Goal: Task Accomplishment & Management: Manage account settings

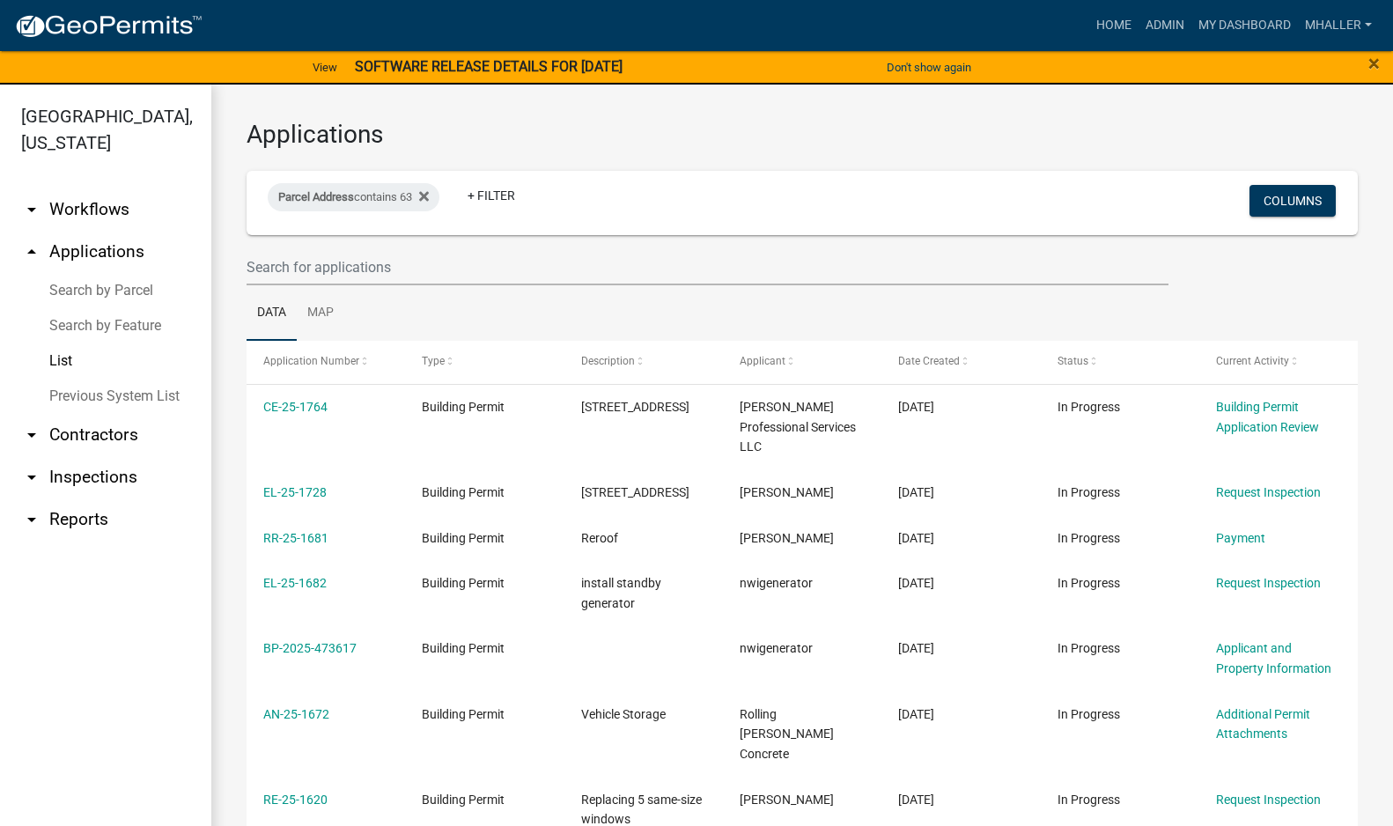
select select "1: 25"
click at [357, 202] on div "Parcel Address contains 63 Remove this filter" at bounding box center [354, 197] width 172 height 28
click at [347, 262] on input "63" at bounding box center [359, 263] width 161 height 36
type input "6"
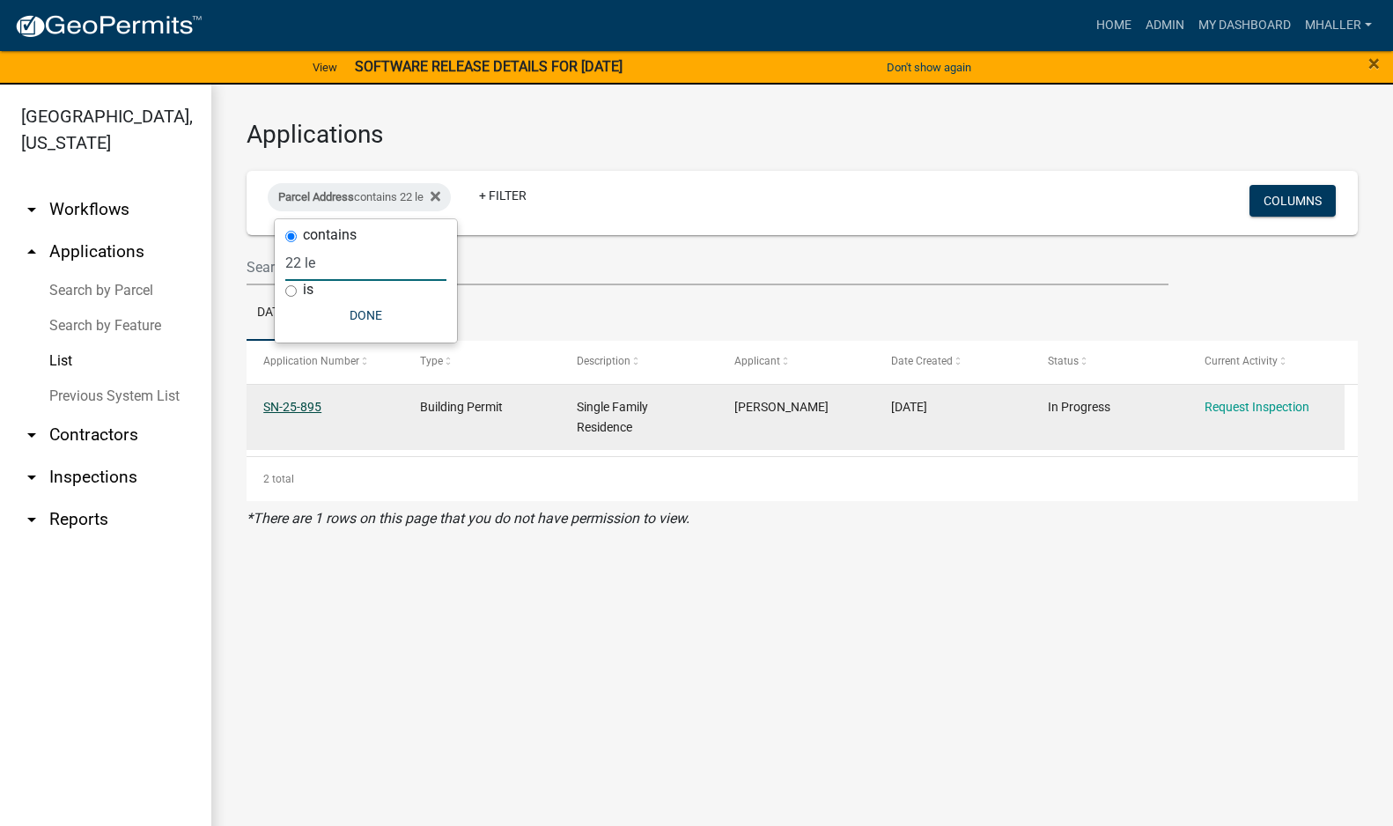
type input "22 le"
click at [299, 406] on link "SN-25-895" at bounding box center [292, 407] width 58 height 14
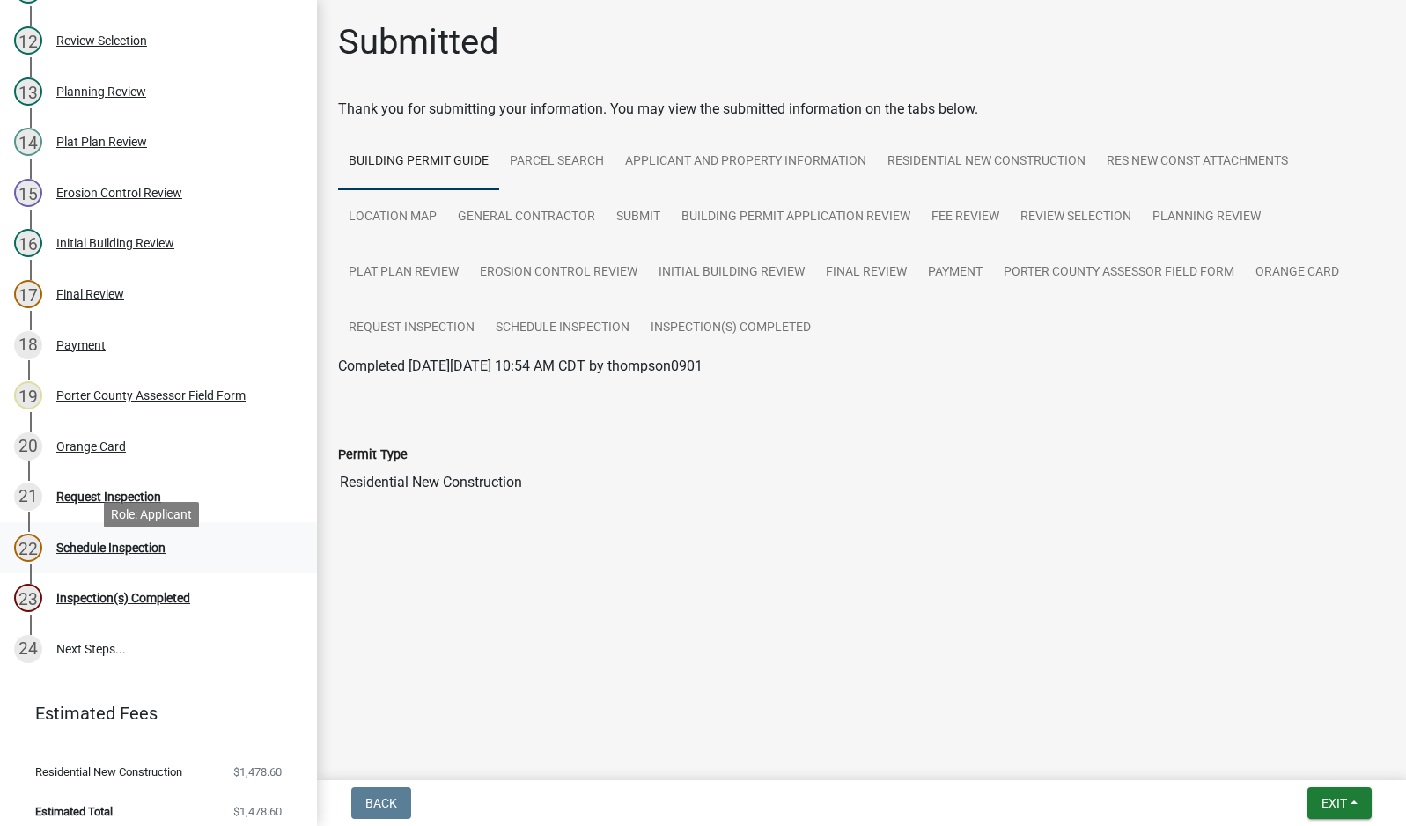
scroll to position [749, 0]
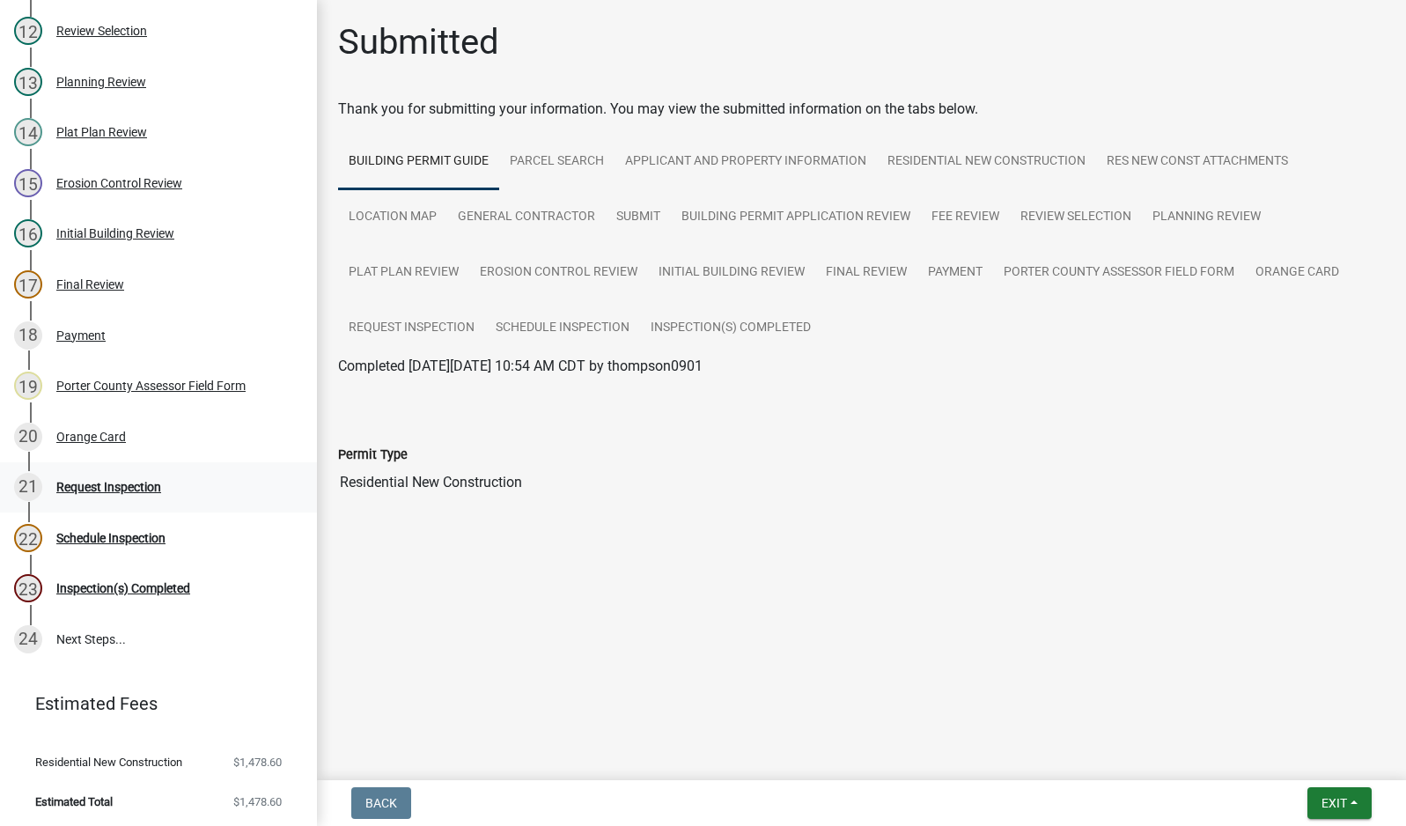
click at [114, 481] on div "Request Inspection" at bounding box center [108, 487] width 105 height 12
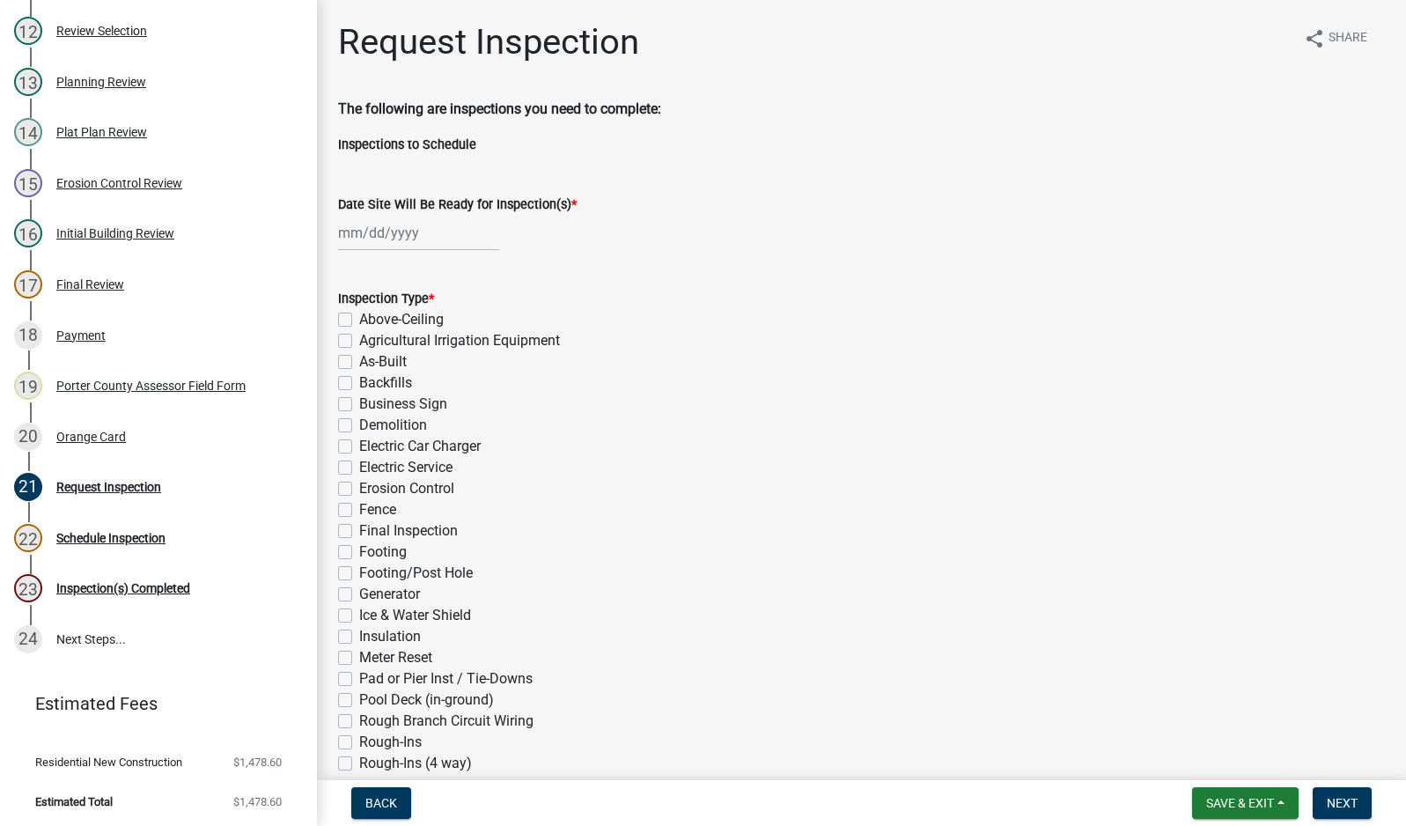
click at [414, 231] on div at bounding box center [418, 233] width 161 height 36
select select "9"
select select "2025"
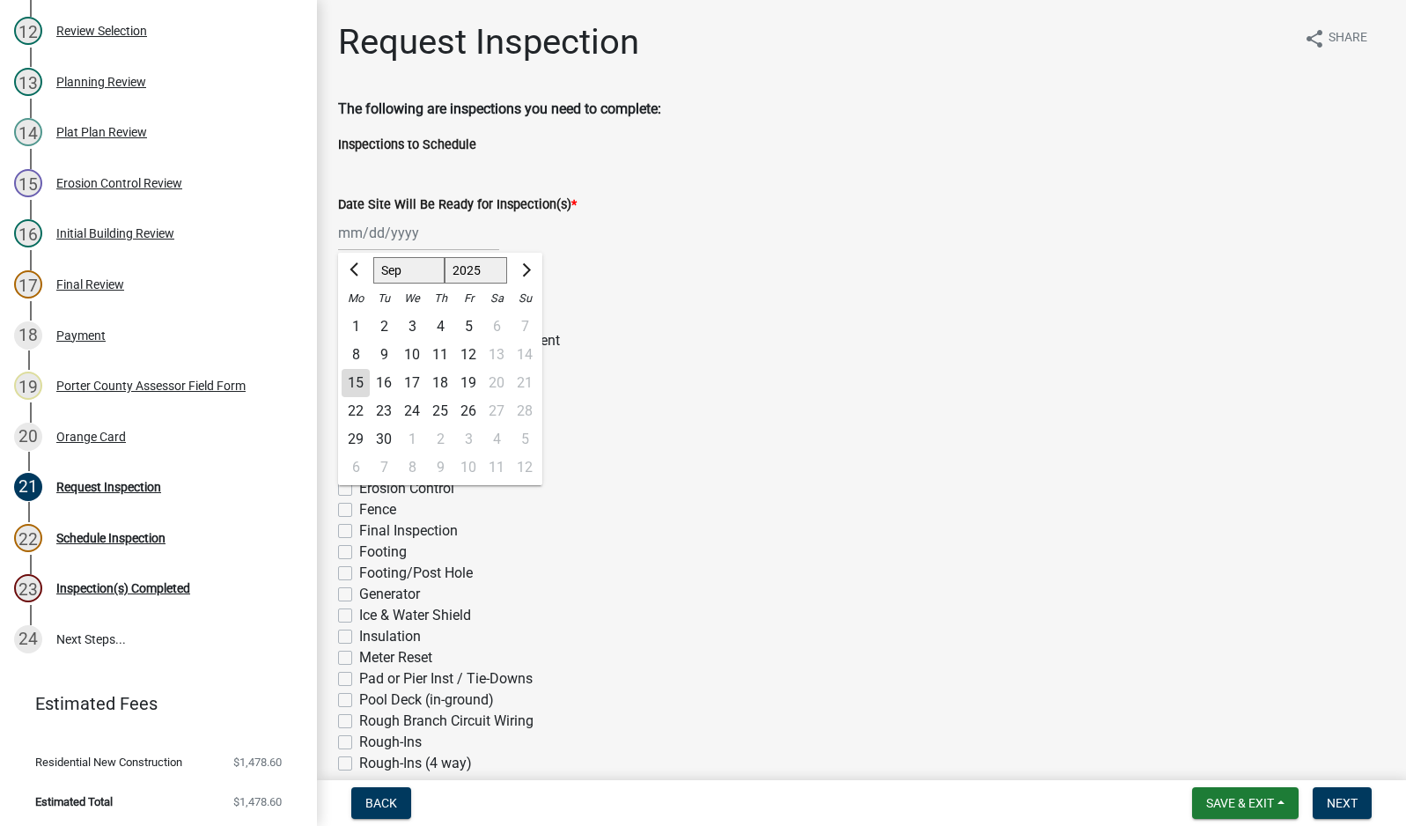
click at [351, 381] on div "15" at bounding box center [356, 383] width 28 height 28
type input "[DATE]"
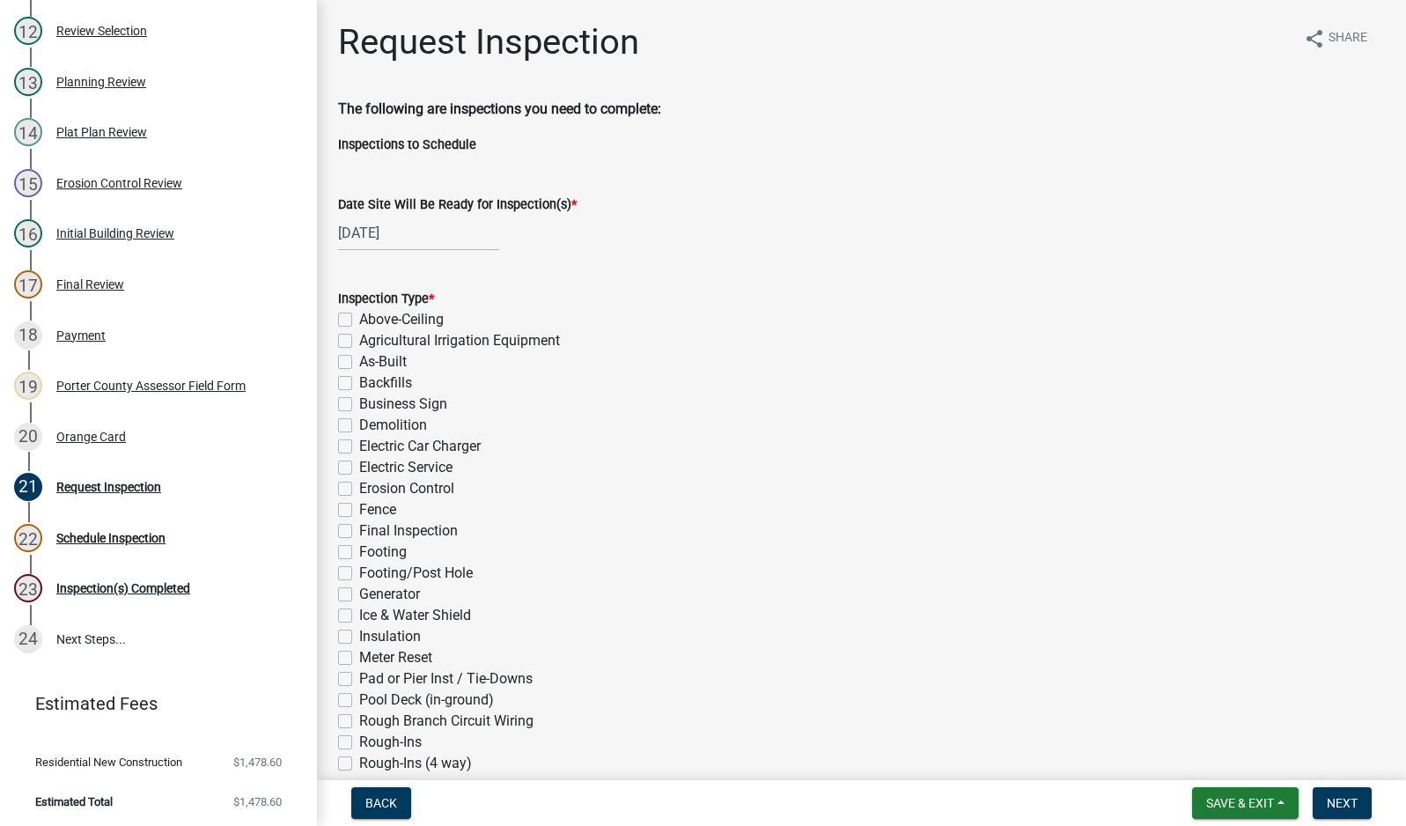
click at [359, 466] on label "Electric Service" at bounding box center [405, 467] width 93 height 21
click at [359, 466] on input "Electric Service" at bounding box center [364, 462] width 11 height 11
checkbox input "true"
checkbox input "false"
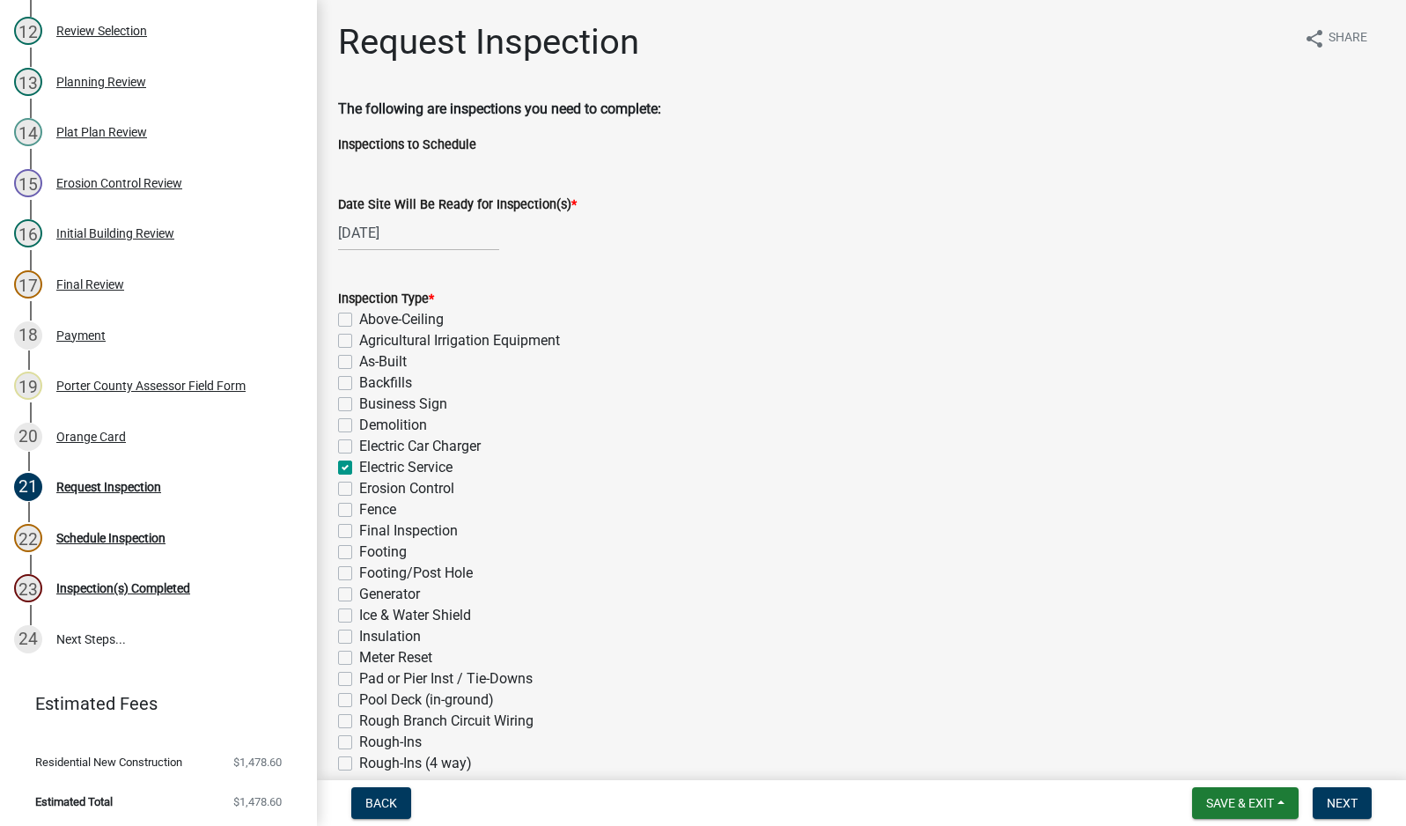
checkbox input "false"
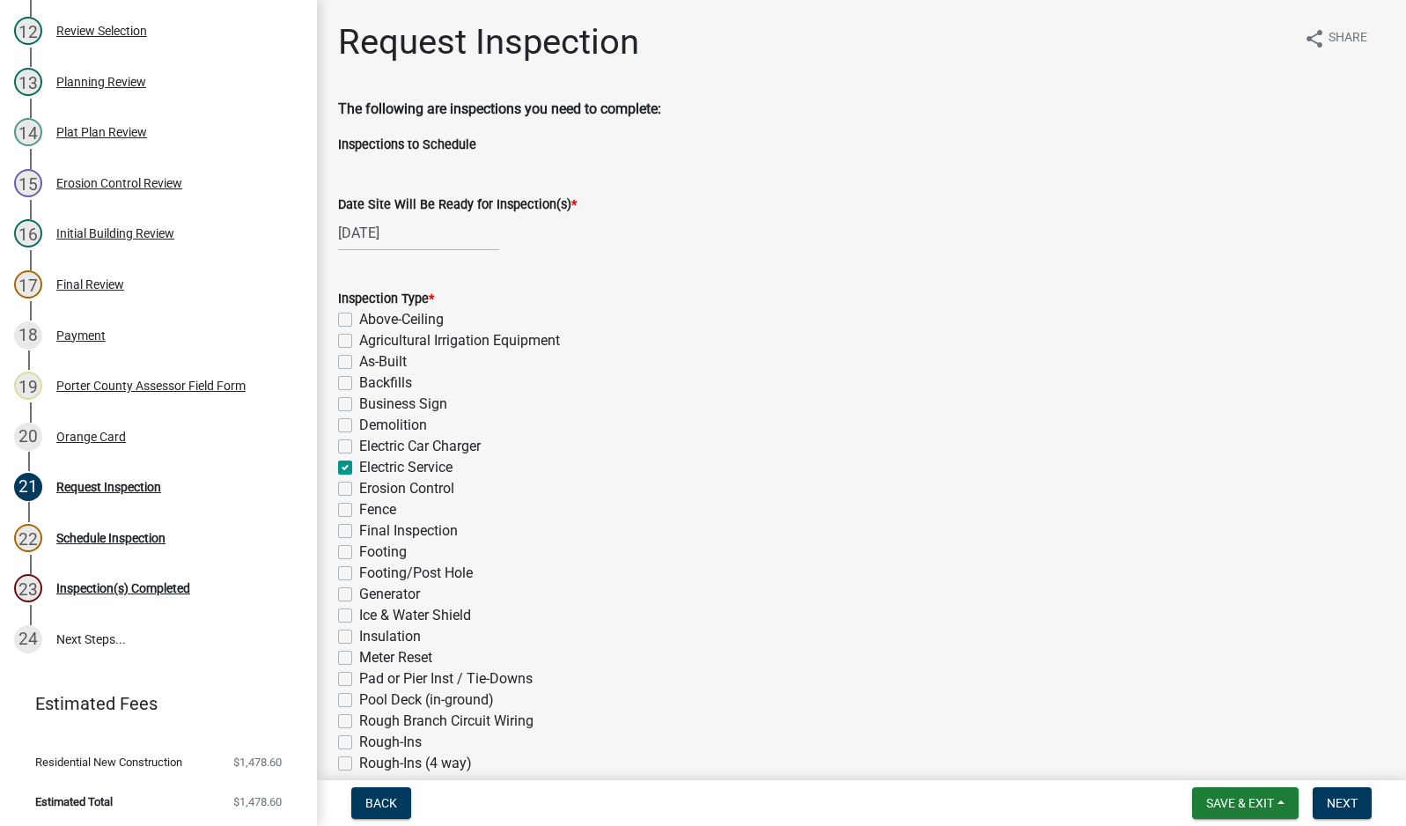
checkbox input "true"
checkbox input "false"
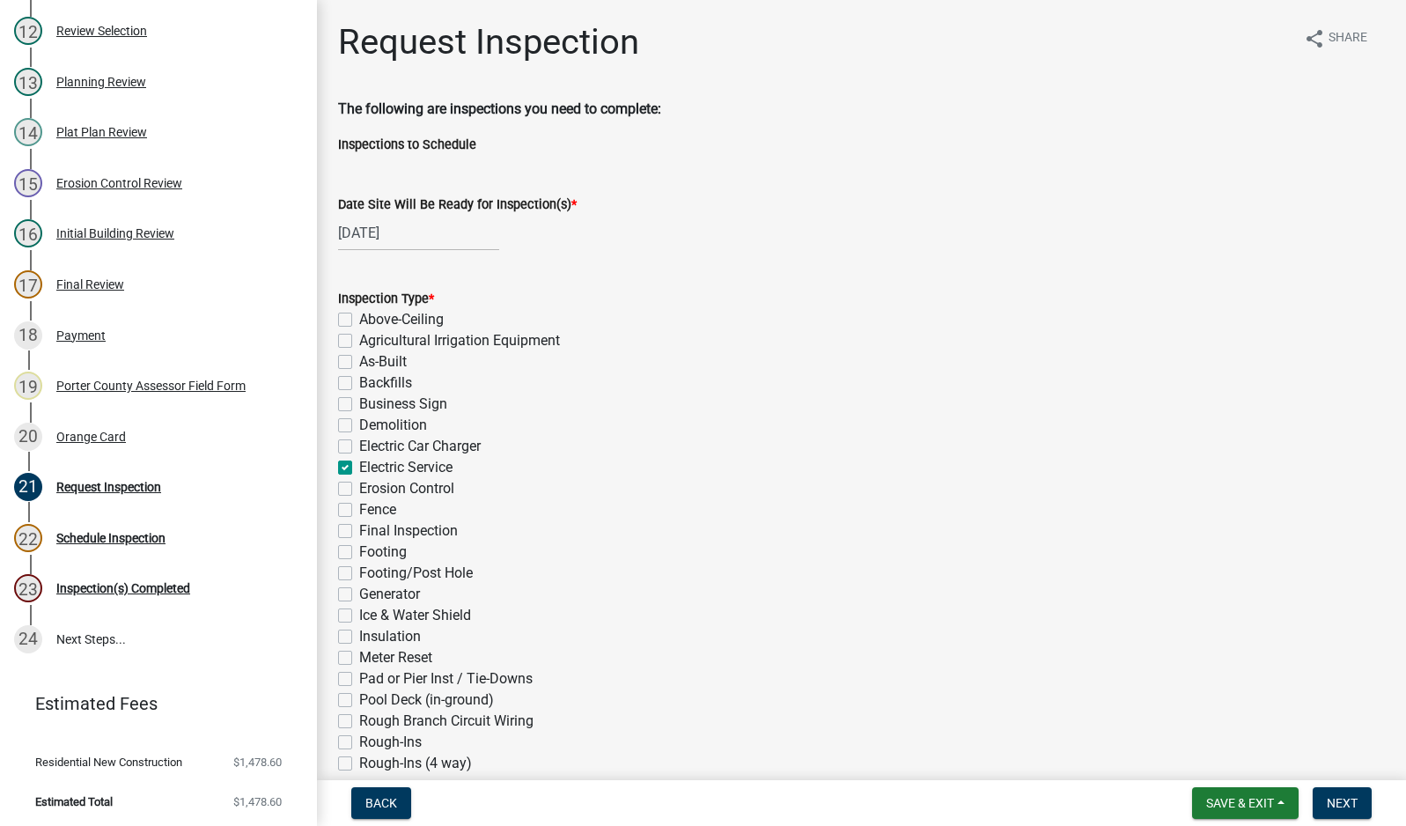
checkbox input "false"
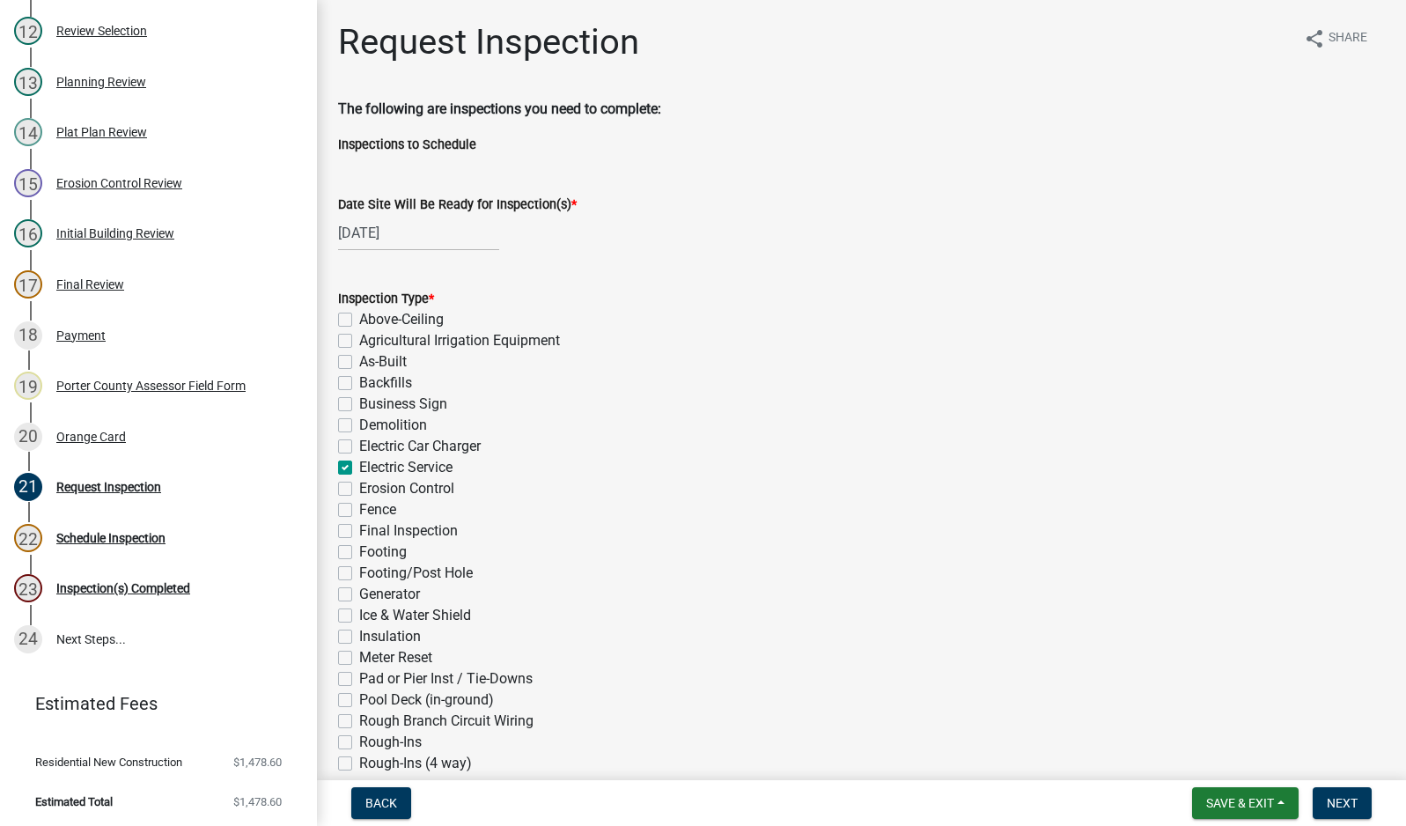
checkbox input "false"
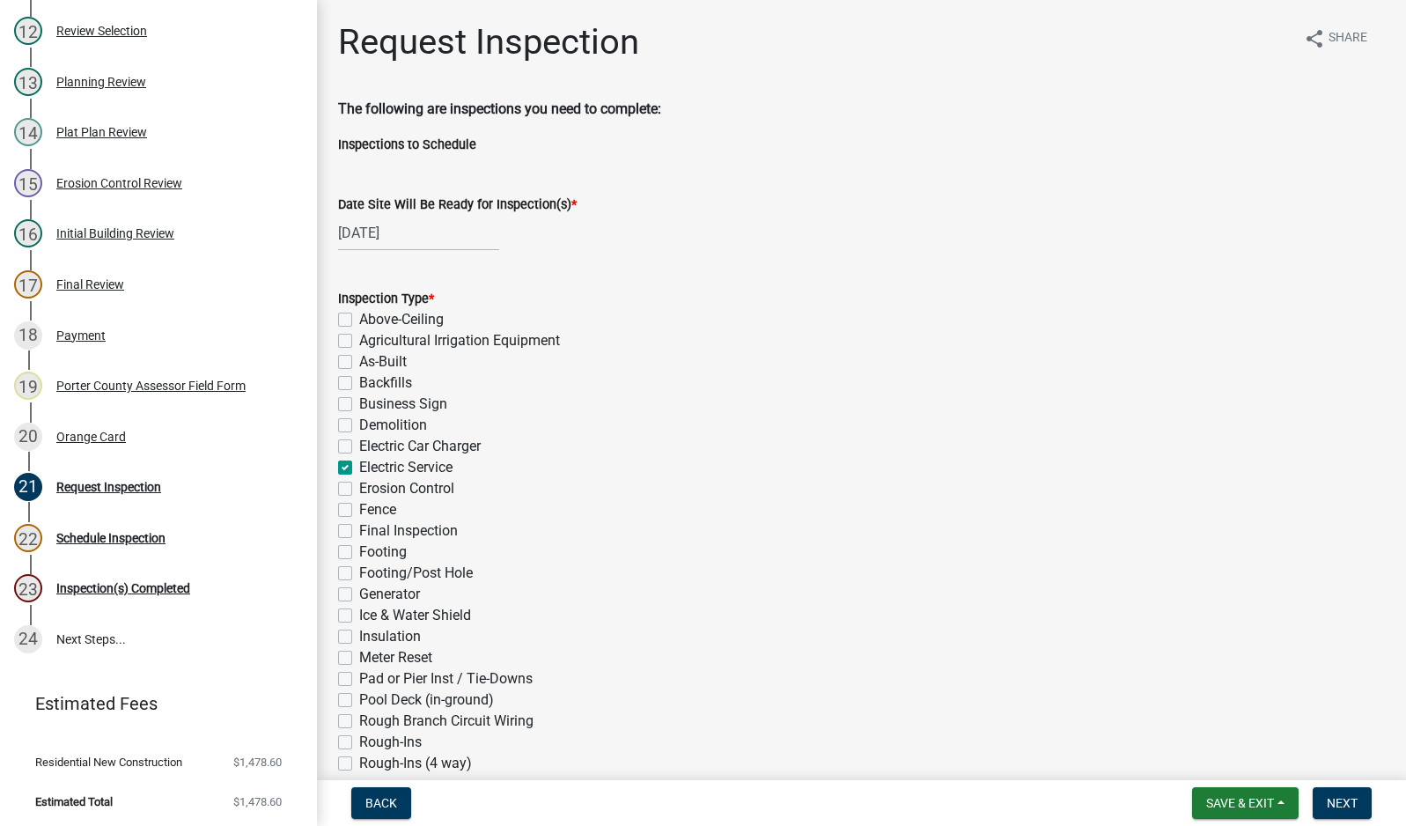
checkbox input "false"
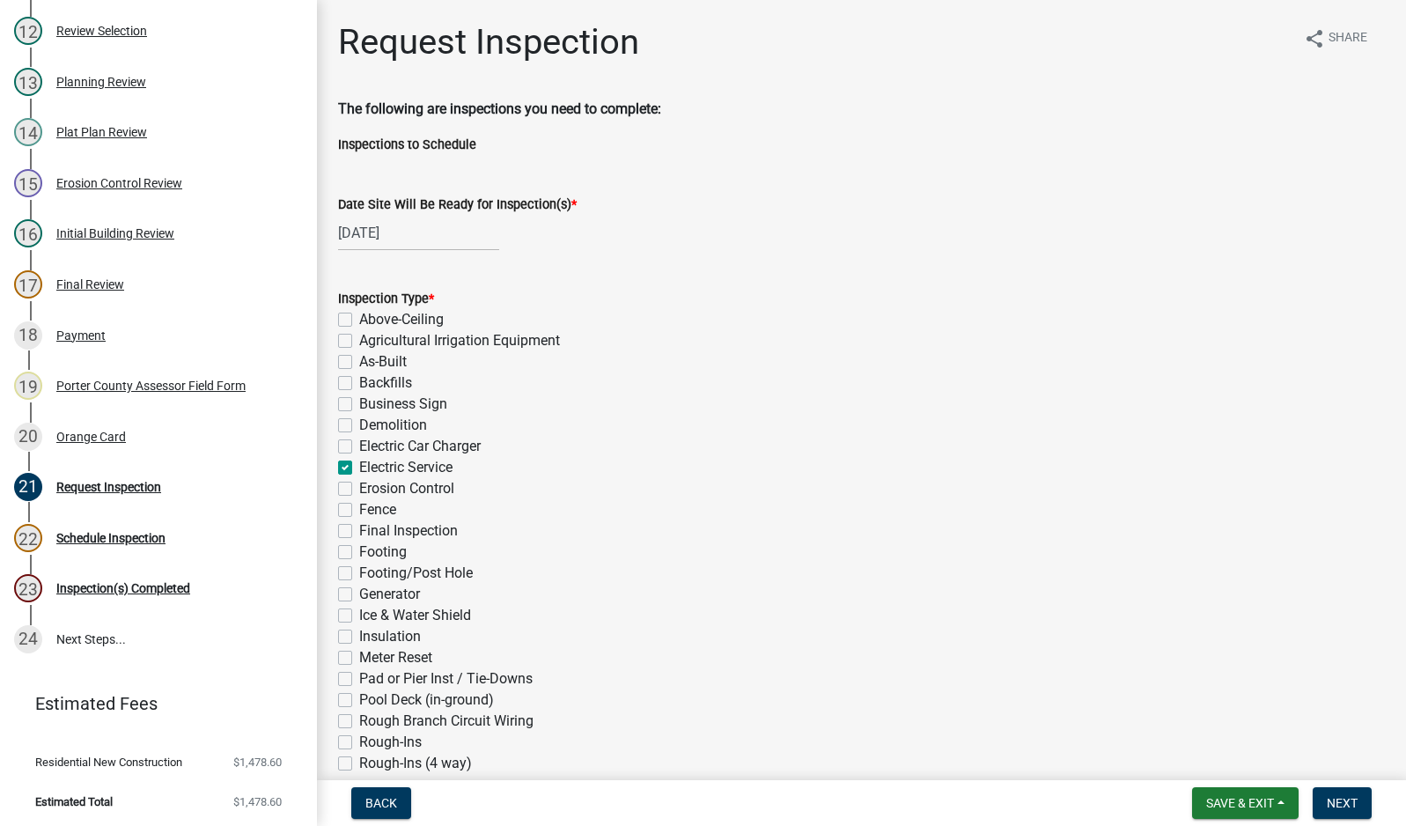
checkbox input "false"
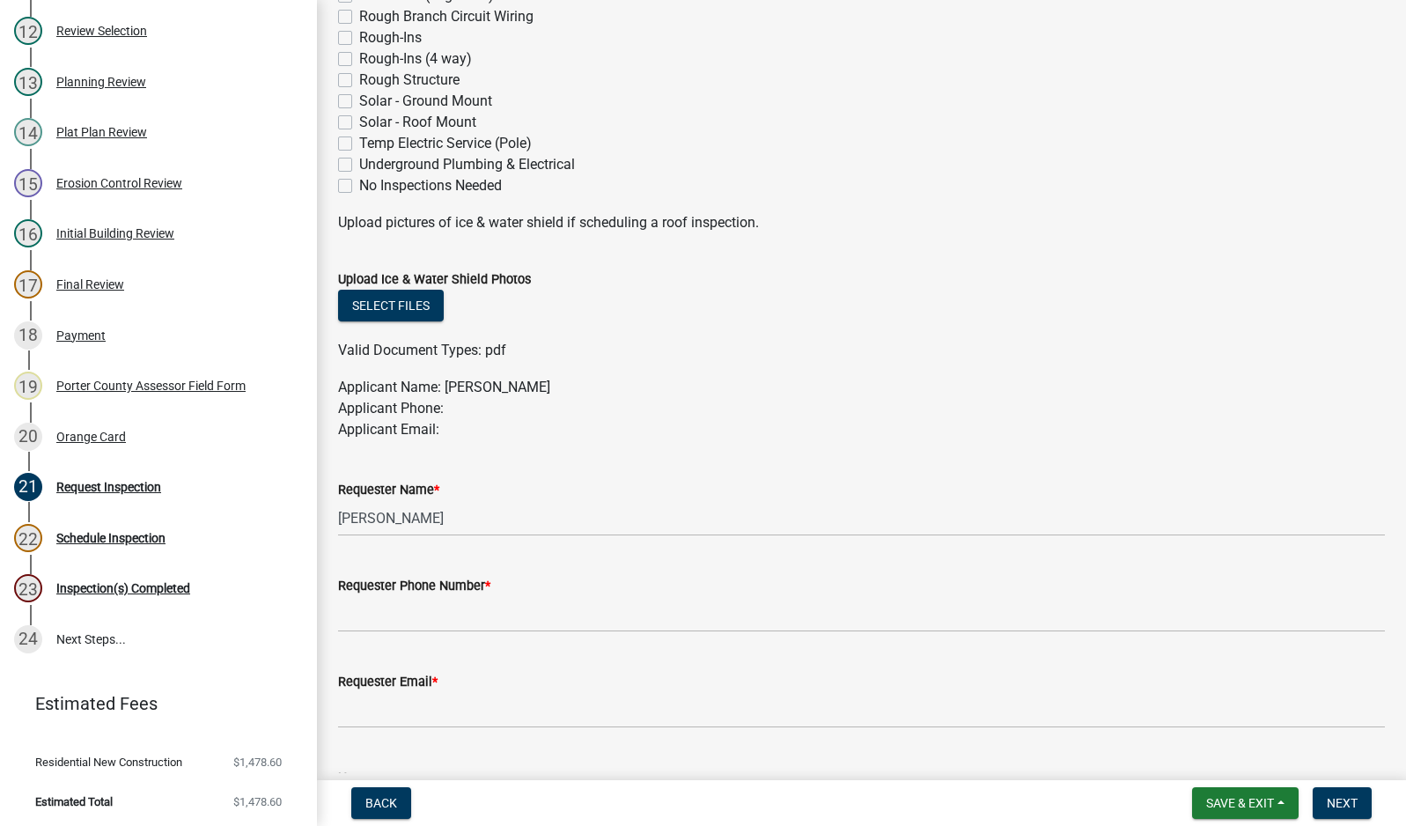
scroll to position [880, 0]
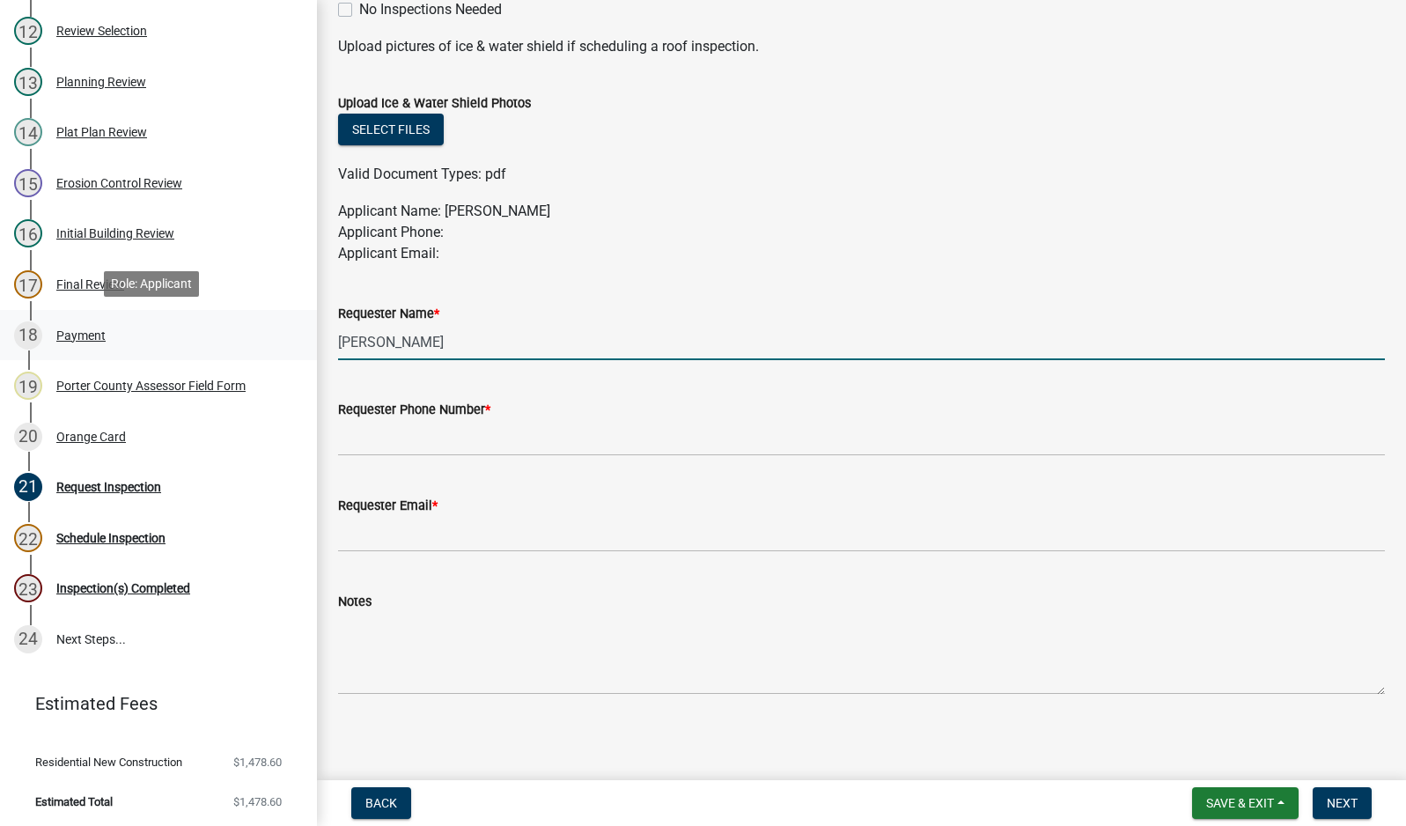
drag, startPoint x: 457, startPoint y: 351, endPoint x: 279, endPoint y: 337, distance: 178.4
click at [279, 337] on div "Building Permit SN-25-895 Edit View Summary Notes 1 Building Permit Guide 2 Par…" at bounding box center [703, 413] width 1406 height 826
type input "[PERSON_NAME]"
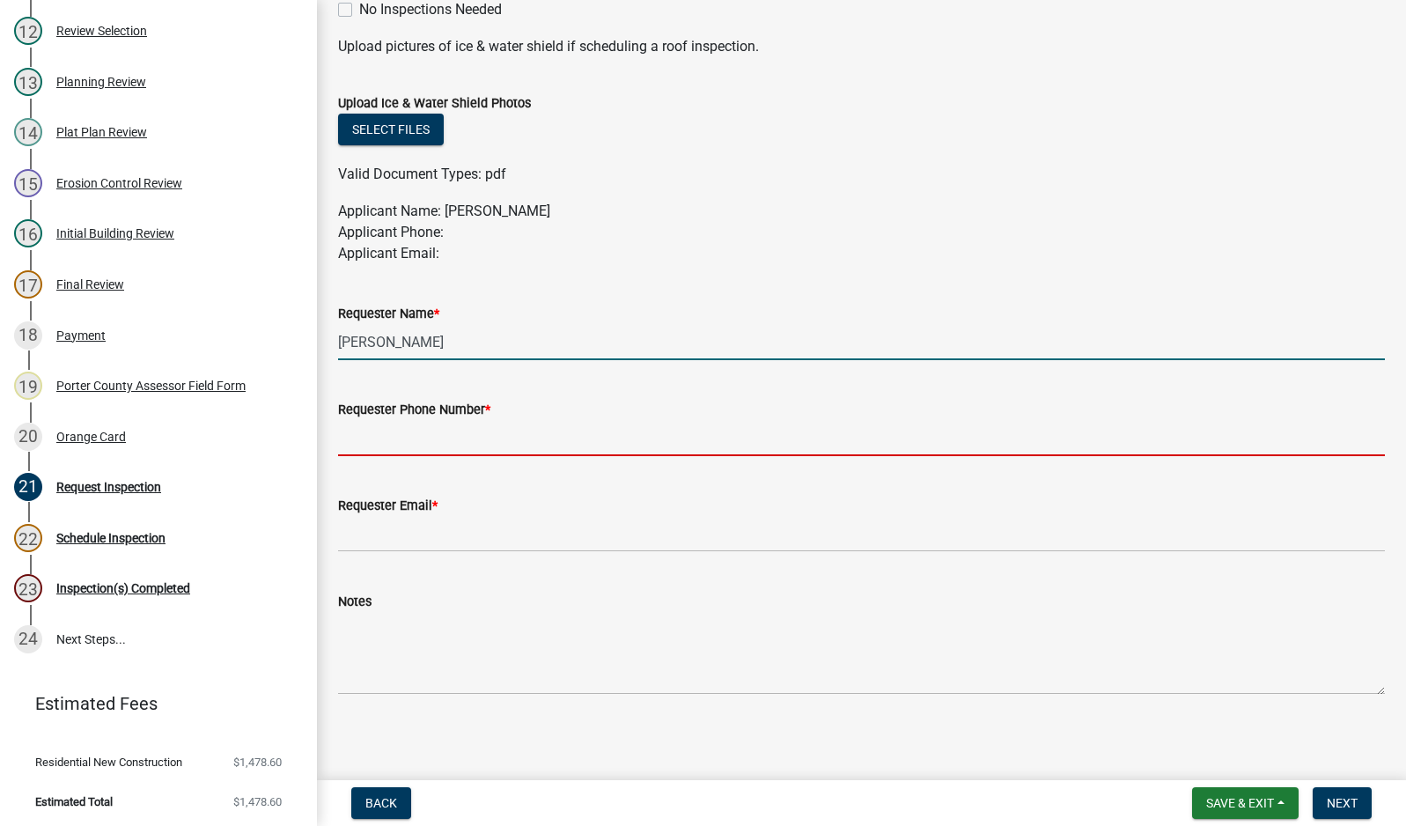
click at [439, 430] on input "Requester Phone Number *" at bounding box center [861, 438] width 1047 height 36
type input "2194059766"
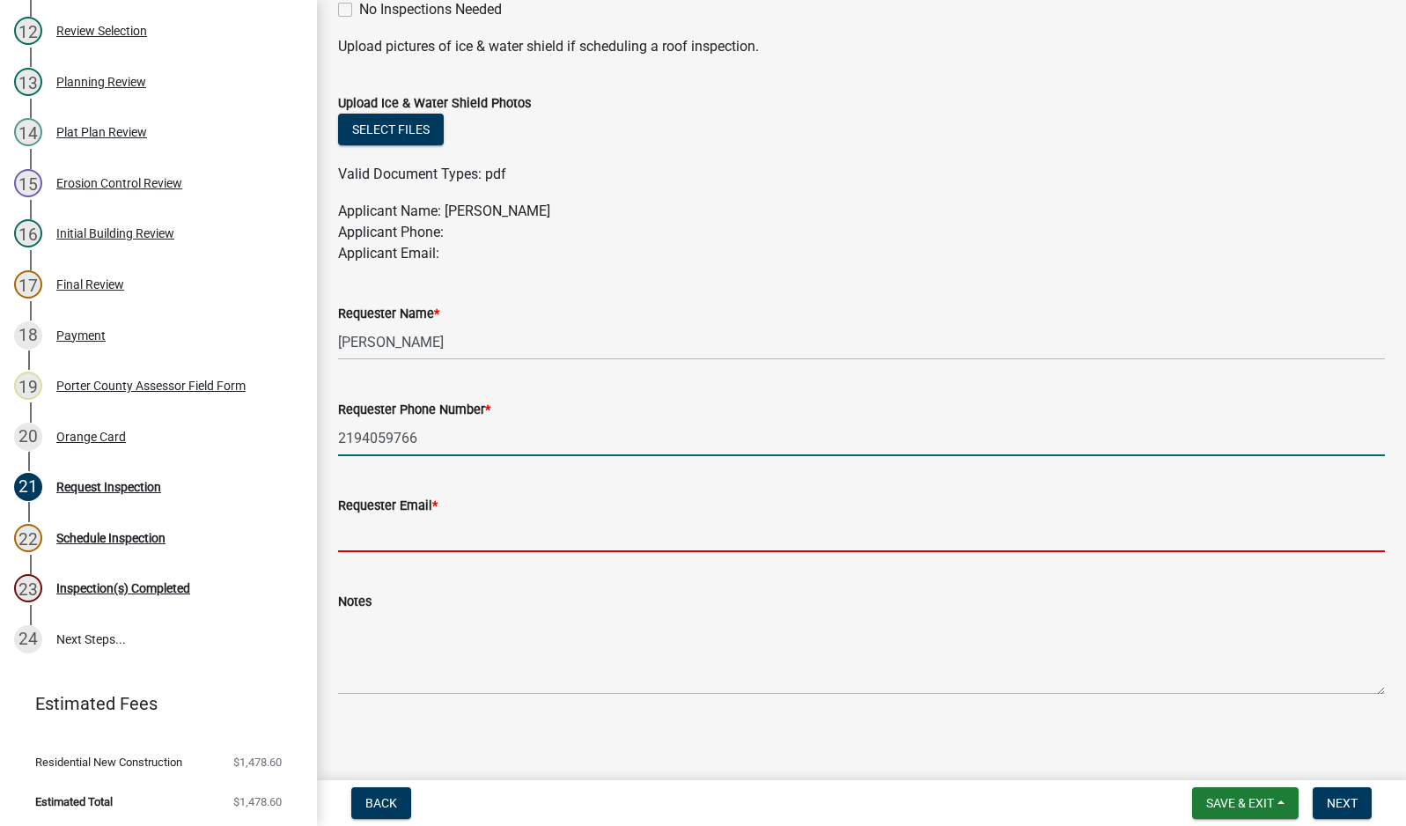
type input "[EMAIL_ADDRESS][DOMAIN_NAME]"
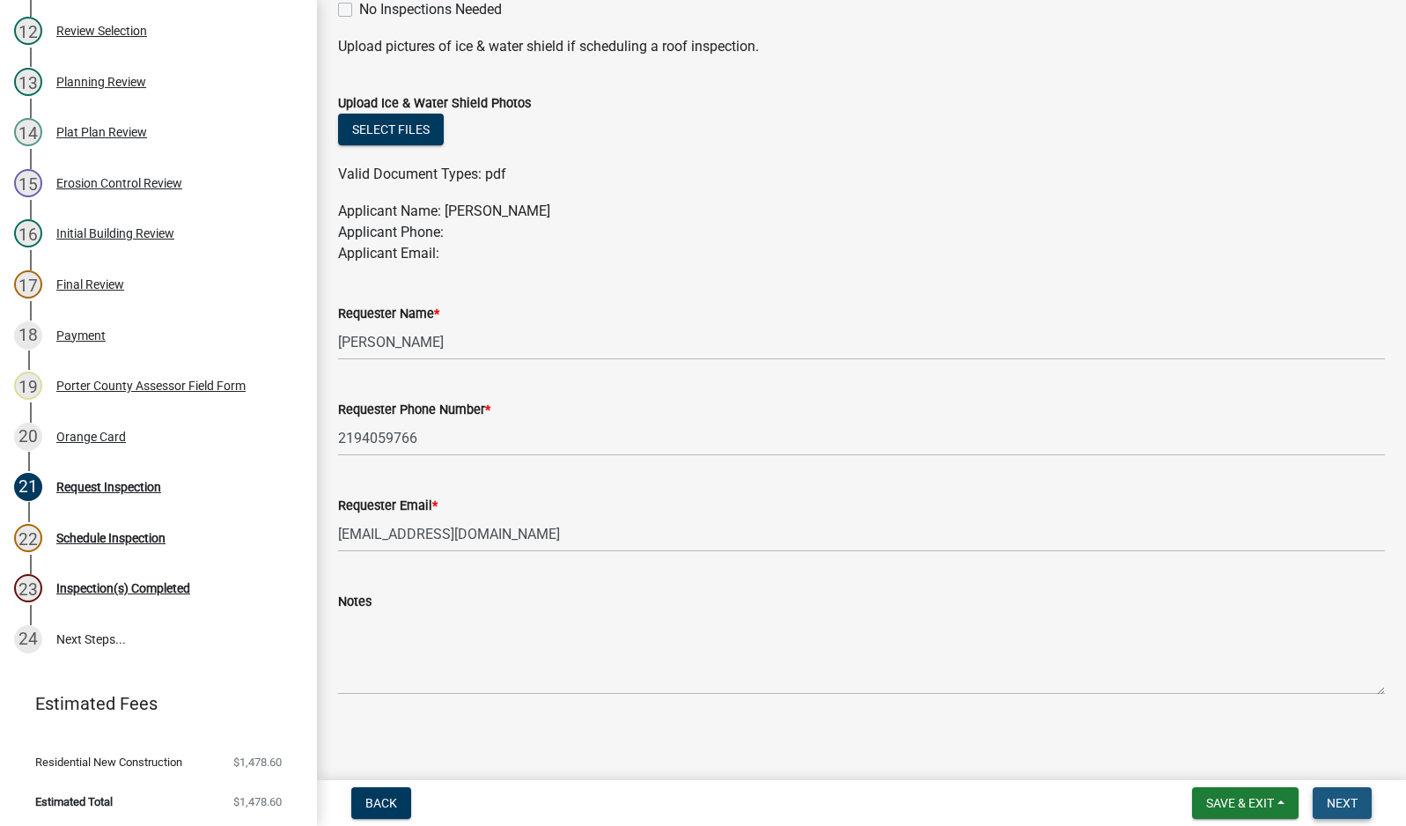
click at [1316, 800] on button "Next" at bounding box center [1341, 803] width 59 height 32
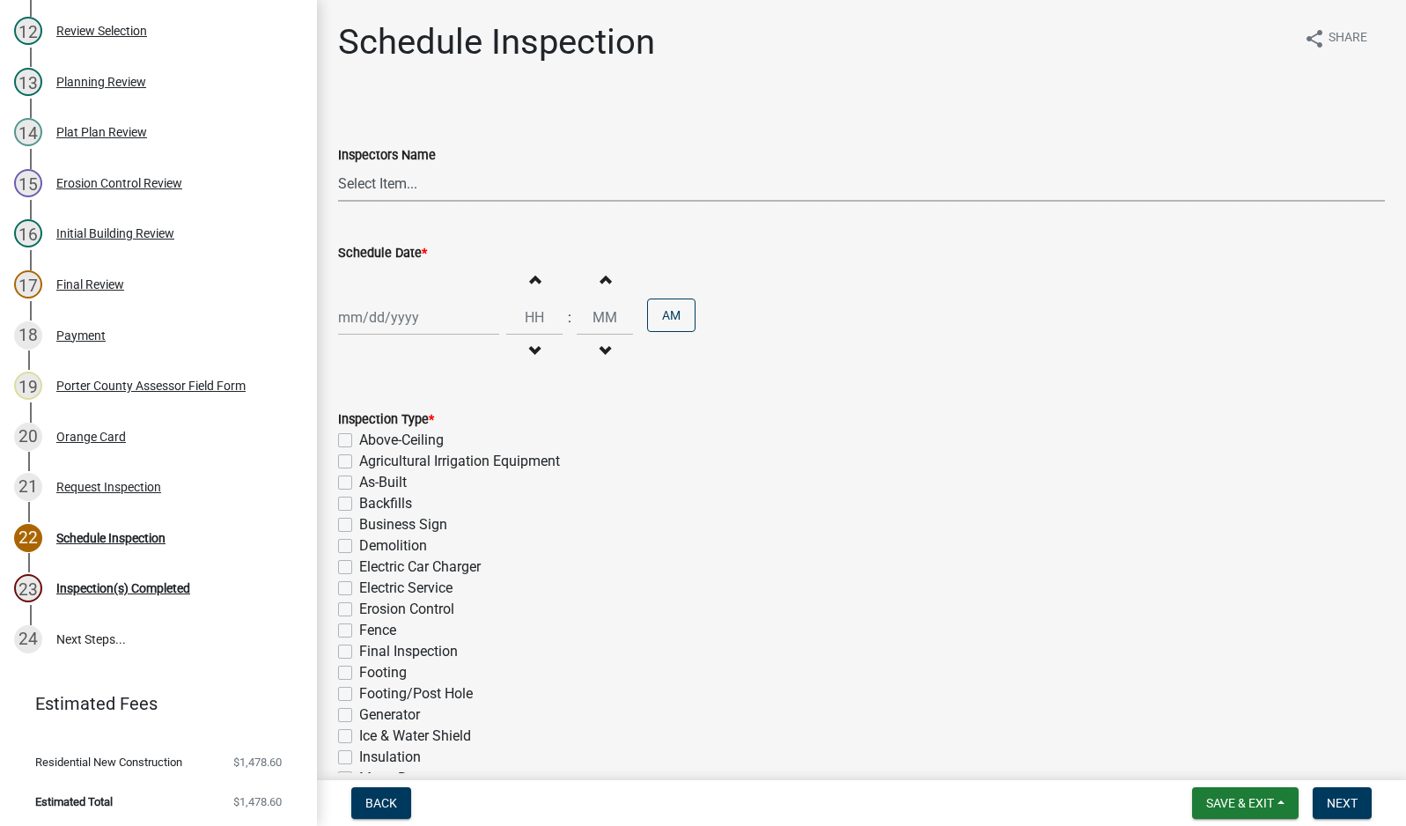
click at [385, 180] on select "Select Item... mhaller ([PERSON_NAME])" at bounding box center [861, 183] width 1047 height 36
select select "ca350da2-795e-4cf8-941d-46ff53e354ae"
click at [338, 165] on select "Select Item... mhaller ([PERSON_NAME])" at bounding box center [861, 183] width 1047 height 36
click at [395, 318] on div at bounding box center [418, 317] width 161 height 36
select select "9"
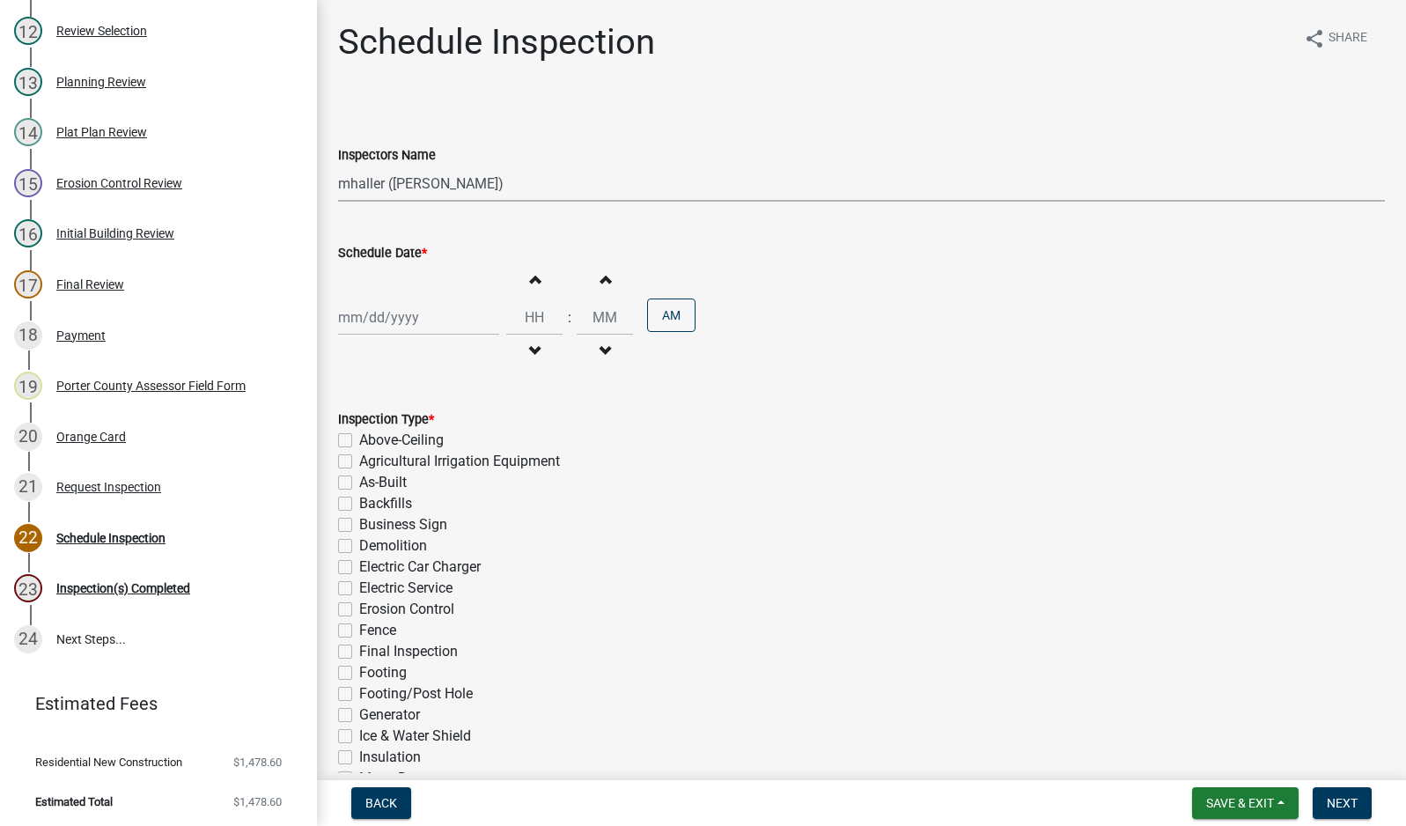
select select "2025"
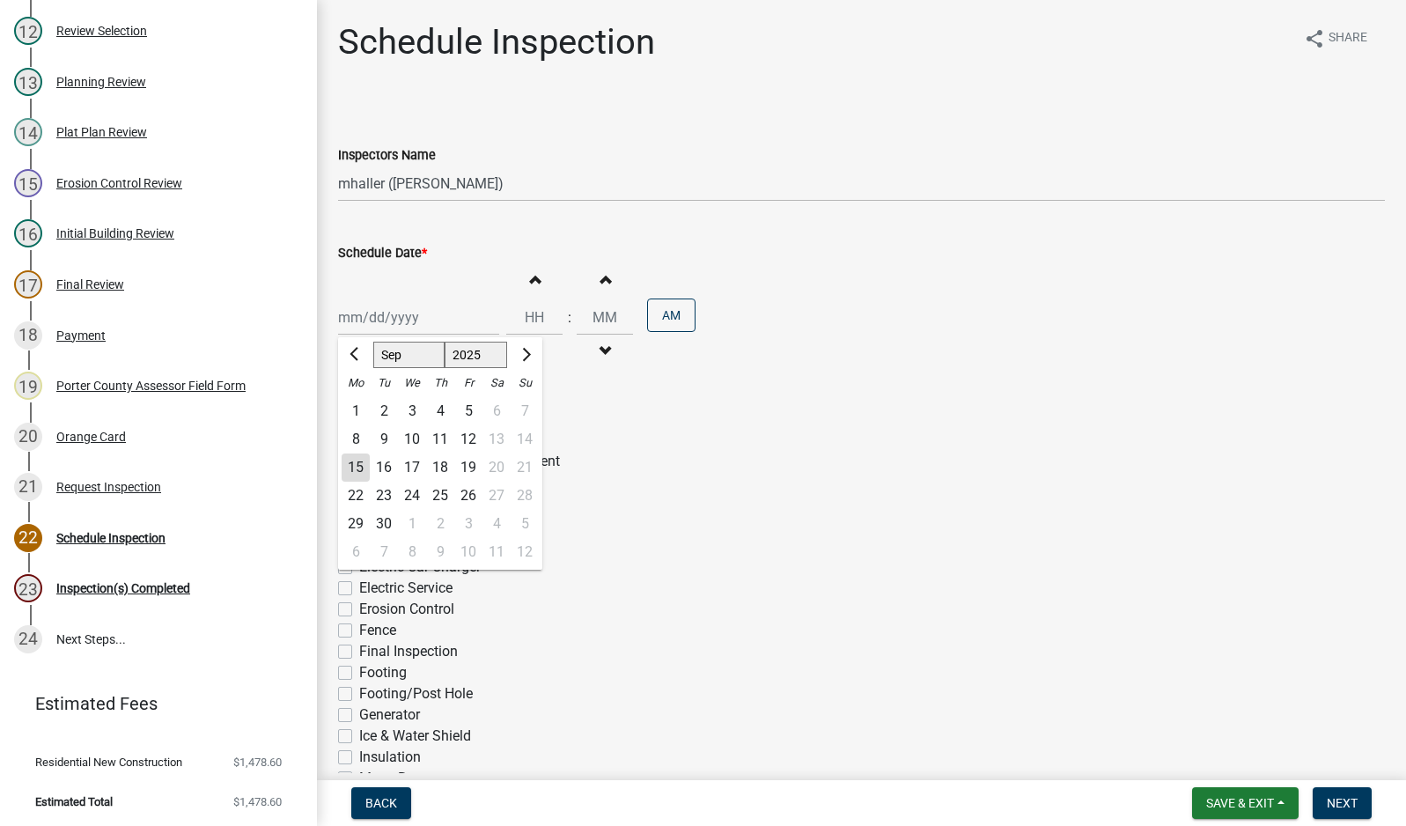
click at [353, 461] on div "15" at bounding box center [356, 467] width 28 height 28
type input "[DATE]"
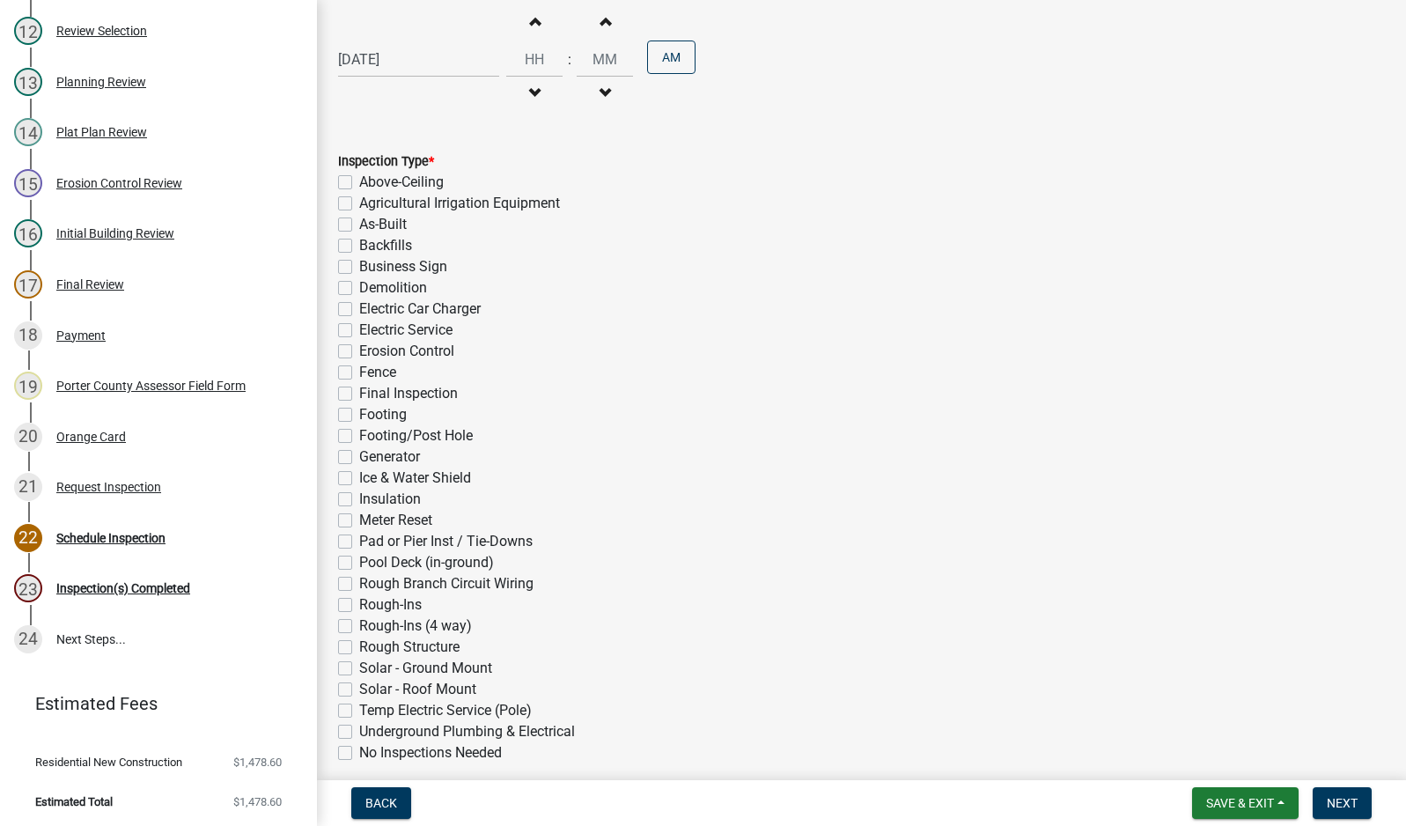
scroll to position [333, 0]
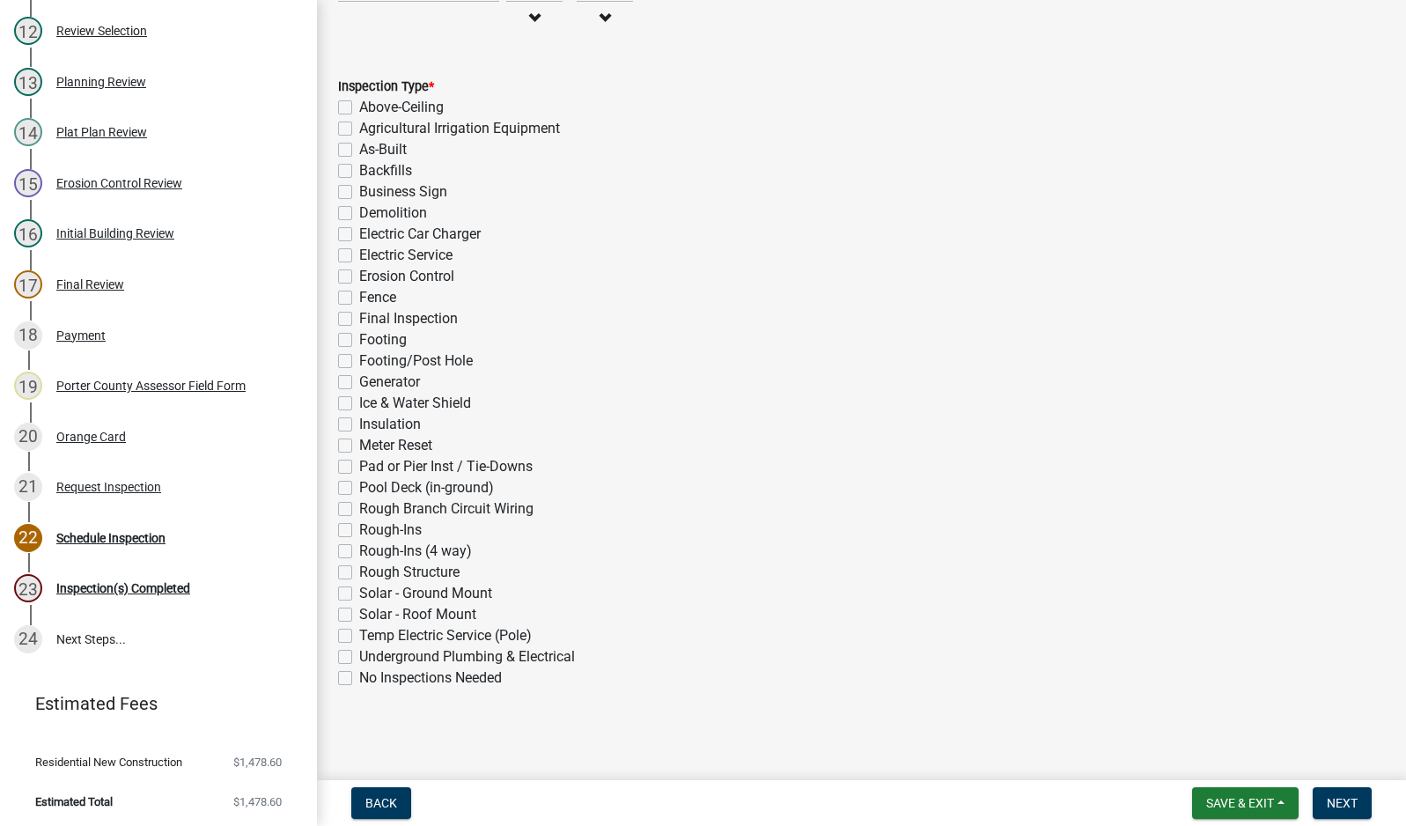
click at [359, 256] on label "Electric Service" at bounding box center [405, 255] width 93 height 21
click at [359, 256] on input "Electric Service" at bounding box center [364, 250] width 11 height 11
checkbox input "true"
checkbox input "false"
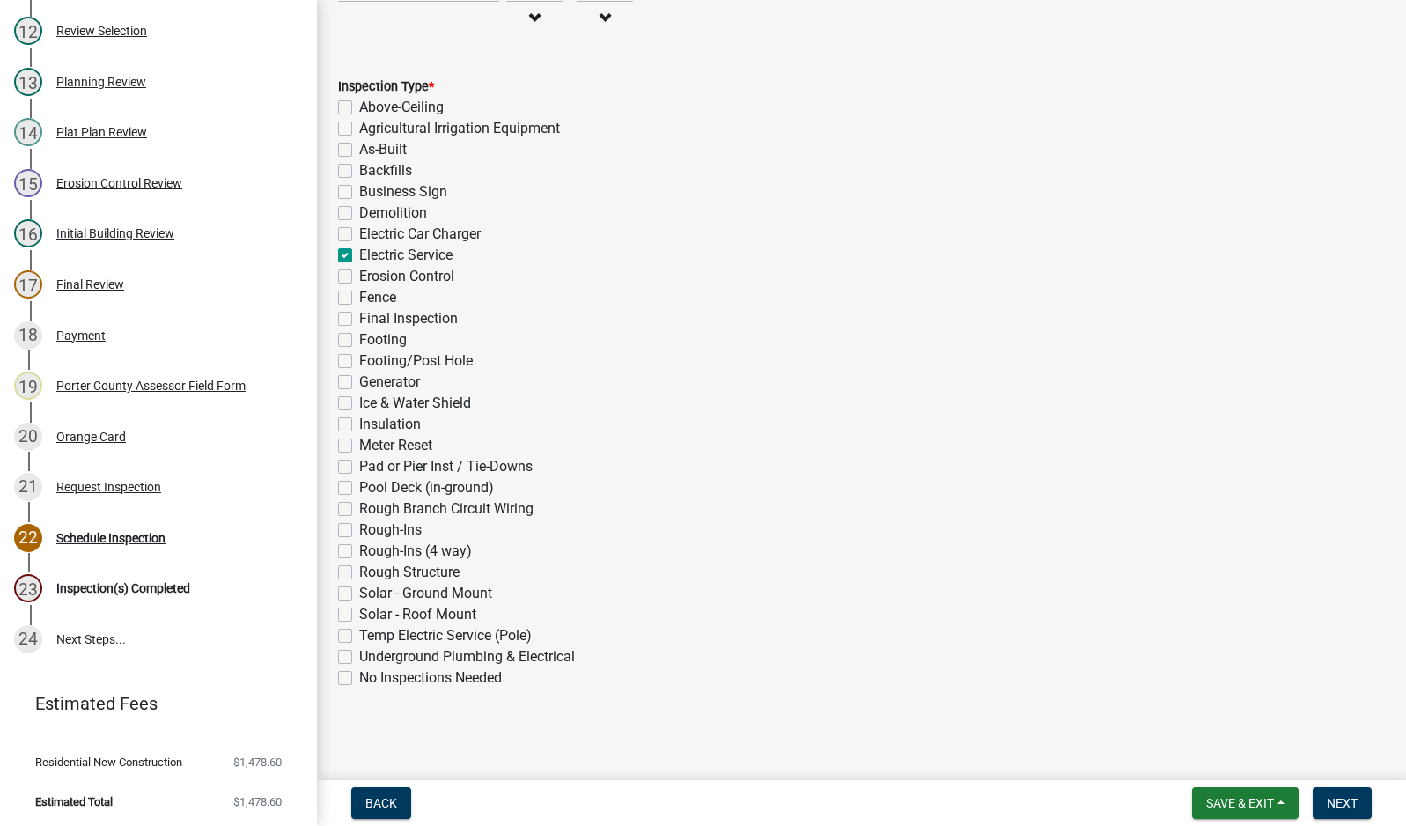
checkbox input "false"
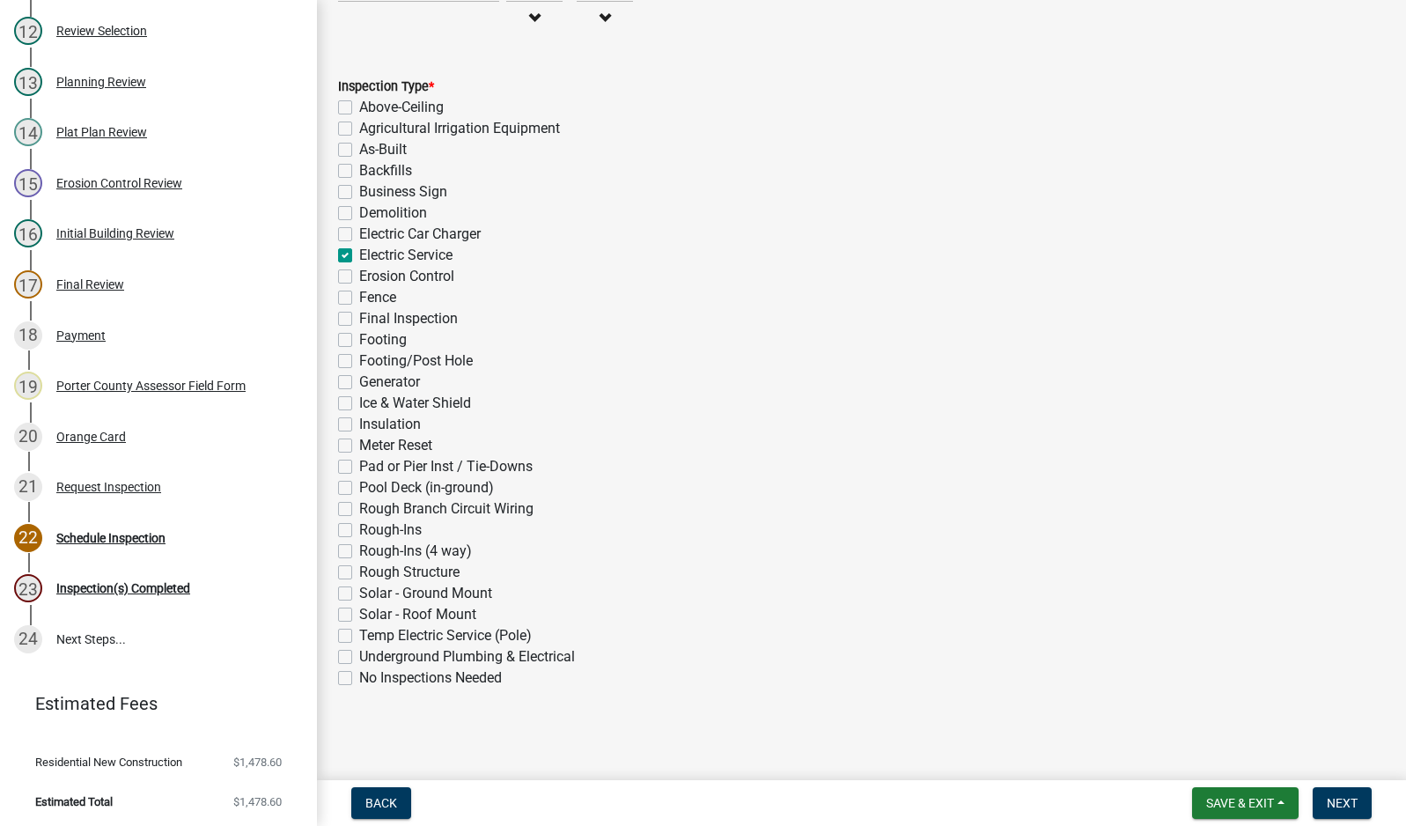
checkbox input "true"
checkbox input "false"
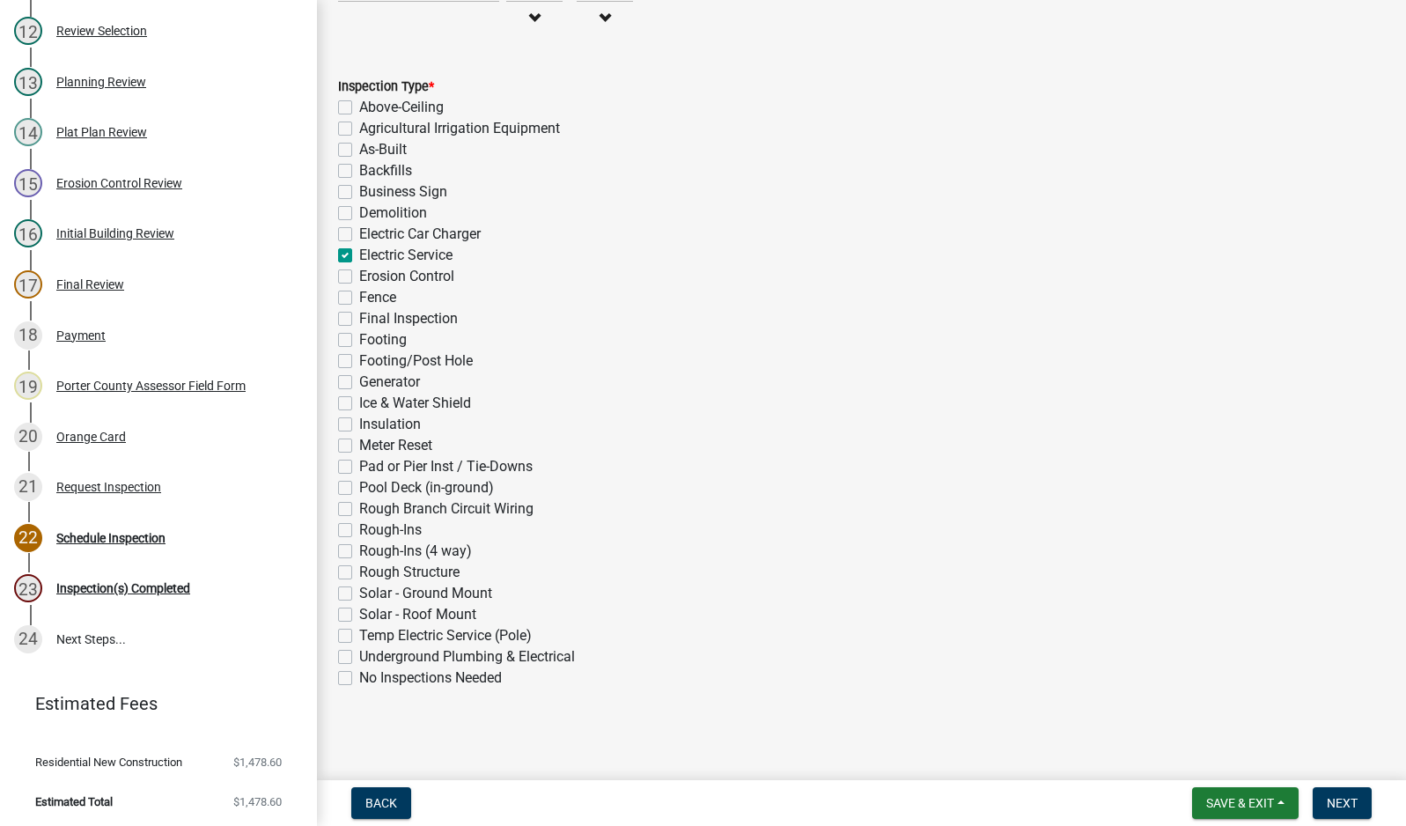
checkbox input "false"
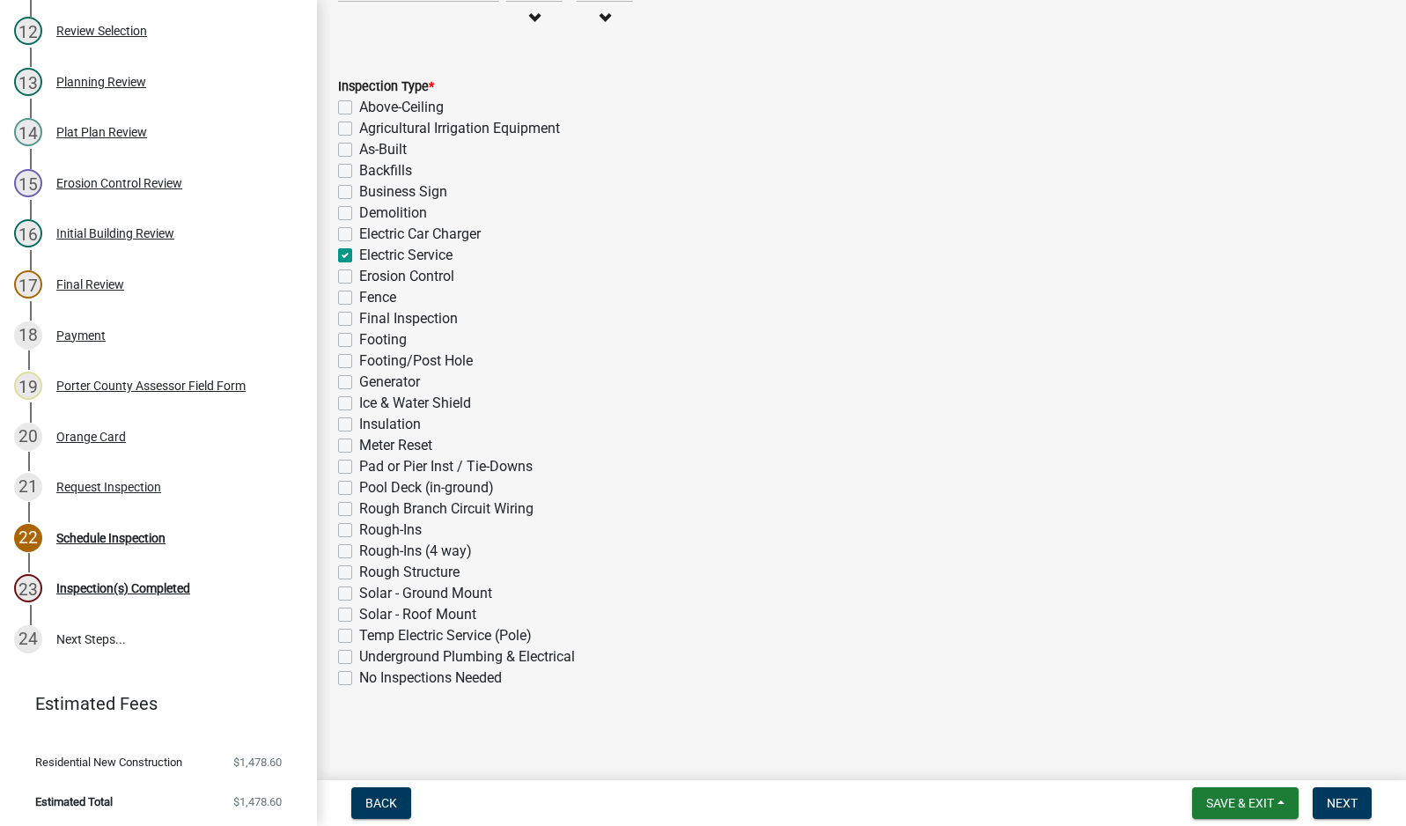
checkbox input "false"
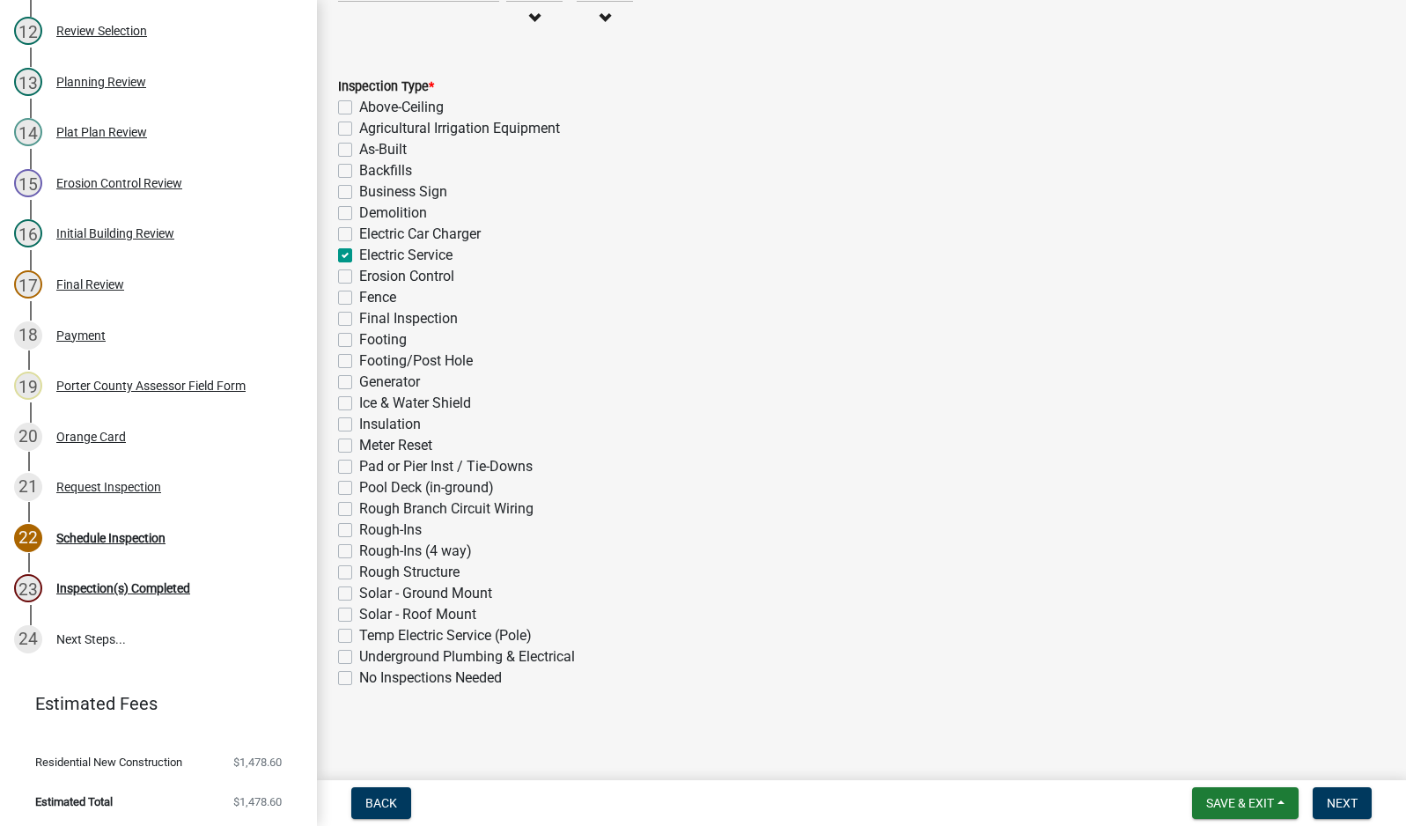
checkbox input "false"
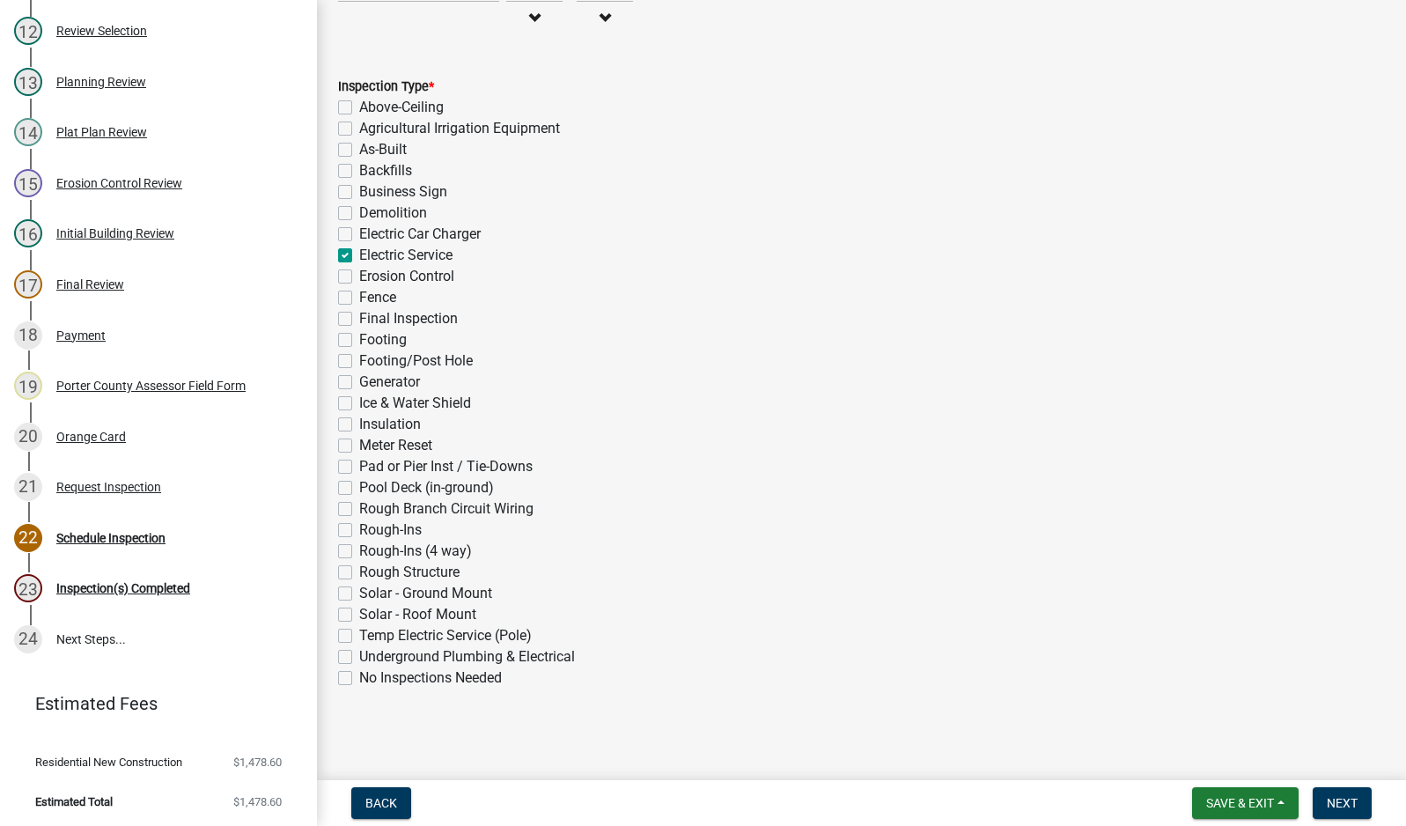
checkbox input "false"
click at [1324, 797] on button "Next" at bounding box center [1341, 803] width 59 height 32
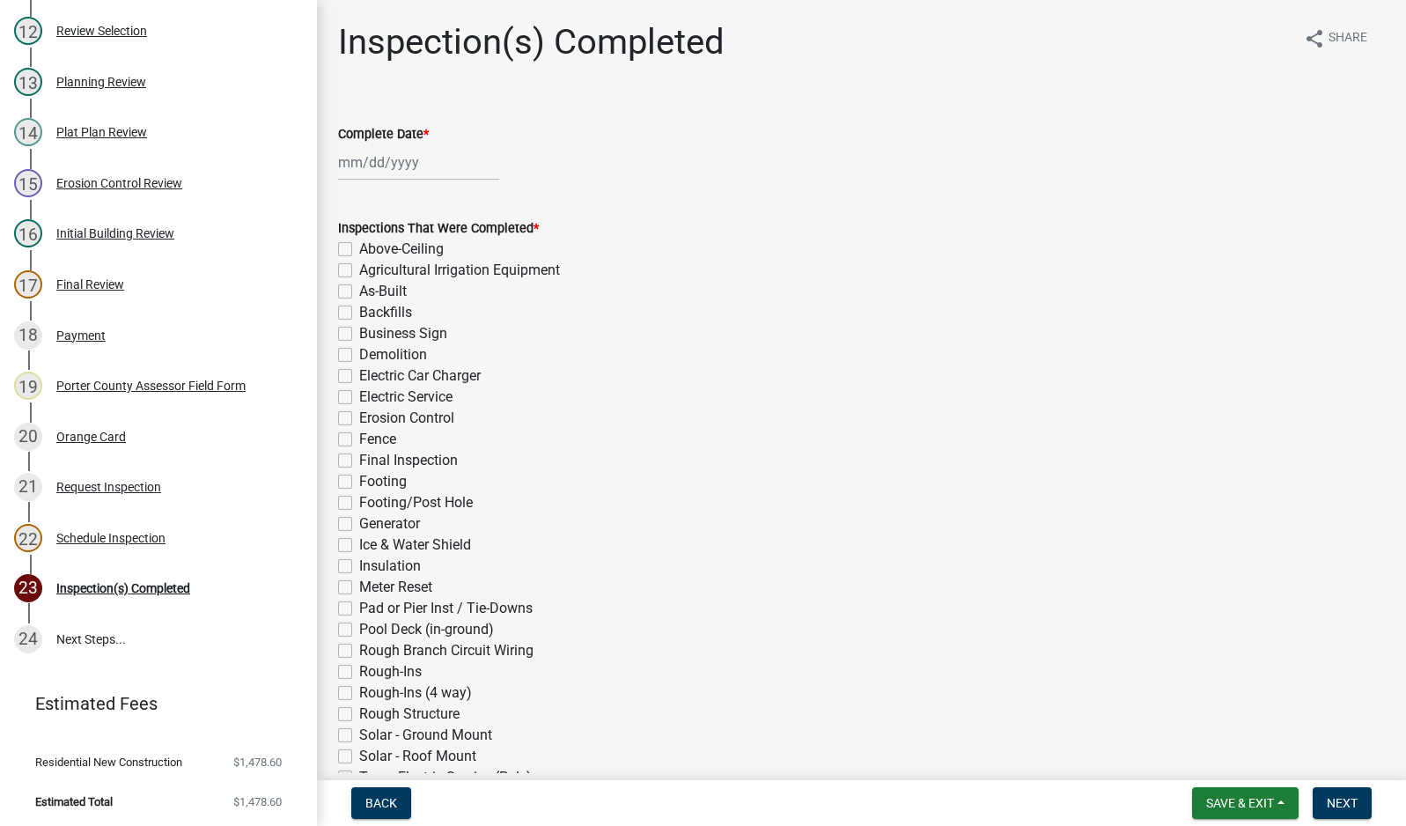
click at [384, 171] on div at bounding box center [418, 162] width 161 height 36
select select "9"
select select "2025"
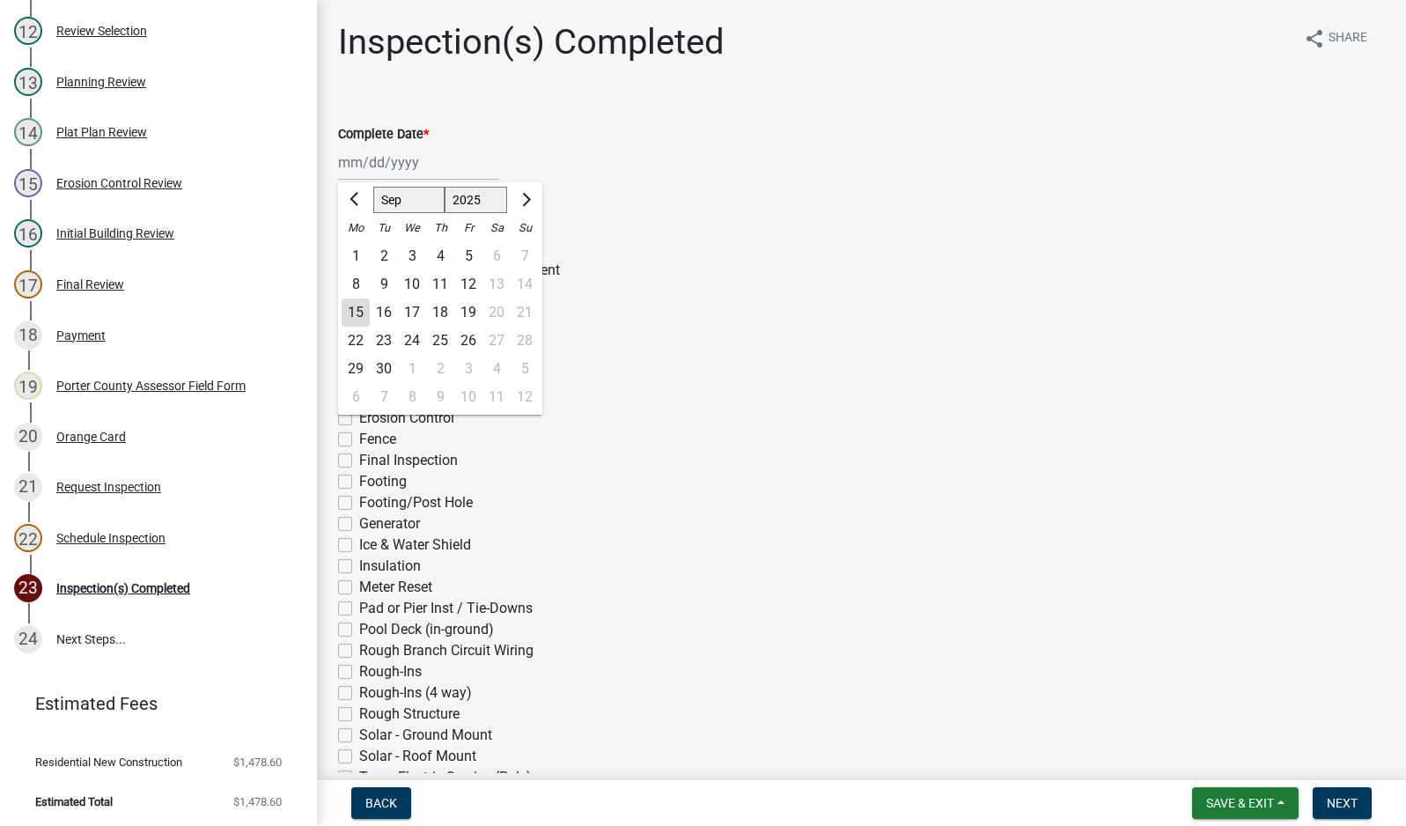
click at [356, 309] on div "15" at bounding box center [356, 312] width 28 height 28
type input "[DATE]"
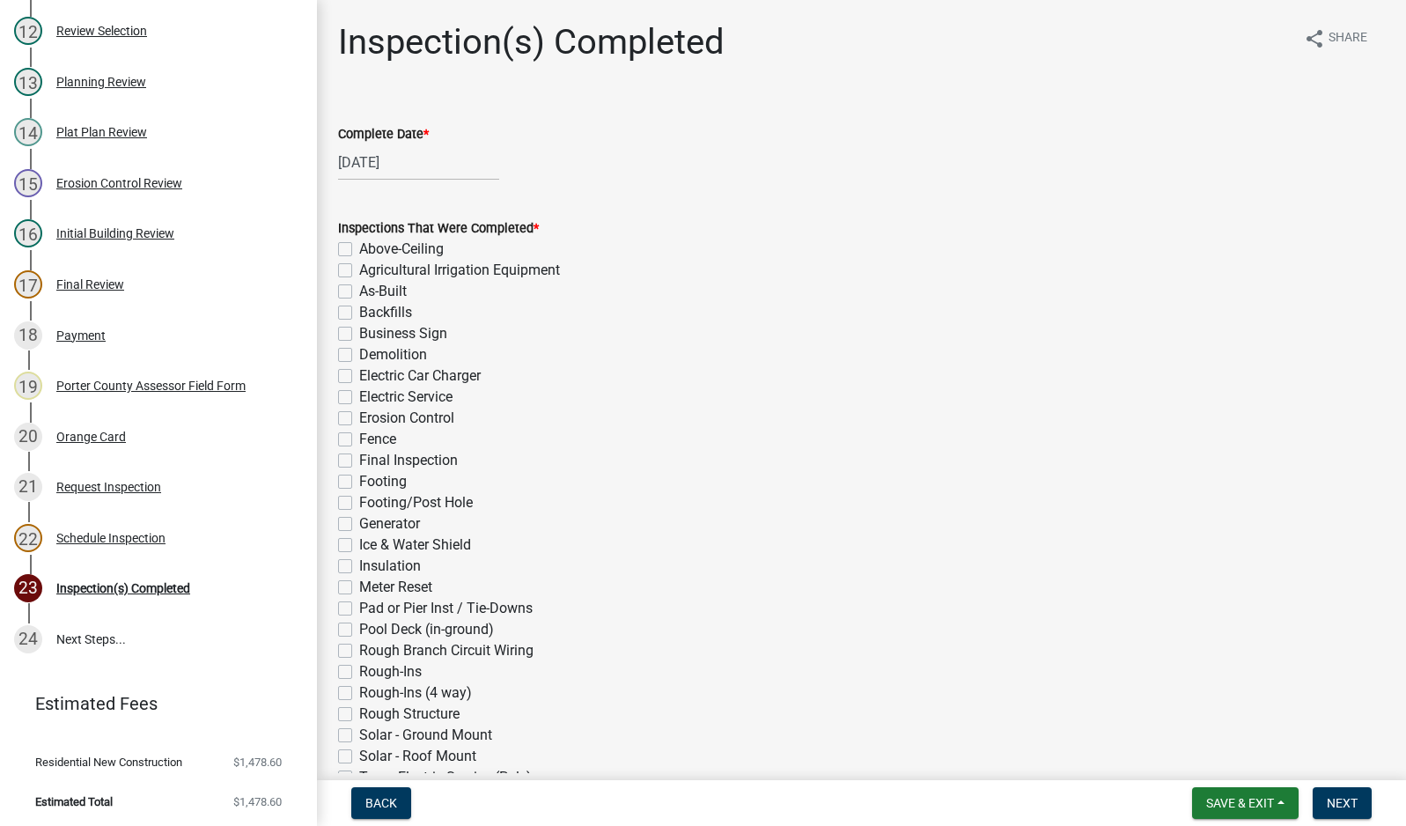
click at [359, 399] on label "Electric Service" at bounding box center [405, 396] width 93 height 21
click at [359, 398] on input "Electric Service" at bounding box center [364, 391] width 11 height 11
checkbox input "true"
checkbox input "false"
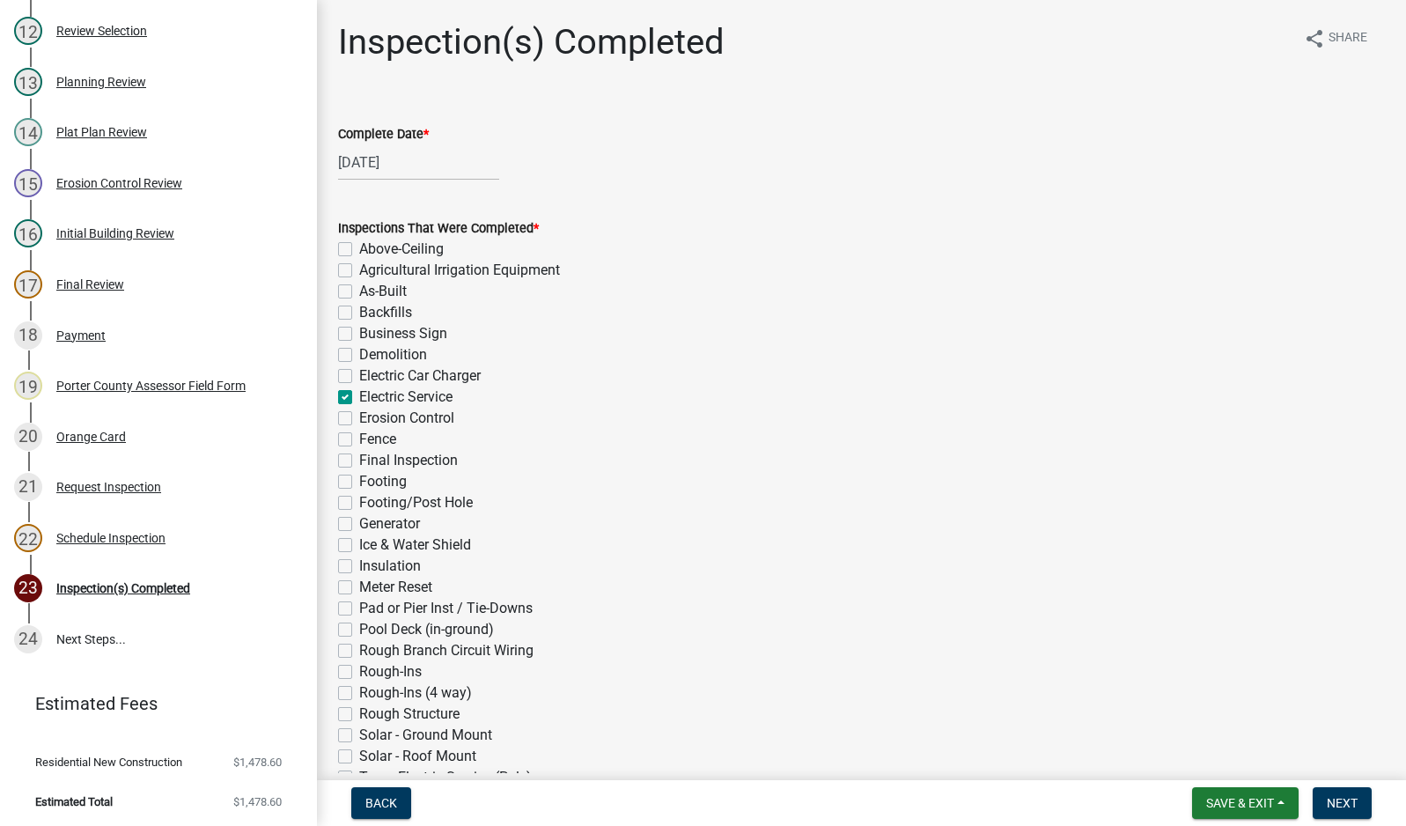
checkbox input "false"
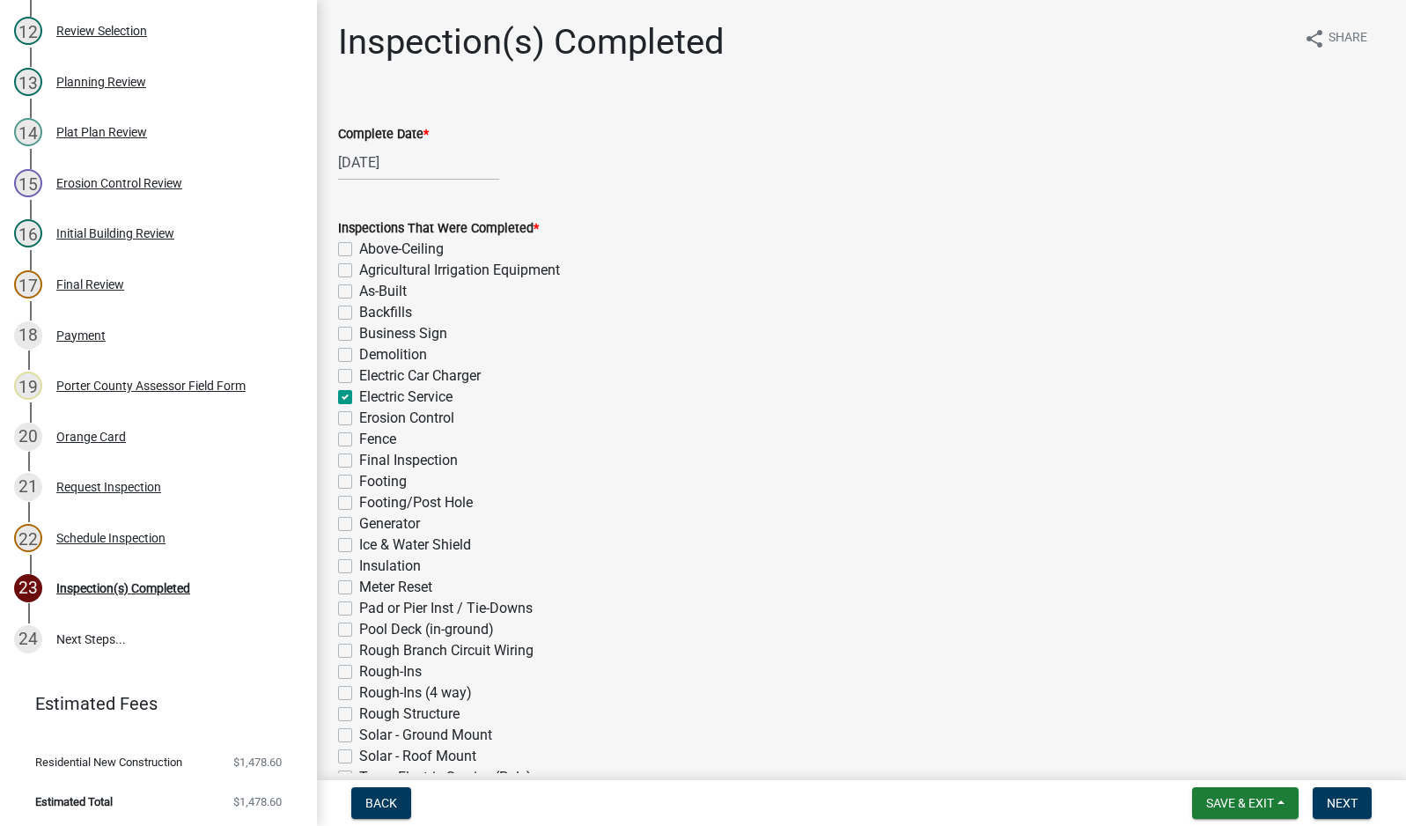
checkbox input "true"
checkbox input "false"
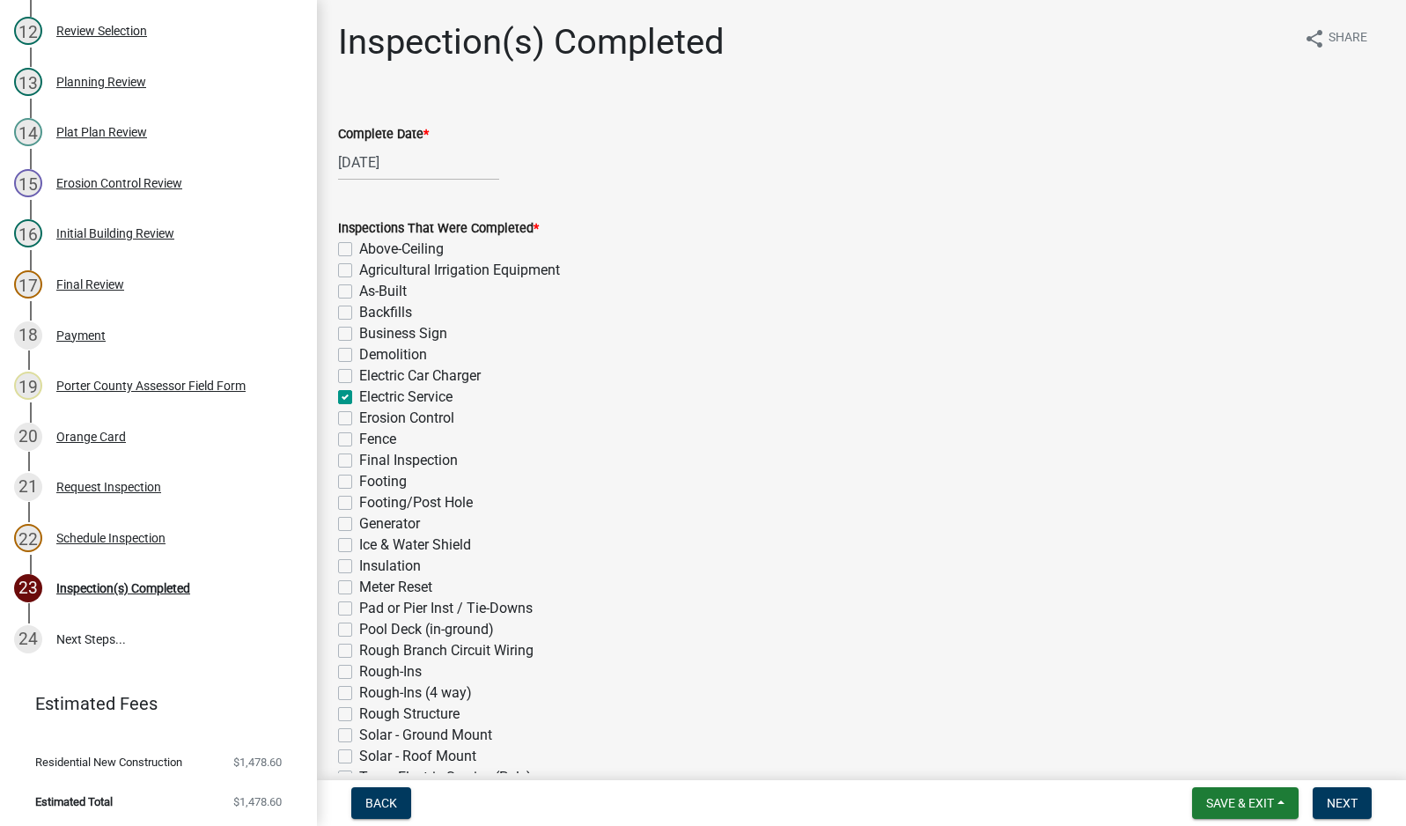
checkbox input "false"
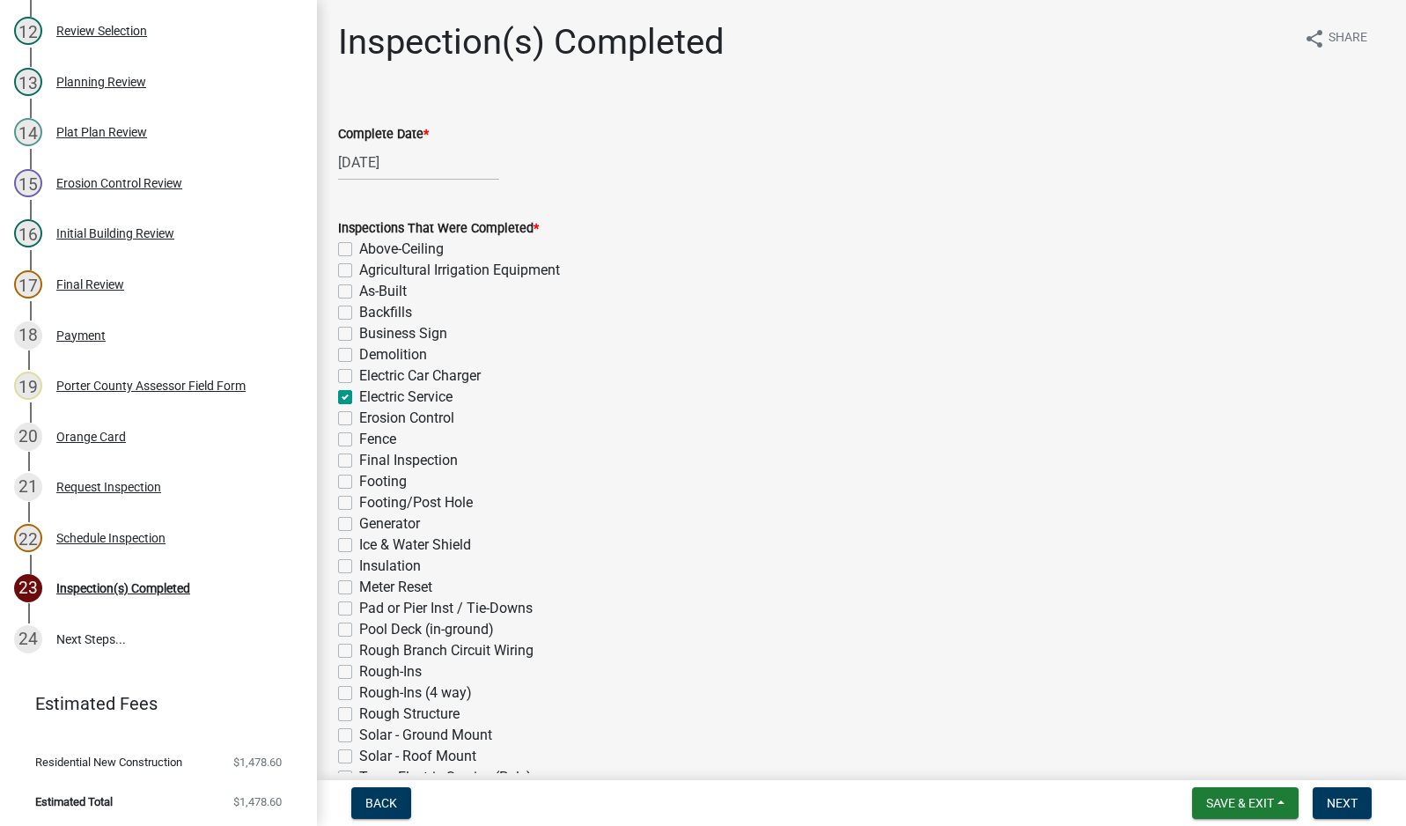
checkbox input "false"
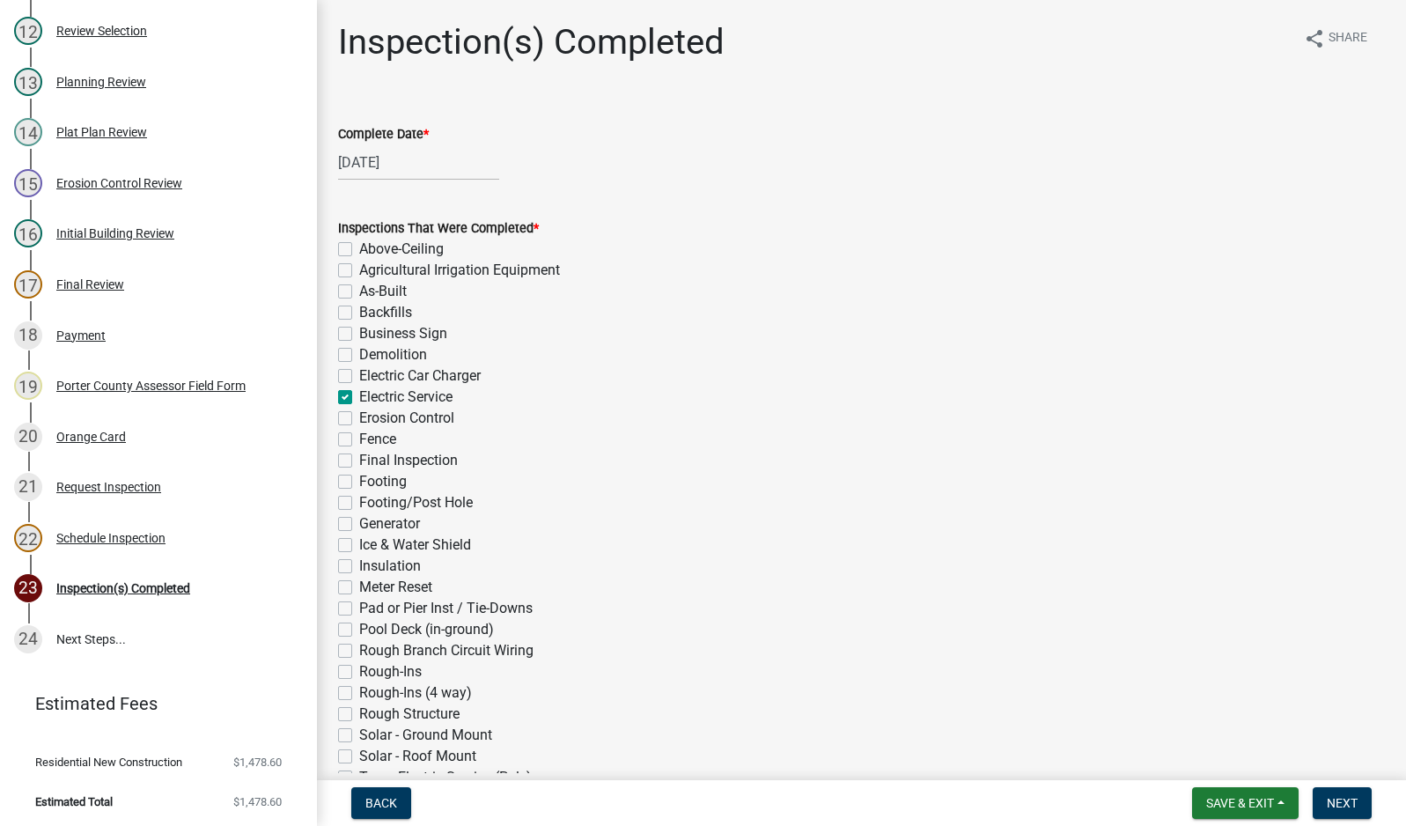
checkbox input "false"
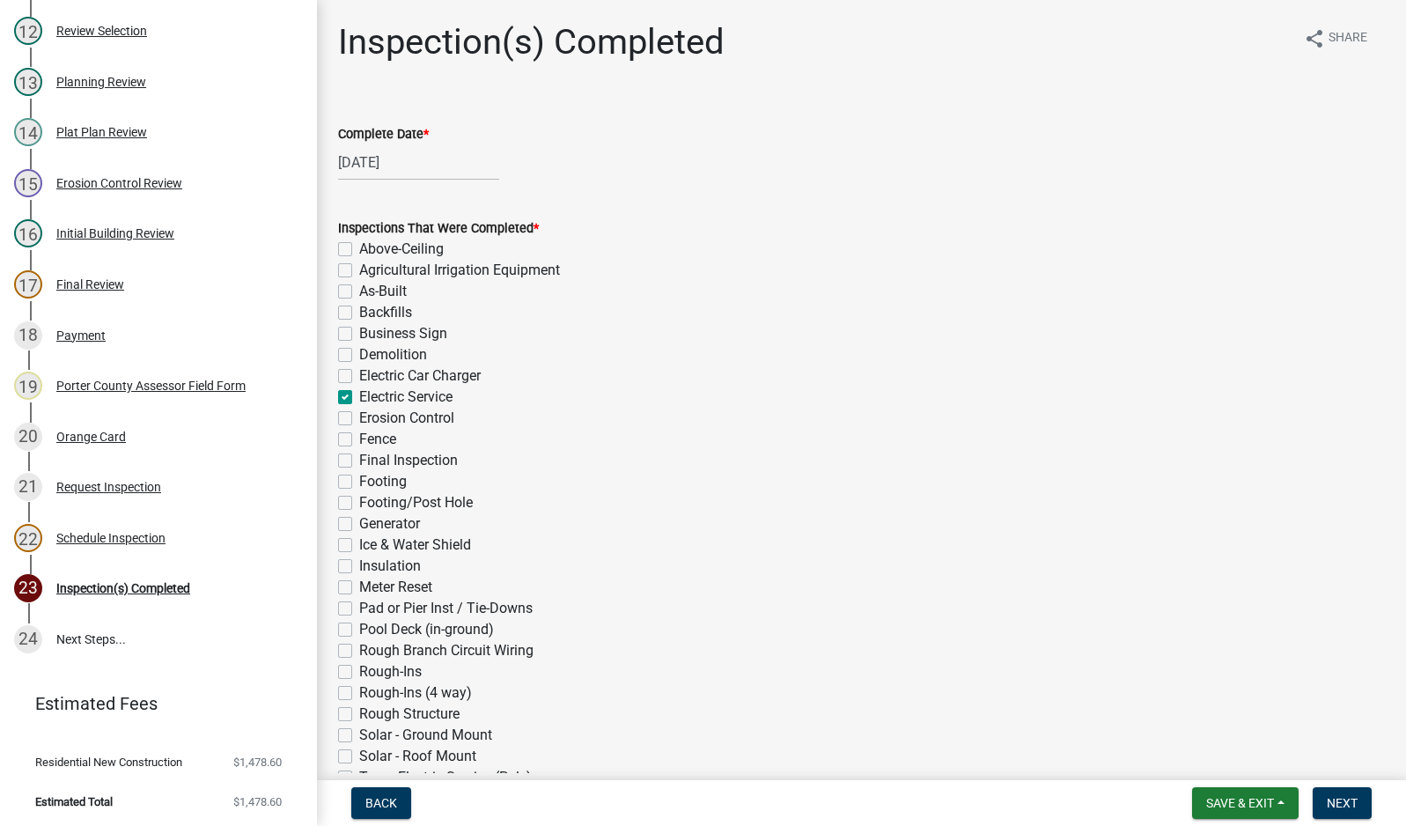
checkbox input "false"
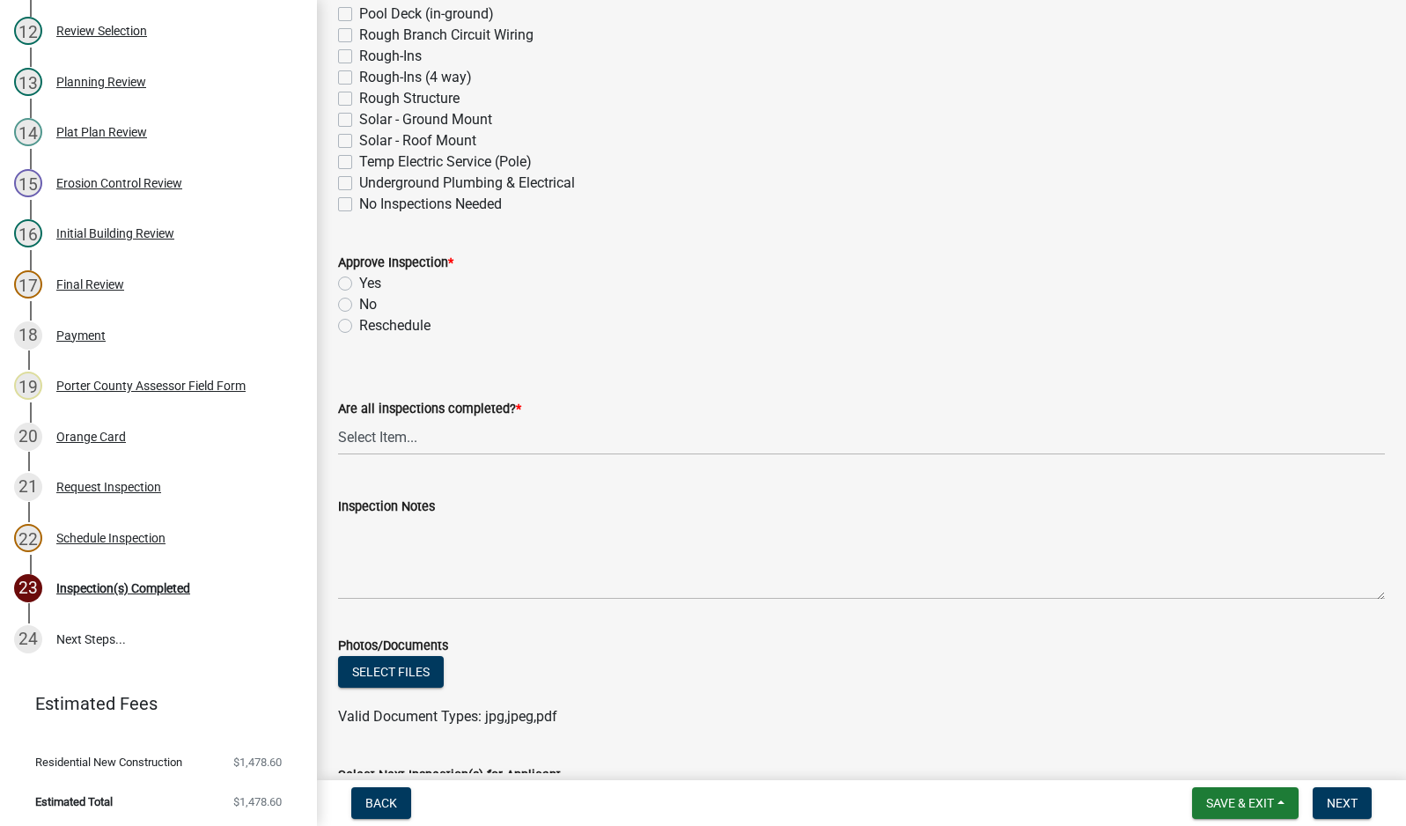
scroll to position [616, 0]
click at [359, 282] on label "Yes" at bounding box center [370, 282] width 22 height 21
click at [359, 282] on input "Yes" at bounding box center [364, 277] width 11 height 11
radio input "true"
click at [438, 436] on select "Select Item... Yes - All Inspections Have Been Completed No - More Inspections …" at bounding box center [861, 436] width 1047 height 36
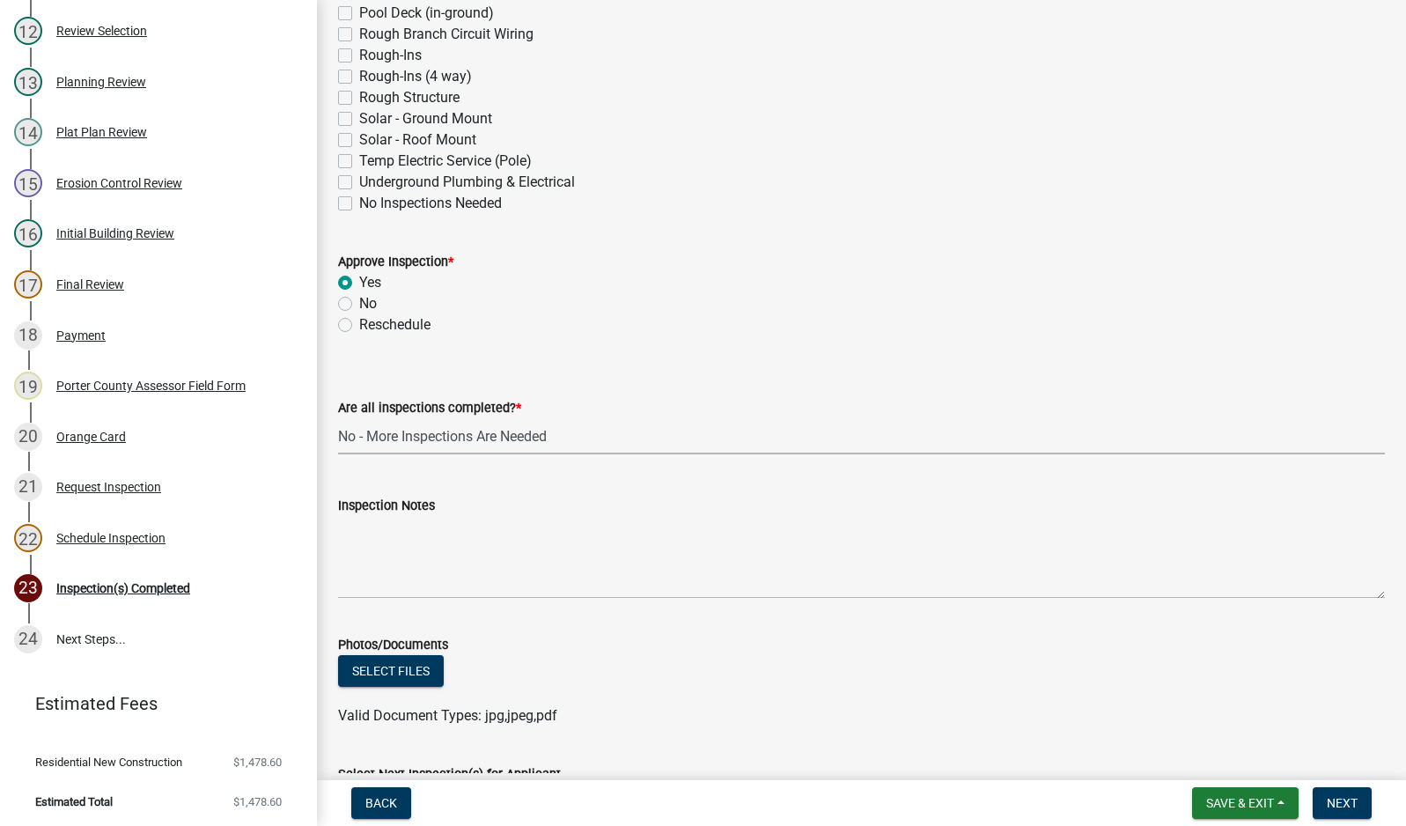
click at [338, 418] on select "Select Item... Yes - All Inspections Have Been Completed No - More Inspections …" at bounding box center [861, 436] width 1047 height 36
select select "eafbae6d-cbce-48e8-be87-ded322027707"
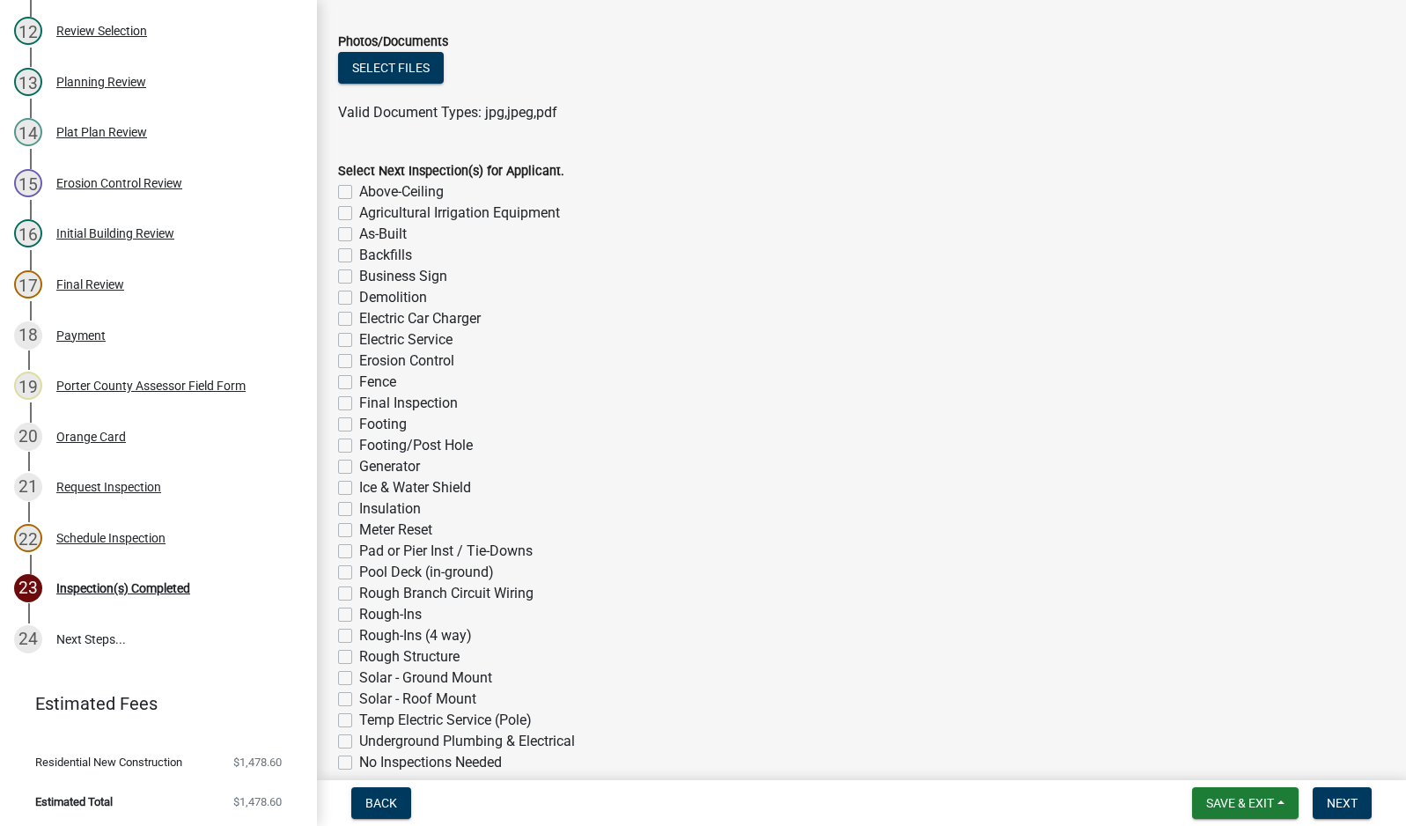
scroll to position [1304, 0]
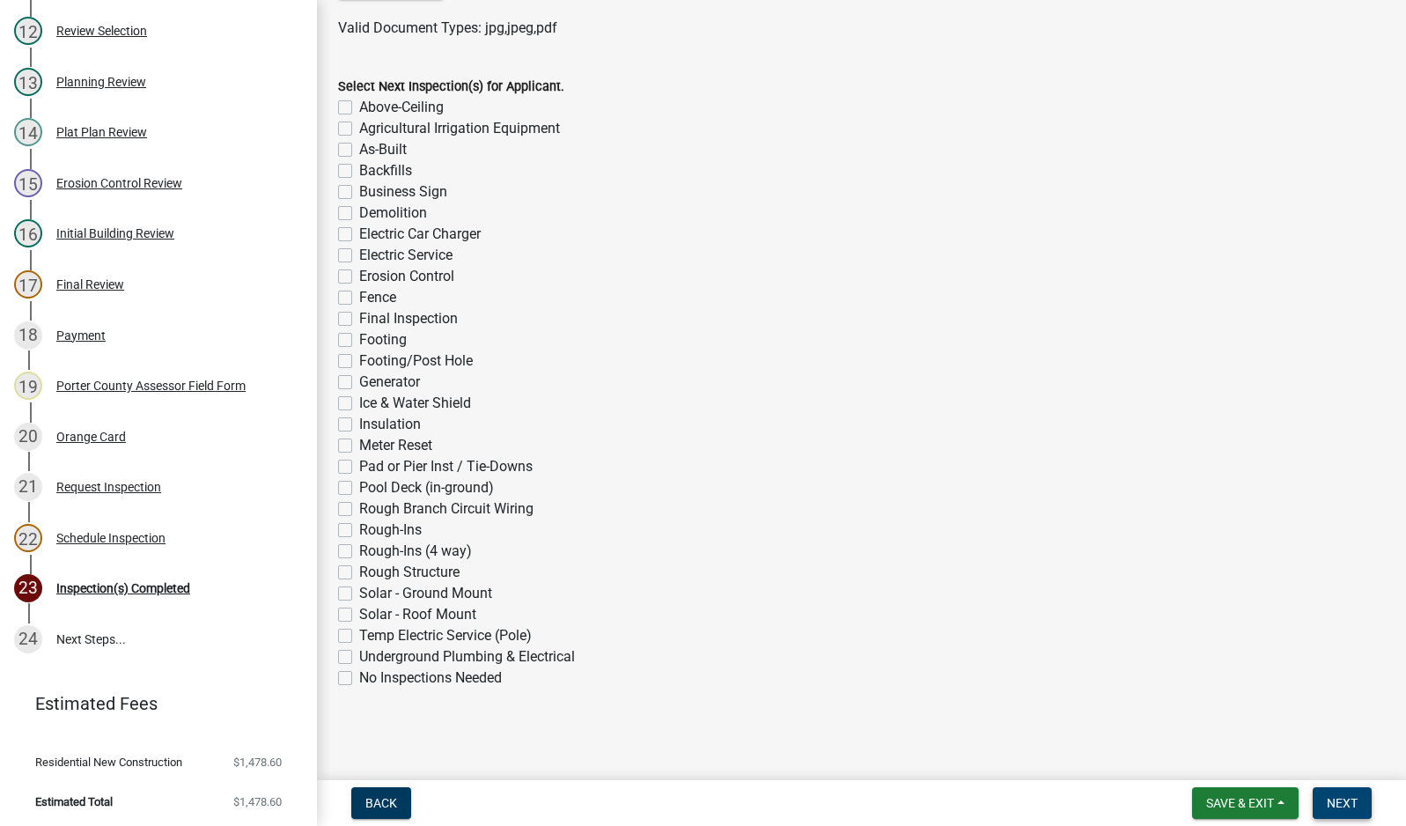
click at [1341, 806] on span "Next" at bounding box center [1341, 803] width 31 height 14
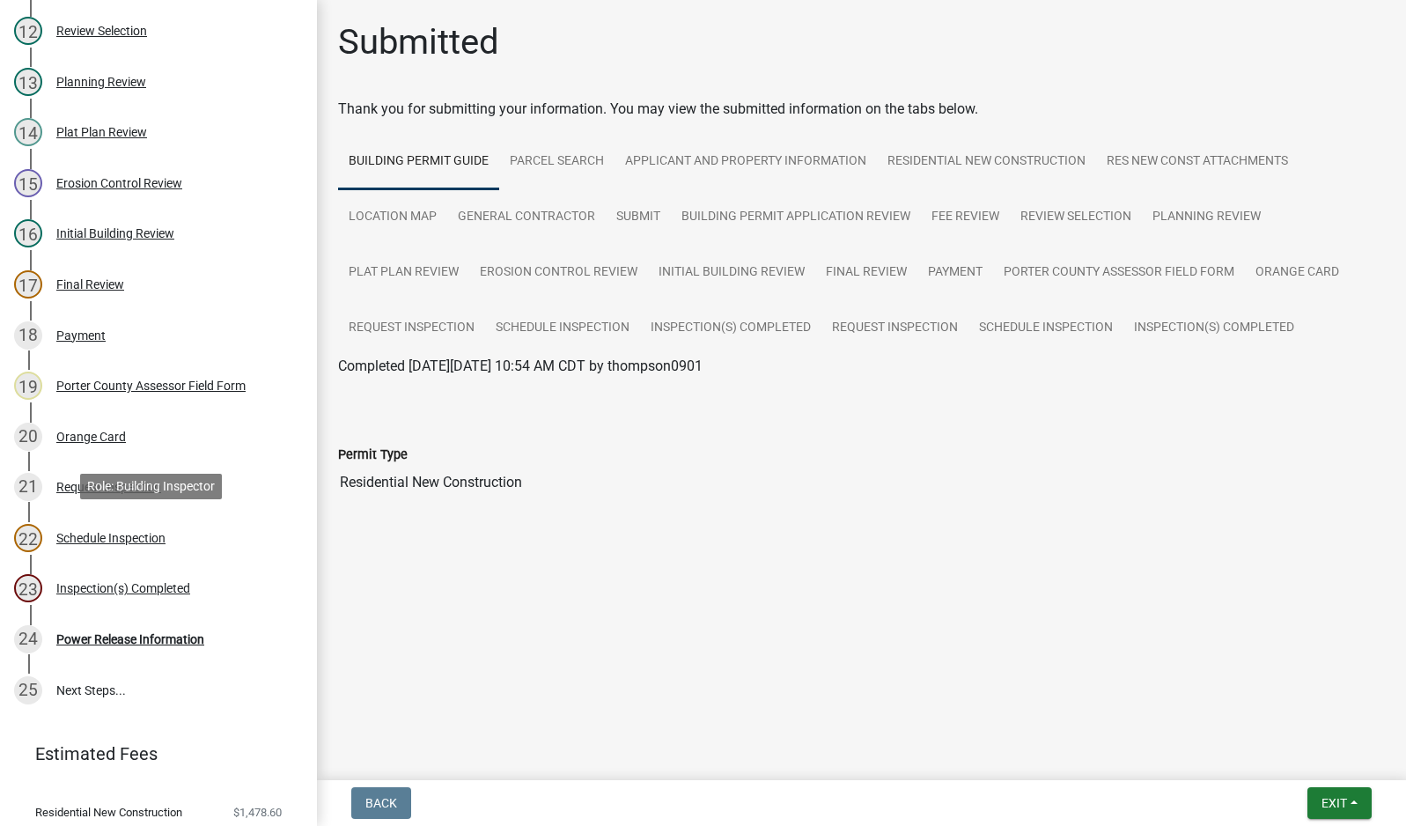
scroll to position [800, 0]
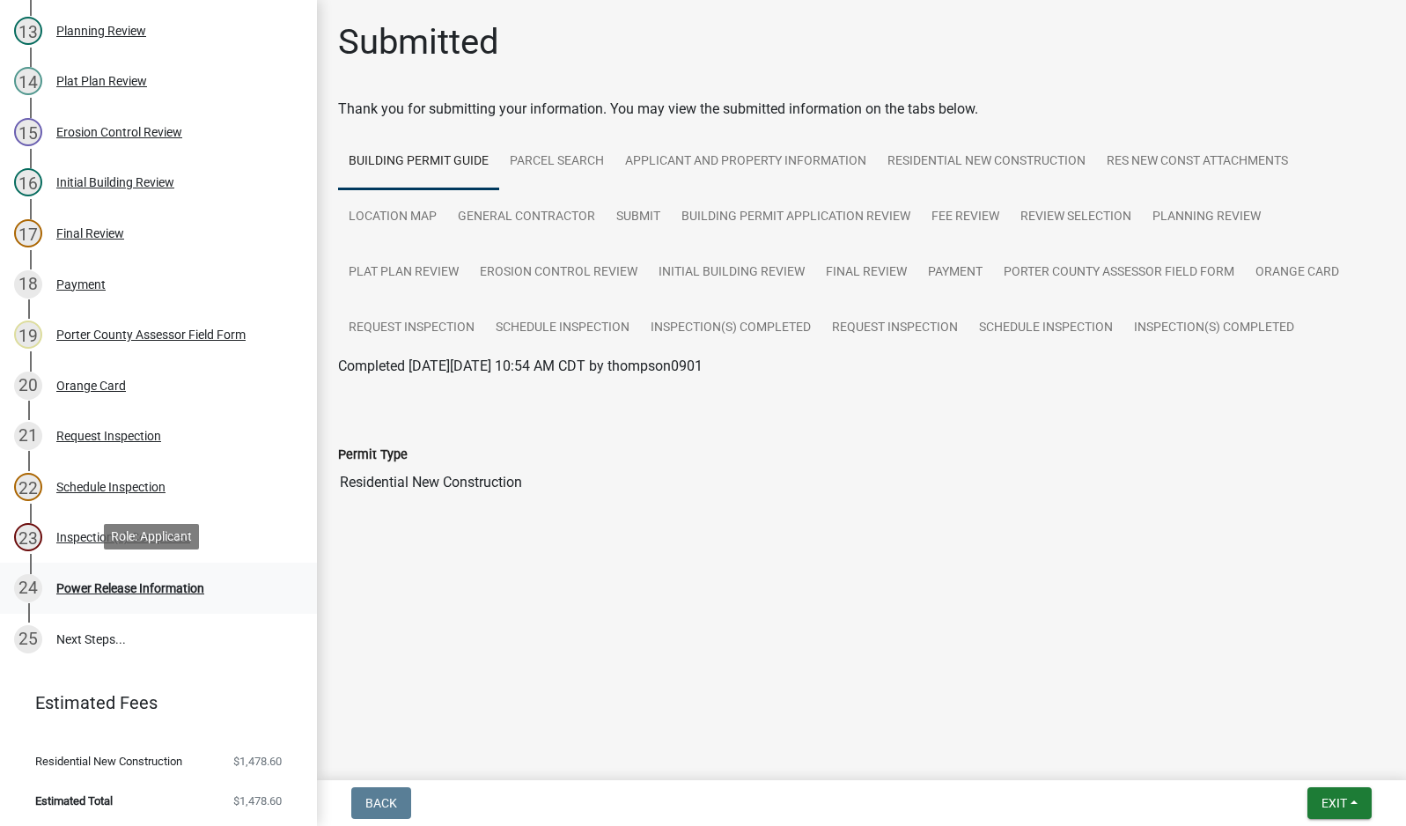
click at [107, 587] on div "Power Release Information" at bounding box center [130, 588] width 148 height 12
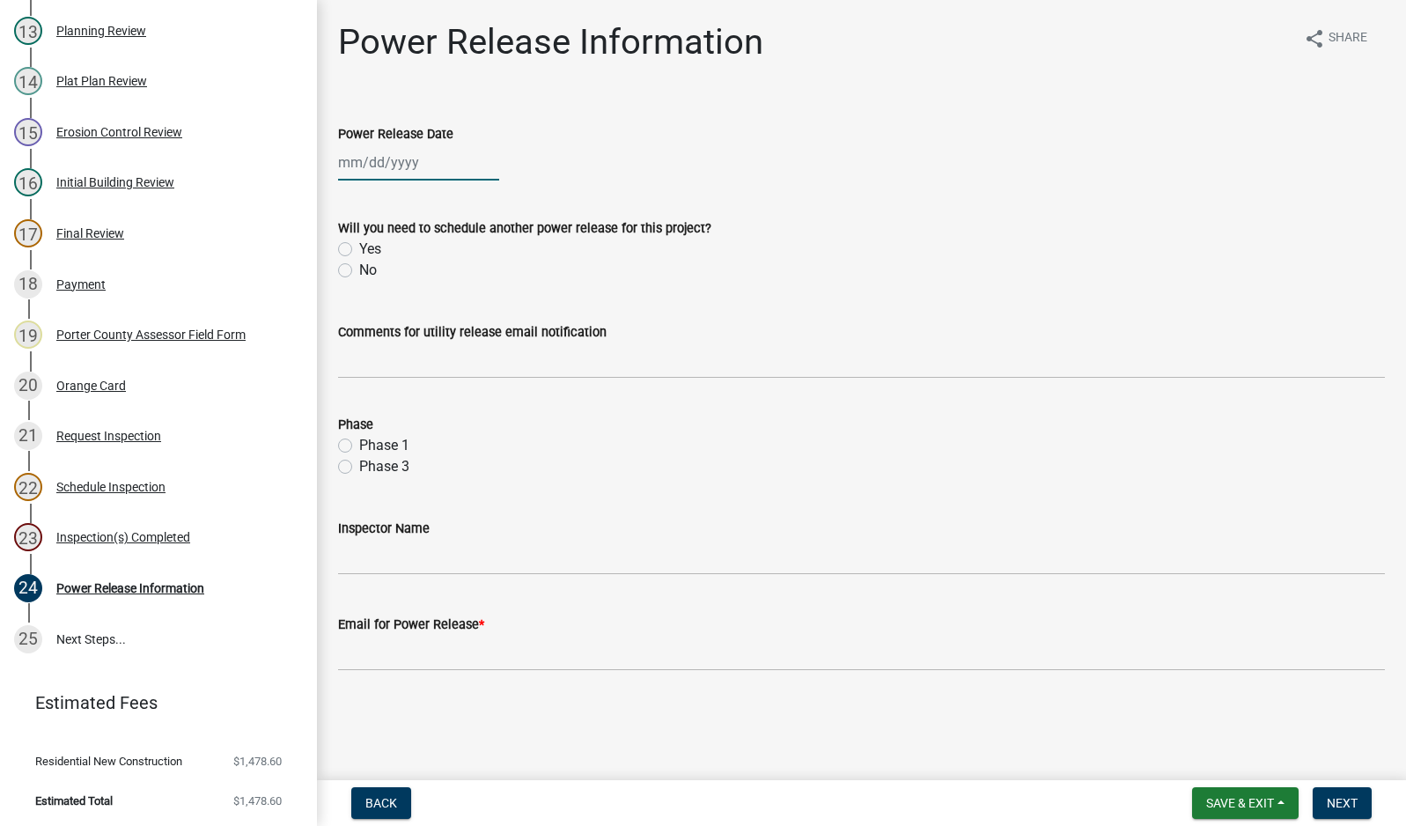
click at [348, 162] on div at bounding box center [418, 162] width 161 height 36
select select "9"
select select "2025"
click at [355, 314] on div "15" at bounding box center [356, 312] width 28 height 28
type input "[DATE]"
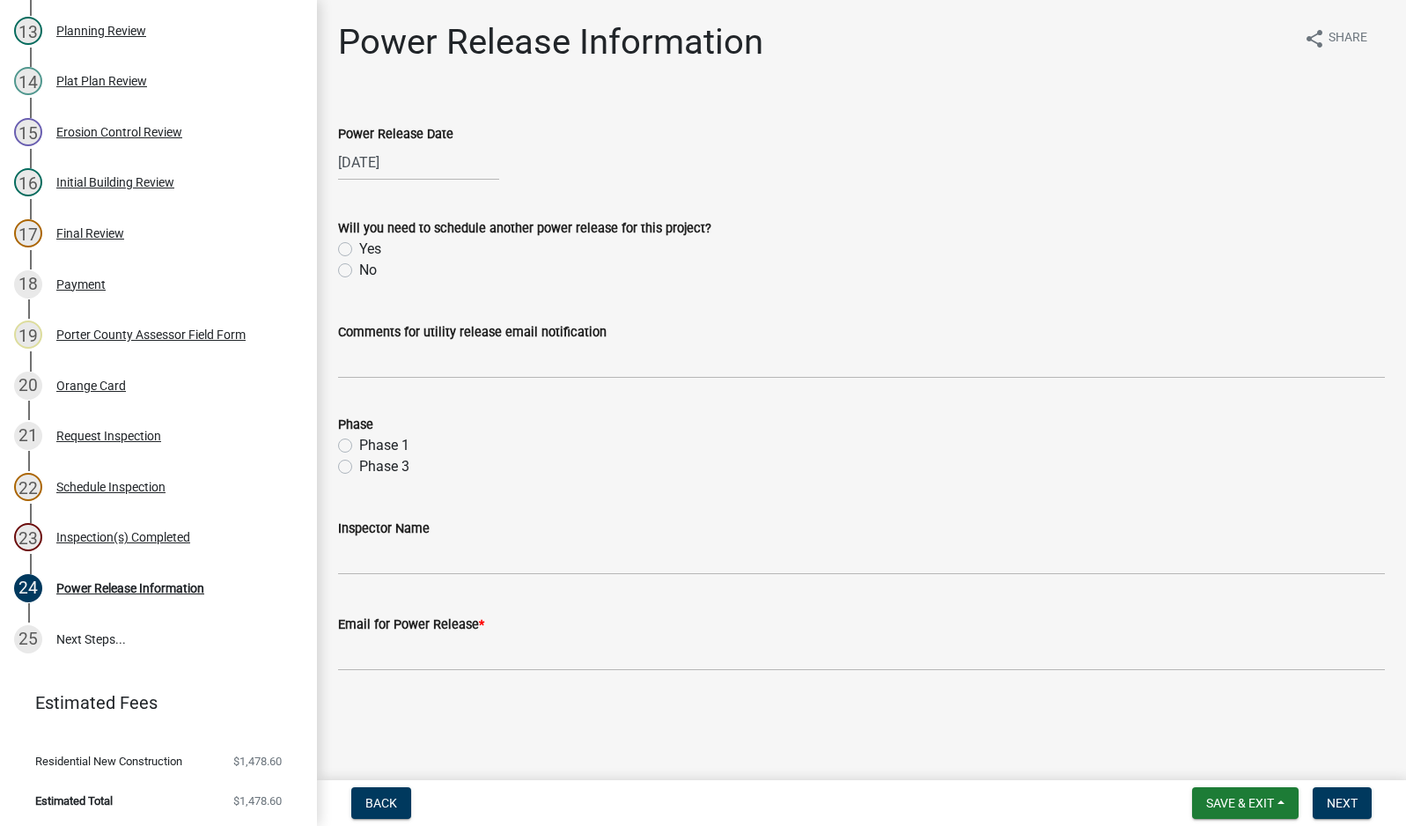
click at [359, 269] on label "No" at bounding box center [368, 270] width 18 height 21
click at [359, 269] on input "No" at bounding box center [364, 265] width 11 height 11
radio input "true"
click at [408, 359] on input "Comments for utility release email notification" at bounding box center [861, 360] width 1047 height 36
type input "new service new house"
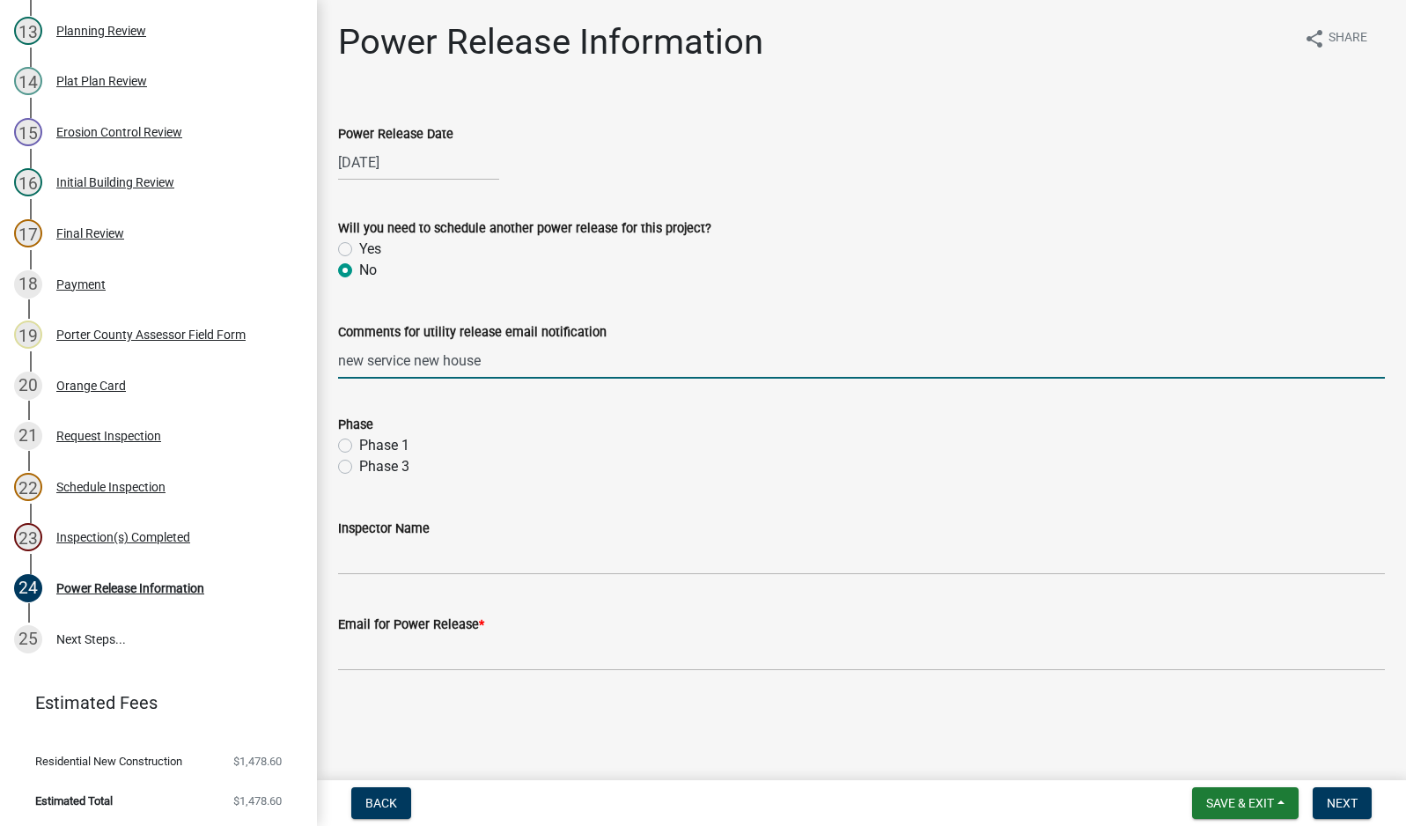
click at [359, 441] on label "Phase 1" at bounding box center [384, 445] width 50 height 21
click at [359, 441] on input "Phase 1" at bounding box center [364, 440] width 11 height 11
radio input "true"
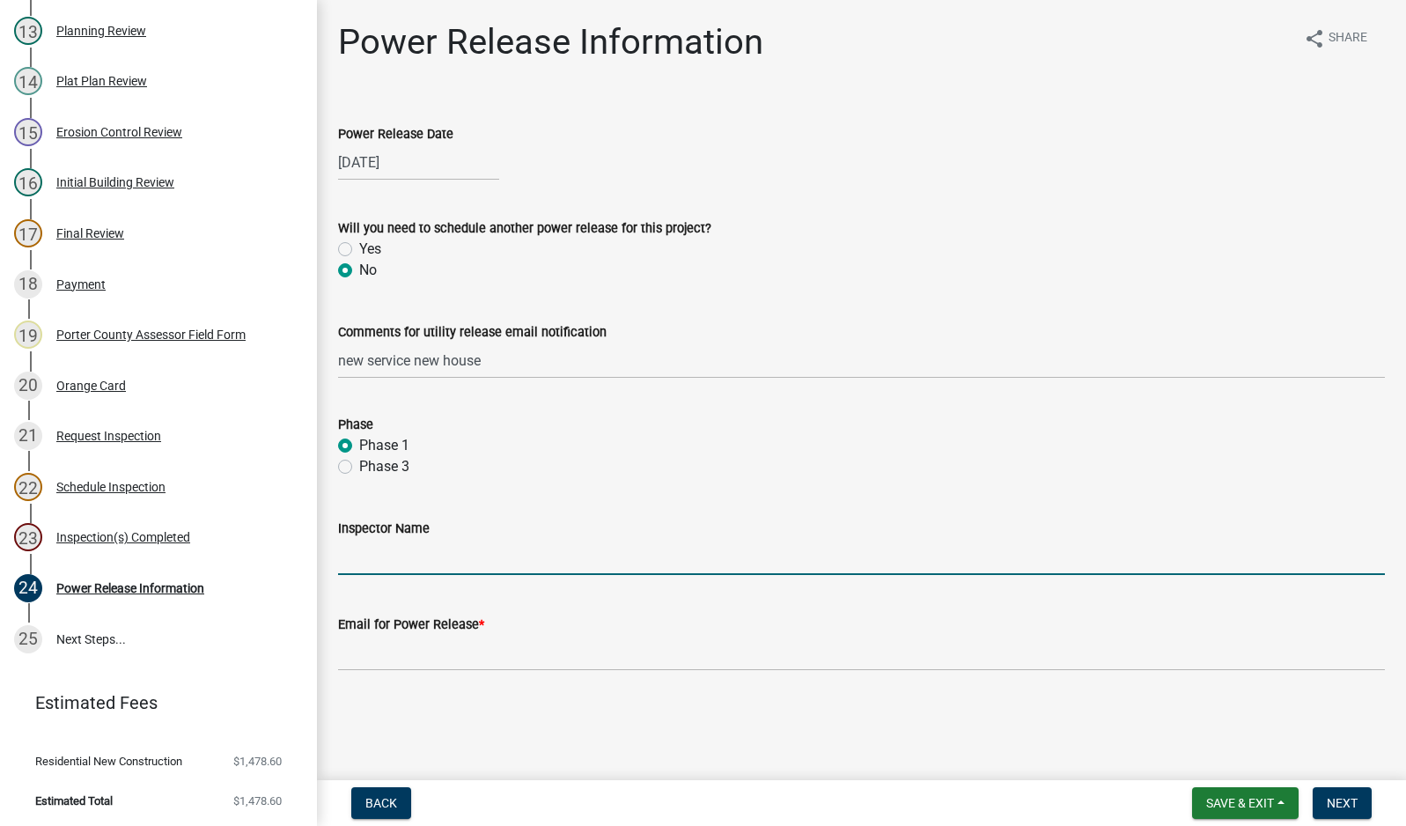
drag, startPoint x: 448, startPoint y: 562, endPoint x: 468, endPoint y: 574, distance: 23.7
click at [448, 562] on input "Inspector Name" at bounding box center [861, 557] width 1047 height 36
type input "[PERSON_NAME]"
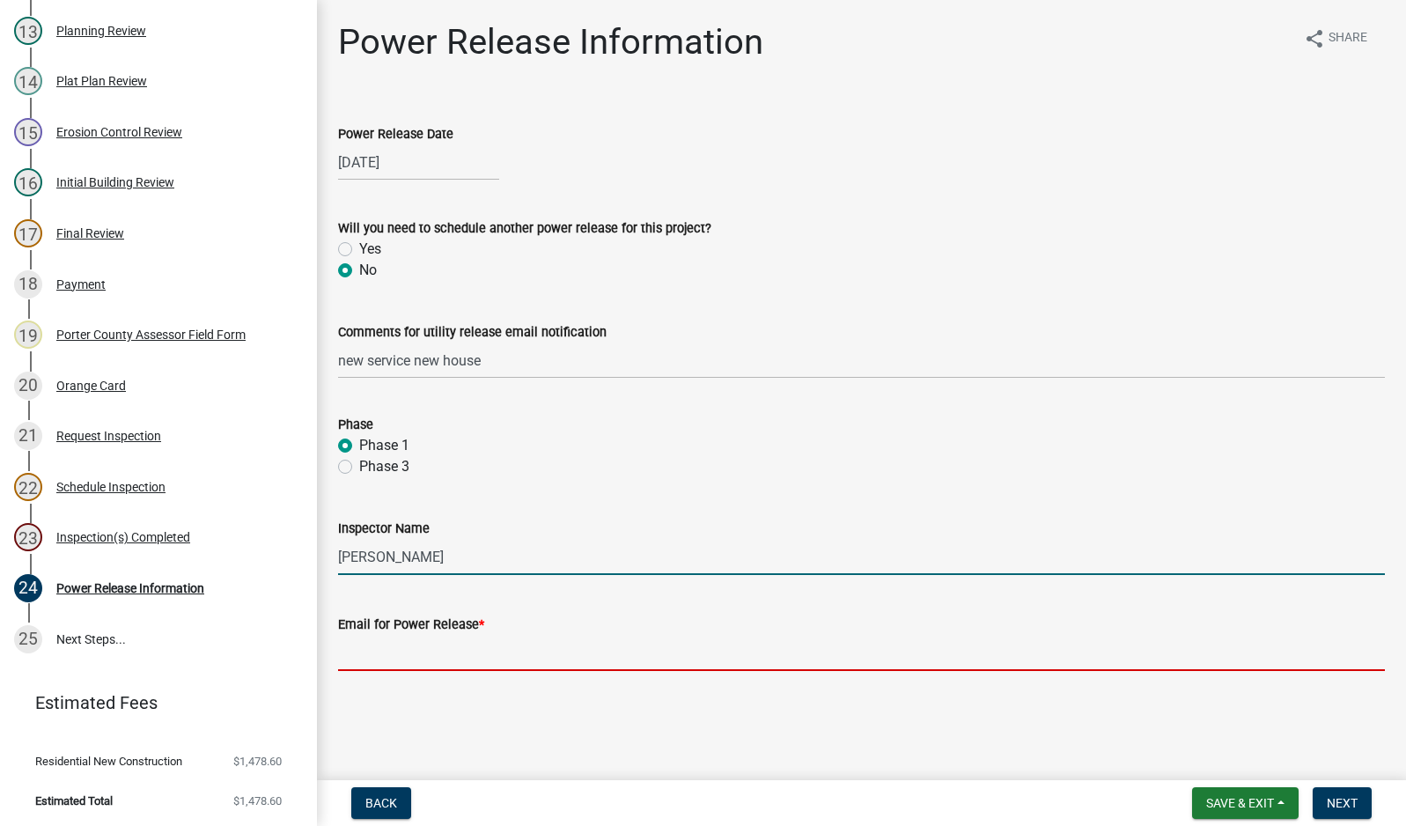
click at [490, 659] on input "Email for Power Release *" at bounding box center [861, 653] width 1047 height 36
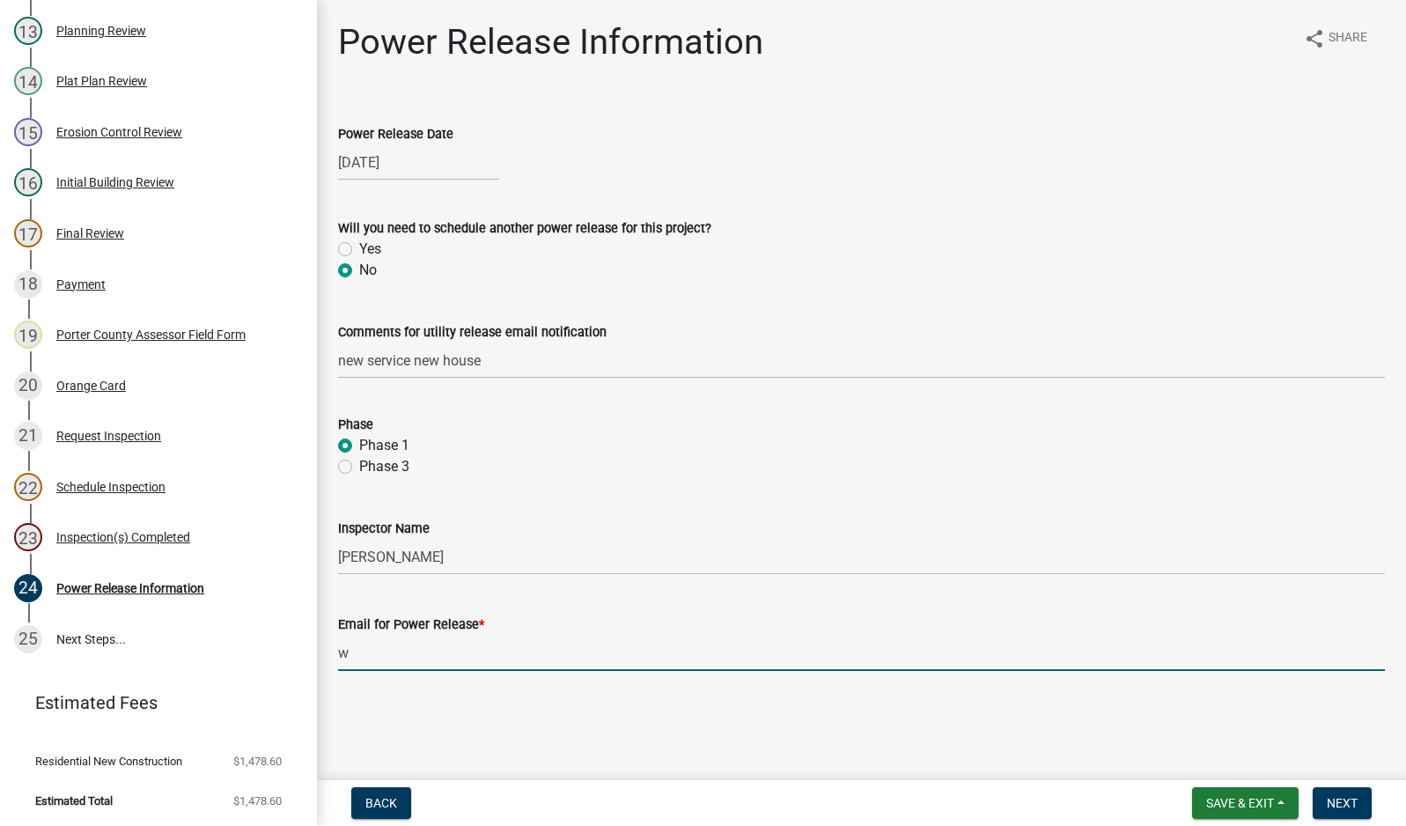
type input "[EMAIL_ADDRESS][DOMAIN_NAME]"
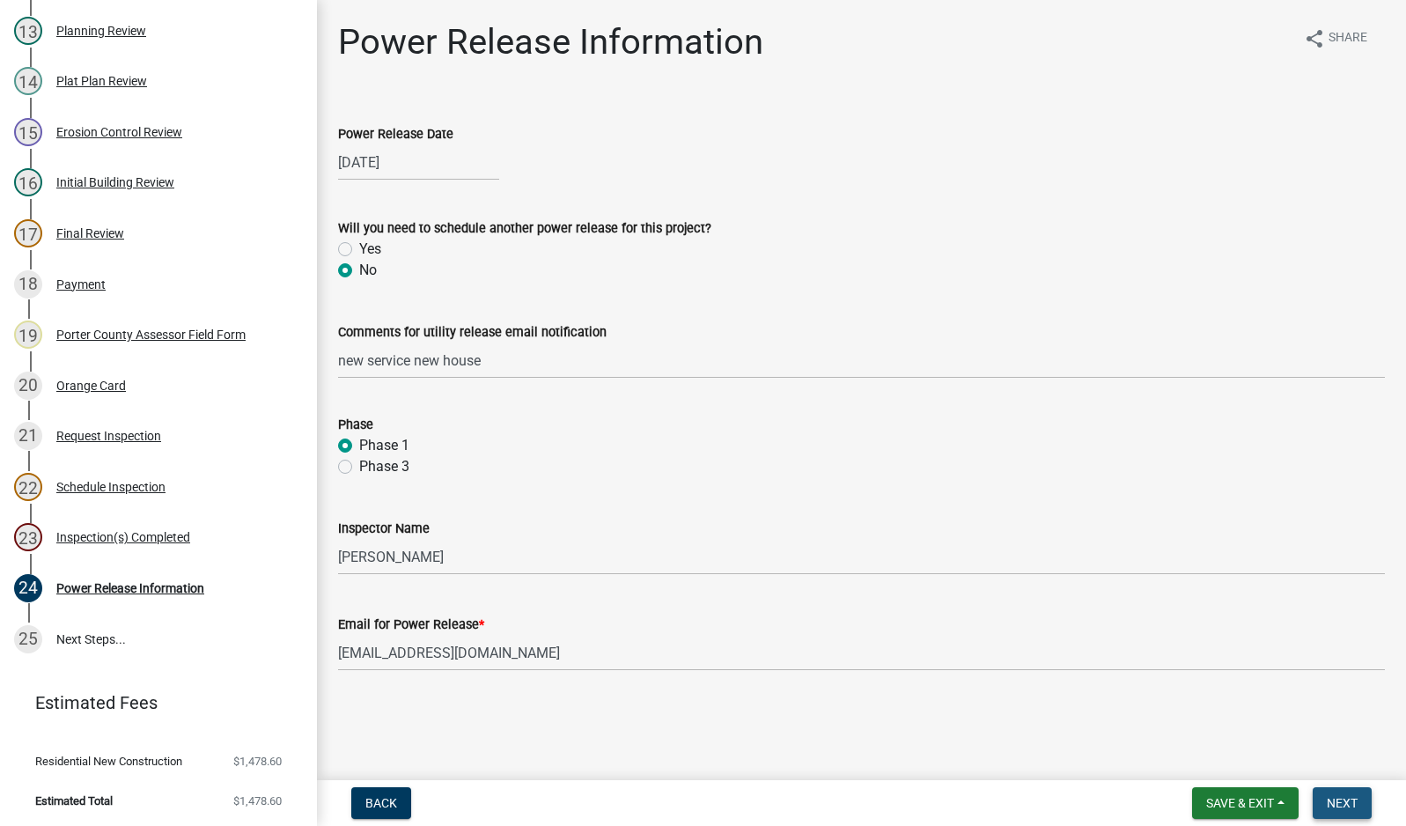
click at [1343, 804] on span "Next" at bounding box center [1341, 803] width 31 height 14
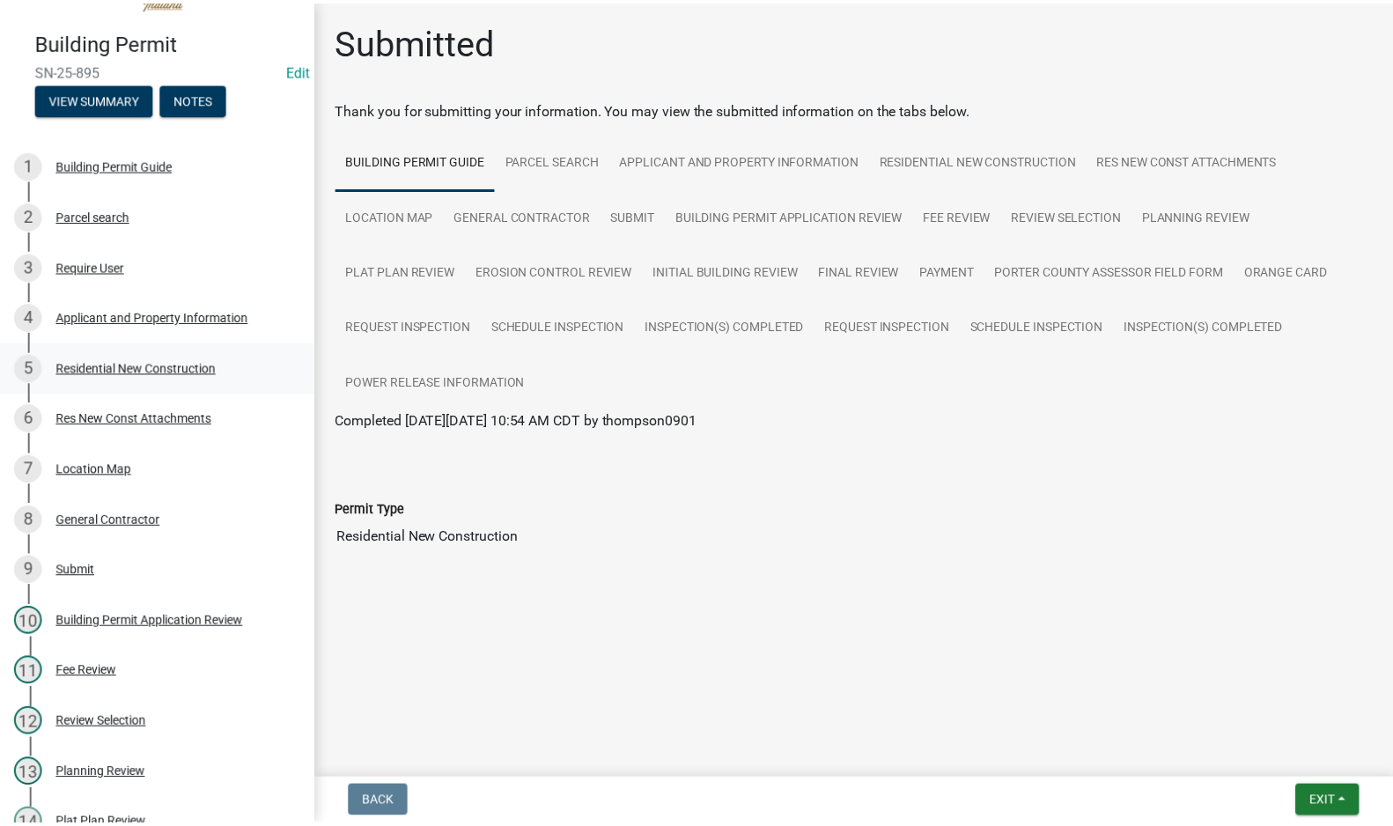
scroll to position [0, 0]
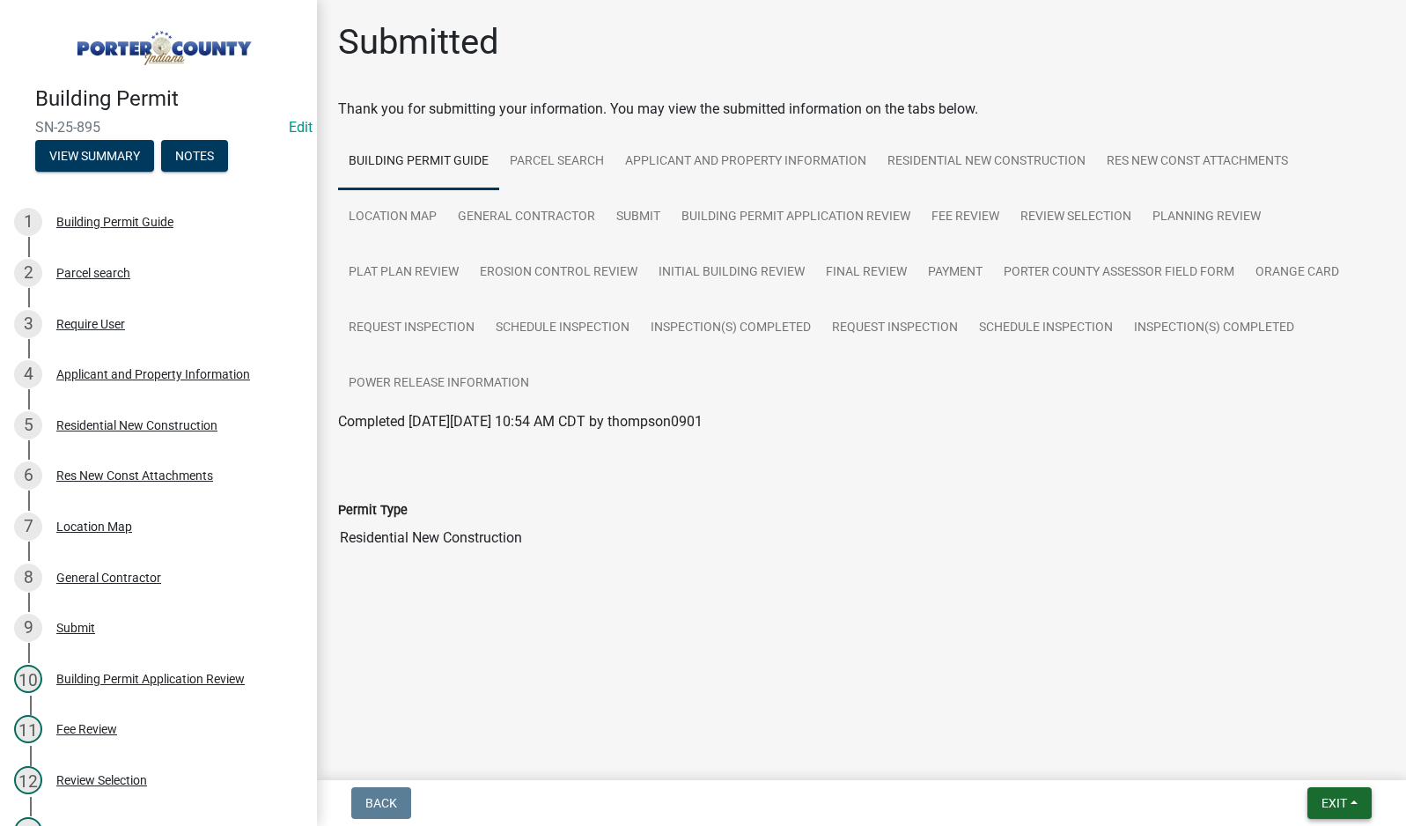
click at [1334, 797] on span "Exit" at bounding box center [1334, 803] width 26 height 14
click at [1322, 762] on button "Save & Exit" at bounding box center [1301, 757] width 141 height 42
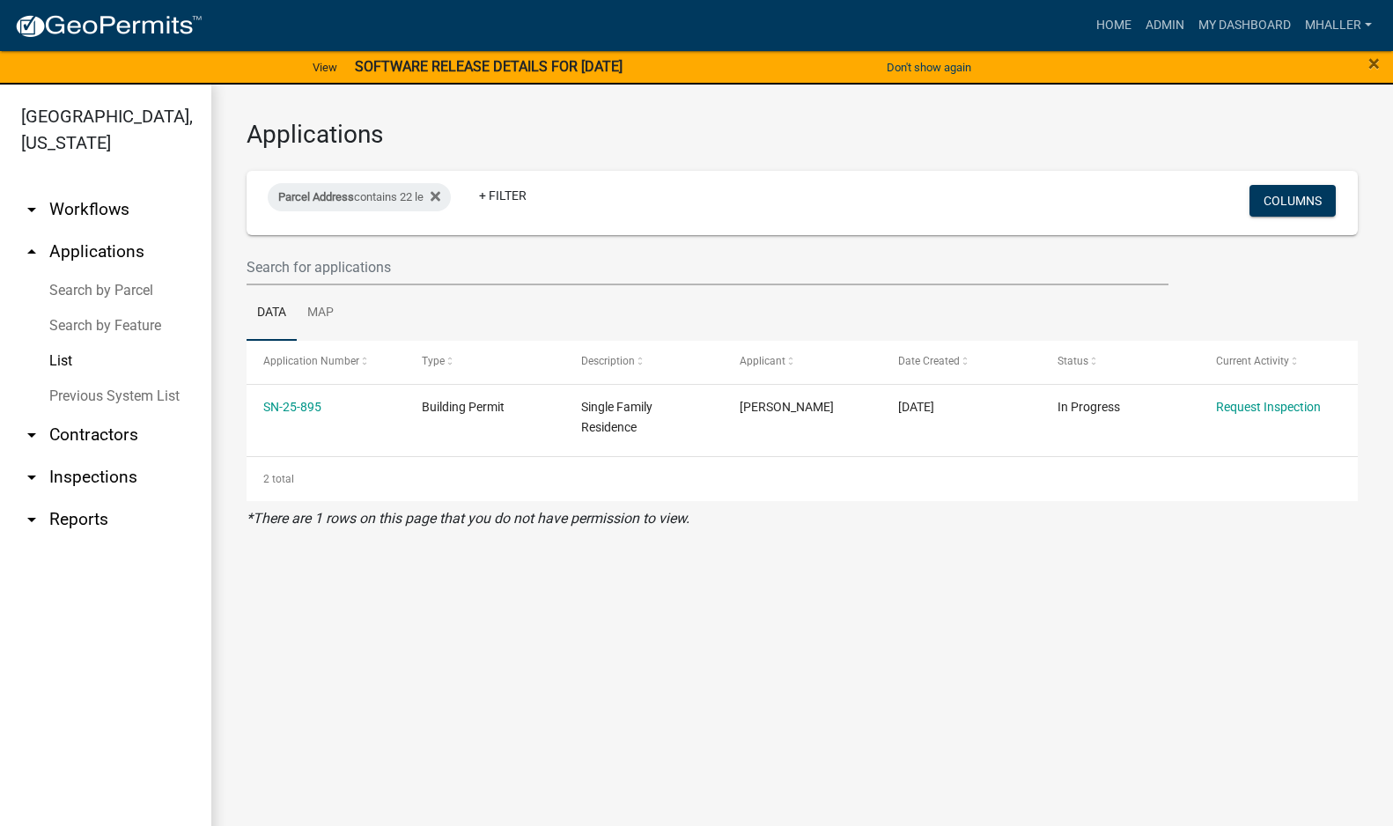
click at [69, 456] on link "arrow_drop_down Inspections" at bounding box center [105, 477] width 211 height 42
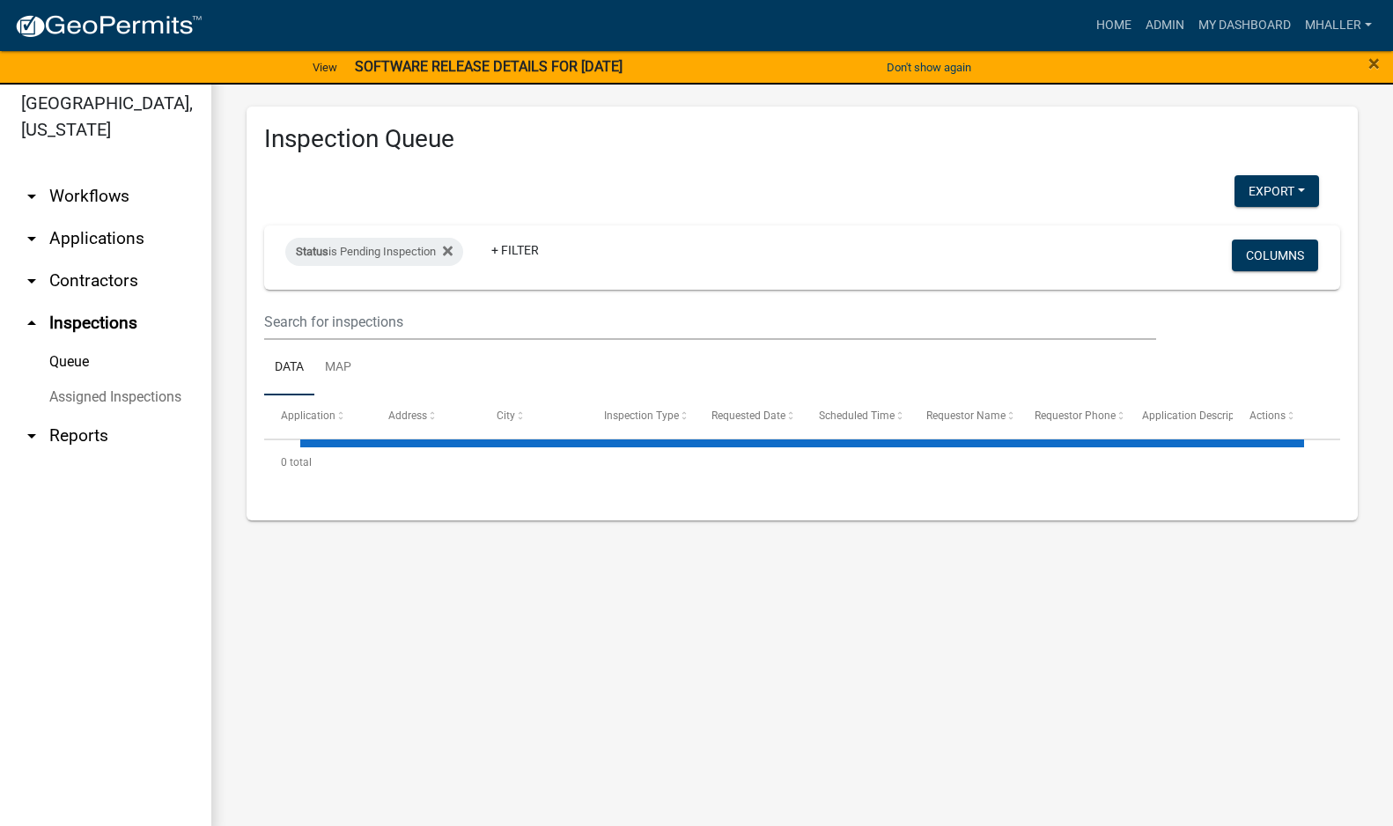
scroll to position [21, 0]
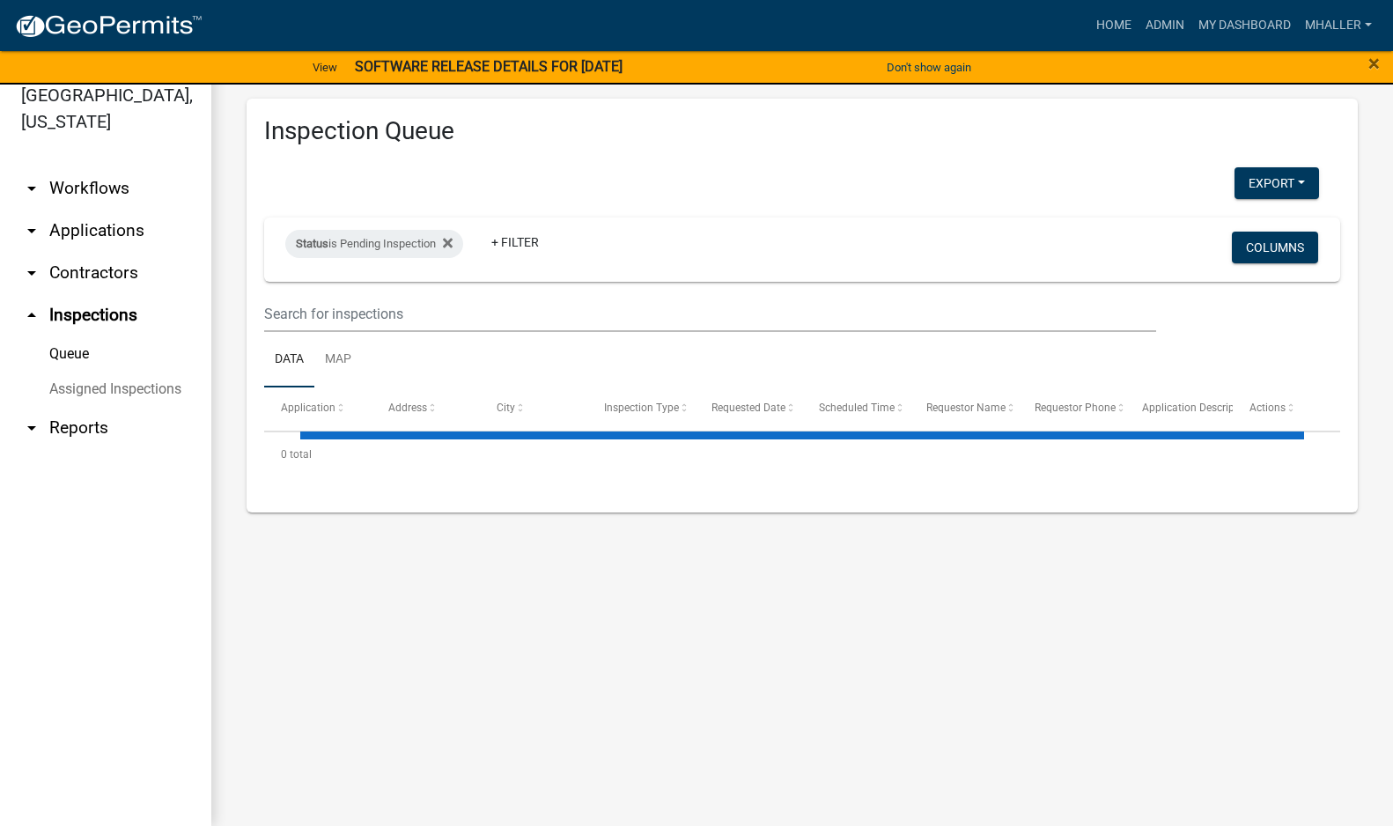
select select "1: 25"
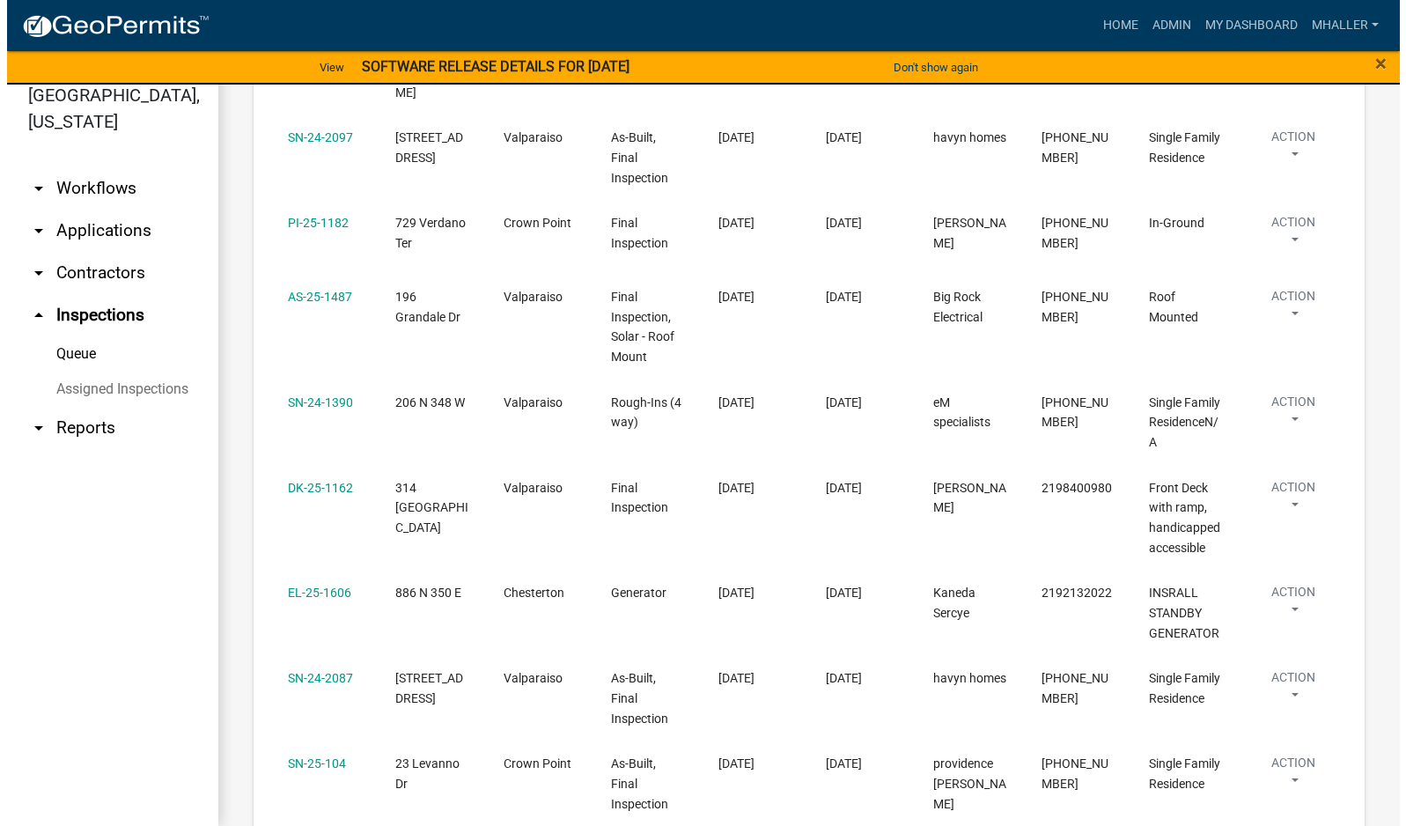
scroll to position [1232, 0]
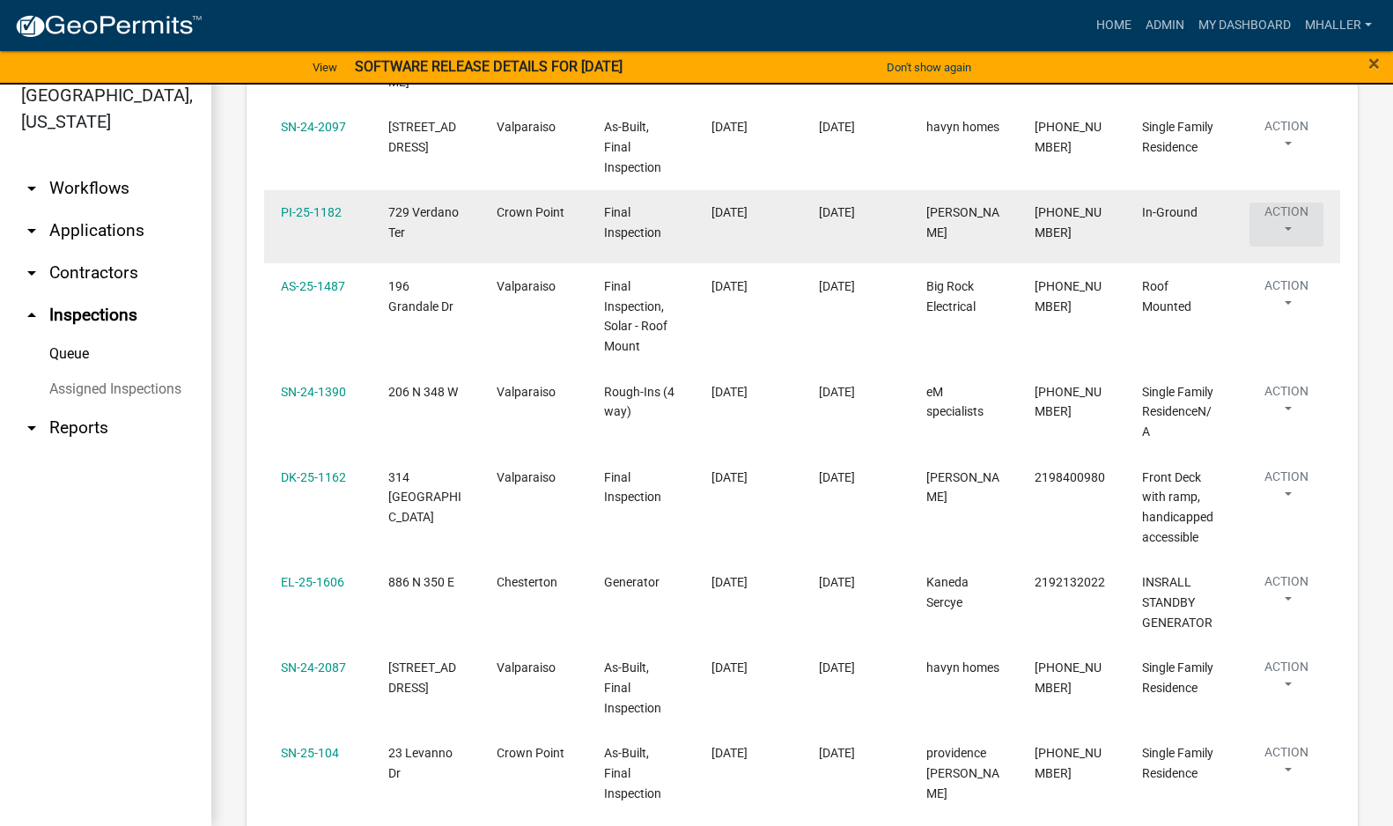
click at [1282, 202] on button "Action" at bounding box center [1286, 224] width 74 height 44
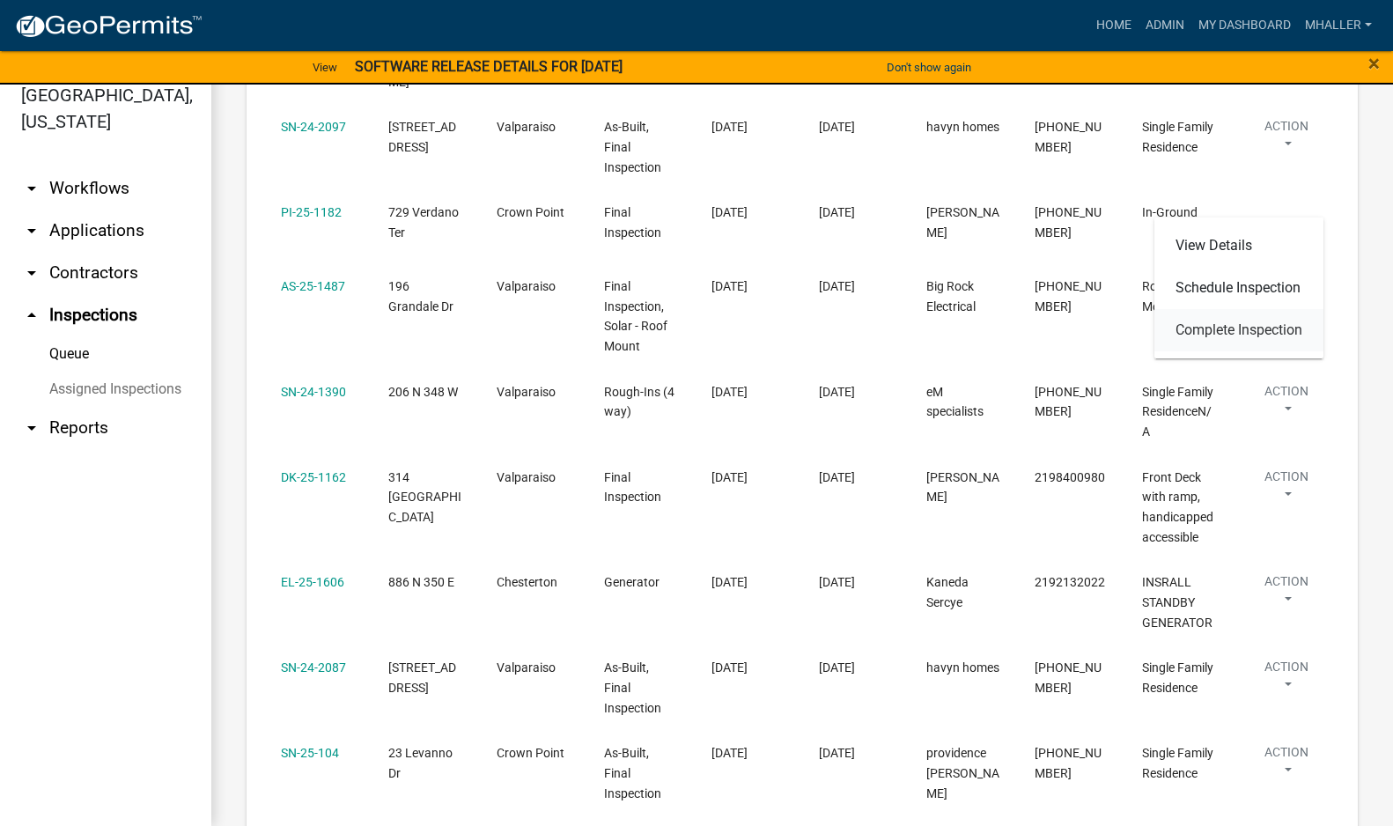
click at [1258, 325] on link "Complete Inspection" at bounding box center [1238, 330] width 169 height 42
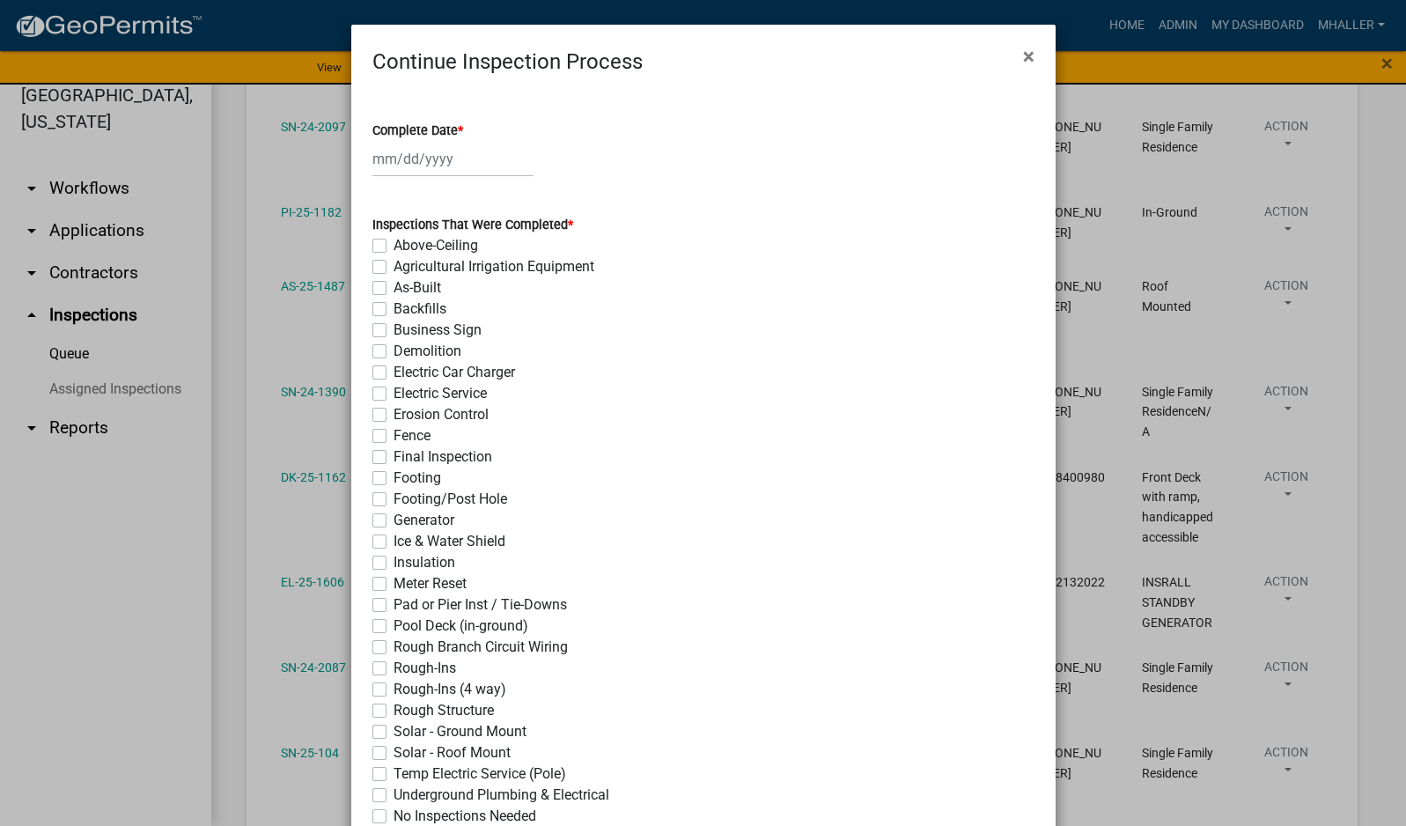
select select "9"
select select "2025"
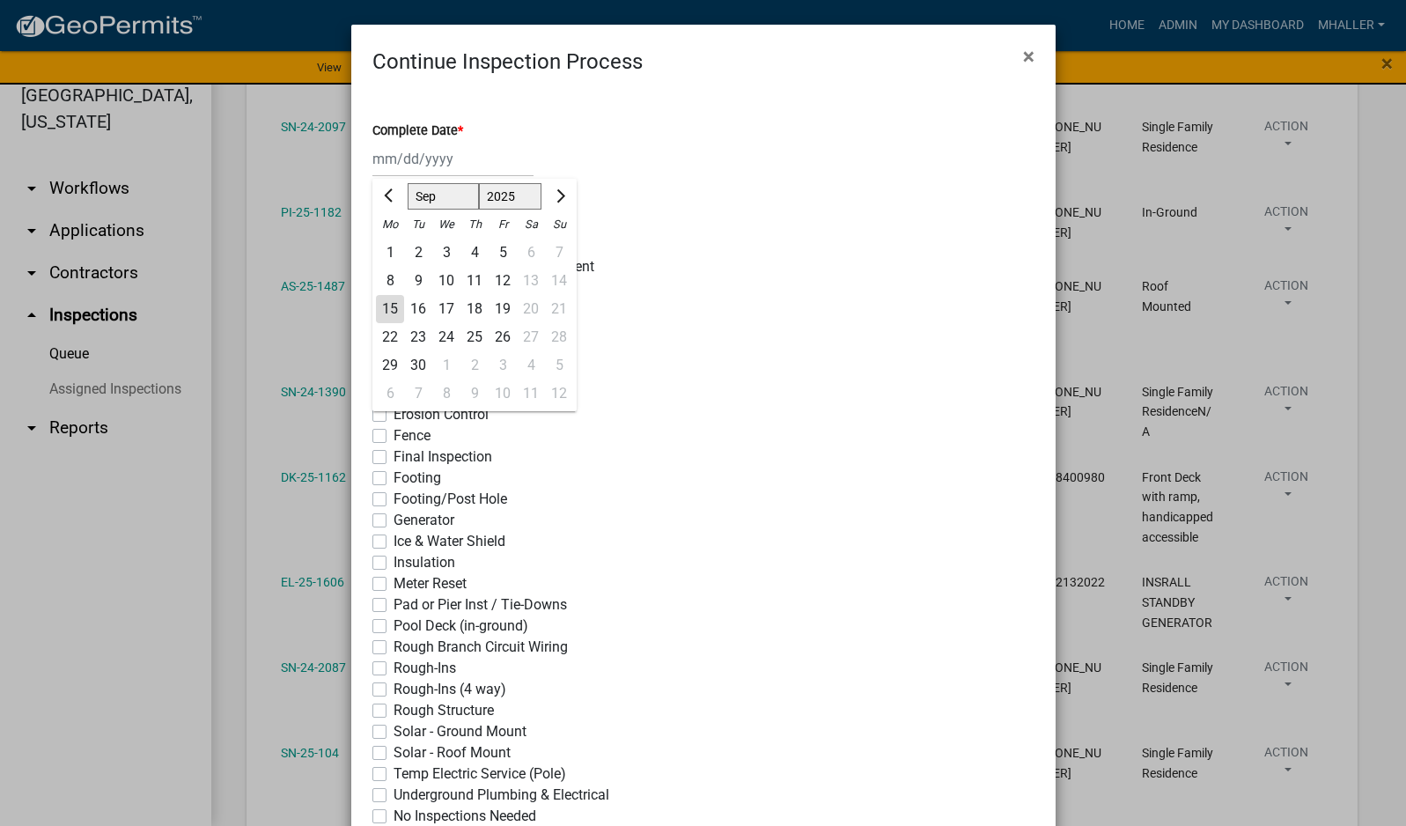
drag, startPoint x: 431, startPoint y: 144, endPoint x: 431, endPoint y: 154, distance: 9.7
click at [431, 154] on div "[PERSON_NAME] Feb Mar Apr [PERSON_NAME][DATE] Oct Nov [DATE] 1526 1527 1528 152…" at bounding box center [452, 159] width 161 height 36
click at [389, 307] on div "15" at bounding box center [390, 309] width 28 height 28
type input "[DATE]"
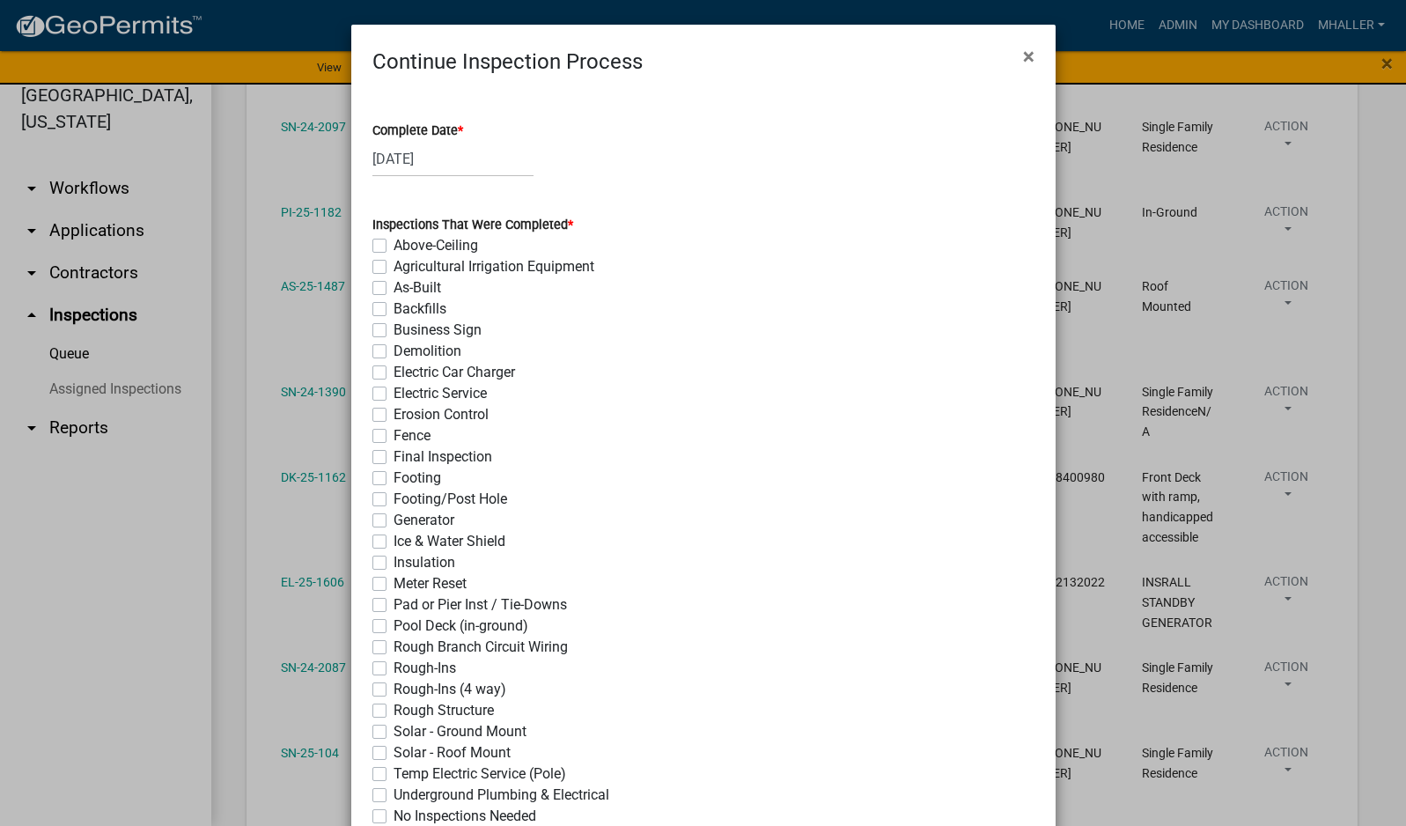
click at [393, 456] on label "Final Inspection" at bounding box center [442, 456] width 99 height 21
click at [393, 456] on input "Final Inspection" at bounding box center [398, 451] width 11 height 11
checkbox input "true"
checkbox input "false"
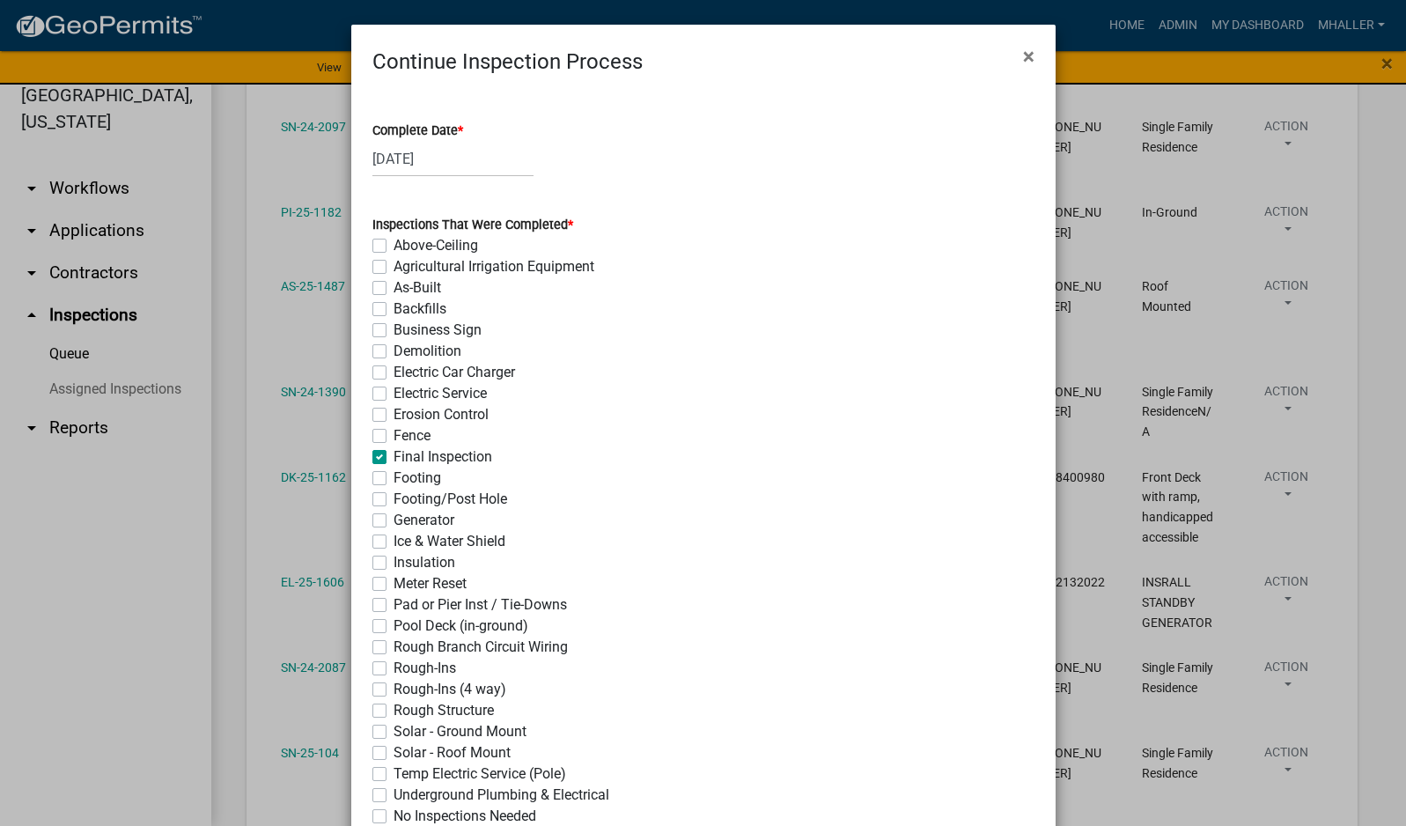
checkbox input "false"
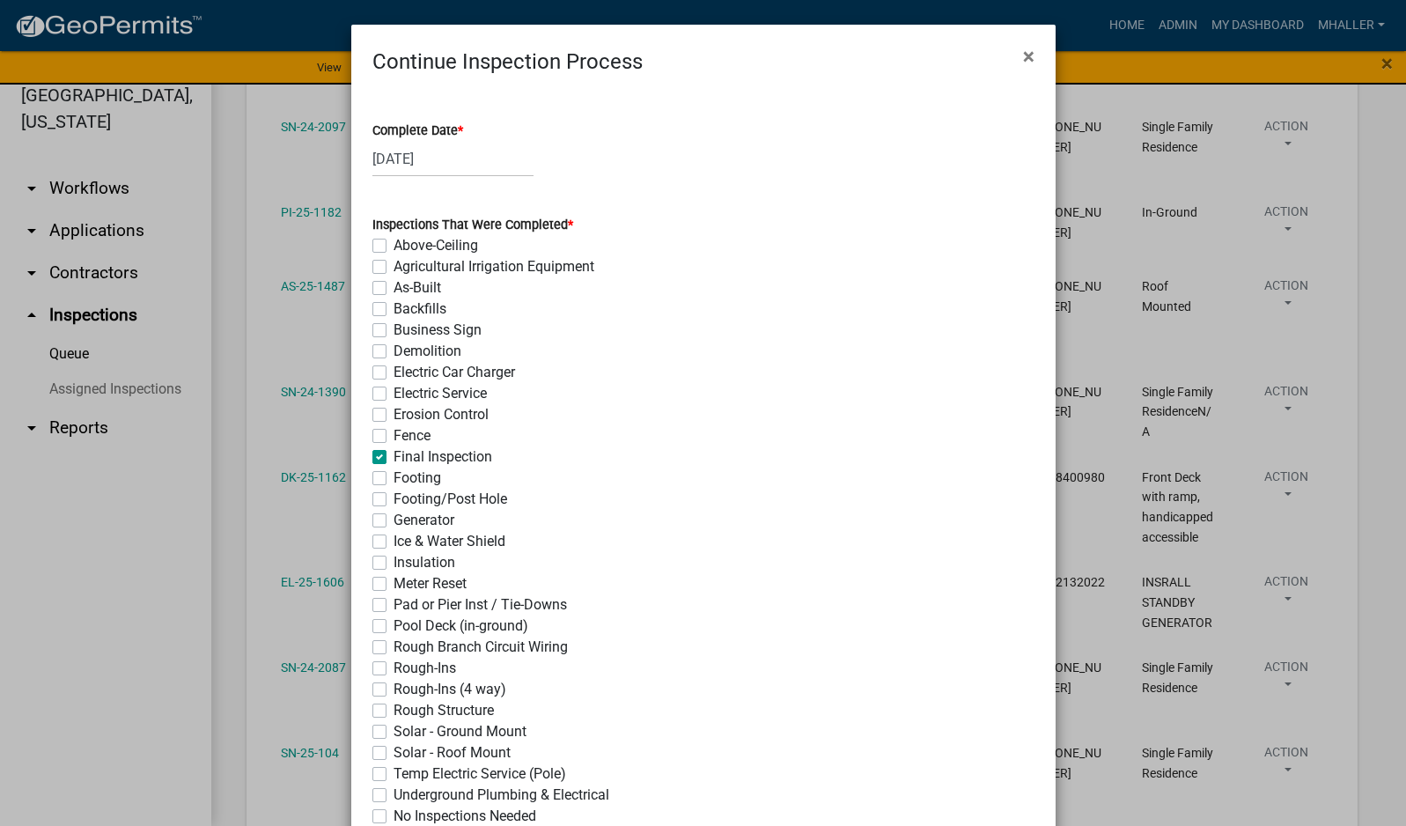
checkbox input "false"
checkbox input "true"
checkbox input "false"
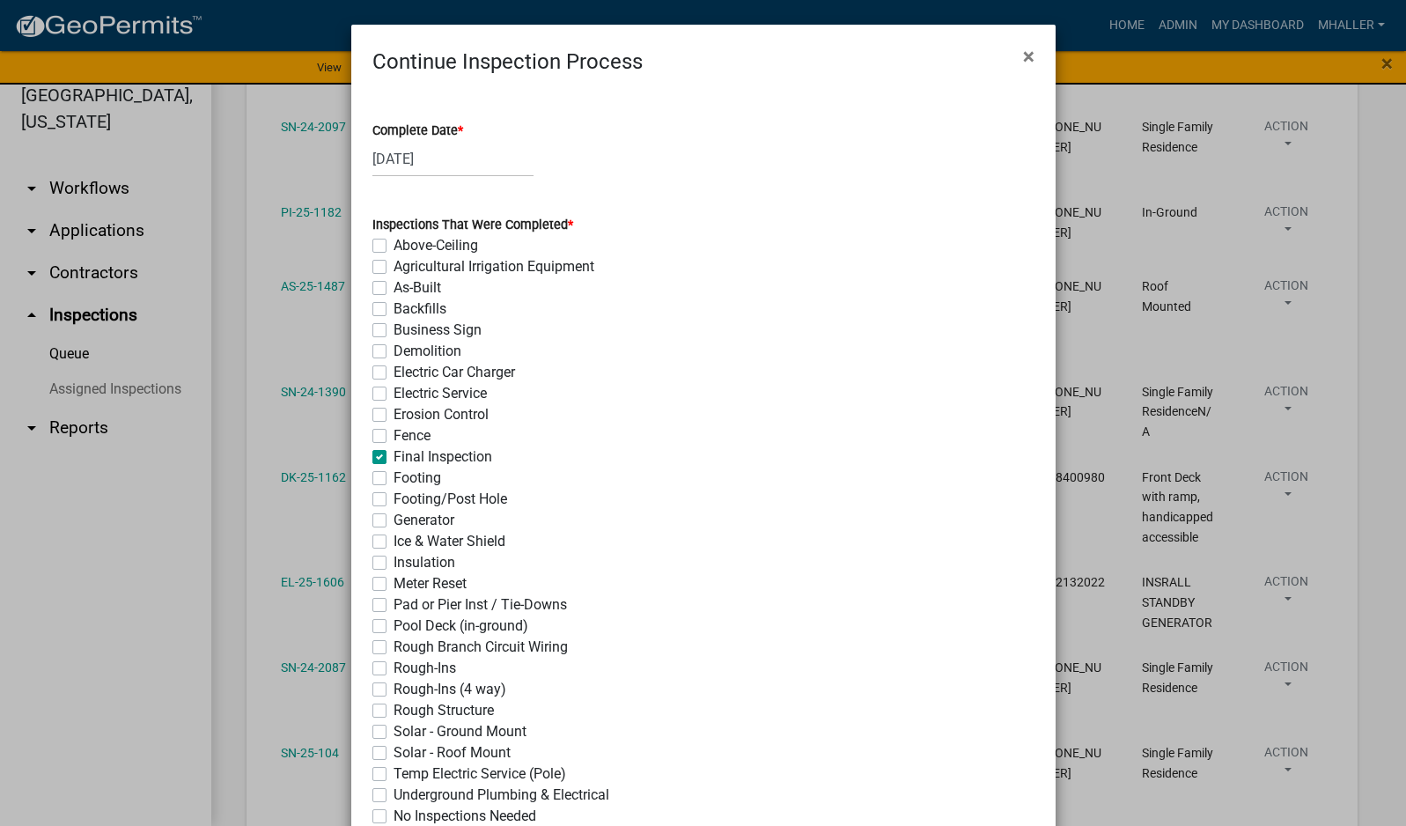
checkbox input "false"
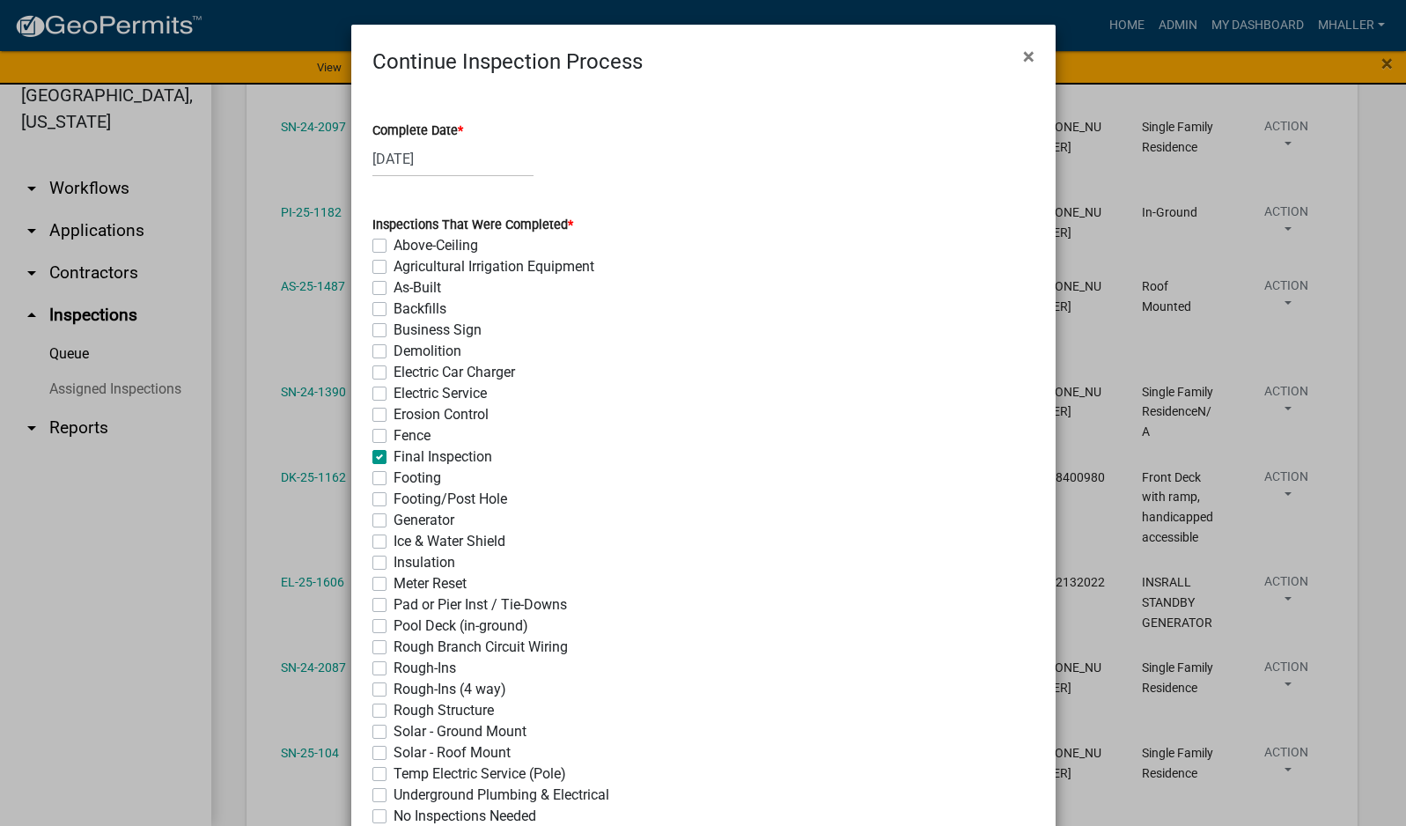
checkbox input "false"
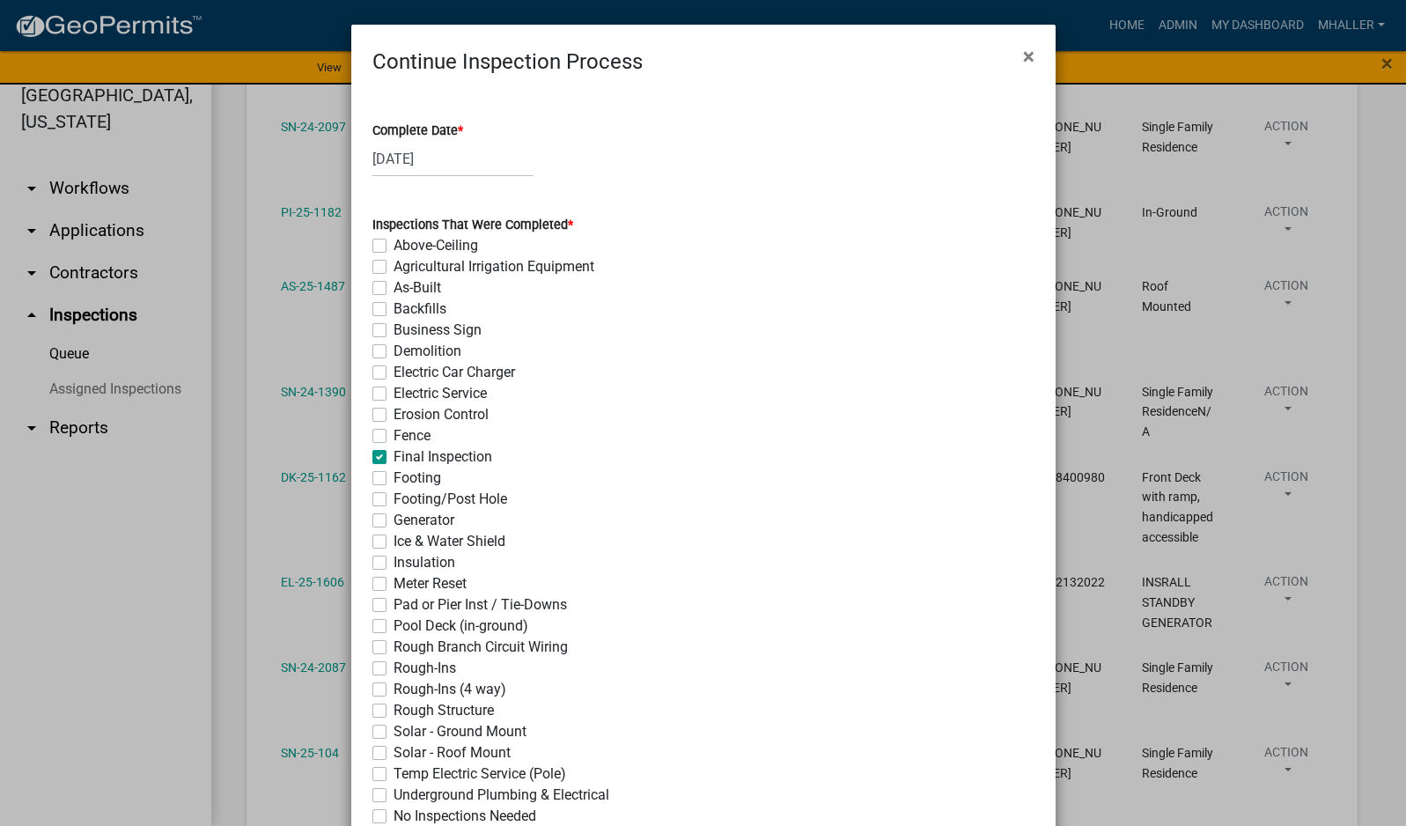
checkbox input "false"
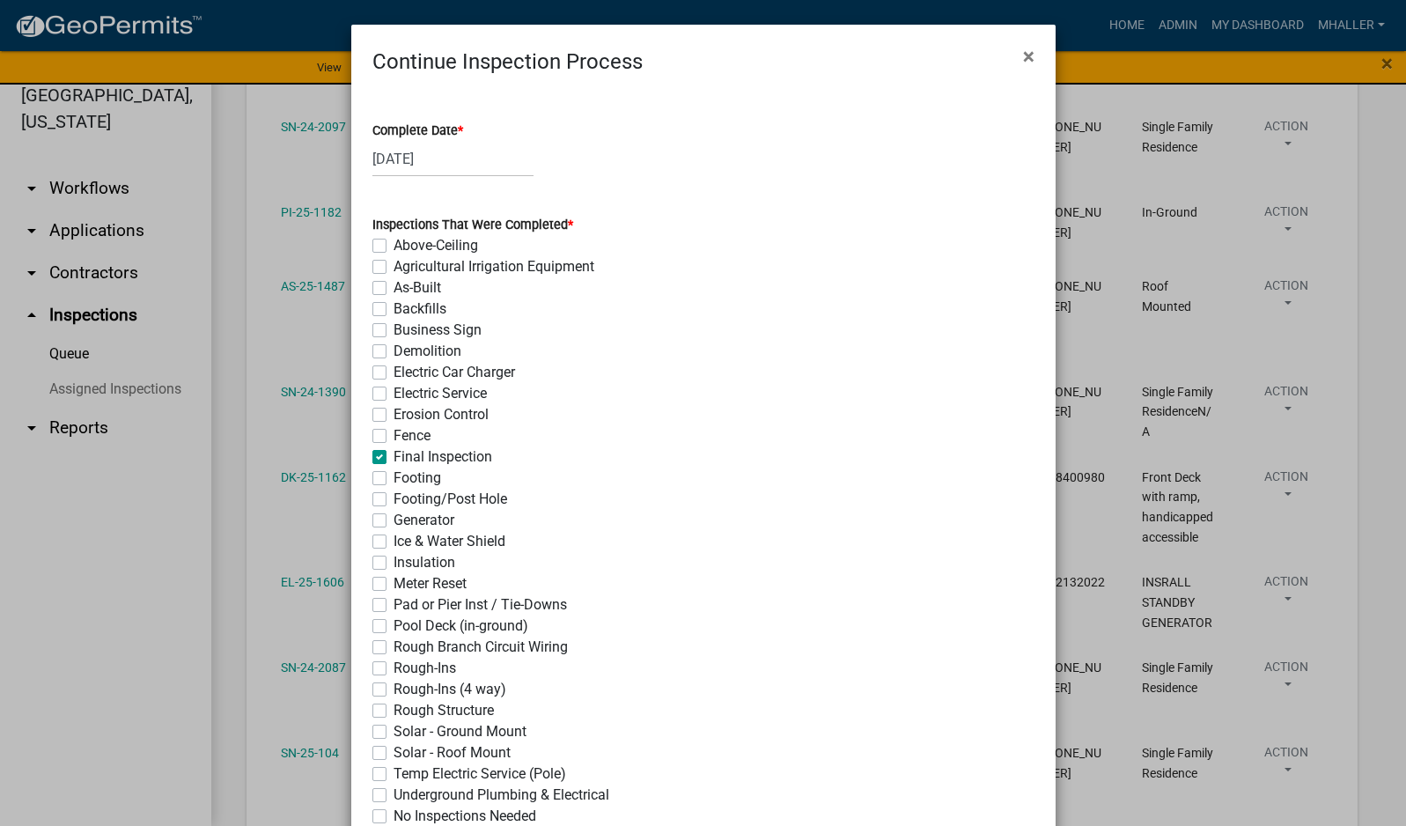
checkbox input "false"
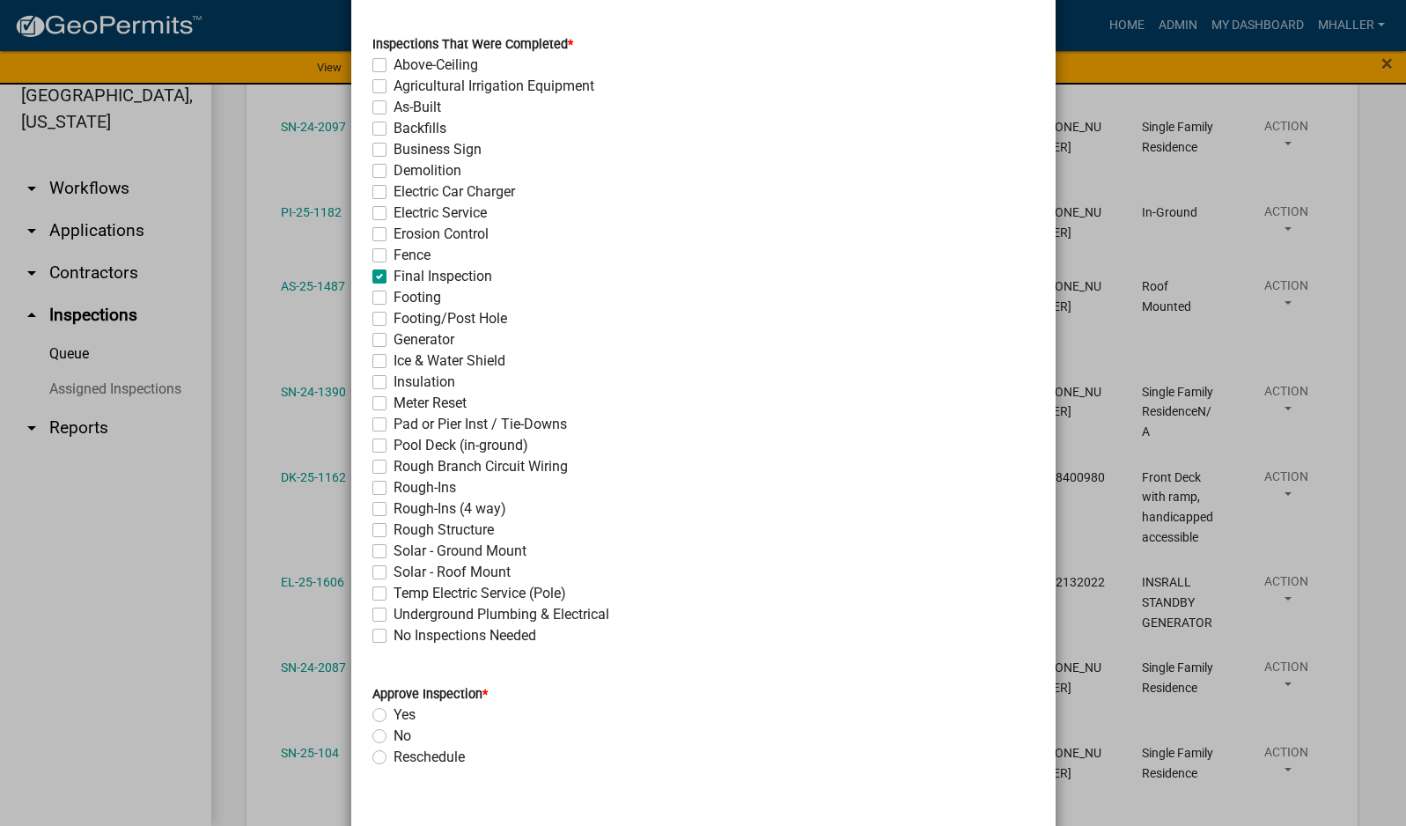
scroll to position [528, 0]
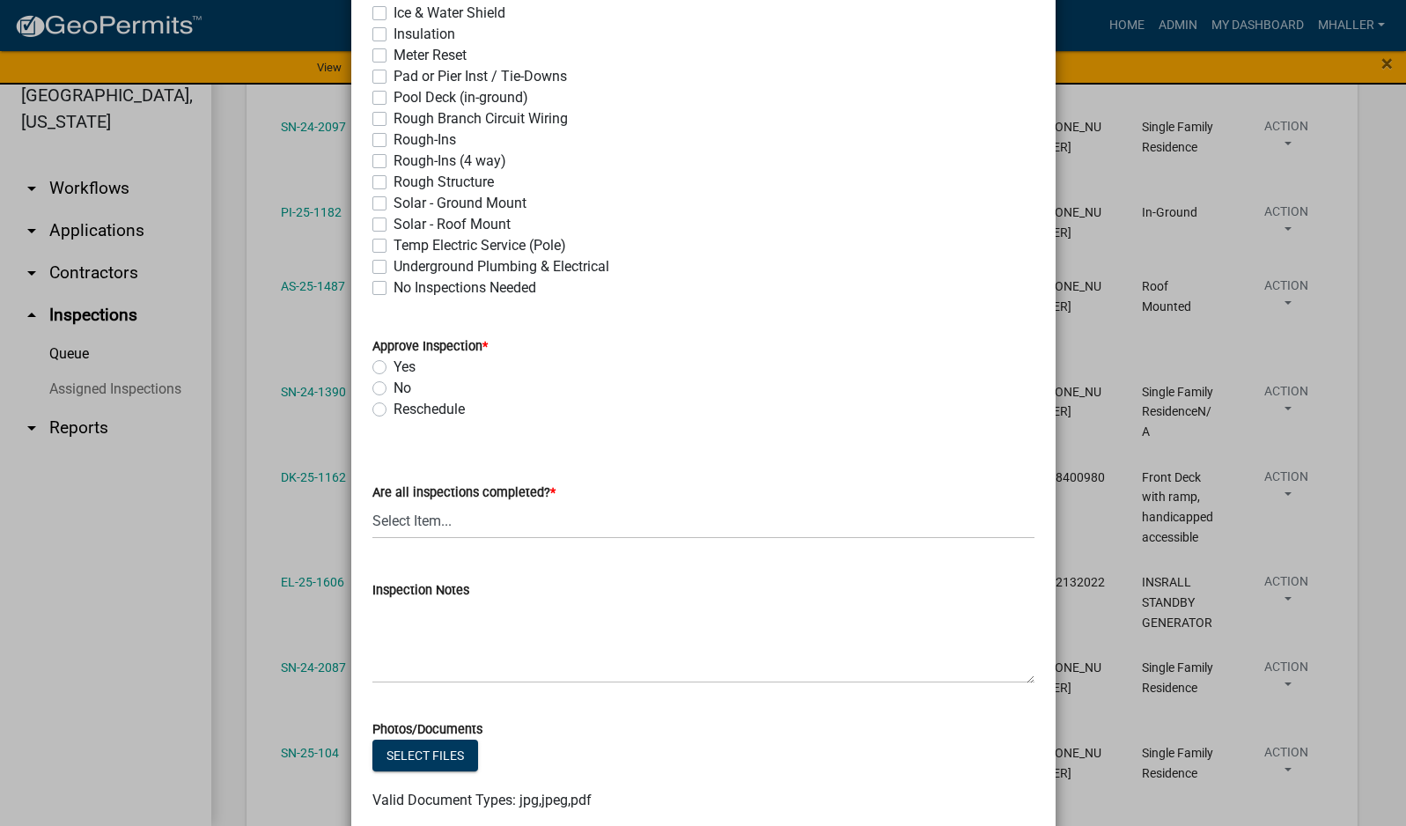
click at [393, 364] on label "Yes" at bounding box center [404, 366] width 22 height 21
click at [393, 364] on input "Yes" at bounding box center [398, 361] width 11 height 11
radio input "true"
click at [475, 521] on select "Select Item... Yes - All Inspections Have Been Completed No - More Inspections …" at bounding box center [703, 521] width 662 height 36
click at [372, 503] on select "Select Item... Yes - All Inspections Have Been Completed No - More Inspections …" at bounding box center [703, 521] width 662 height 36
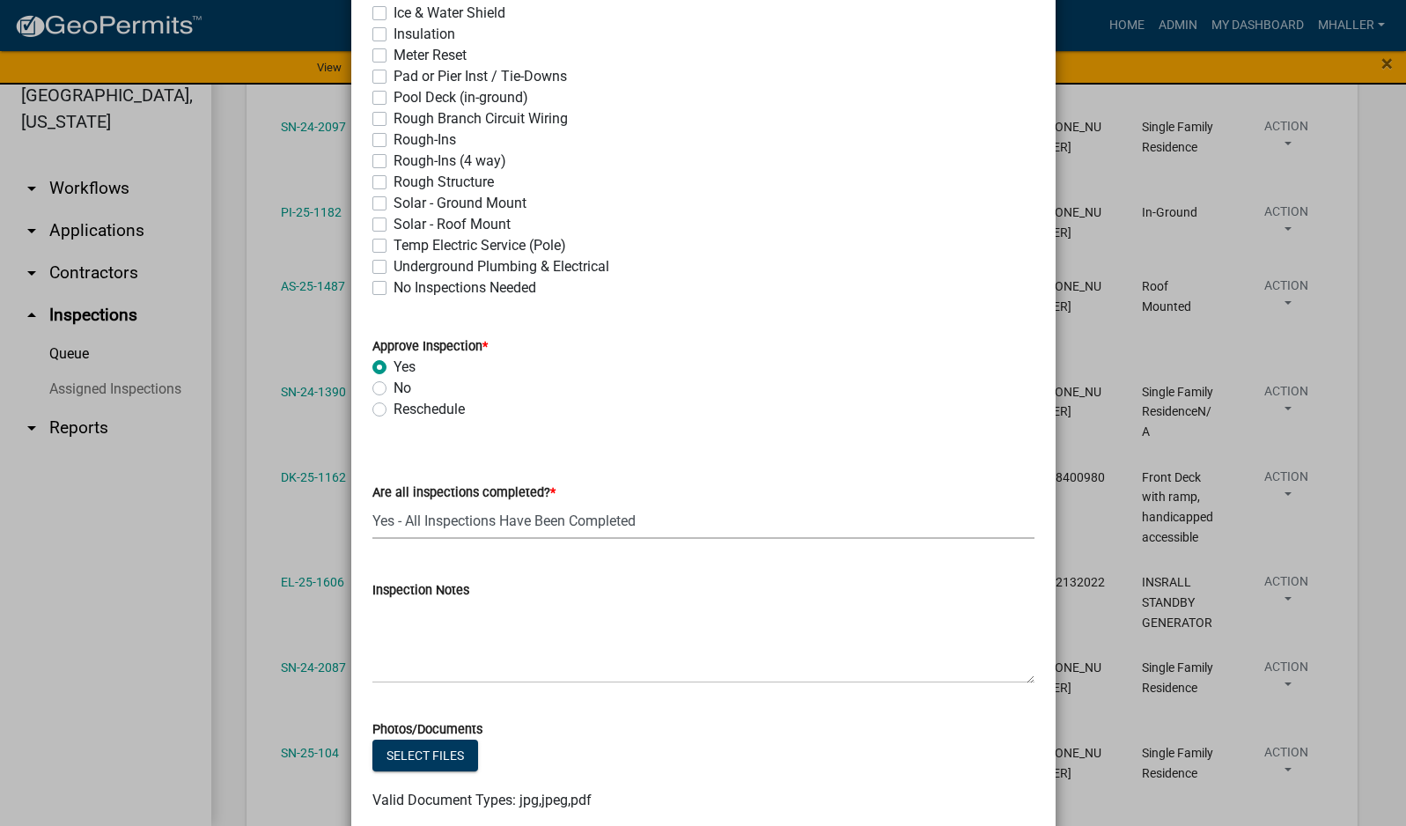
select select "9a8ccc90-dcd1-4d2c-ac64-5460e8d85408"
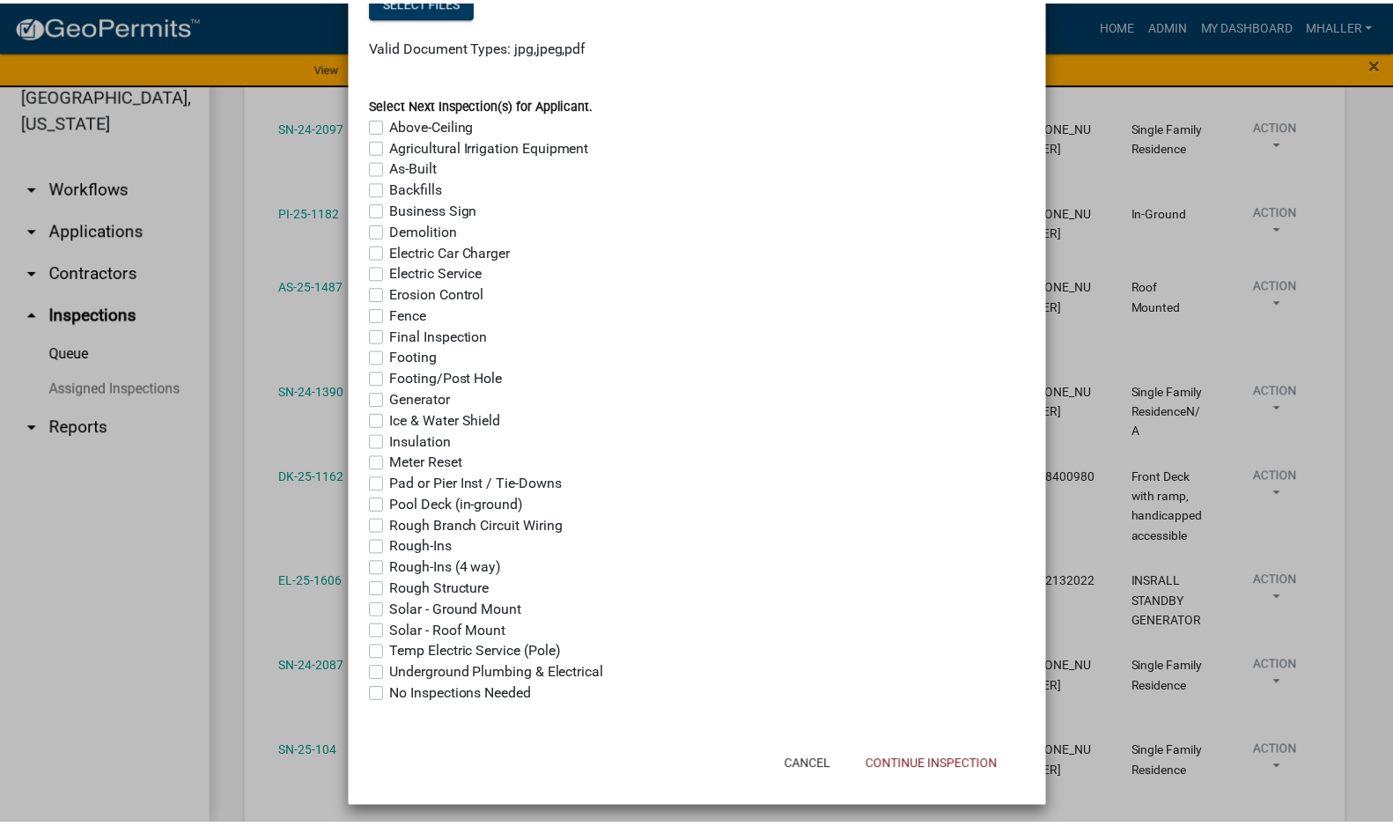
scroll to position [1290, 0]
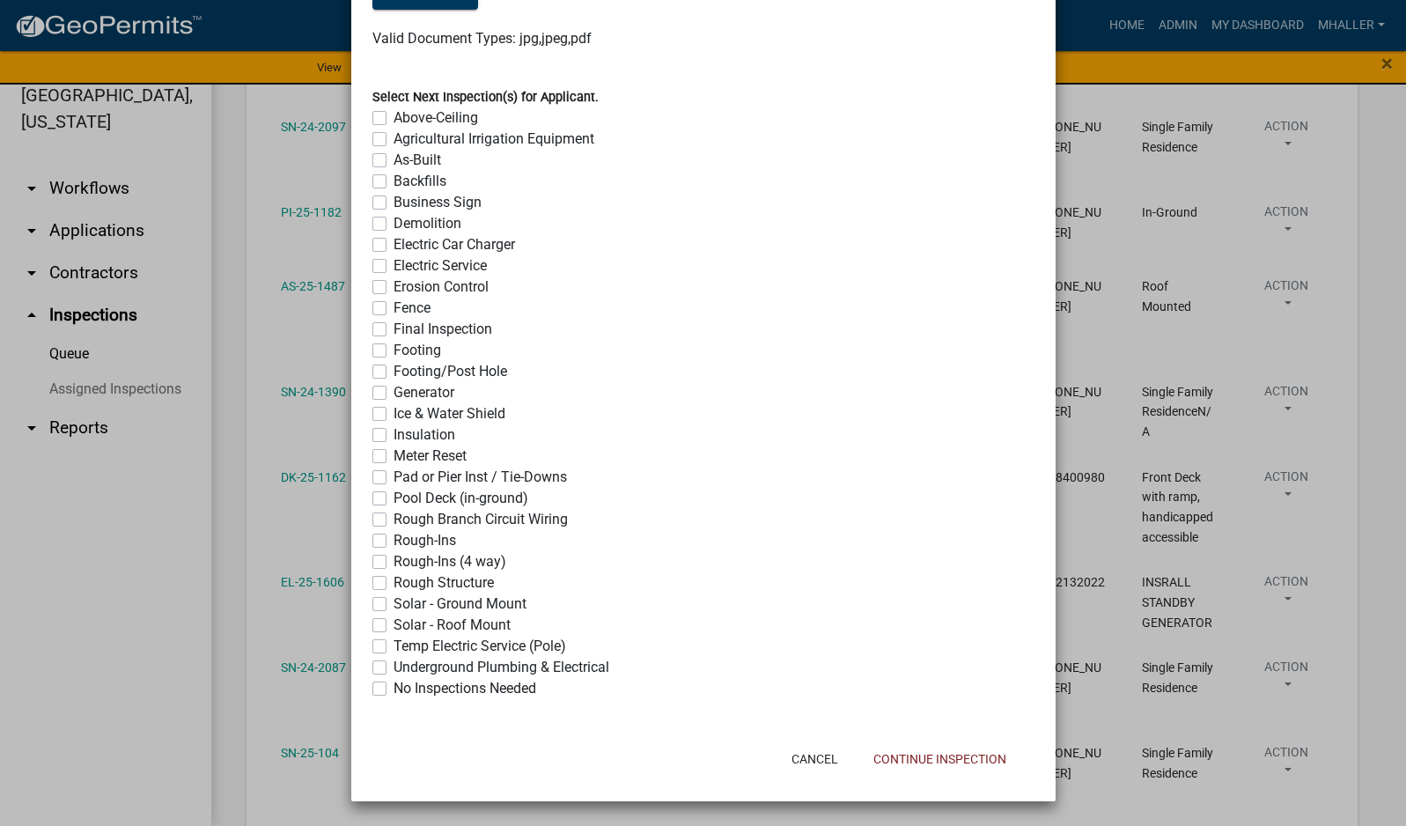
click at [393, 687] on label "No Inspections Needed" at bounding box center [464, 688] width 143 height 21
click at [393, 687] on input "No Inspections Needed" at bounding box center [398, 683] width 11 height 11
checkbox input "true"
checkbox input "false"
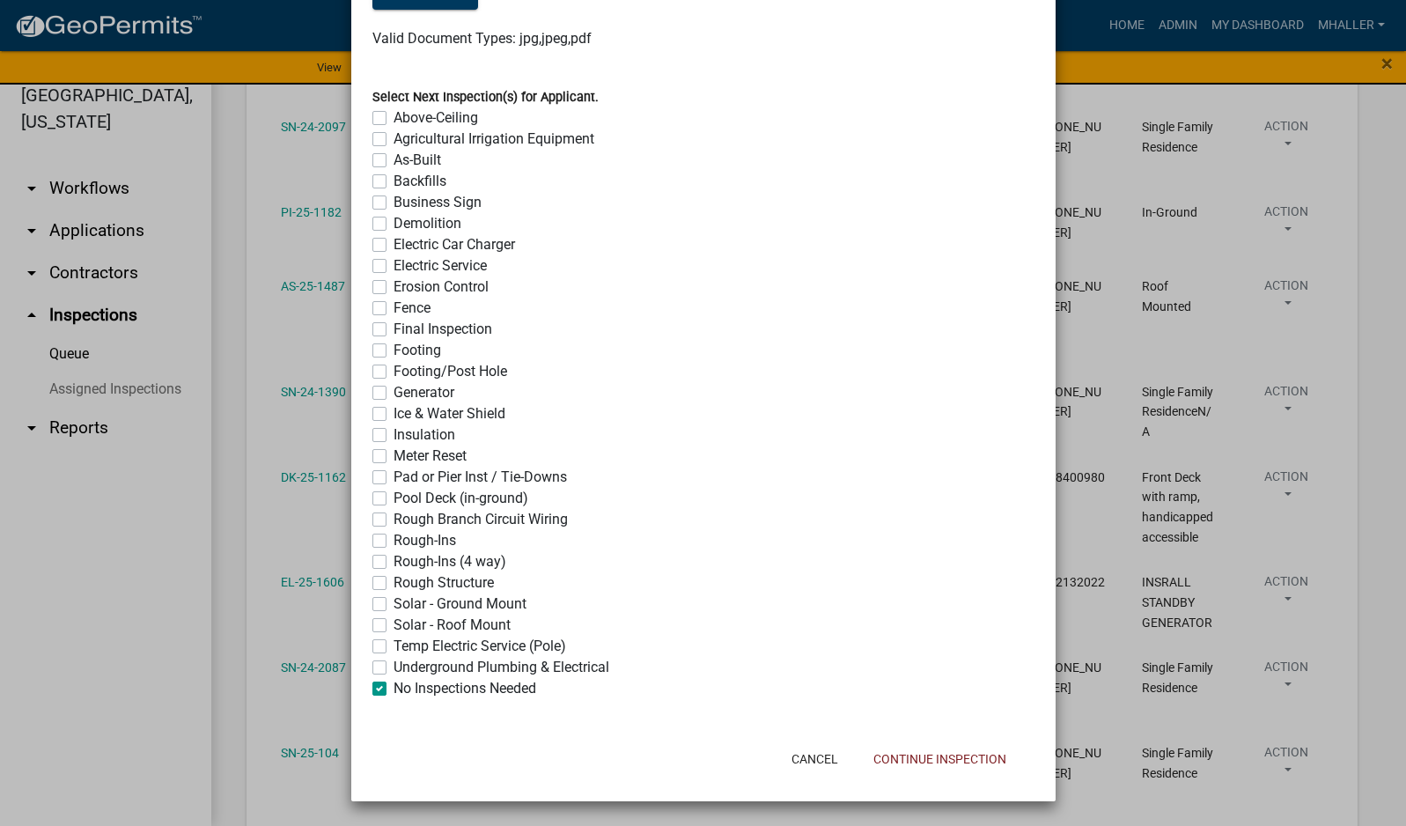
checkbox input "false"
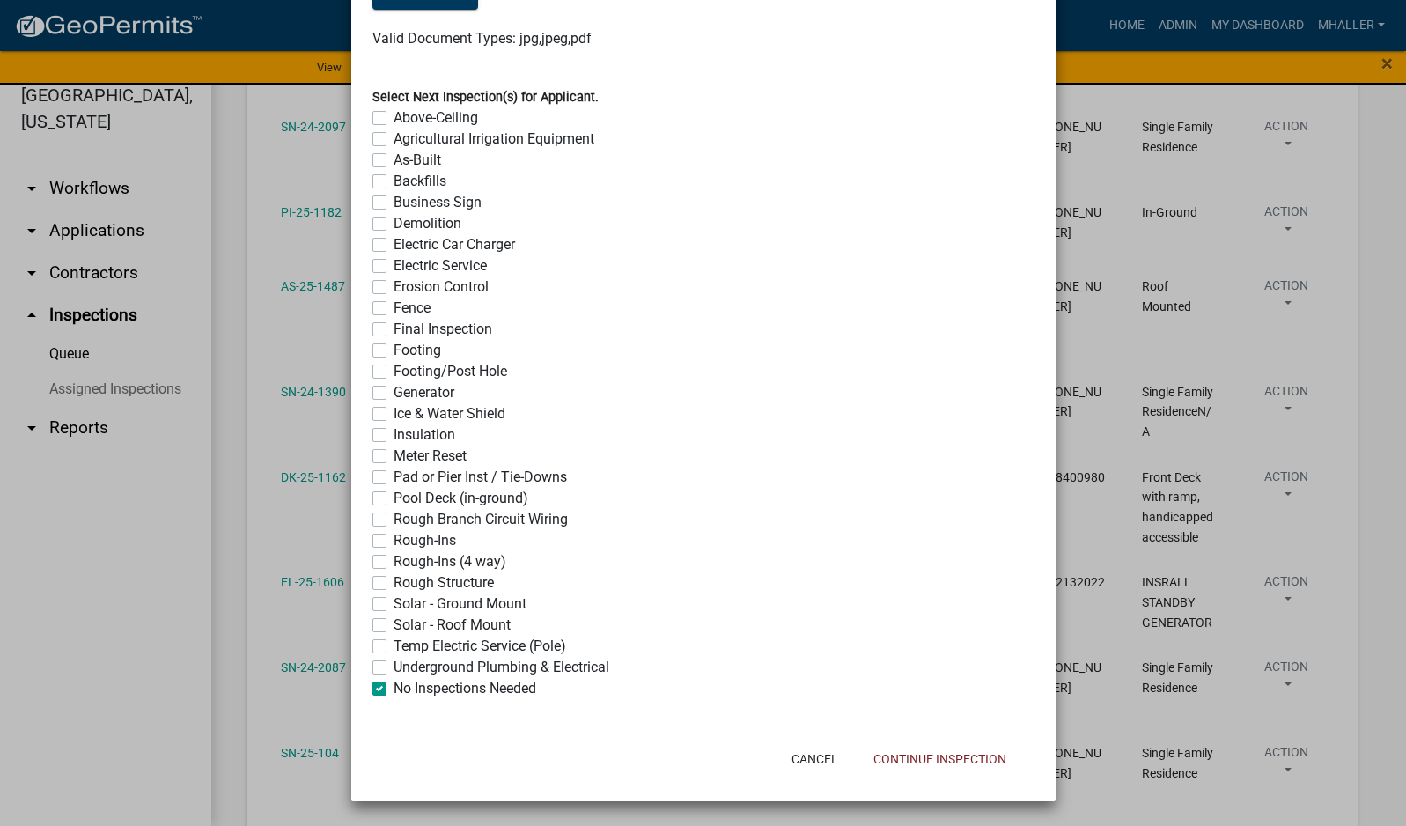
checkbox input "false"
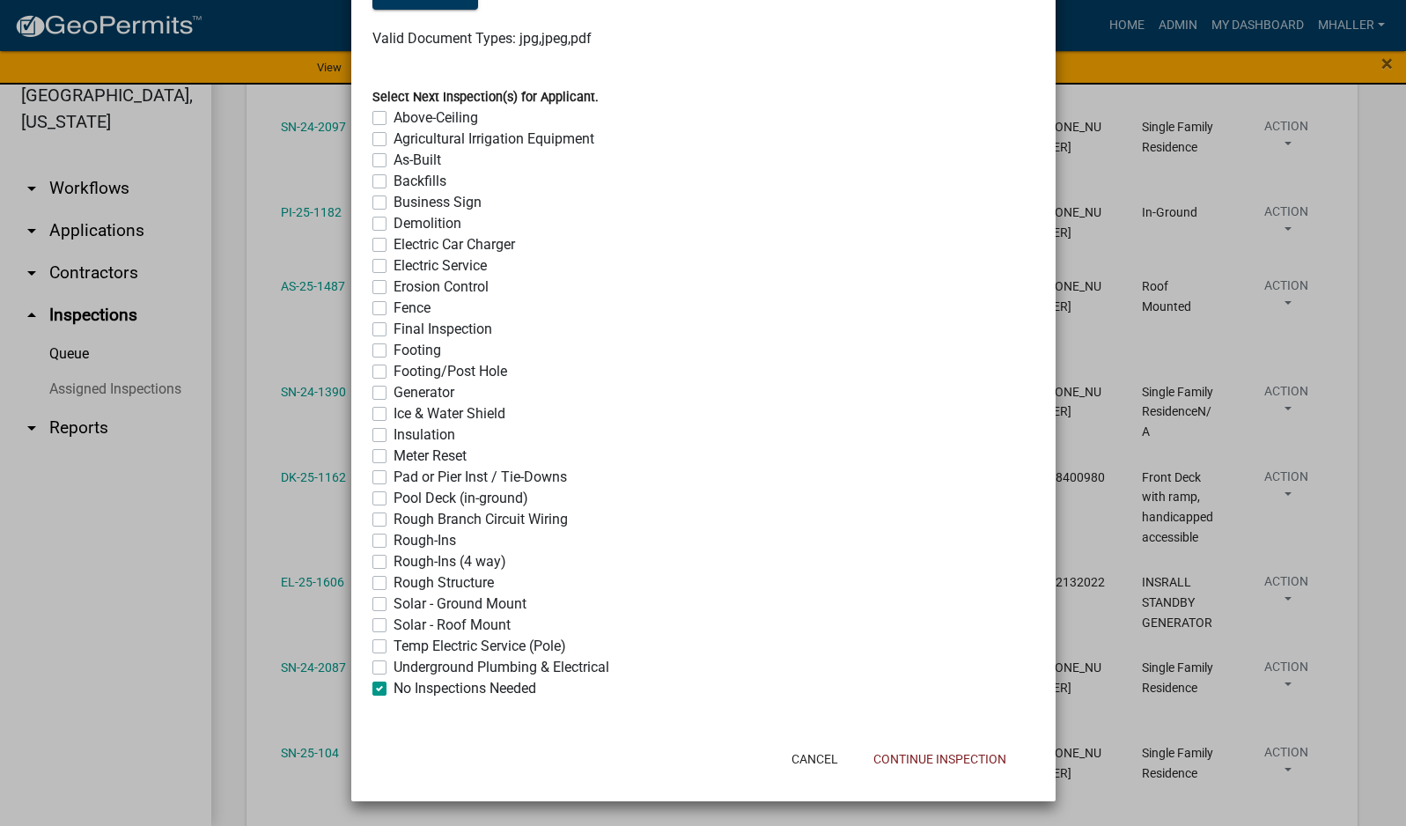
checkbox input "false"
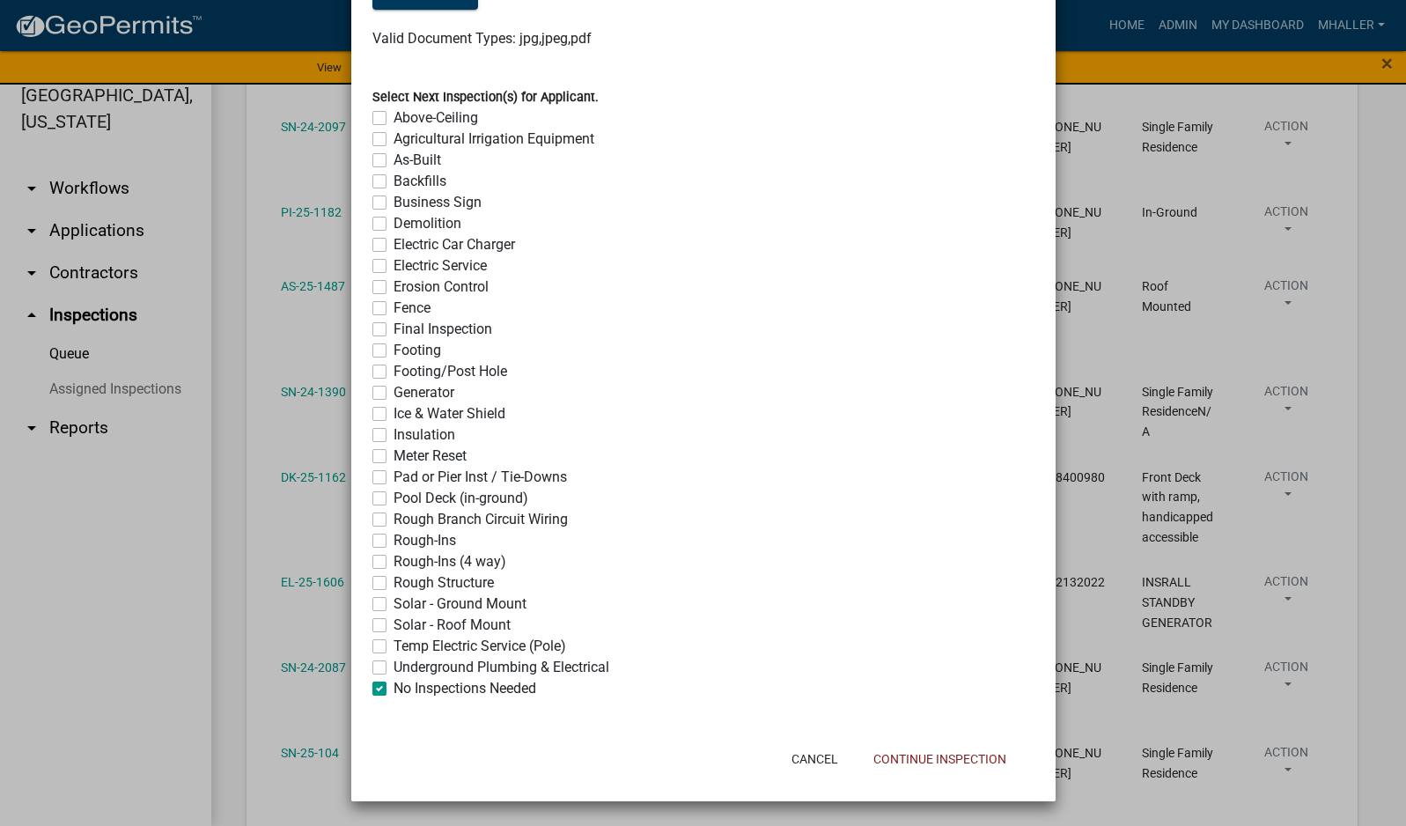
checkbox input "false"
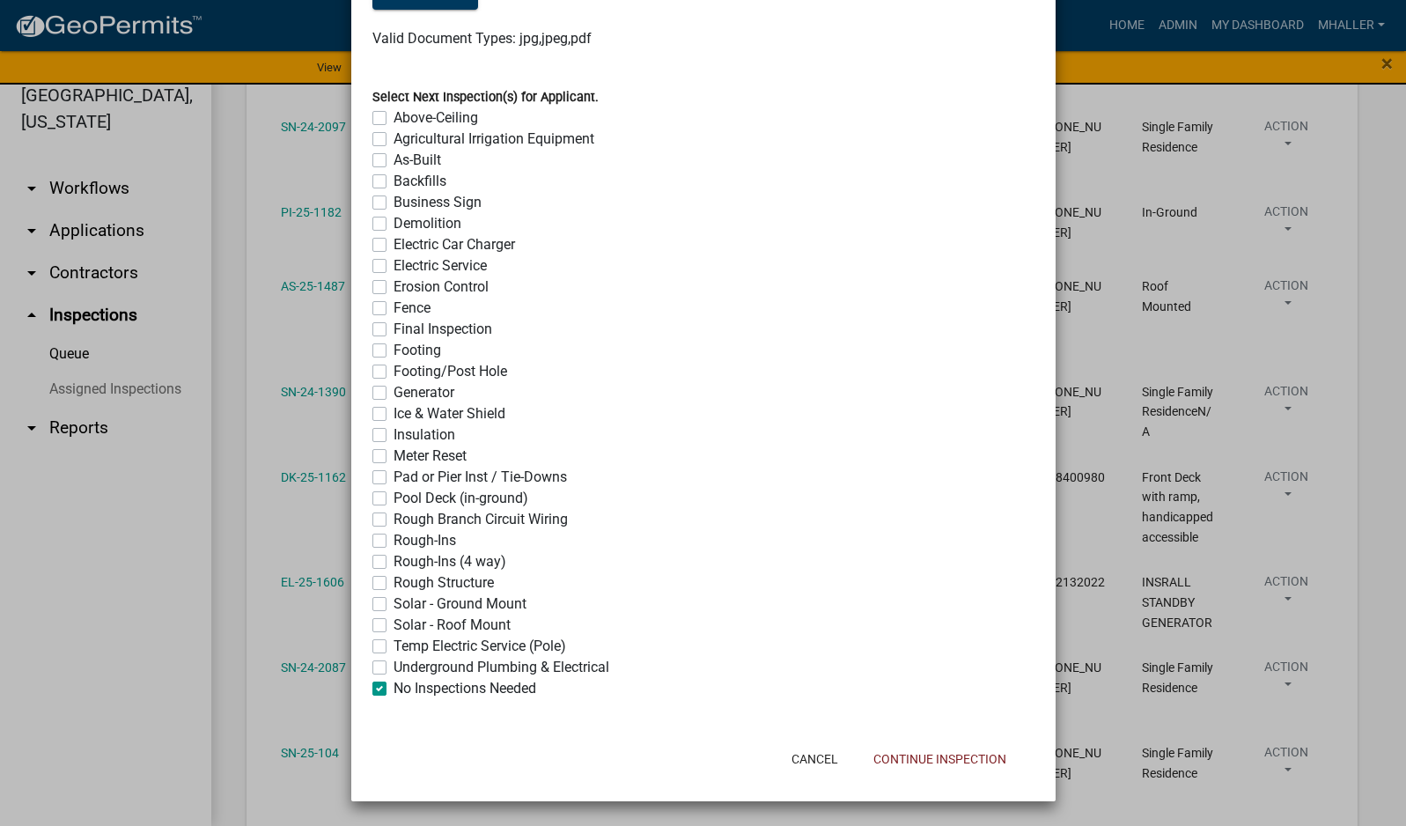
checkbox input "false"
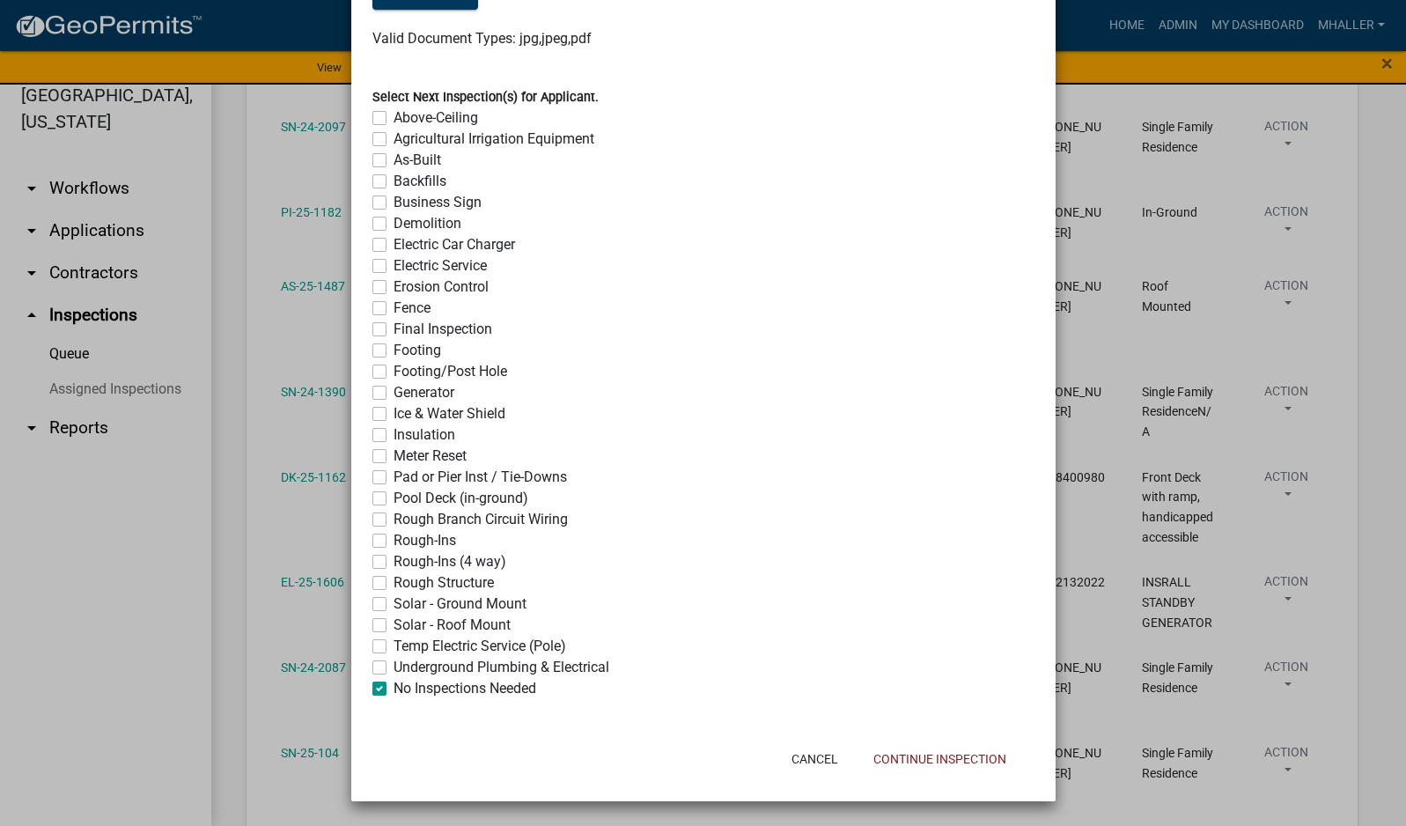
checkbox input "true"
click at [923, 761] on button "Continue Inspection" at bounding box center [939, 759] width 161 height 32
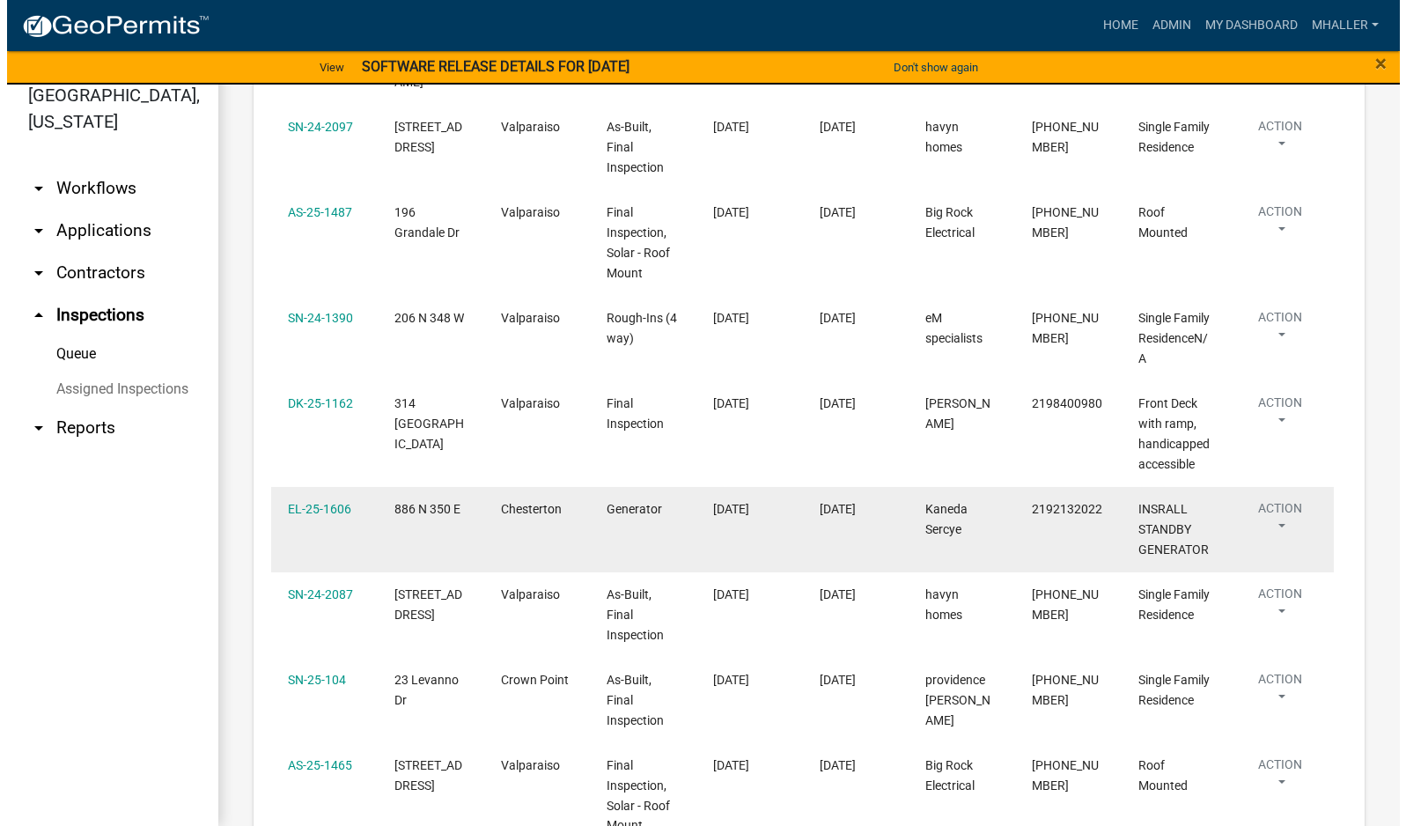
scroll to position [1144, 0]
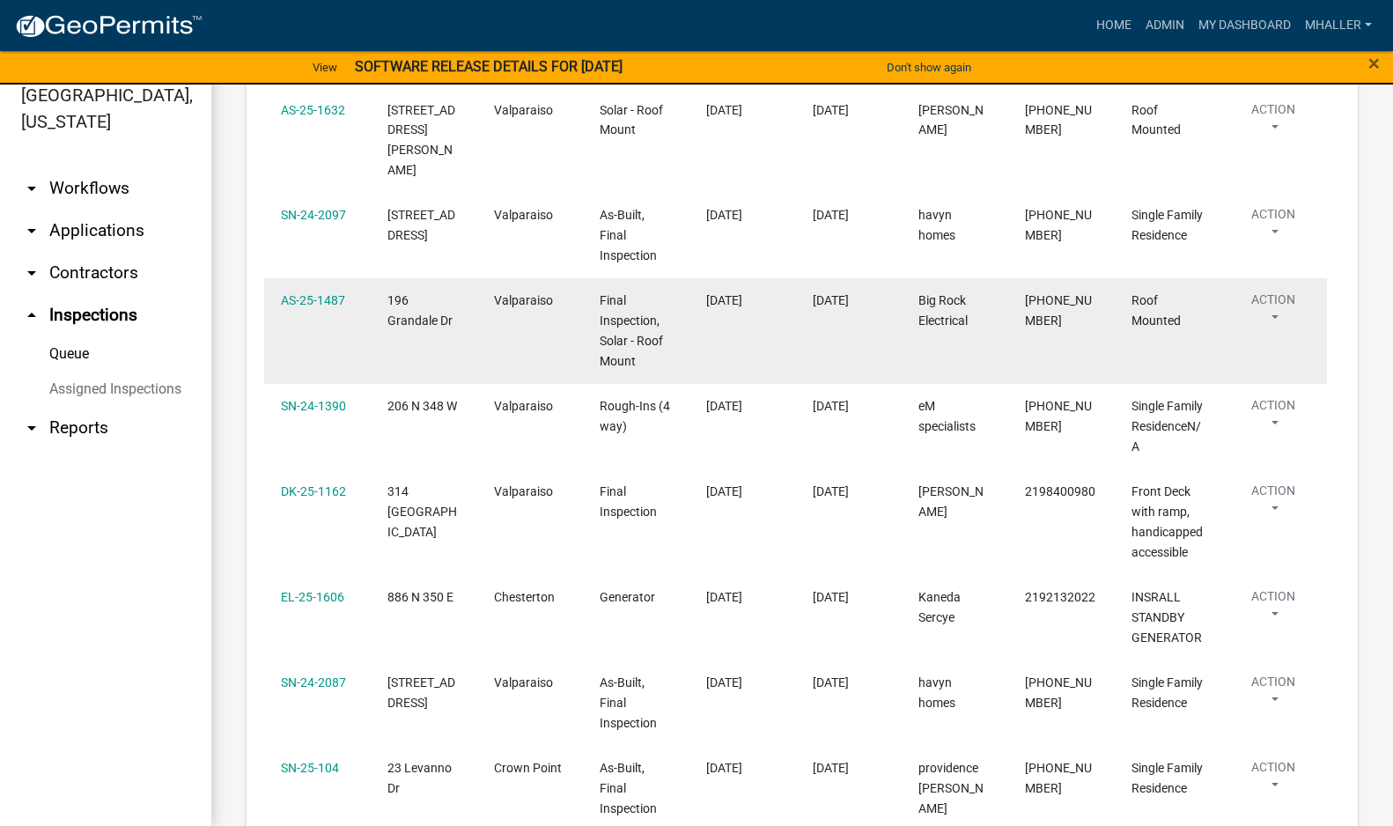
click at [1272, 290] on button "Action" at bounding box center [1273, 312] width 72 height 44
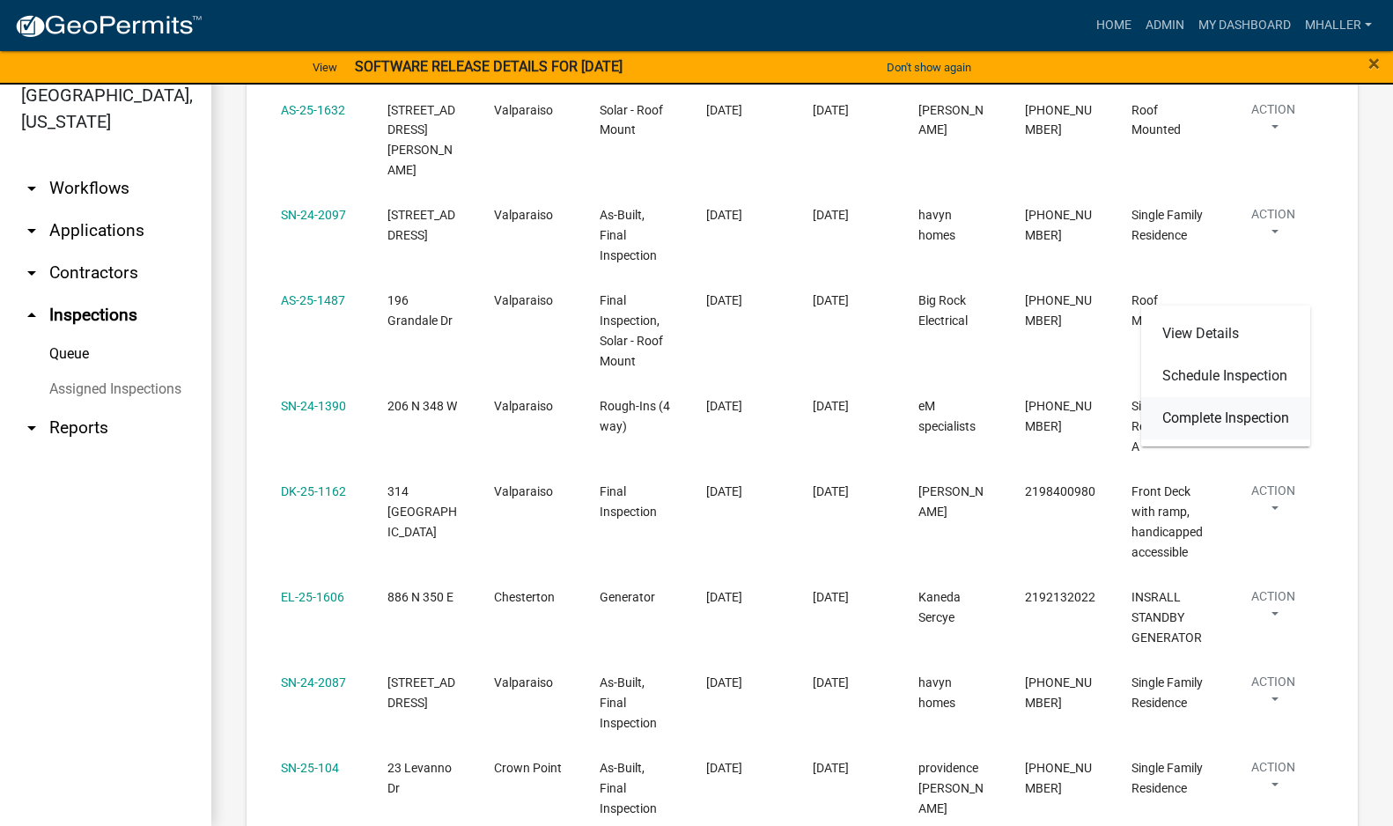
click at [1254, 422] on link "Complete Inspection" at bounding box center [1225, 418] width 169 height 42
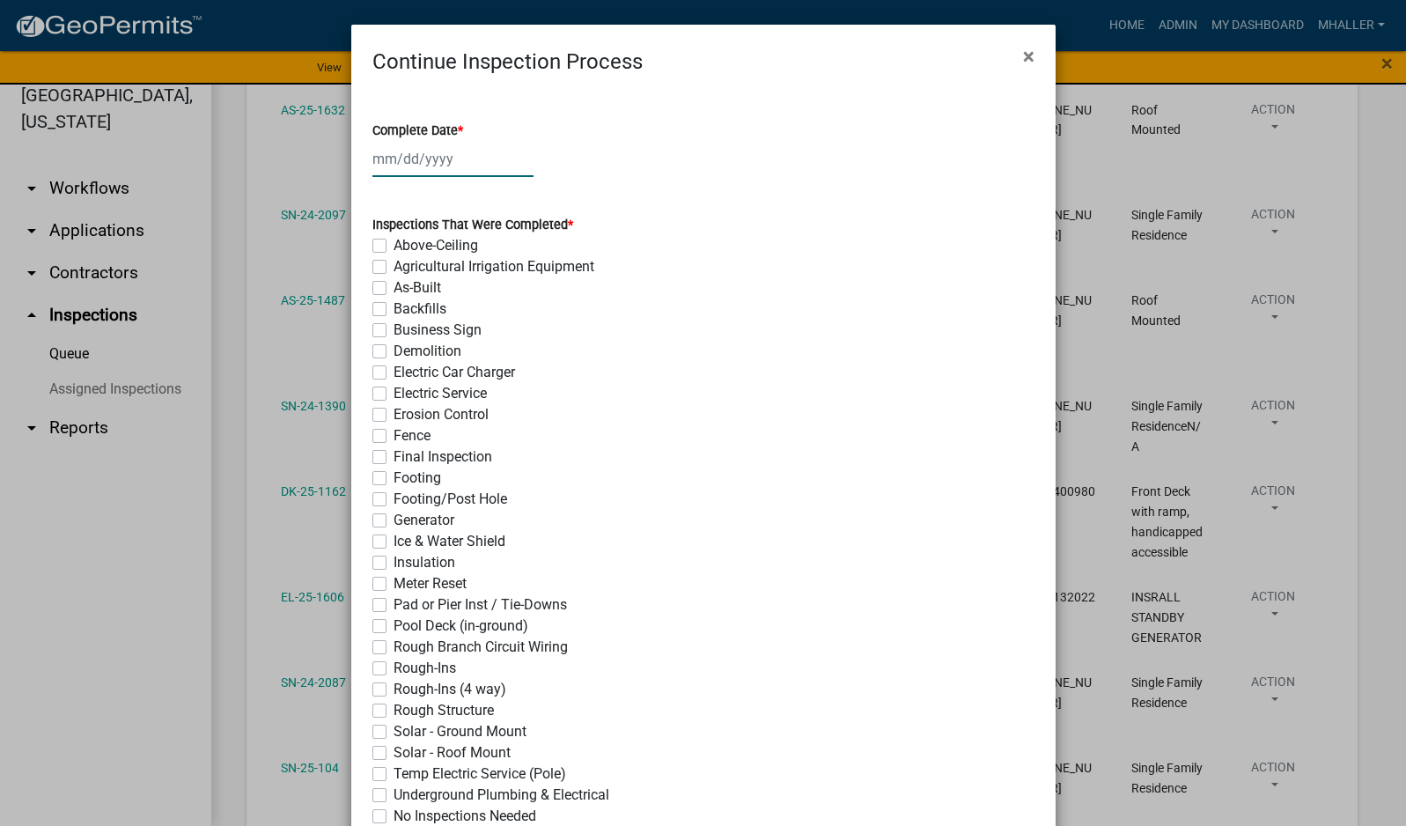
click at [398, 156] on div at bounding box center [452, 159] width 161 height 36
select select "9"
select select "2025"
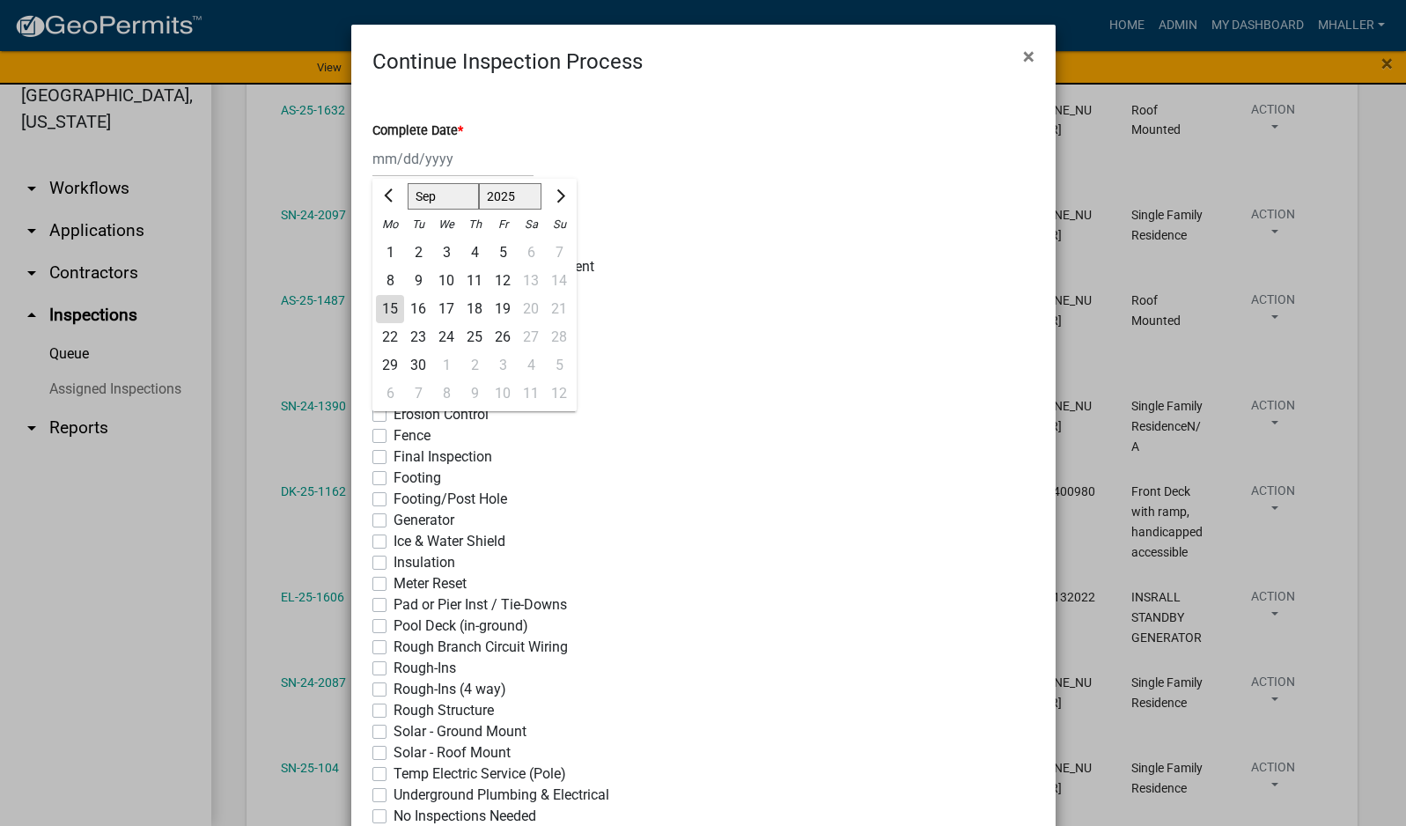
click at [379, 311] on div "15" at bounding box center [390, 309] width 28 height 28
type input "[DATE]"
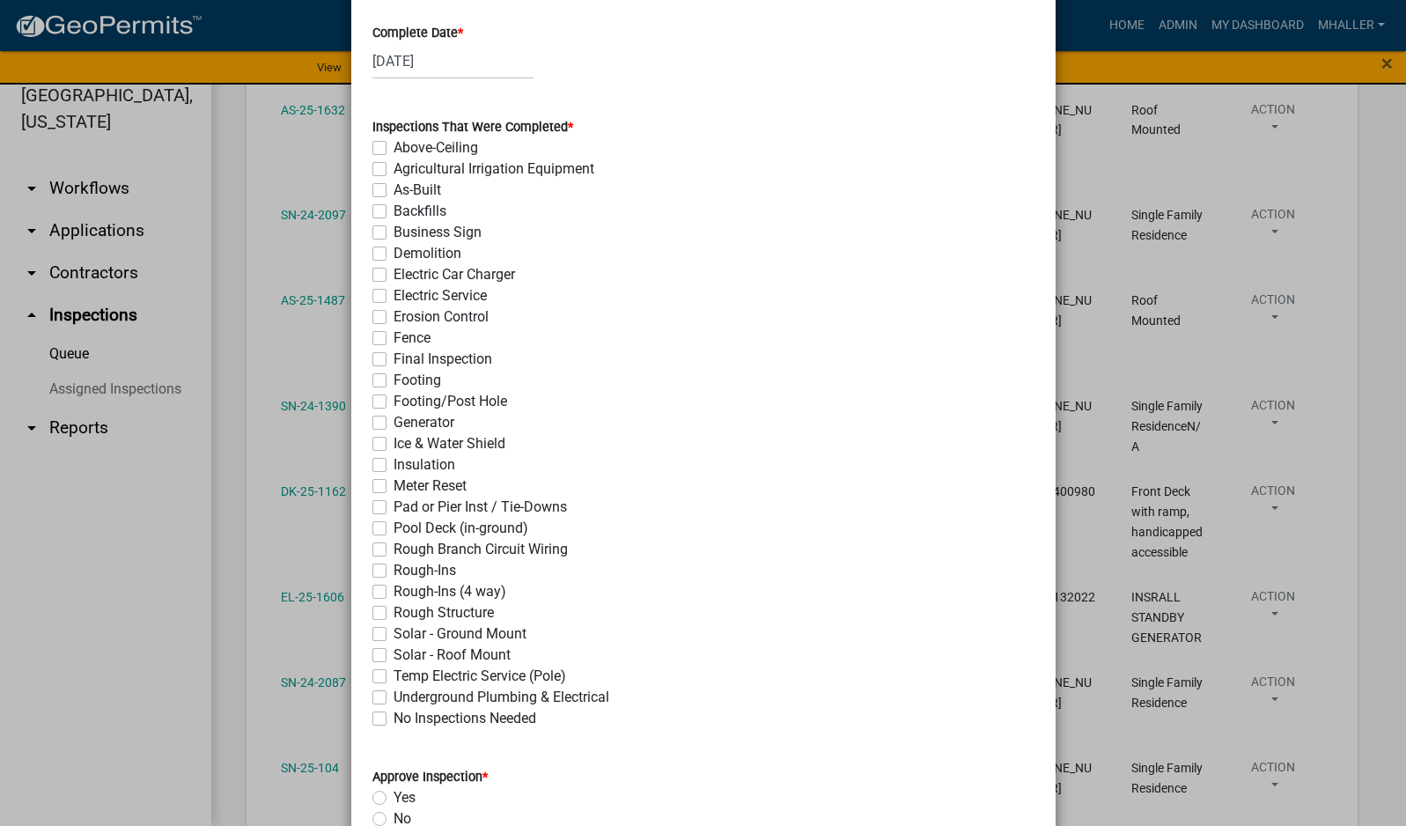
scroll to position [264, 0]
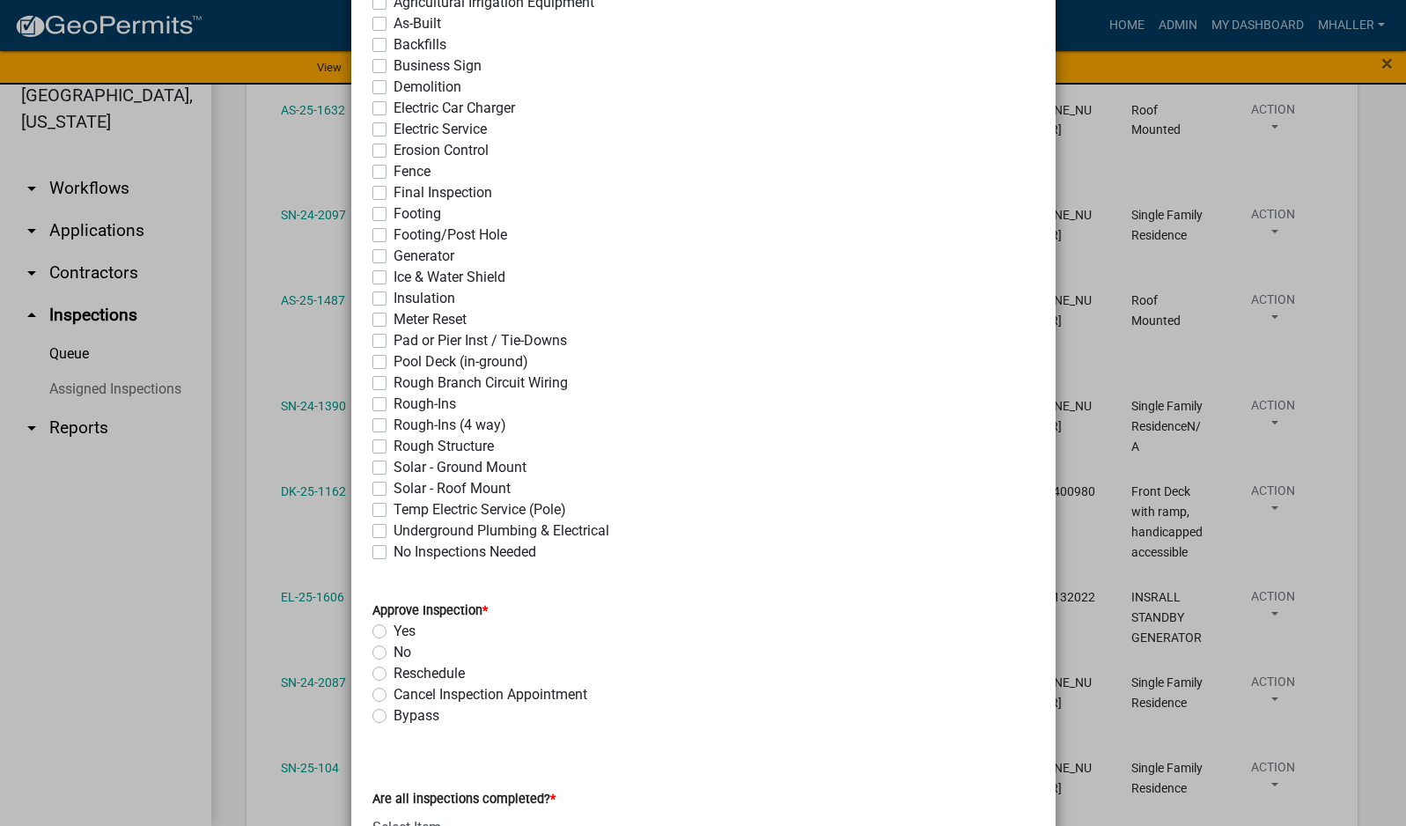
click at [393, 489] on label "Solar - Roof Mount" at bounding box center [451, 488] width 117 height 21
click at [393, 489] on input "Solar - Roof Mount" at bounding box center [398, 483] width 11 height 11
checkbox input "true"
checkbox input "false"
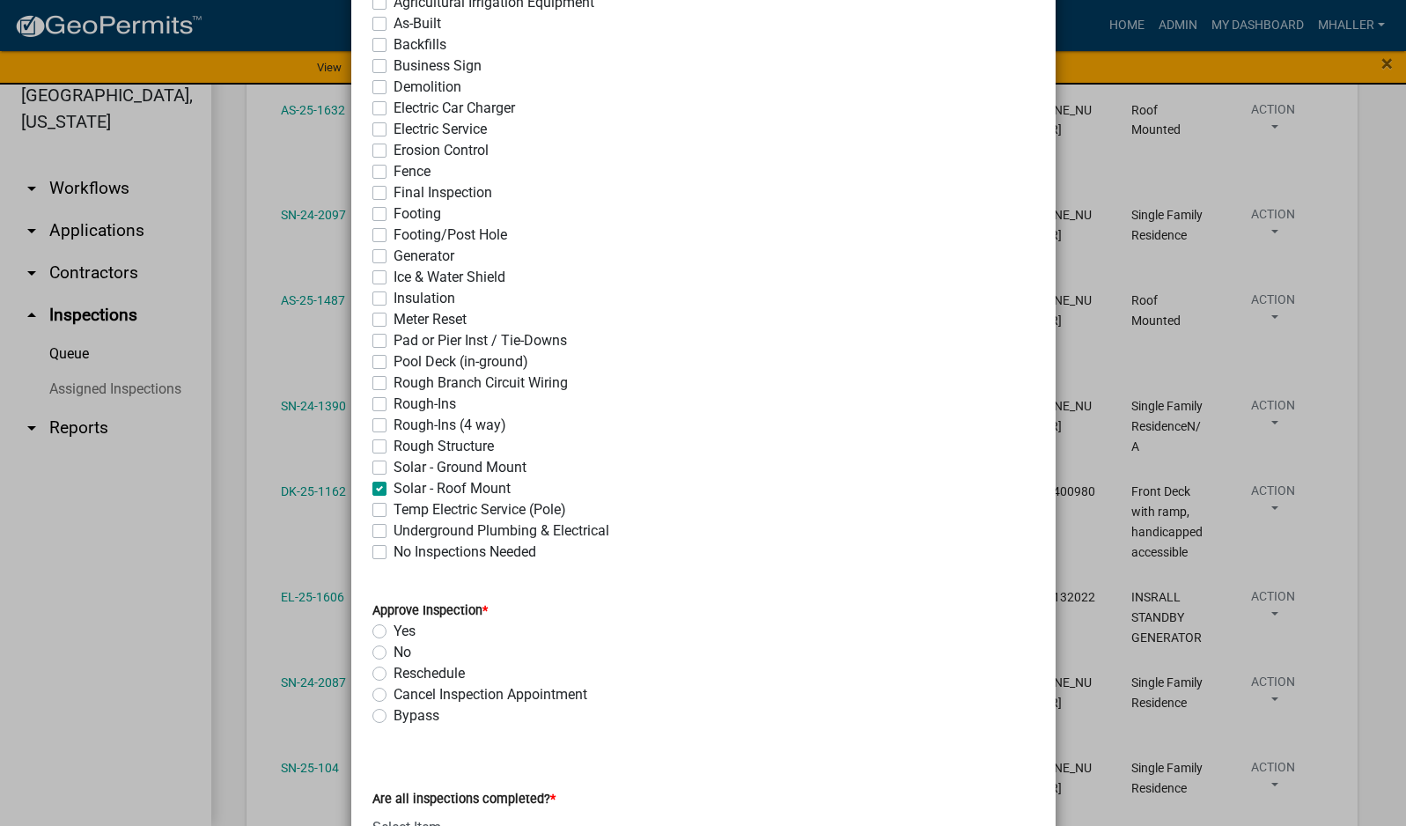
checkbox input "false"
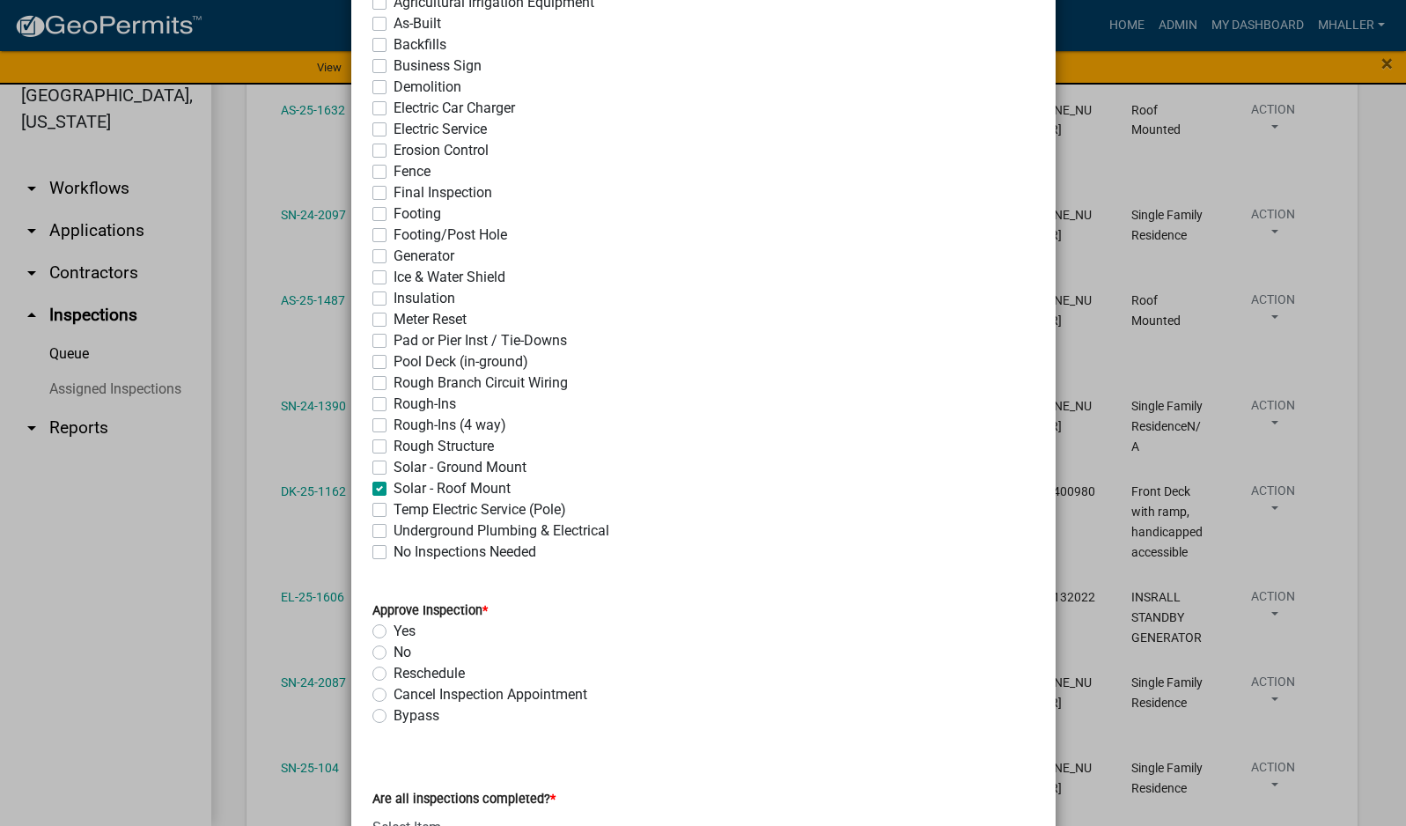
checkbox input "false"
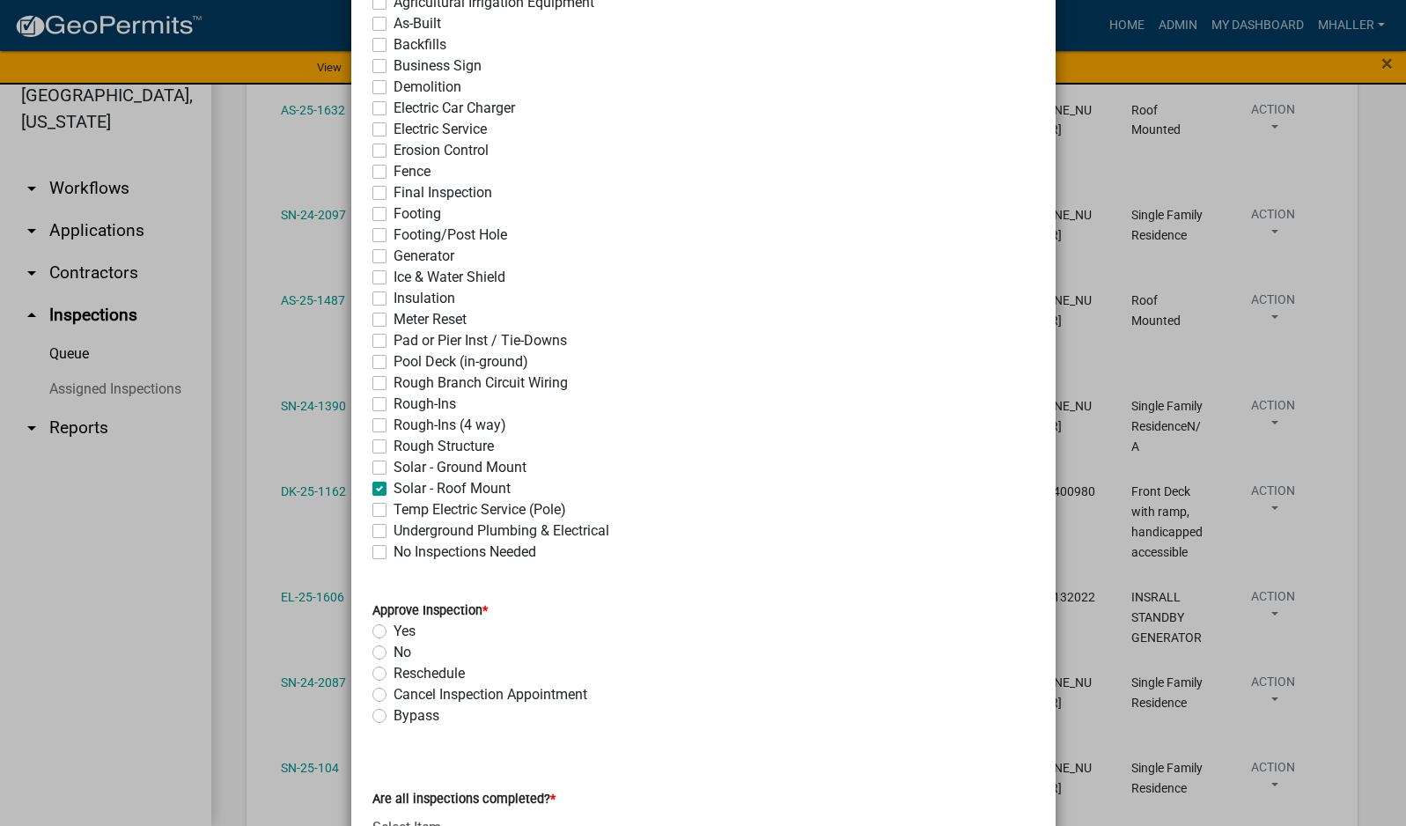
checkbox input "false"
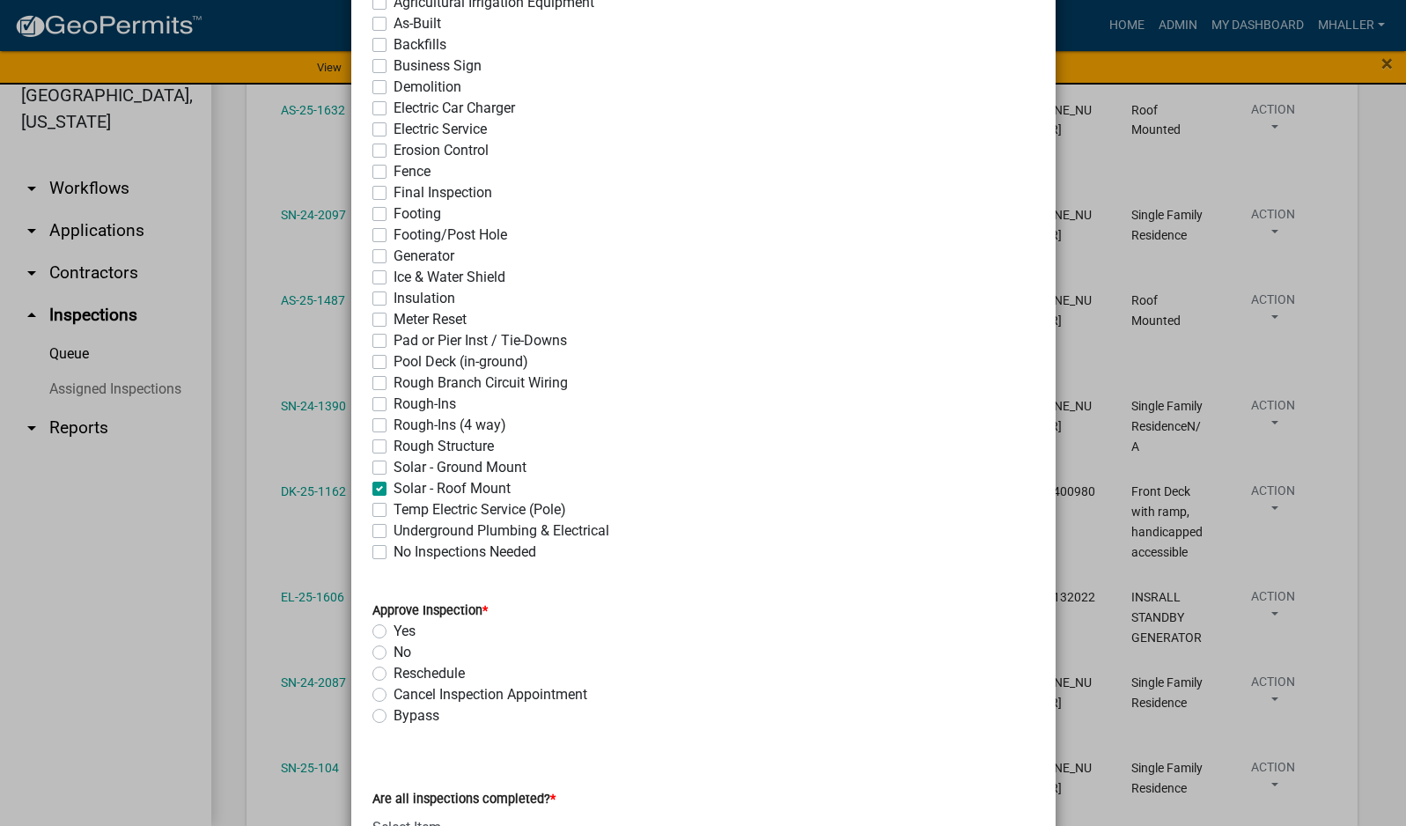
checkbox input "false"
click at [393, 631] on label "Yes" at bounding box center [404, 631] width 22 height 21
click at [393, 631] on input "Yes" at bounding box center [398, 626] width 11 height 11
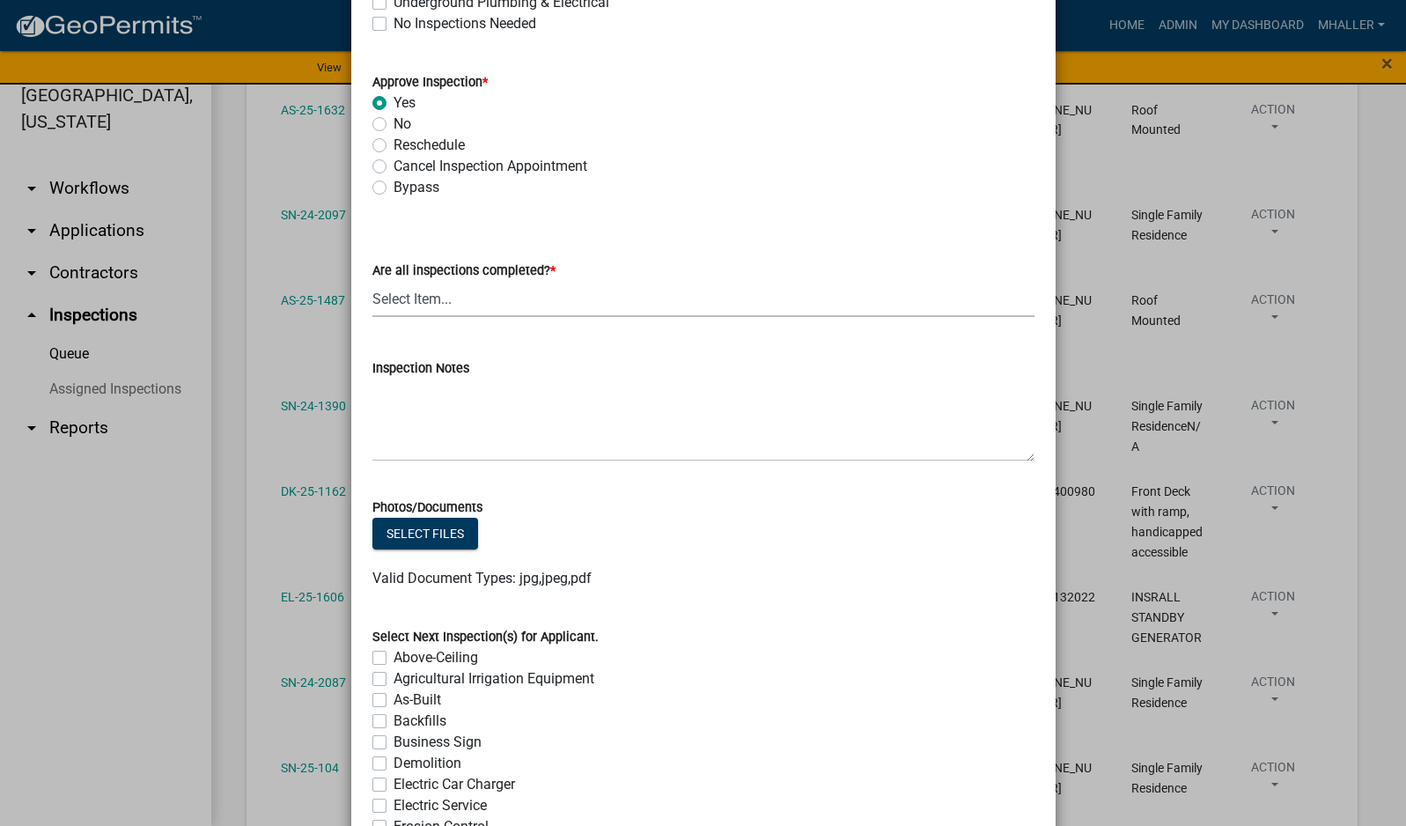
click at [444, 308] on select "Select Item... Yes - All Inspections Have Been Completed No - More Inspections …" at bounding box center [703, 299] width 662 height 36
click at [372, 281] on select "Select Item... Yes - All Inspections Have Been Completed No - More Inspections …" at bounding box center [703, 299] width 662 height 36
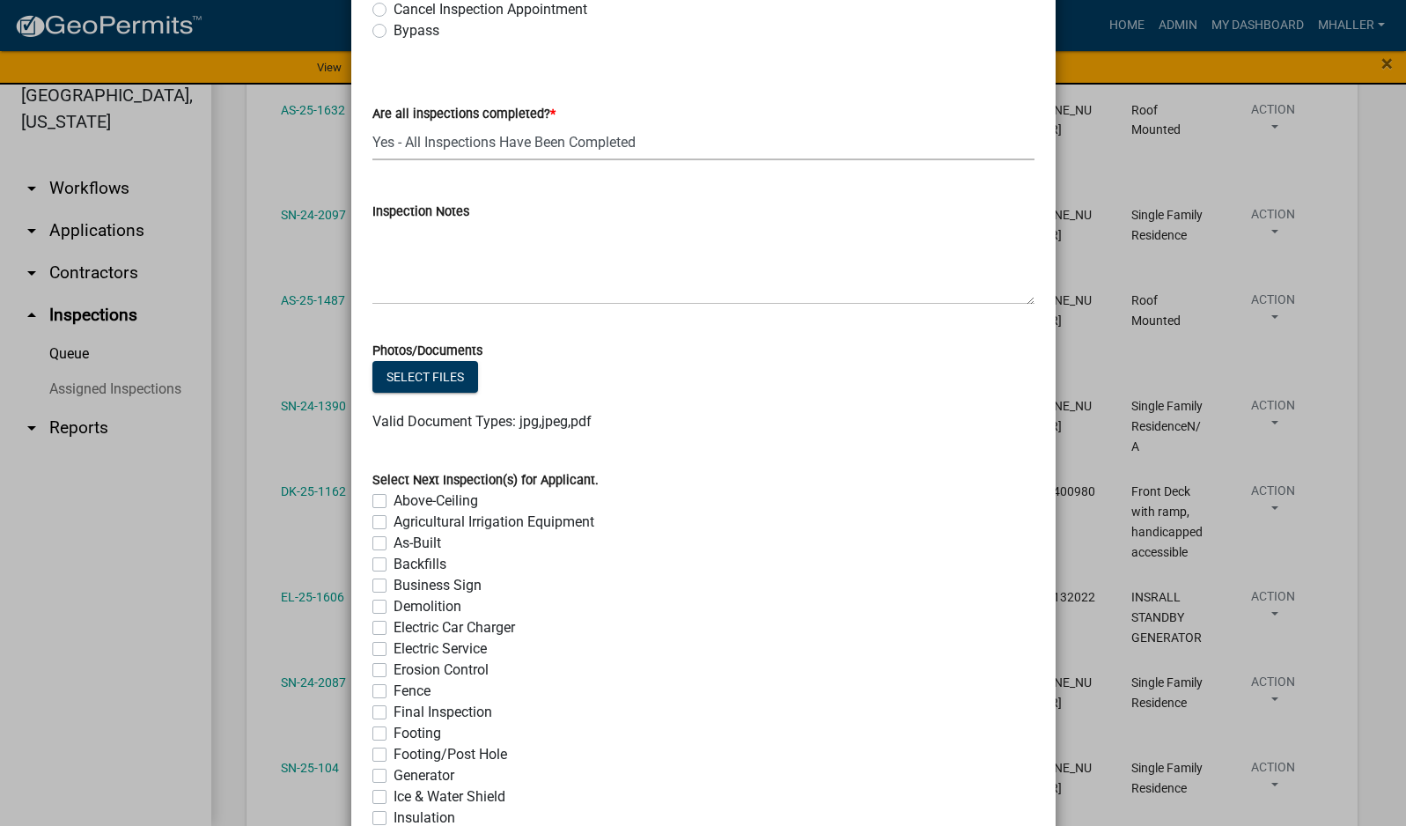
scroll to position [1232, 0]
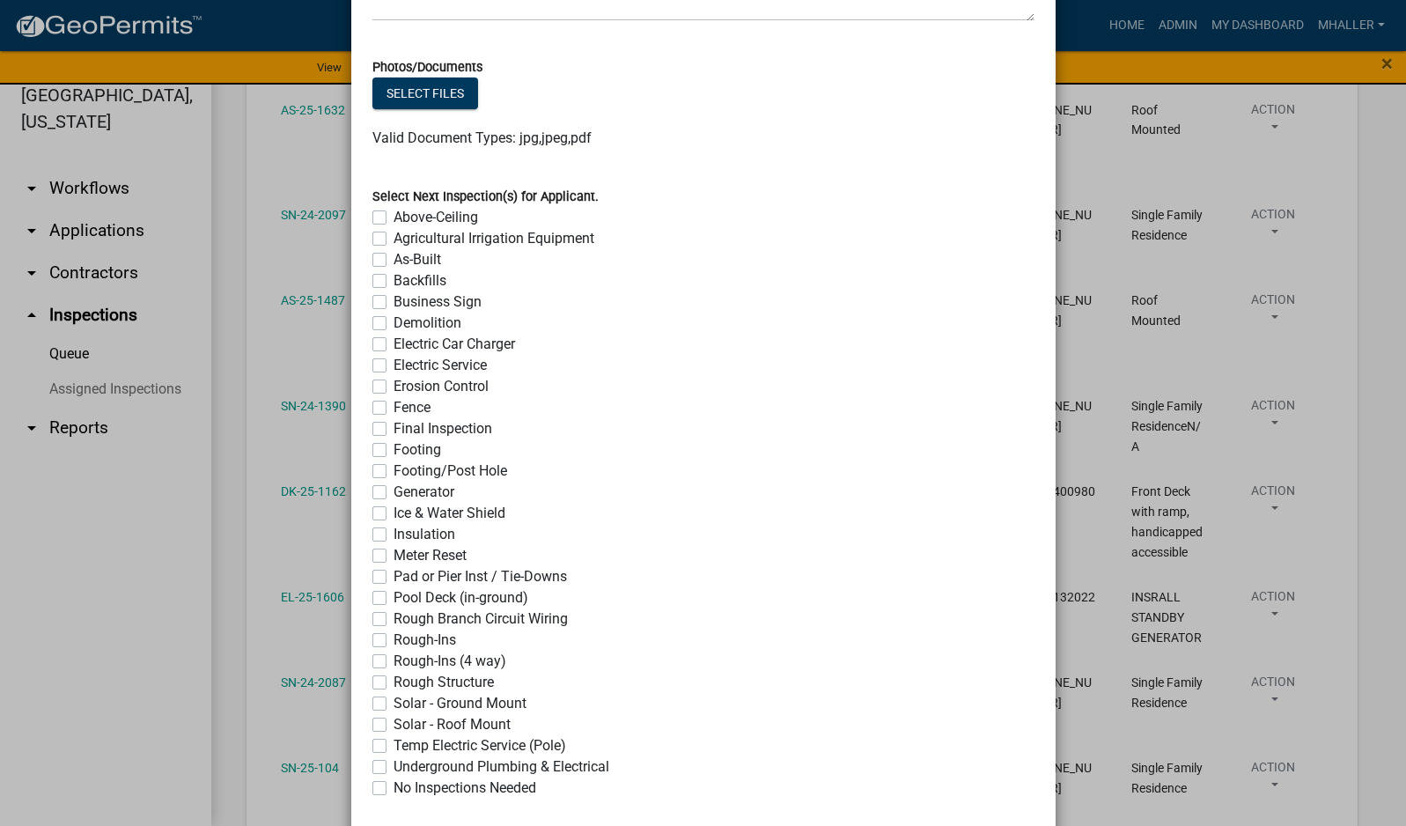
click at [393, 790] on label "No Inspections Needed" at bounding box center [464, 787] width 143 height 21
click at [393, 789] on input "No Inspections Needed" at bounding box center [398, 782] width 11 height 11
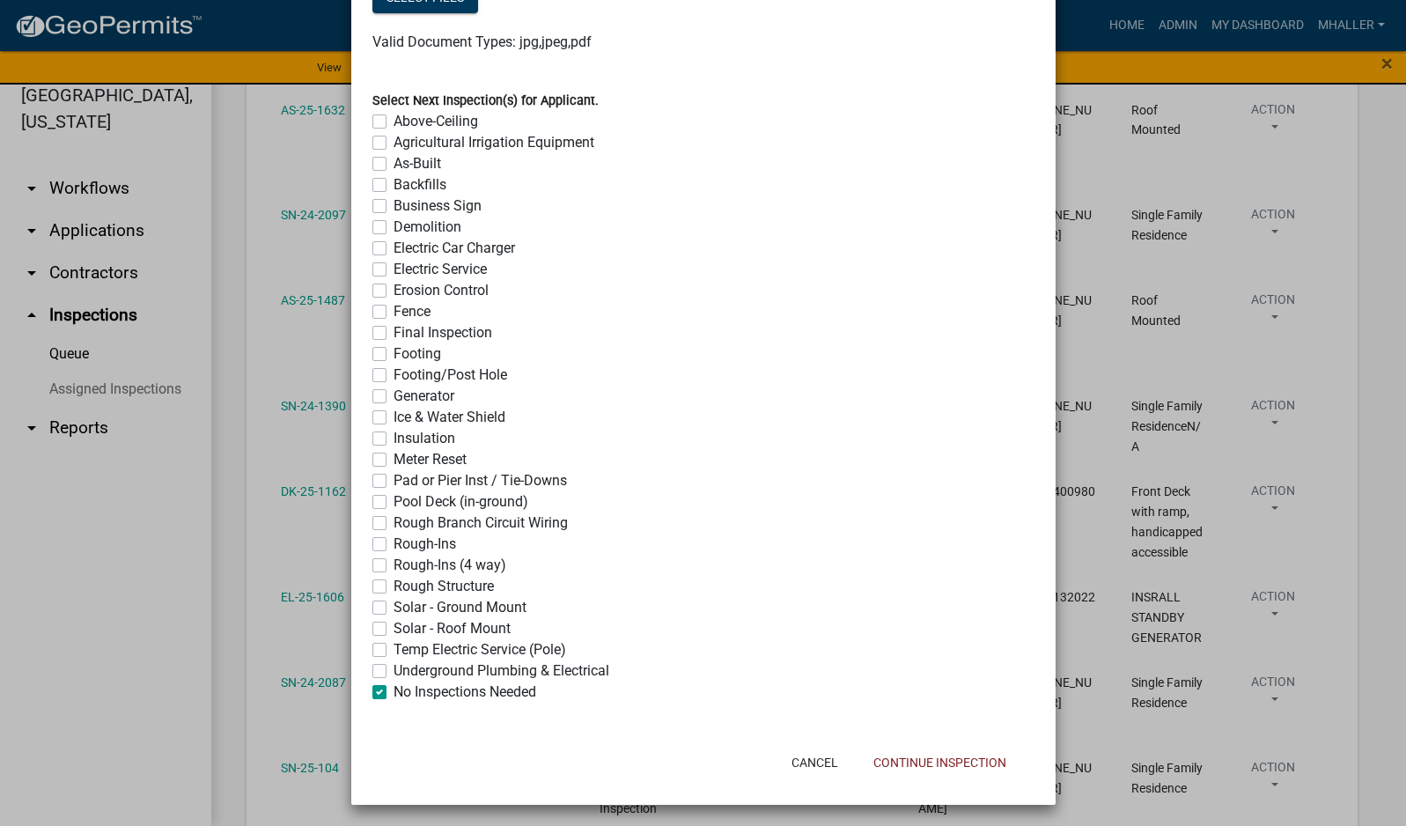
scroll to position [1332, 0]
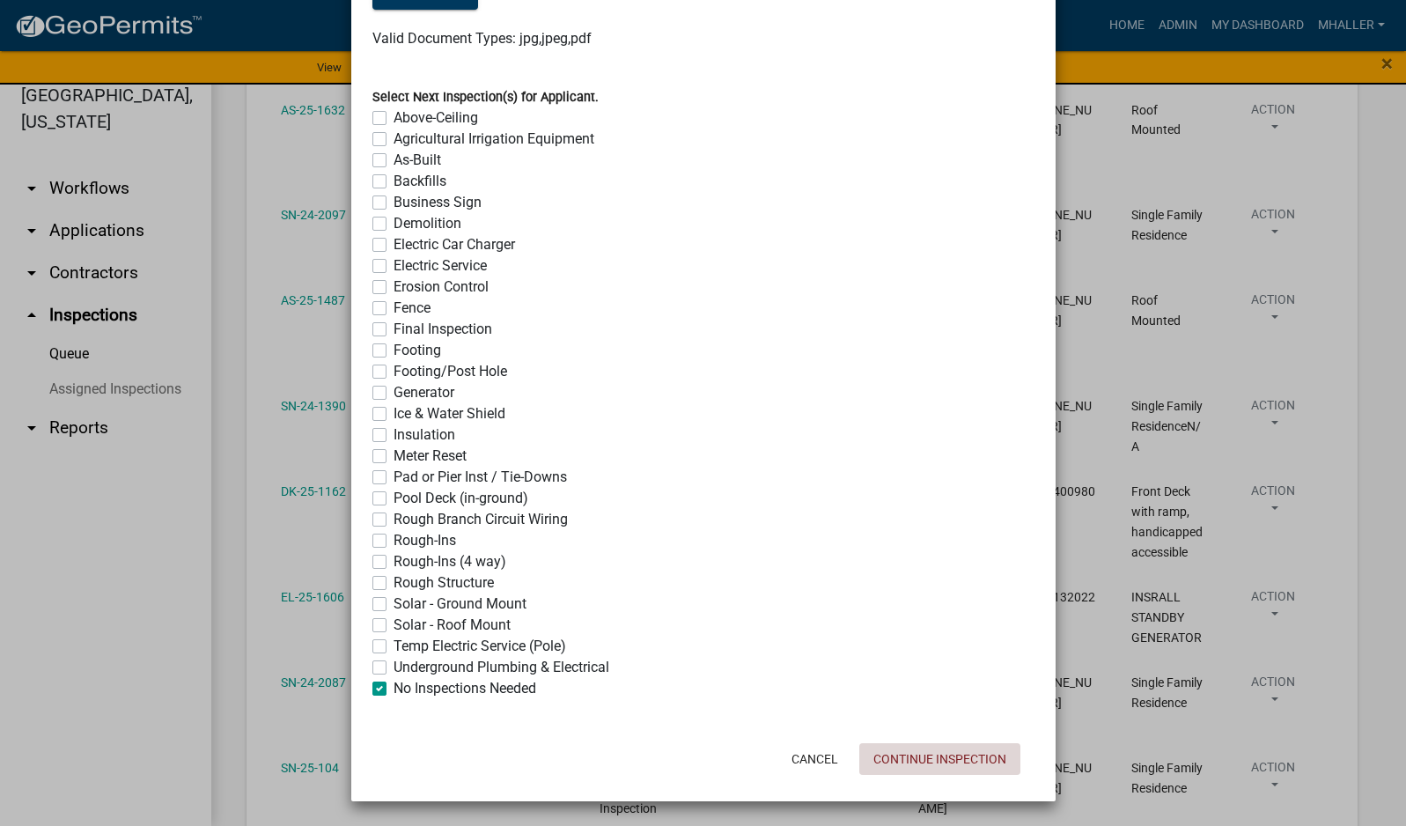
click at [970, 768] on button "Continue Inspection" at bounding box center [939, 759] width 161 height 32
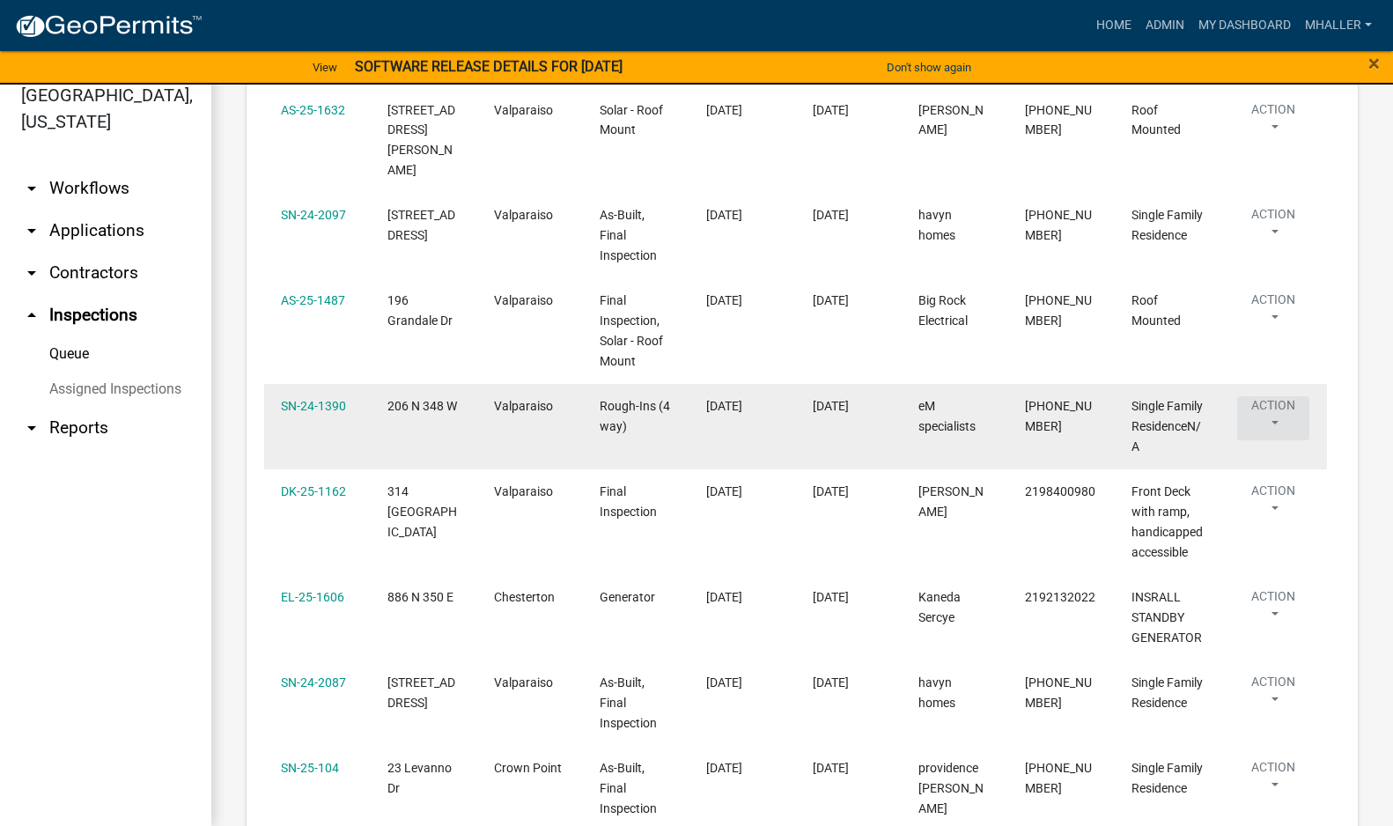
click at [1269, 396] on button "Action" at bounding box center [1273, 418] width 72 height 44
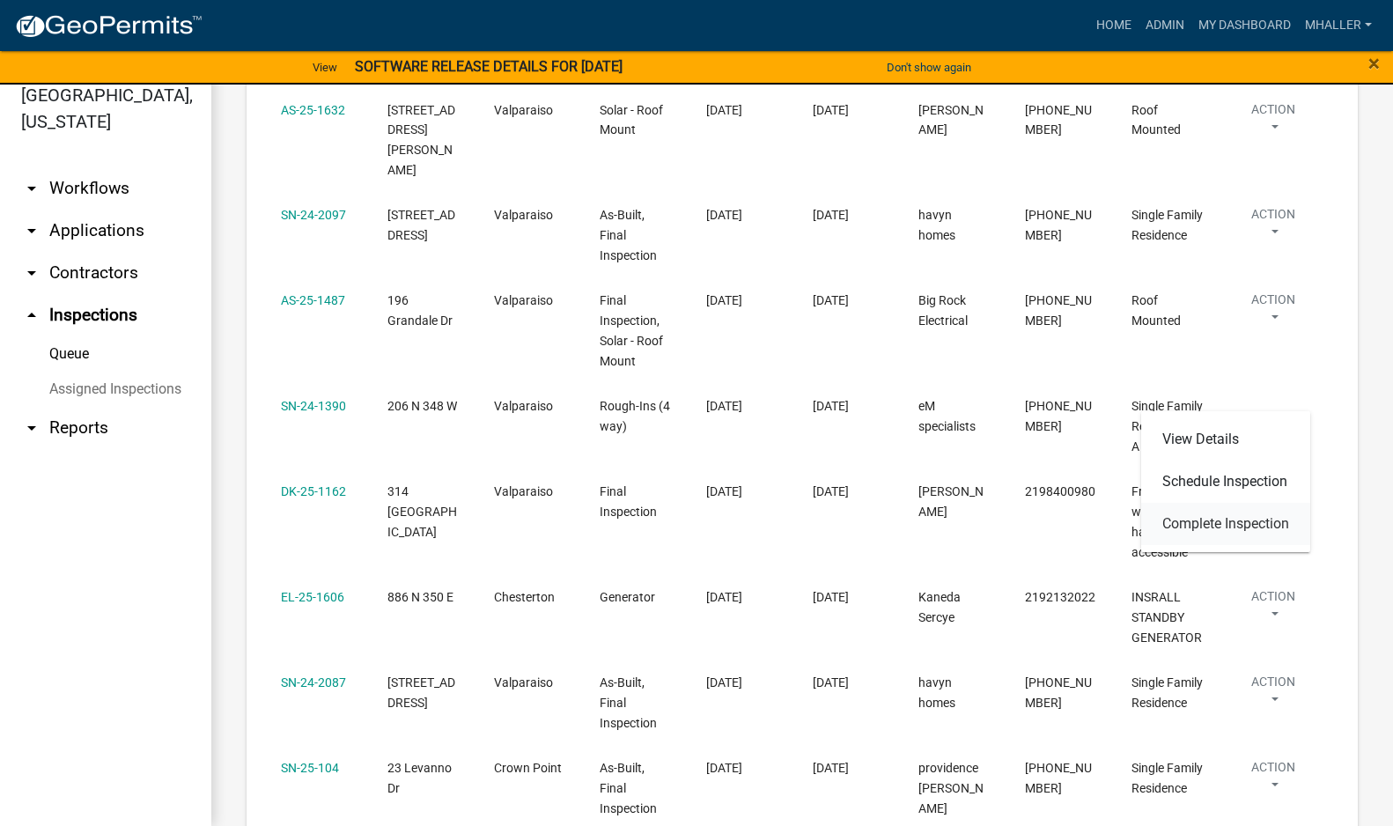
click at [1235, 522] on link "Complete Inspection" at bounding box center [1225, 524] width 169 height 42
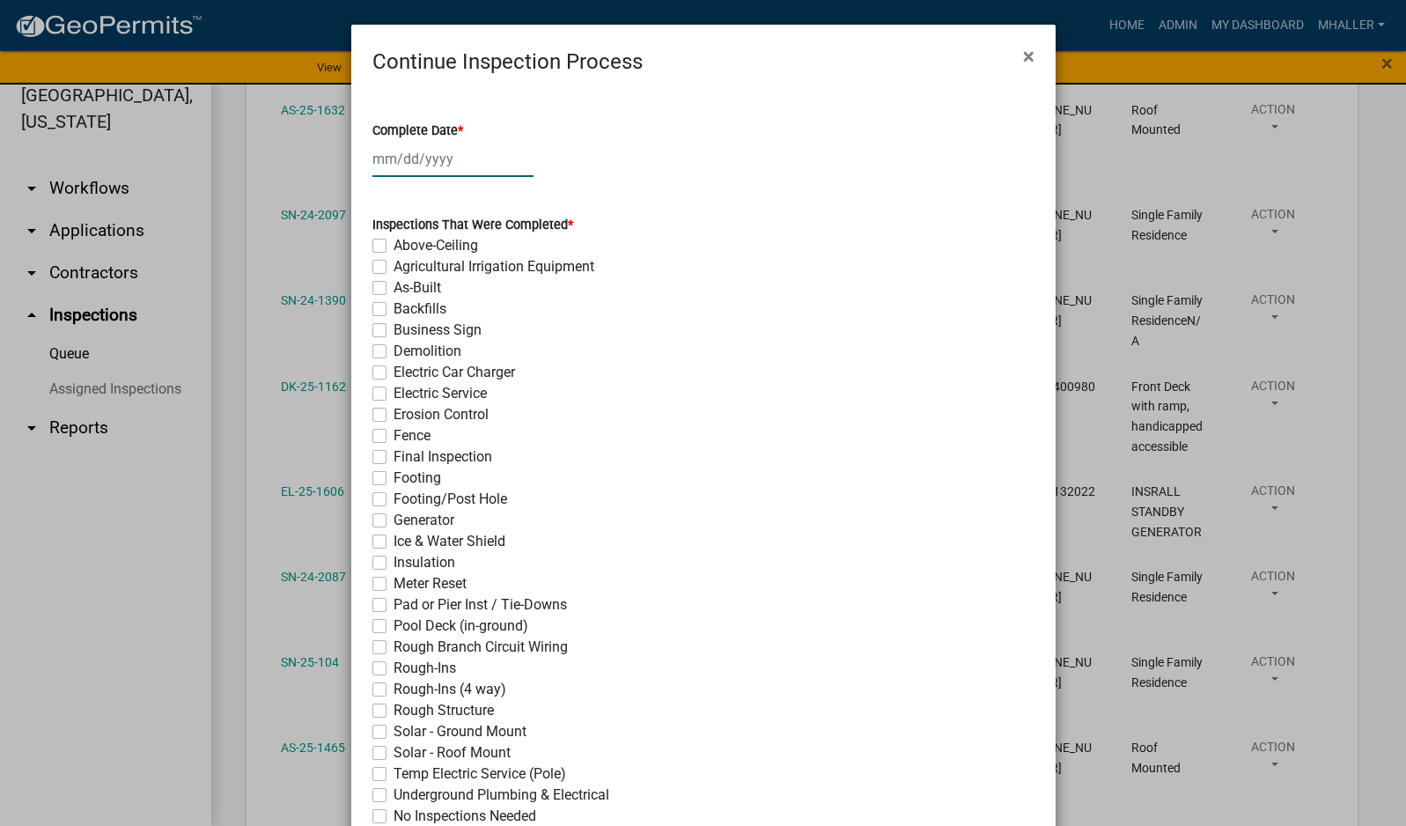
click at [413, 158] on div at bounding box center [452, 159] width 161 height 36
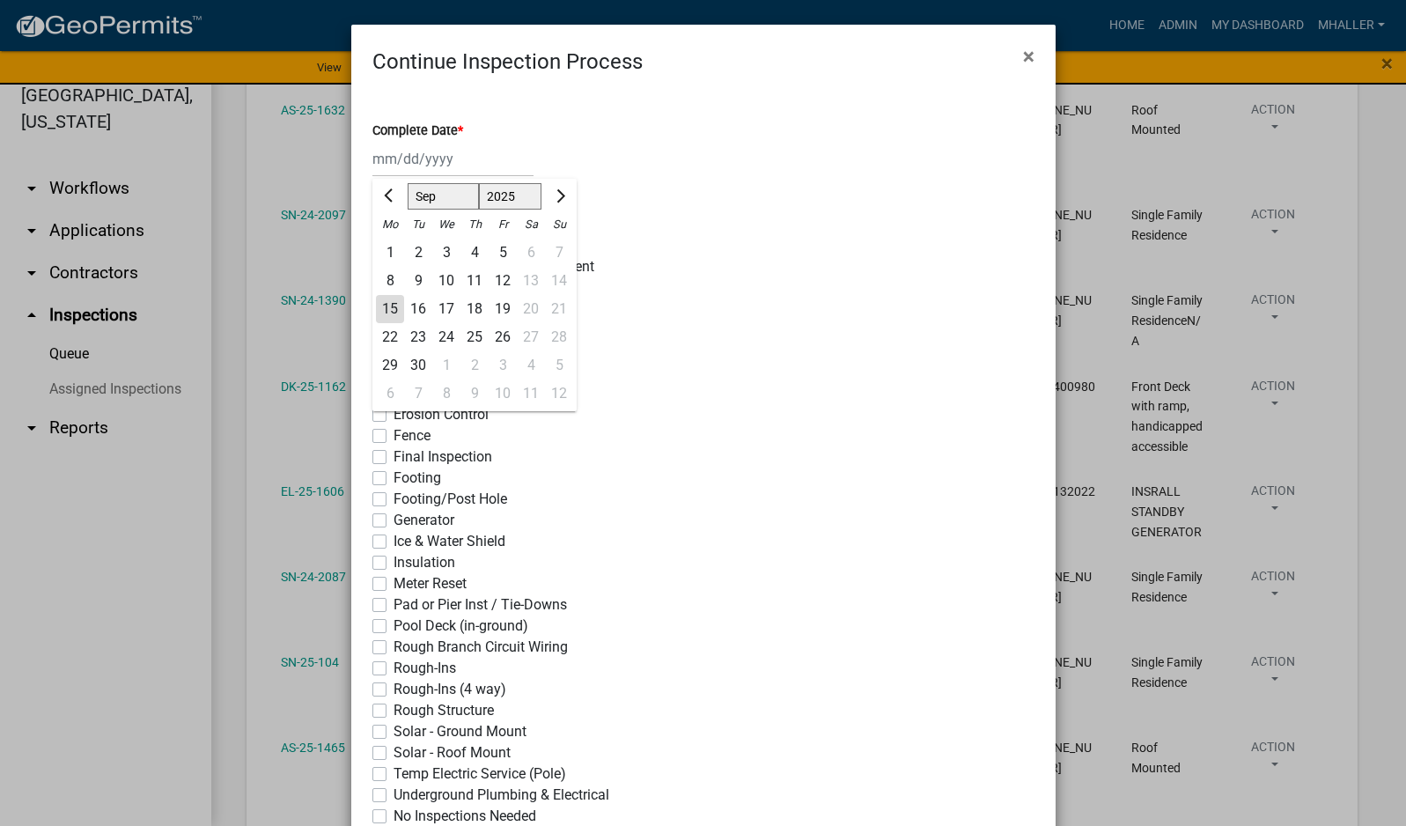
click at [387, 311] on div "15" at bounding box center [390, 309] width 28 height 28
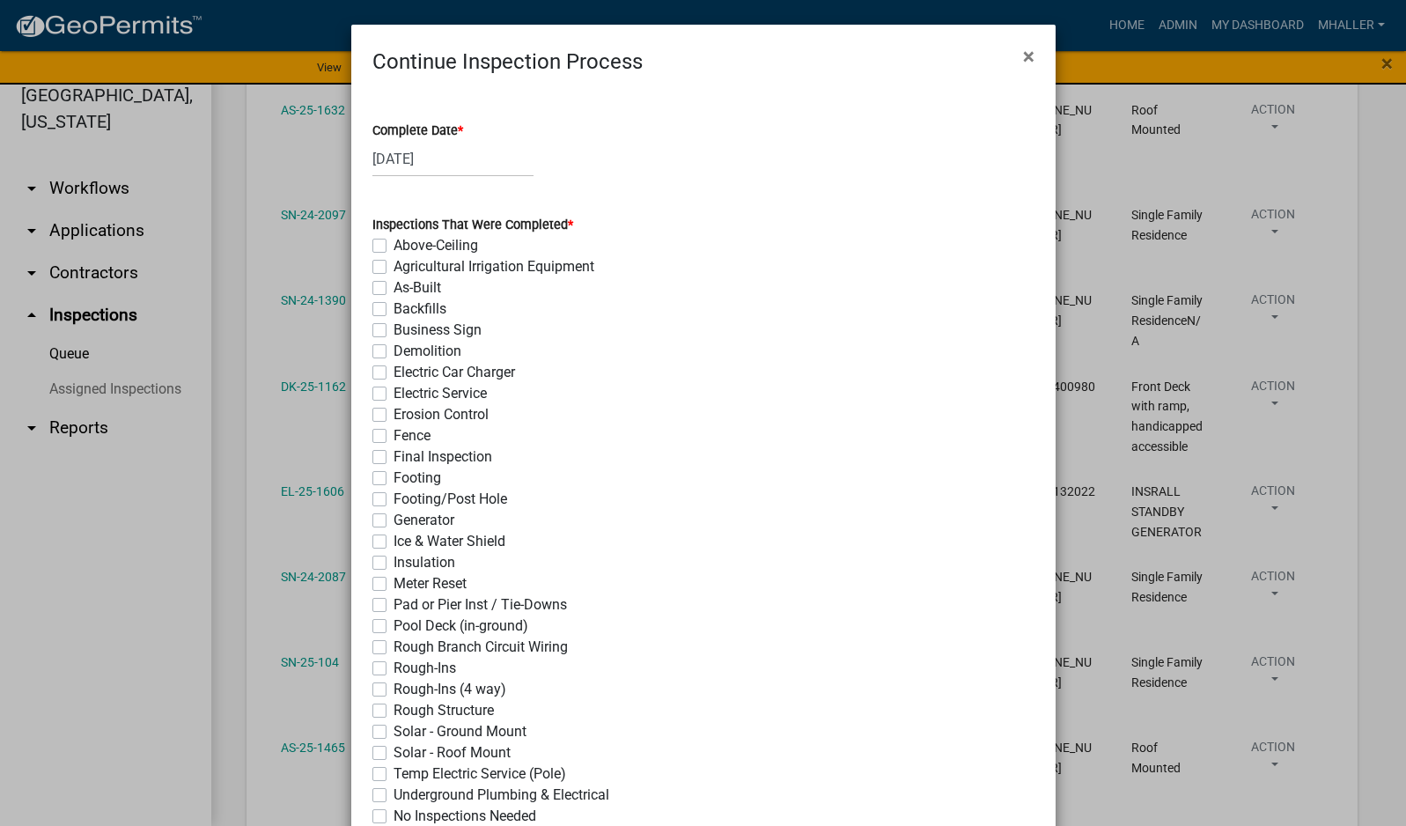
click at [393, 688] on label "Rough-Ins (4 way)" at bounding box center [449, 689] width 113 height 21
click at [393, 688] on input "Rough-Ins (4 way)" at bounding box center [398, 684] width 11 height 11
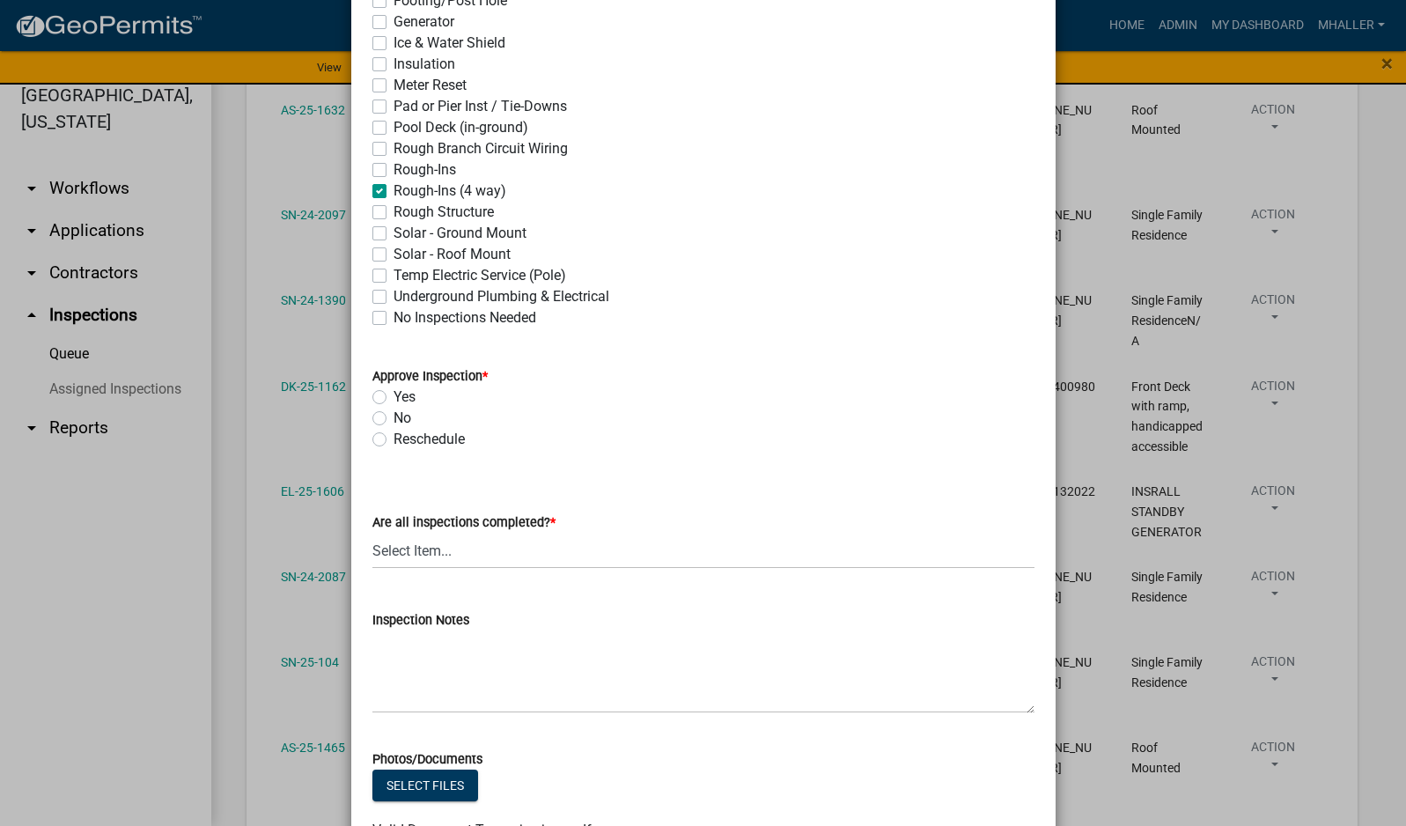
scroll to position [528, 0]
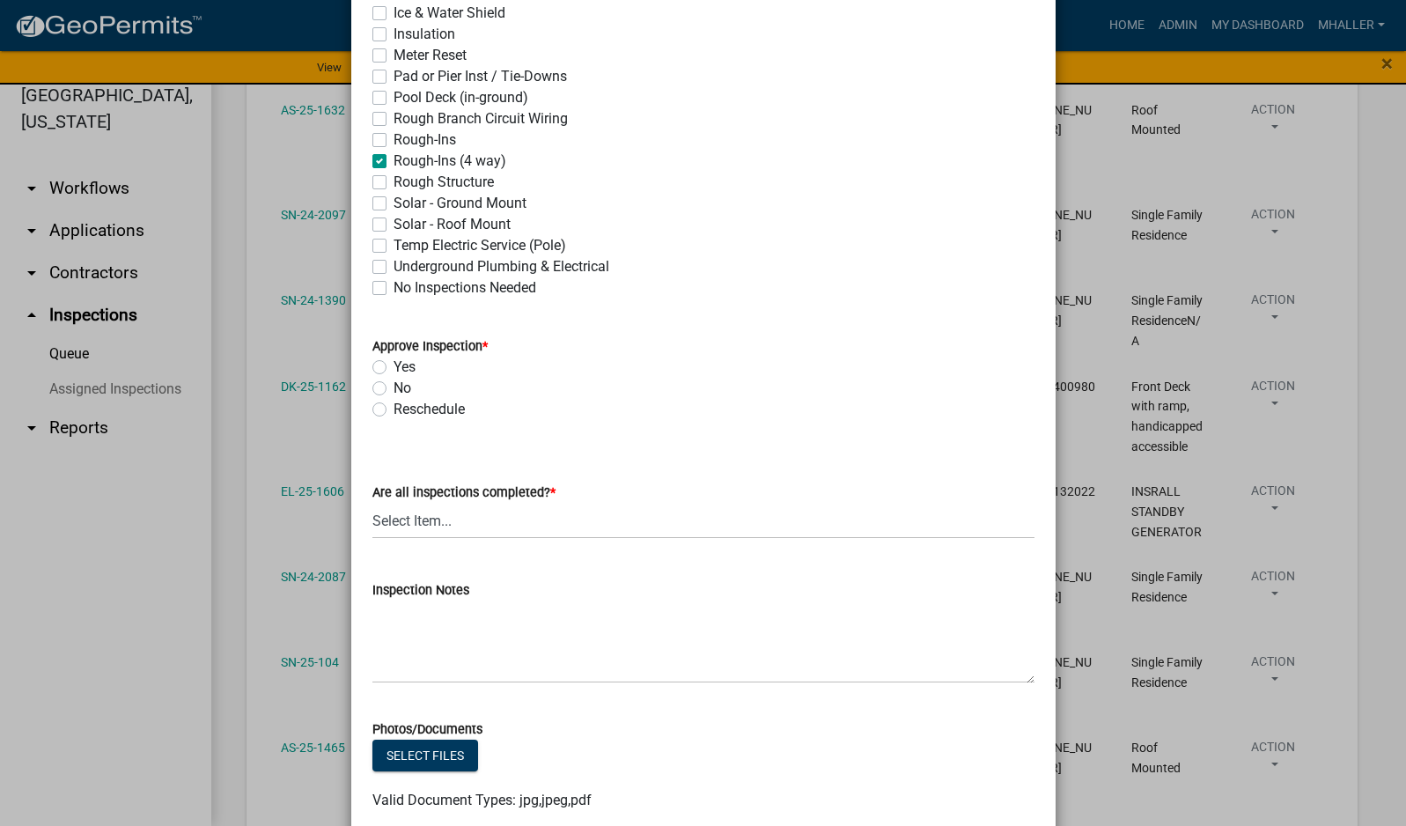
click at [393, 367] on label "Yes" at bounding box center [404, 366] width 22 height 21
click at [393, 367] on input "Yes" at bounding box center [398, 361] width 11 height 11
click at [473, 532] on select "Select Item... Yes - All Inspections Have Been Completed No - More Inspections …" at bounding box center [703, 521] width 662 height 36
click at [372, 503] on select "Select Item... Yes - All Inspections Have Been Completed No - More Inspections …" at bounding box center [703, 521] width 662 height 36
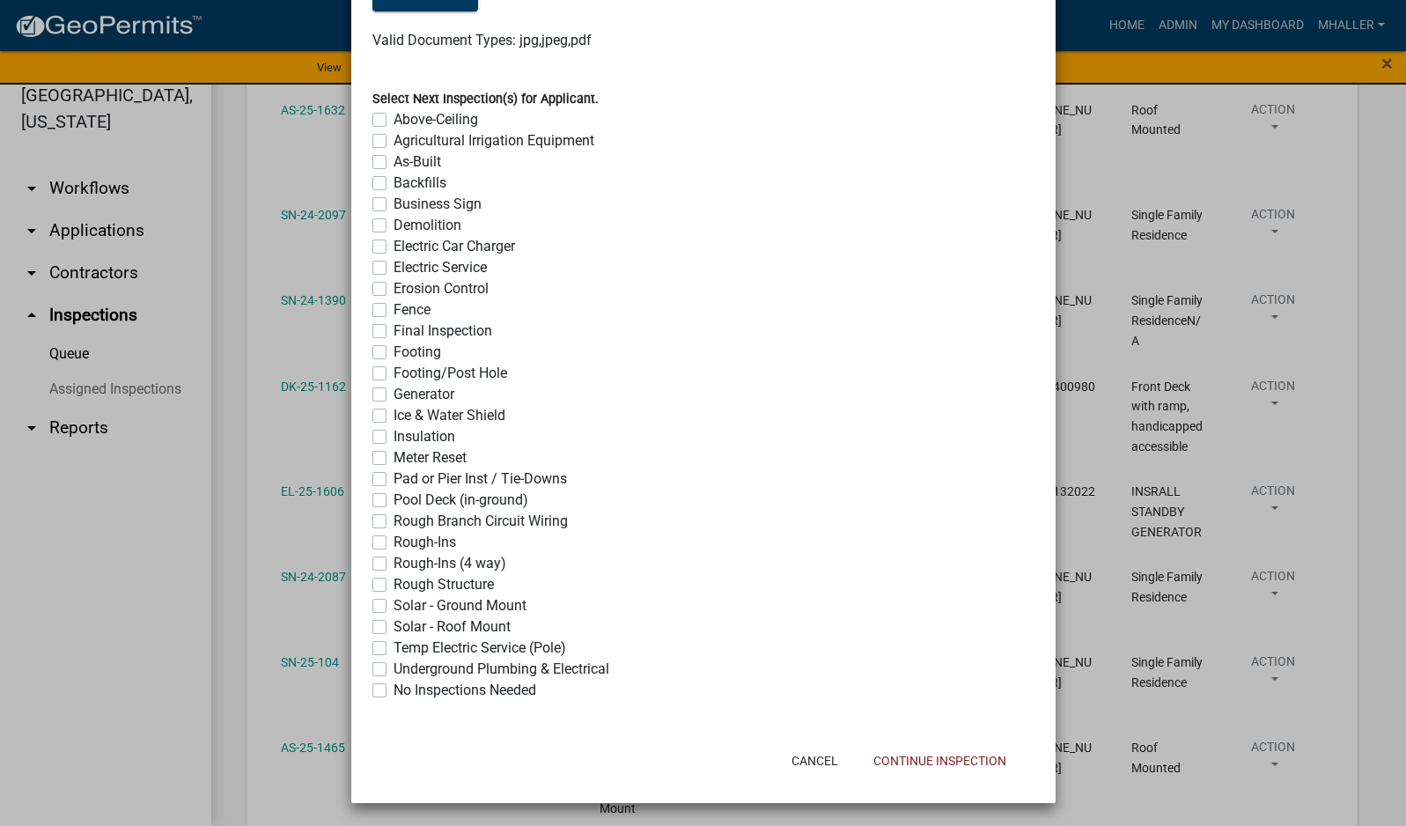
scroll to position [1290, 0]
click at [393, 334] on label "Final Inspection" at bounding box center [442, 329] width 99 height 21
click at [393, 330] on input "Final Inspection" at bounding box center [398, 324] width 11 height 11
click at [900, 762] on button "Continue Inspection" at bounding box center [939, 759] width 161 height 32
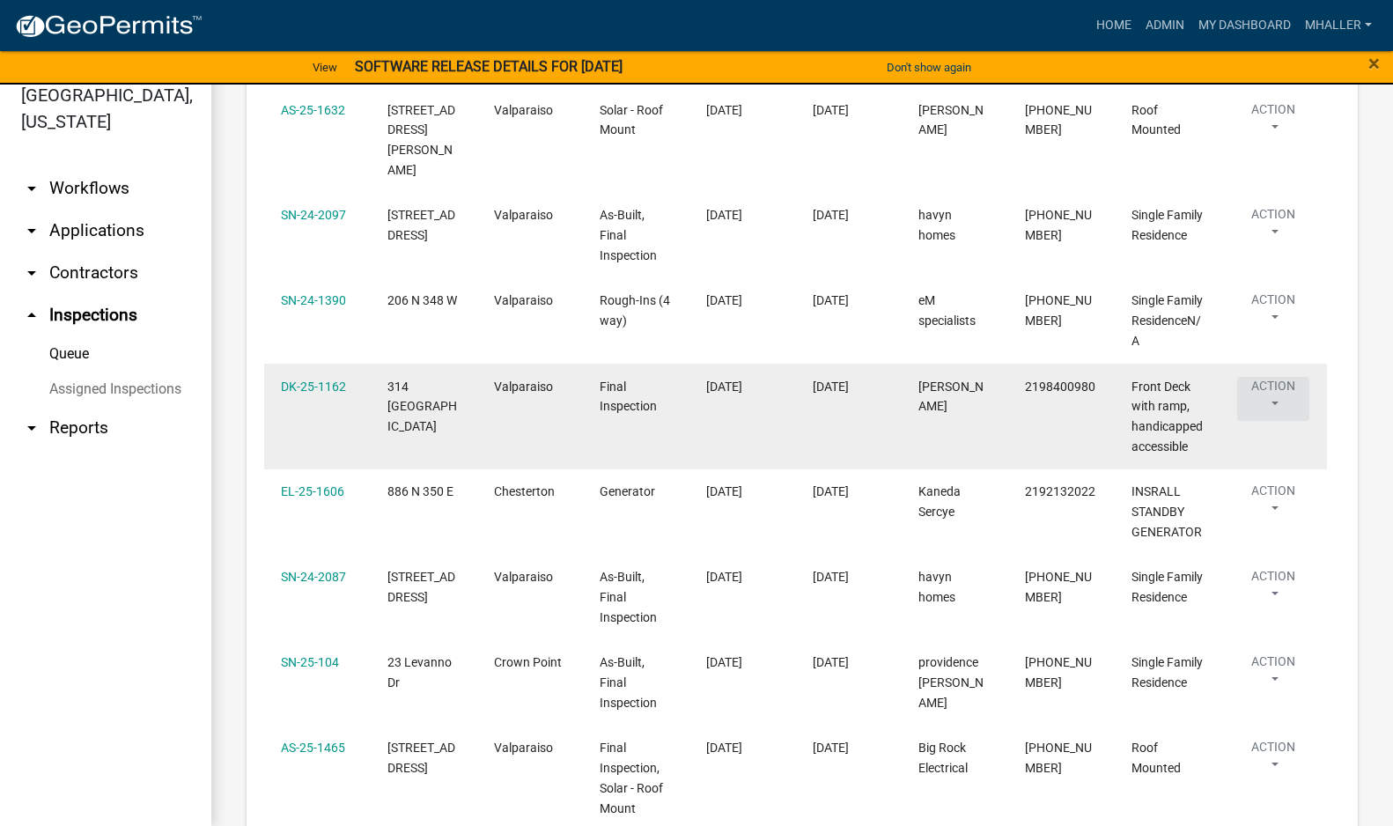
click at [1279, 396] on button "Action" at bounding box center [1273, 399] width 72 height 44
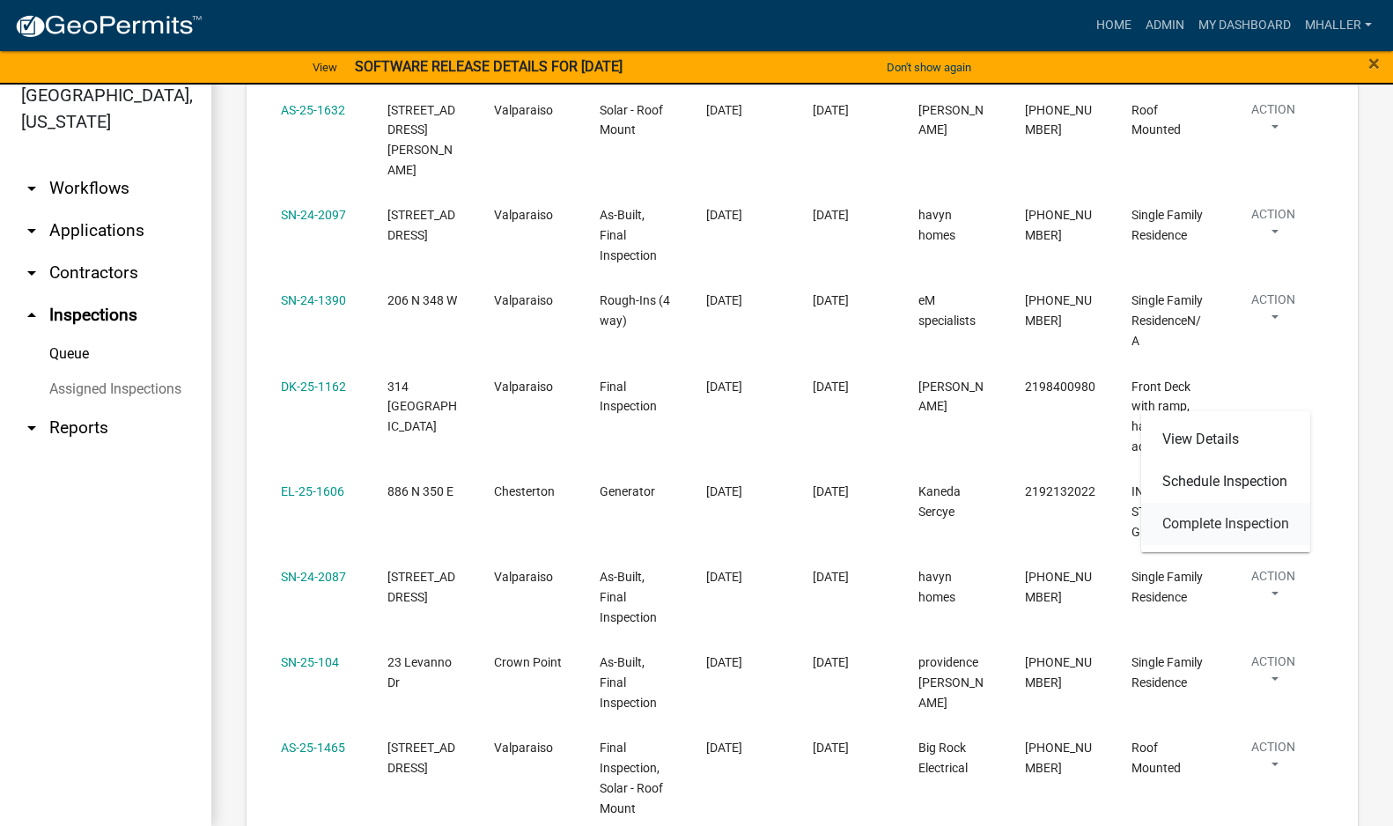
click at [1246, 516] on link "Complete Inspection" at bounding box center [1225, 524] width 169 height 42
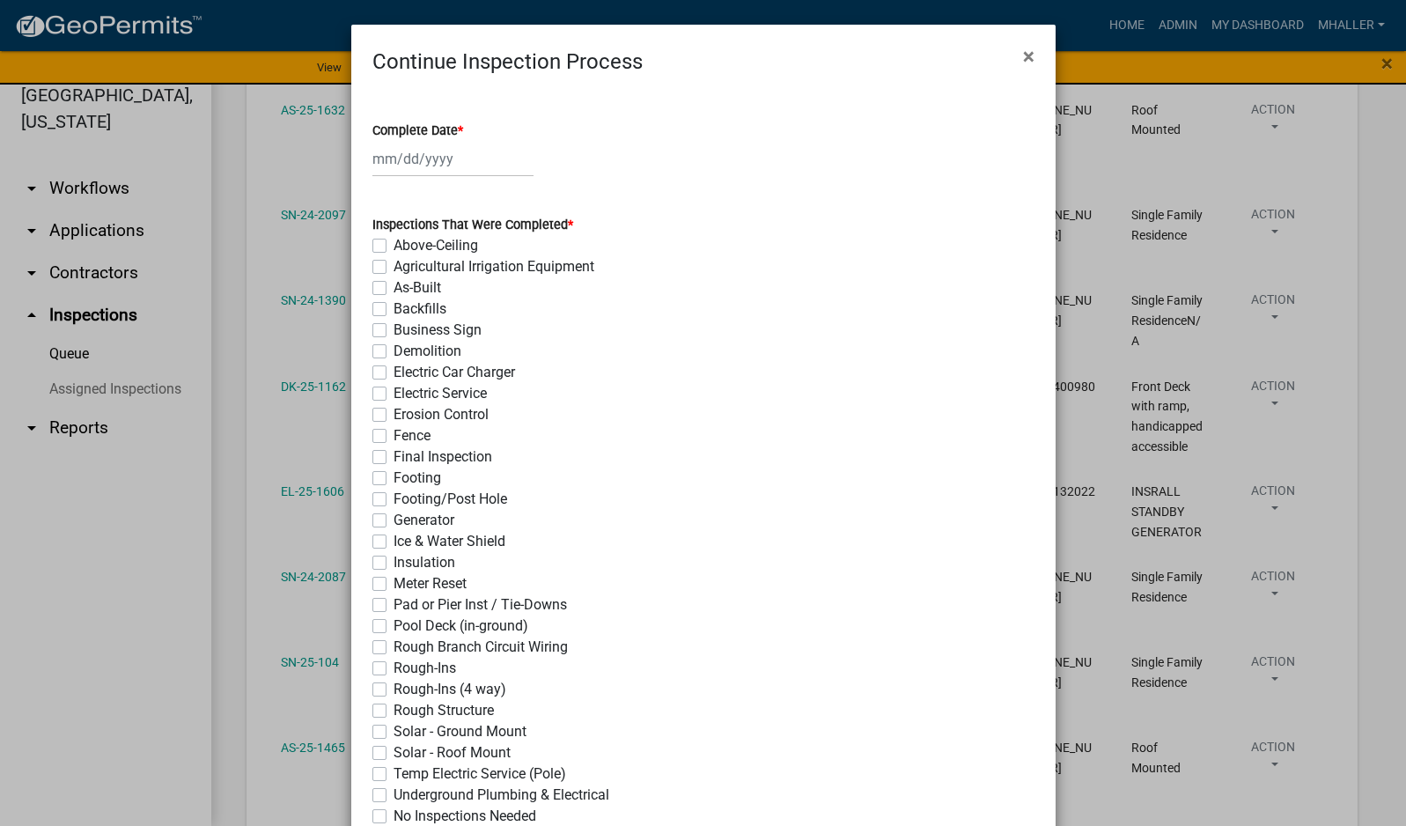
click at [395, 156] on div at bounding box center [452, 159] width 161 height 36
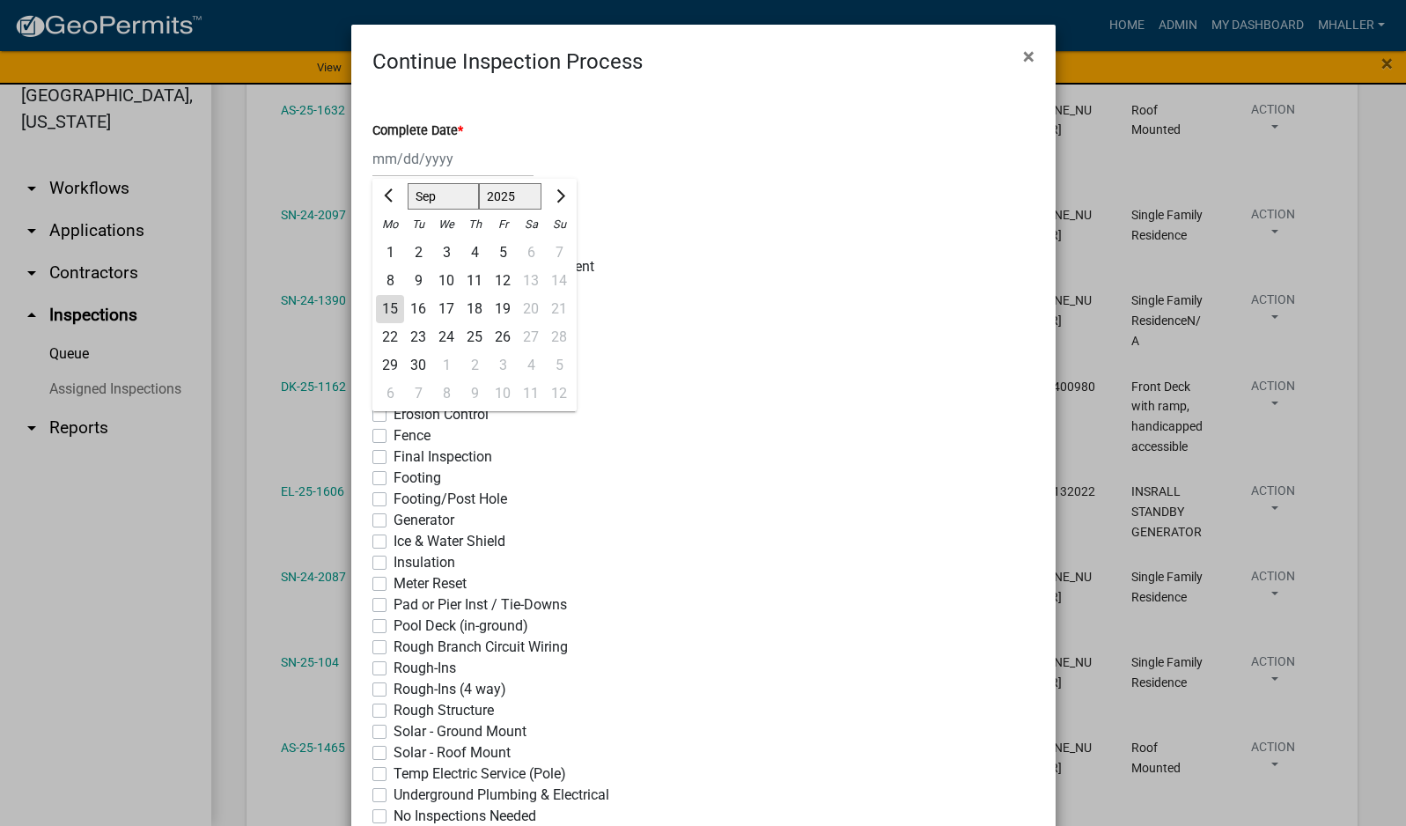
click at [386, 306] on div "15" at bounding box center [390, 309] width 28 height 28
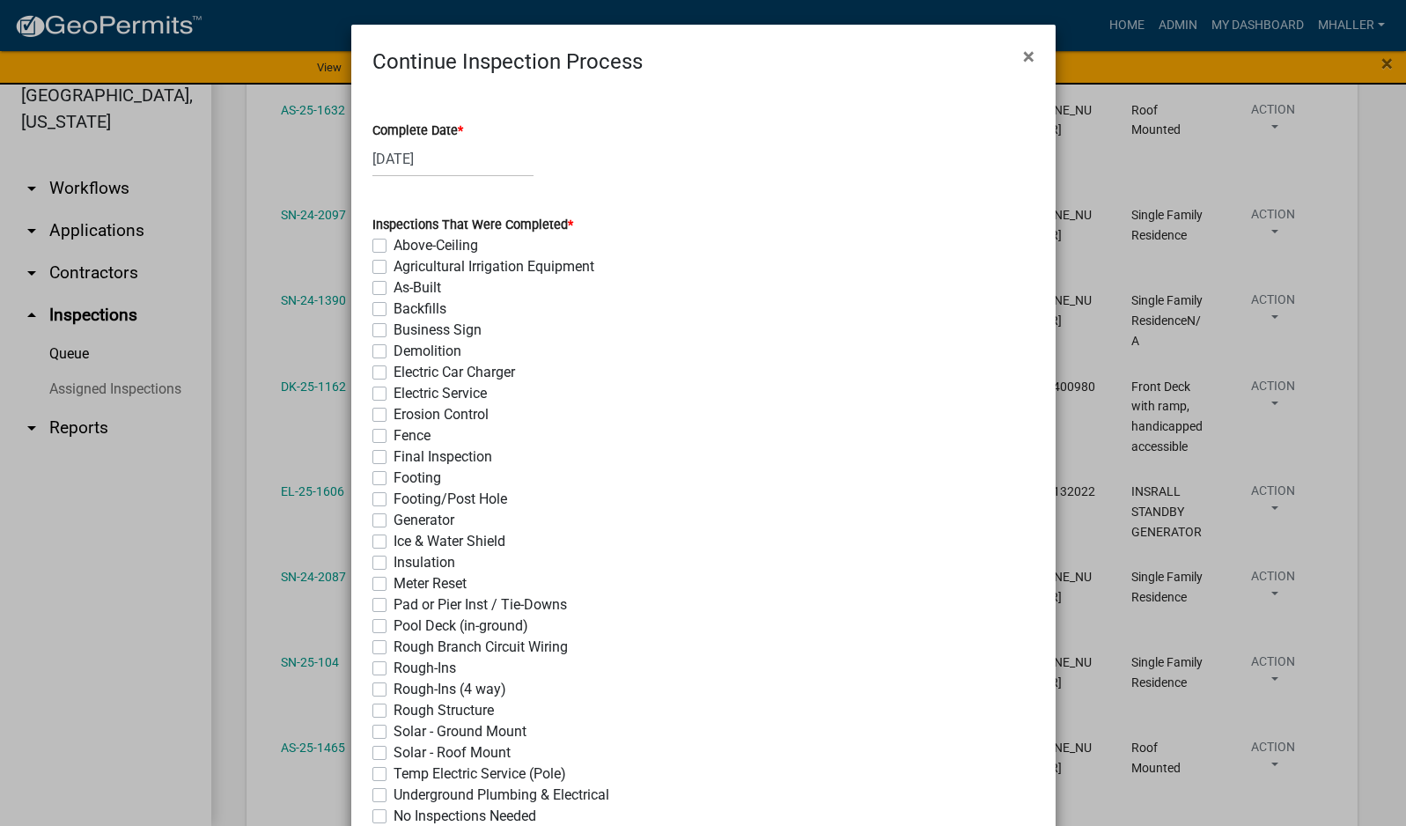
click at [393, 457] on label "Final Inspection" at bounding box center [442, 456] width 99 height 21
click at [393, 457] on input "Final Inspection" at bounding box center [398, 451] width 11 height 11
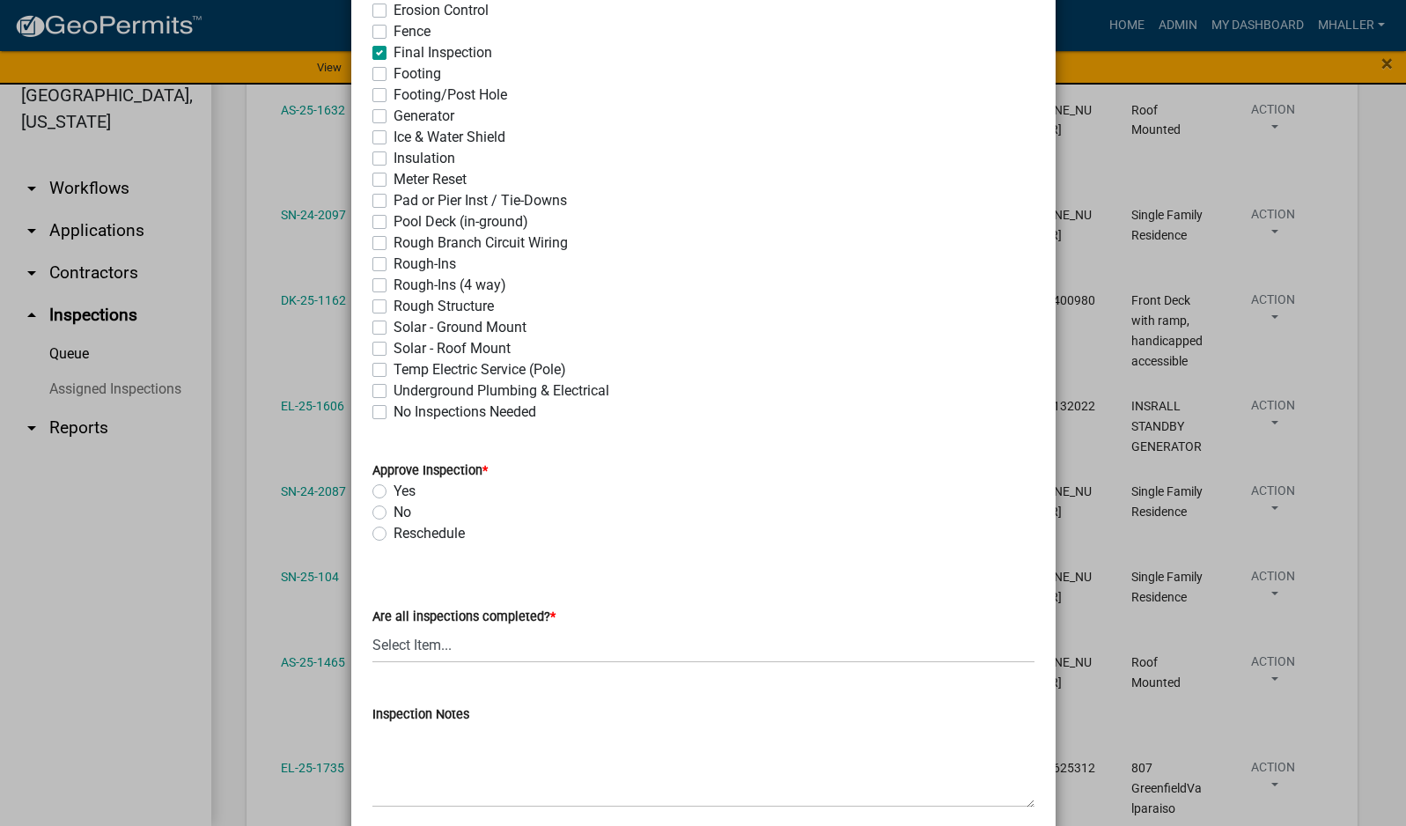
scroll to position [440, 0]
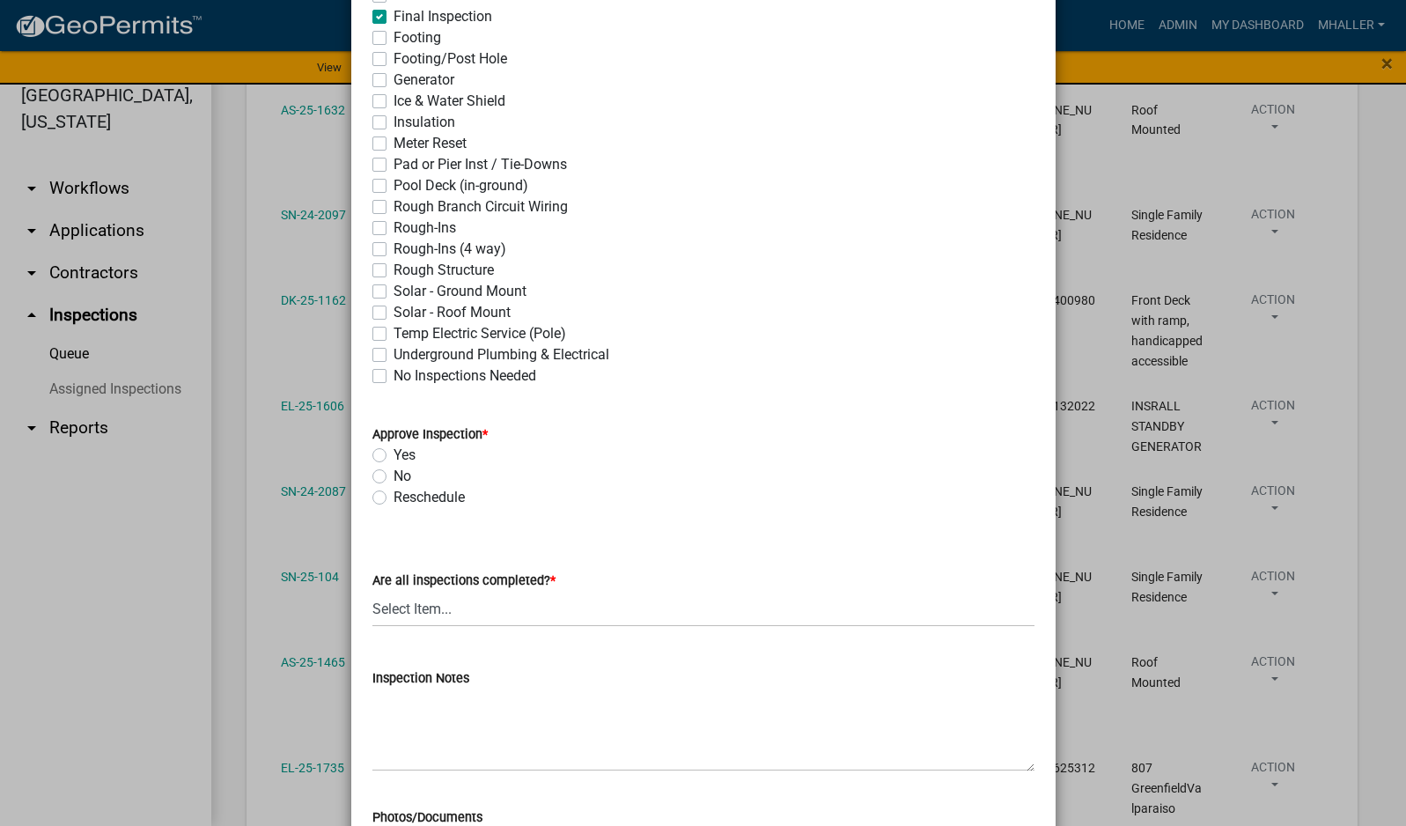
click at [393, 454] on label "Yes" at bounding box center [404, 455] width 22 height 21
click at [393, 454] on input "Yes" at bounding box center [398, 450] width 11 height 11
click at [489, 614] on select "Select Item... Yes - All Inspections Have Been Completed No - More Inspections …" at bounding box center [703, 609] width 662 height 36
click at [372, 591] on select "Select Item... Yes - All Inspections Have Been Completed No - More Inspections …" at bounding box center [703, 609] width 662 height 36
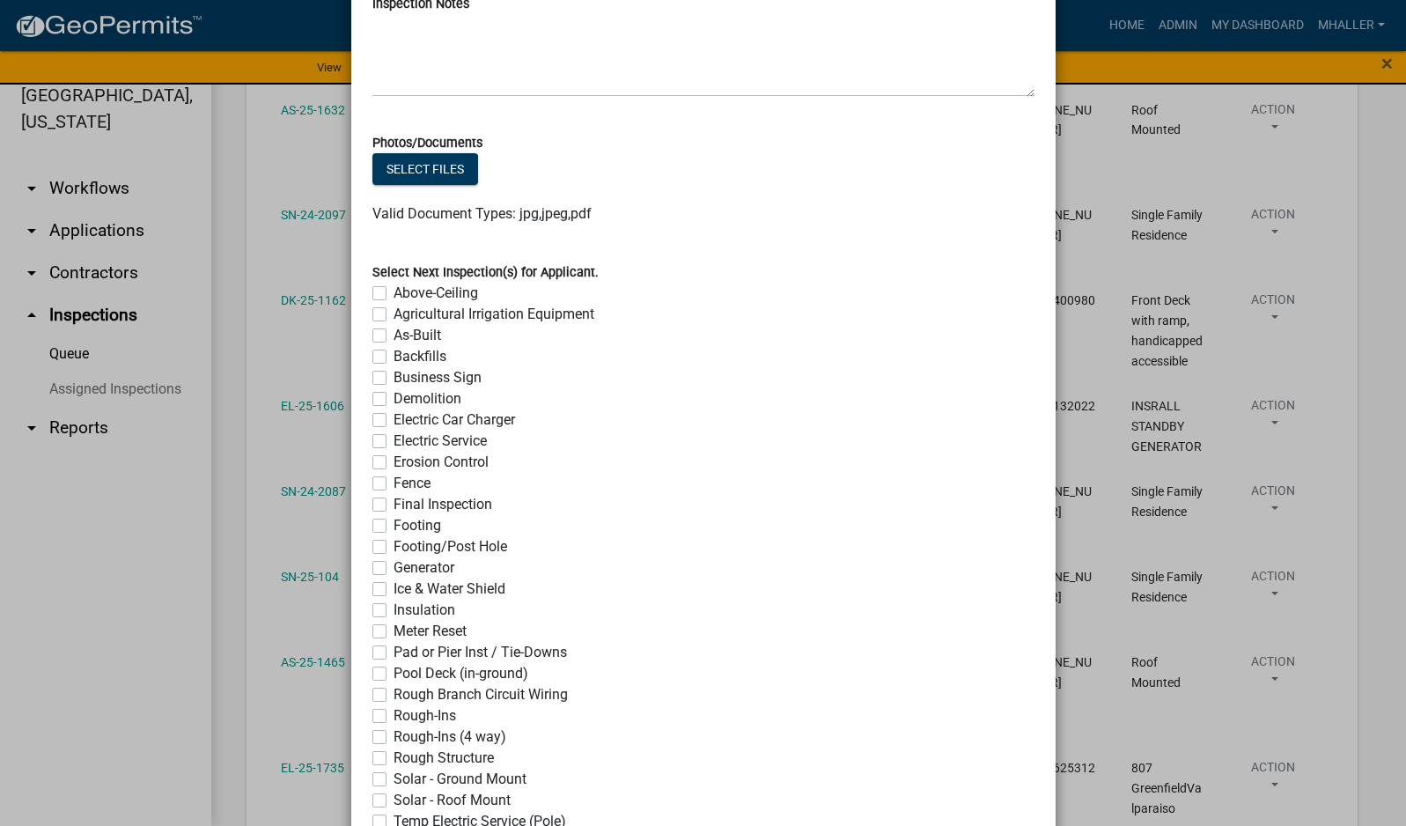
scroll to position [849, 0]
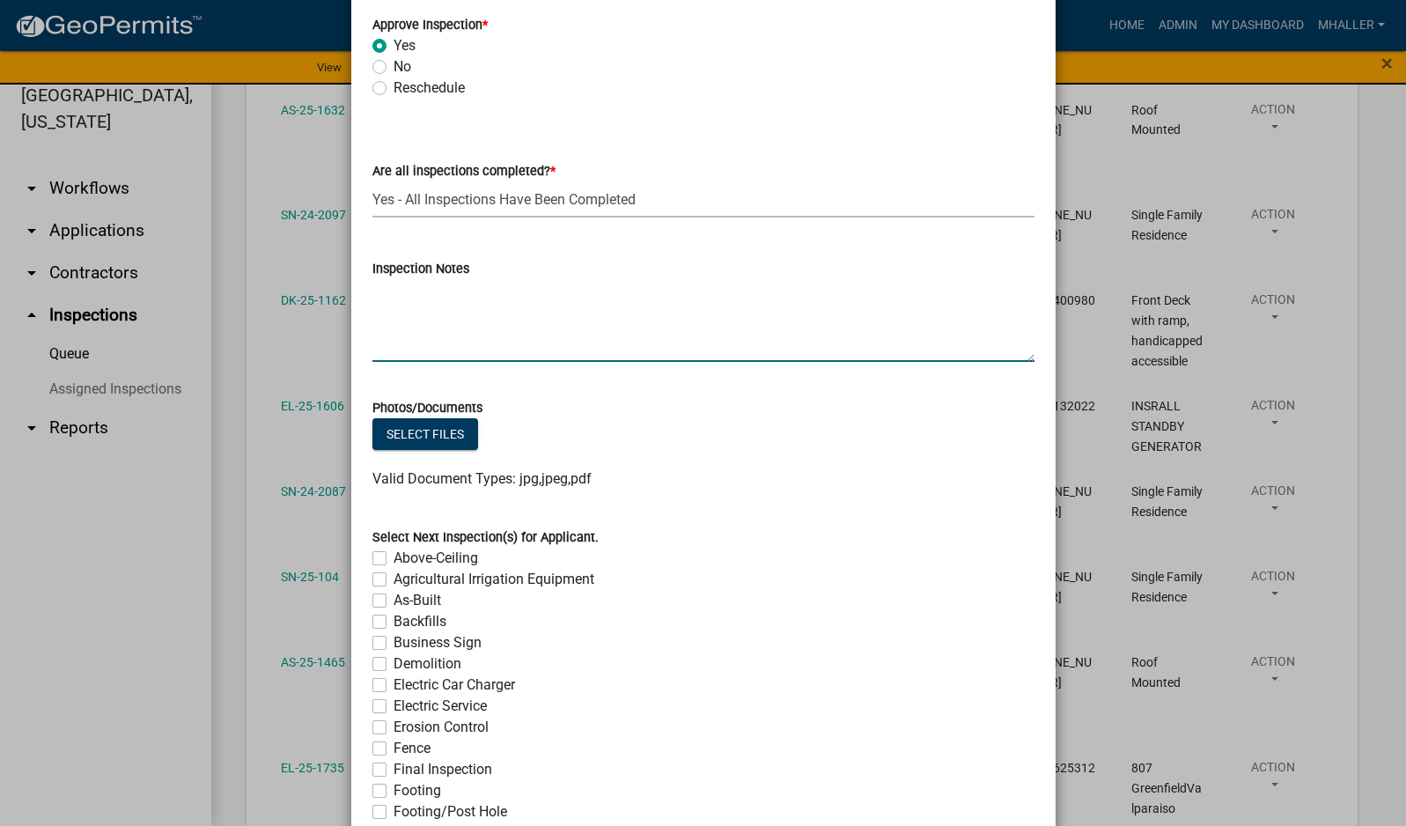
click at [402, 305] on textarea "Inspection Notes" at bounding box center [703, 320] width 662 height 83
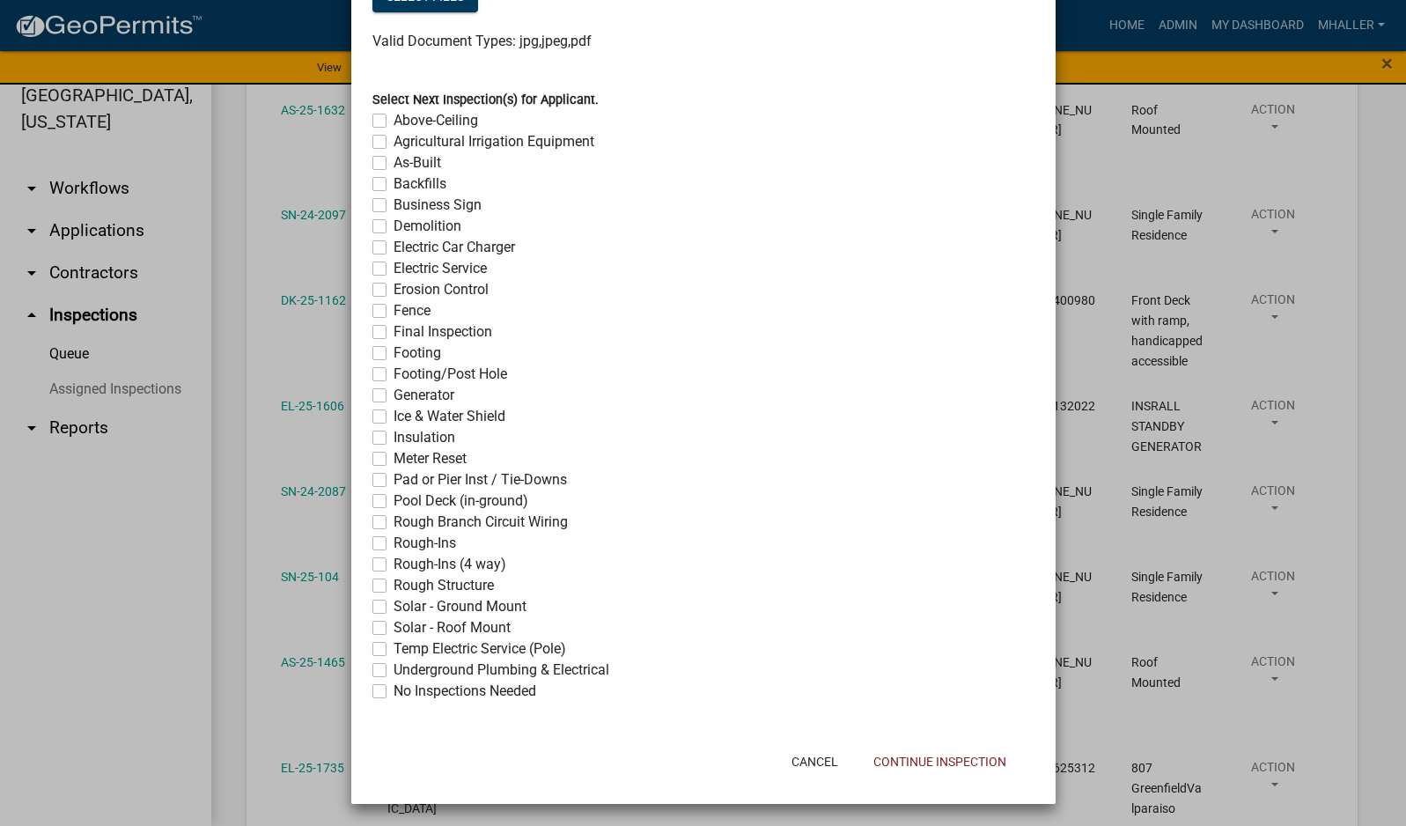
scroll to position [1290, 0]
click at [393, 686] on label "No Inspections Needed" at bounding box center [464, 688] width 143 height 21
click at [393, 686] on input "No Inspections Needed" at bounding box center [398, 683] width 11 height 11
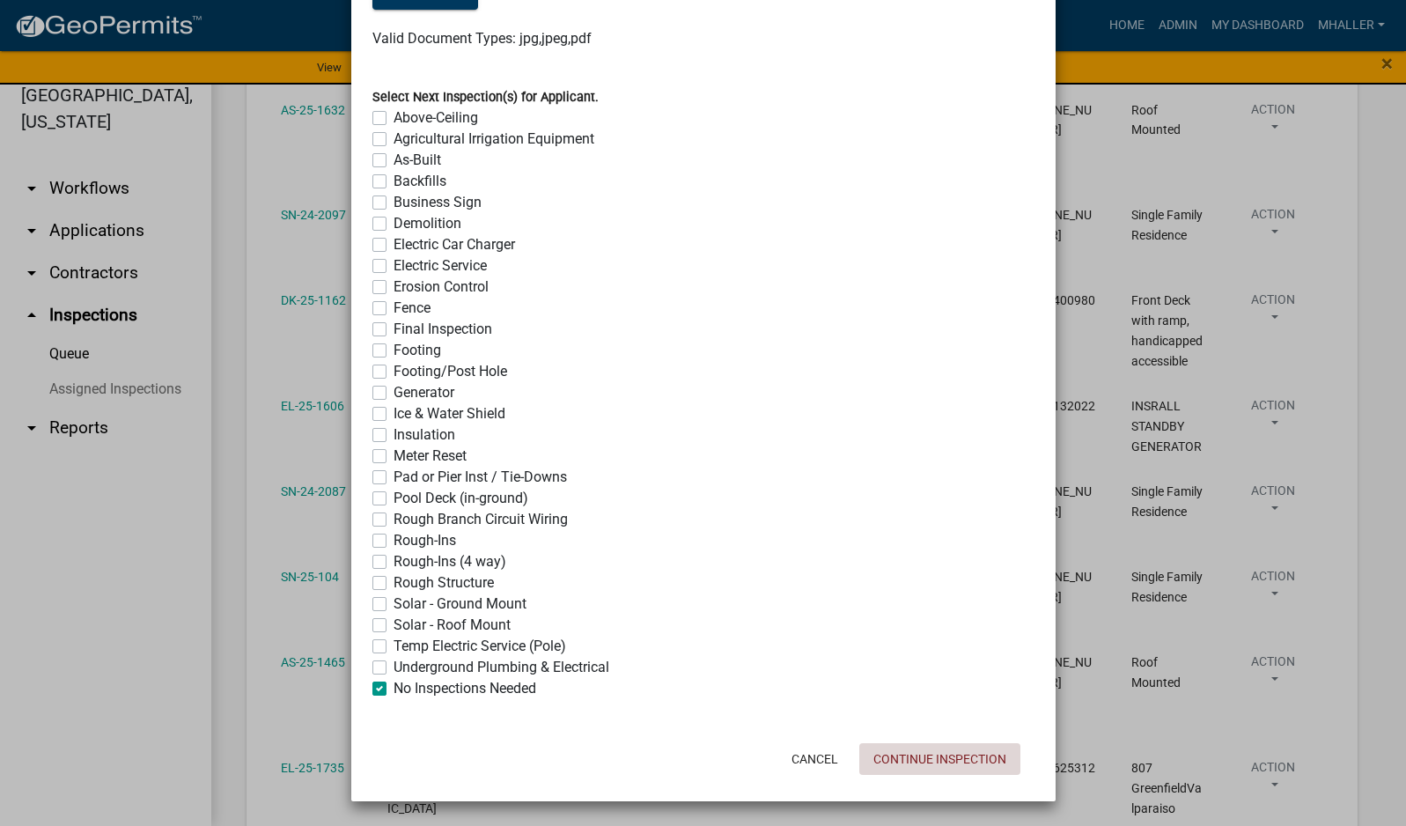
click at [942, 766] on button "Continue Inspection" at bounding box center [939, 759] width 161 height 32
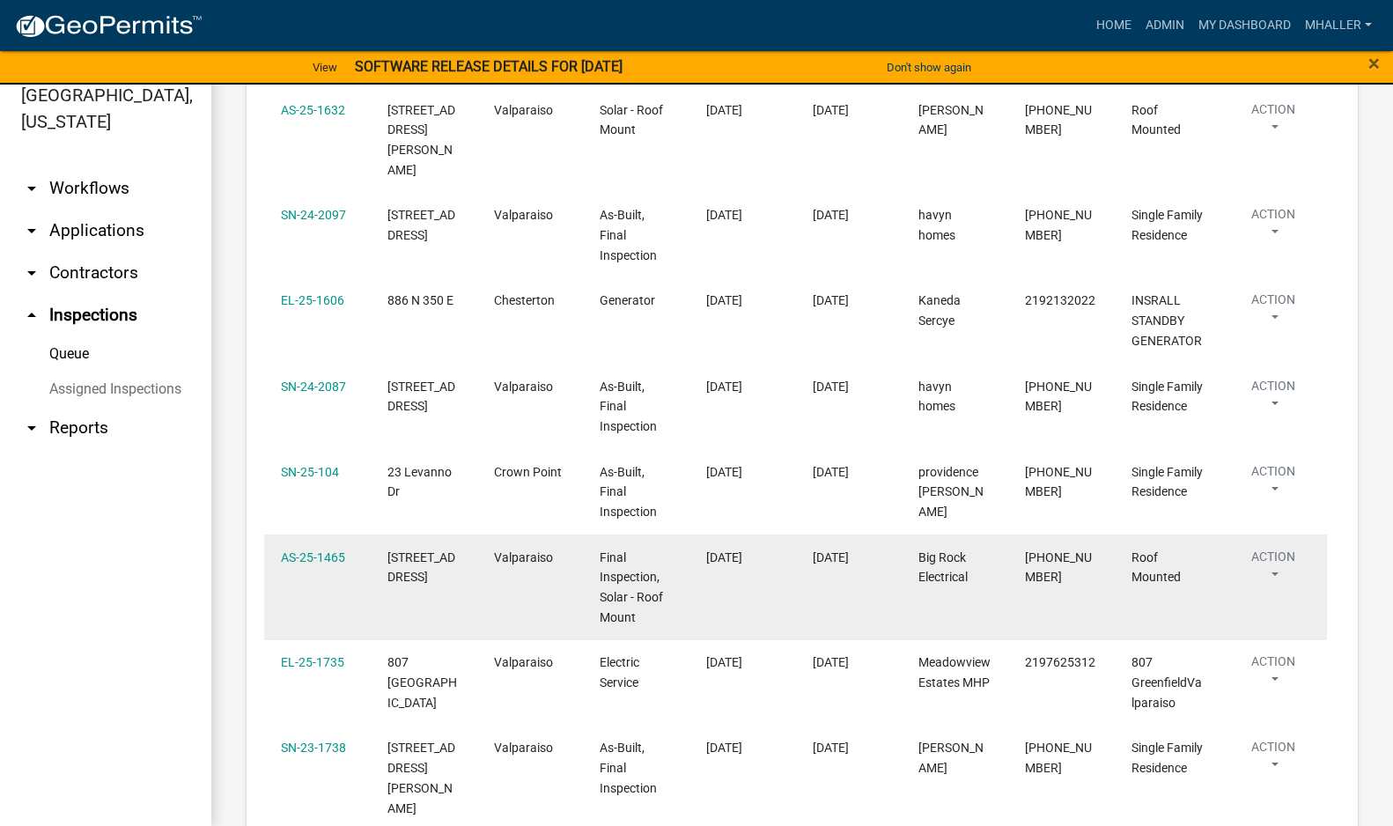
click at [1272, 547] on button "Action" at bounding box center [1273, 569] width 72 height 44
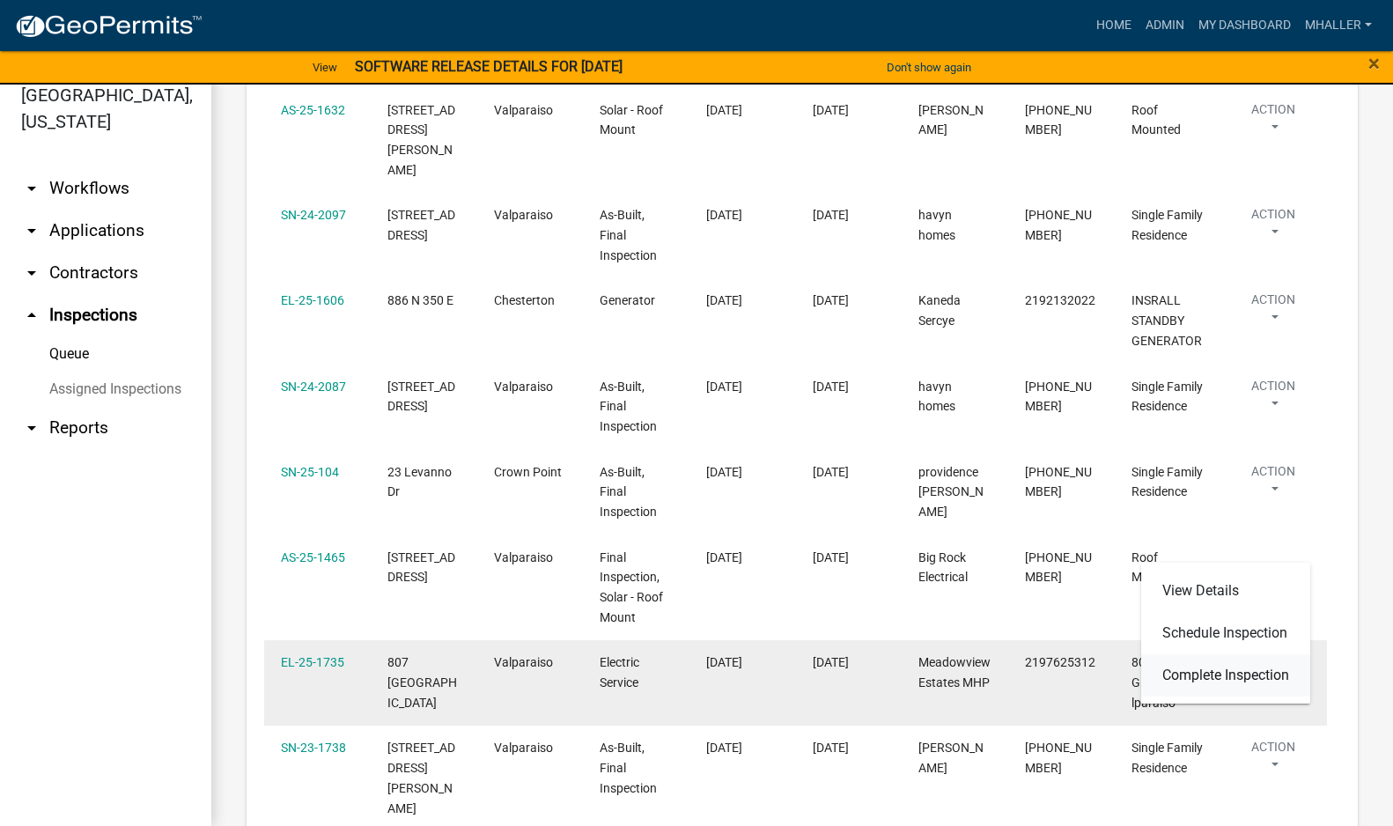
drag, startPoint x: 1235, startPoint y: 670, endPoint x: 1185, endPoint y: 675, distance: 50.4
click at [1235, 671] on link "Complete Inspection" at bounding box center [1225, 675] width 169 height 42
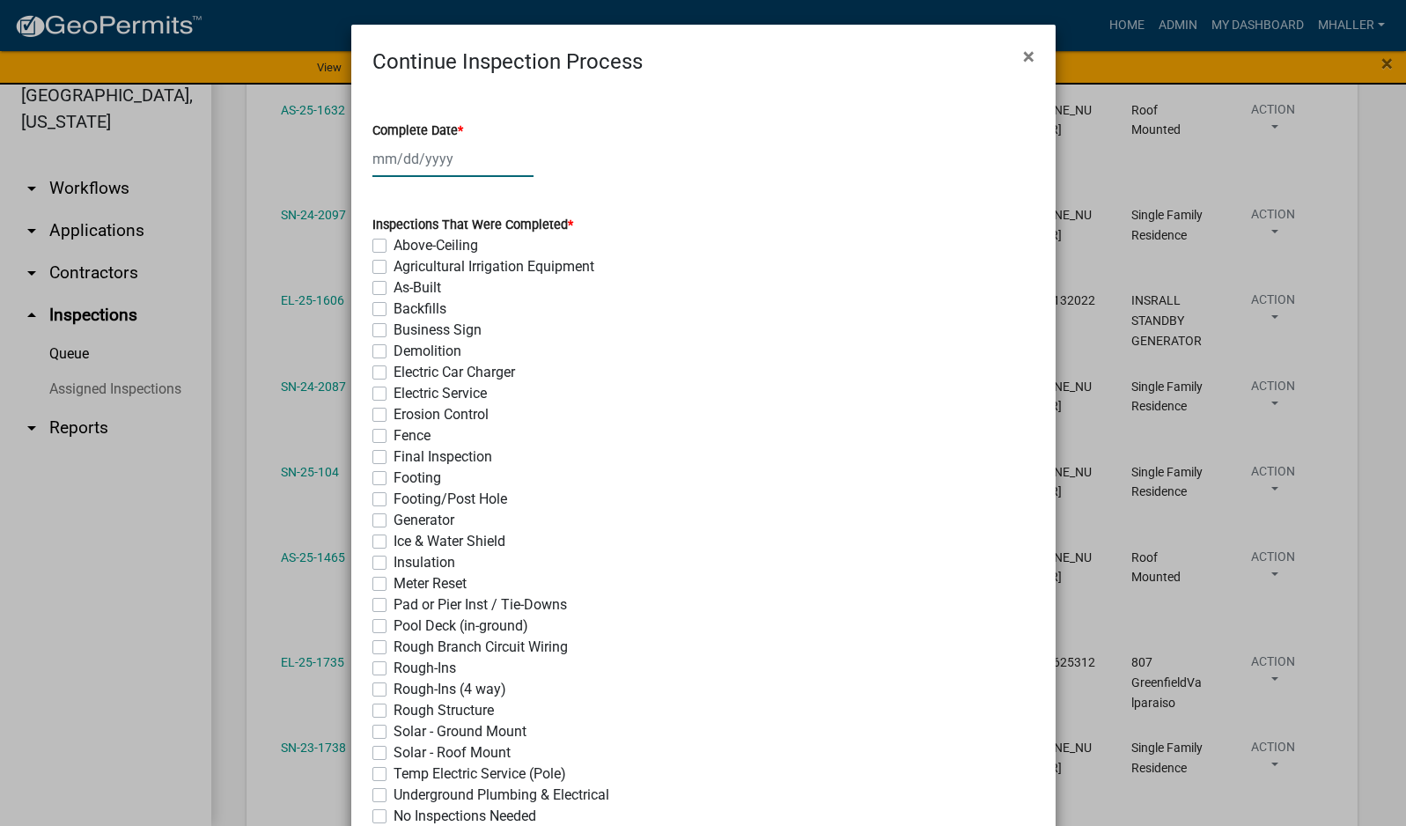
click at [439, 159] on div at bounding box center [452, 159] width 161 height 36
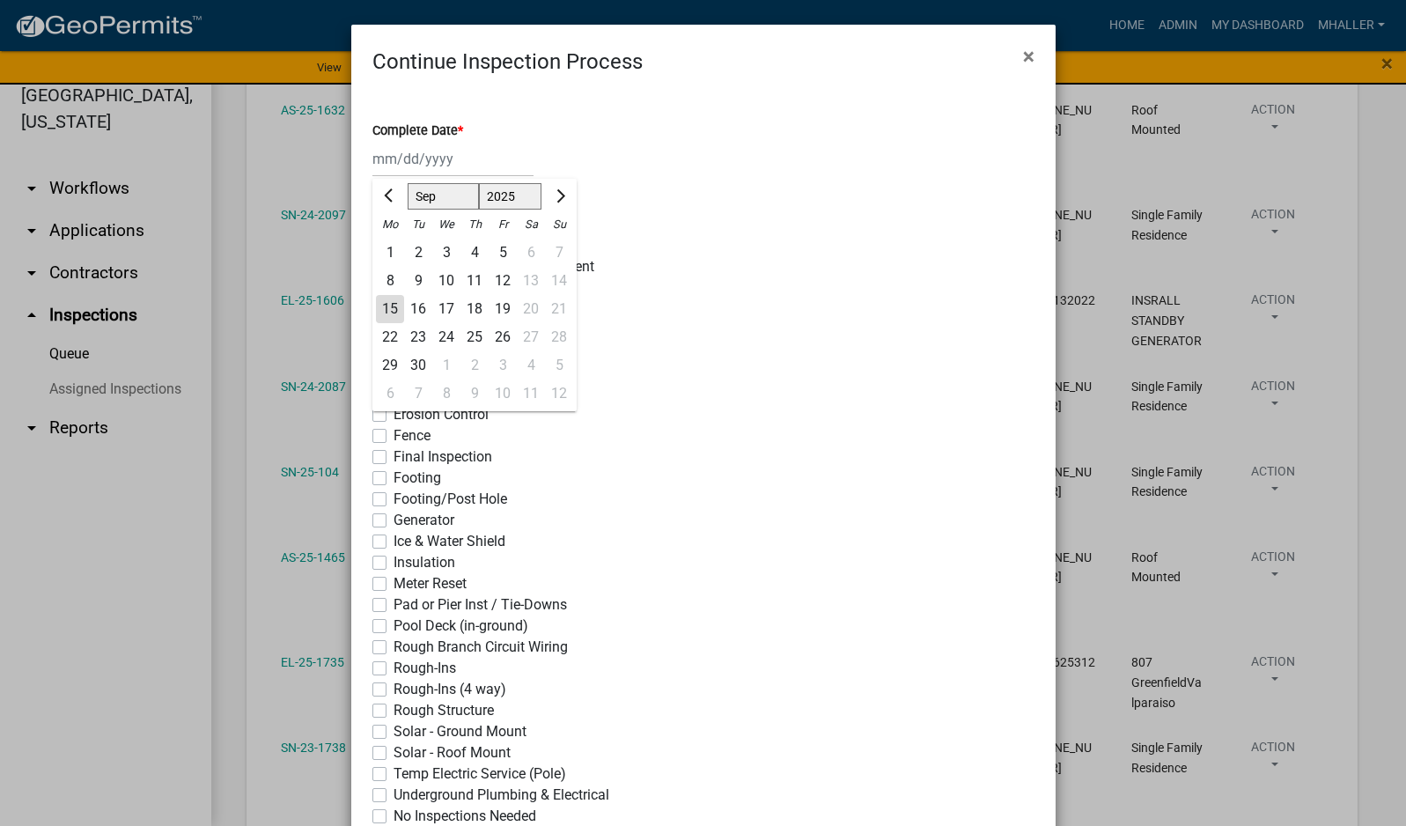
click at [386, 312] on div "15" at bounding box center [390, 309] width 28 height 28
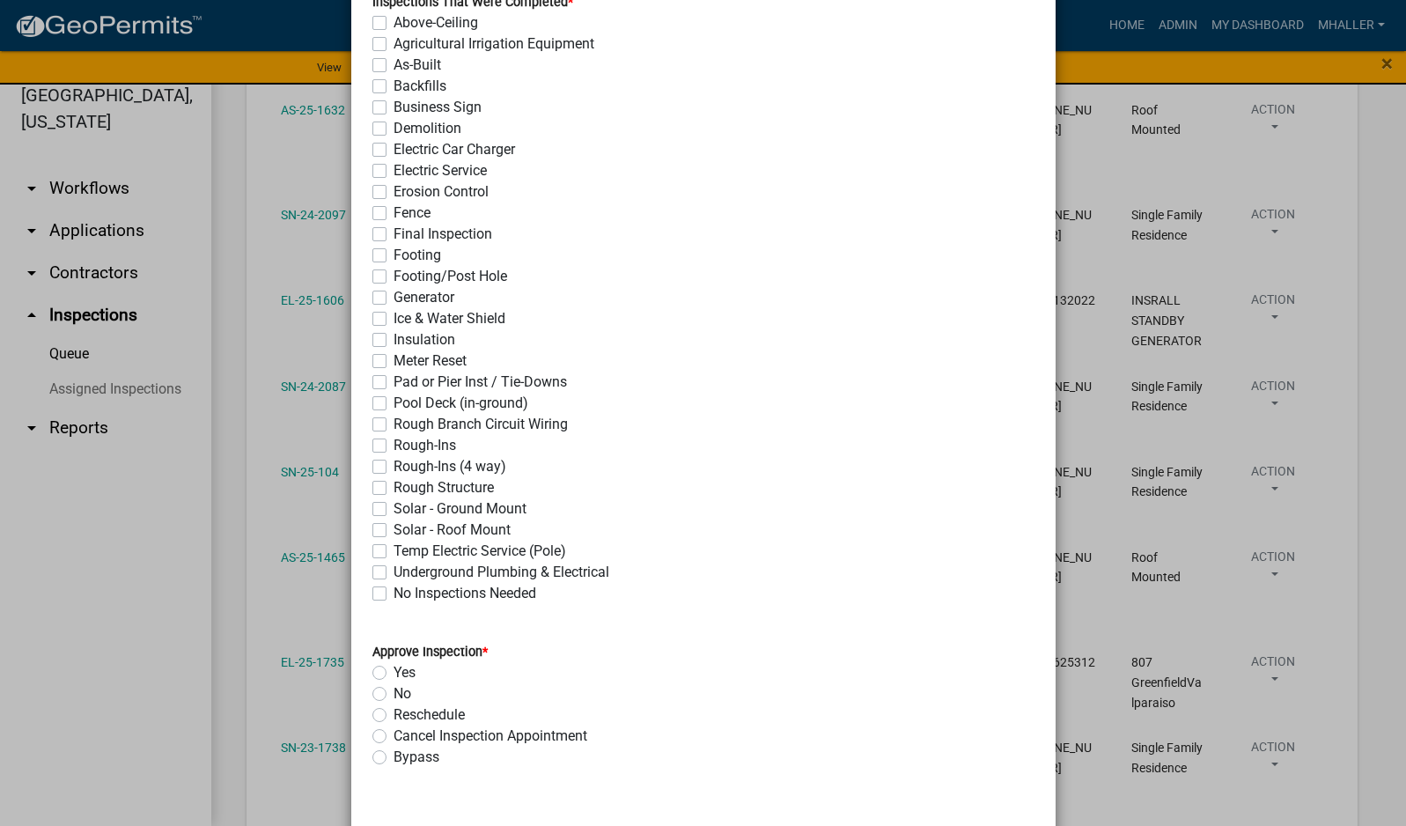
scroll to position [264, 0]
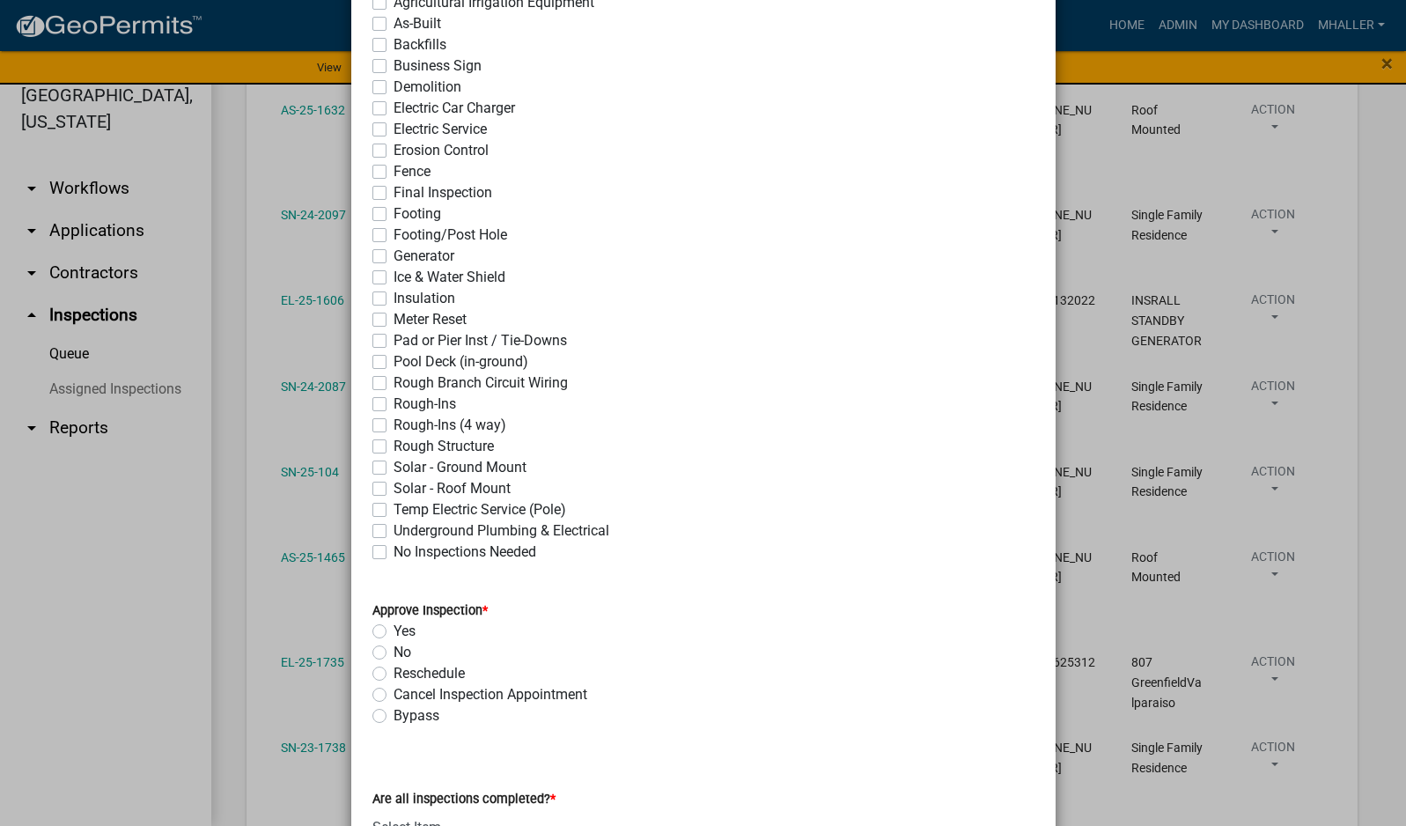
click at [393, 489] on label "Solar - Roof Mount" at bounding box center [451, 488] width 117 height 21
click at [393, 489] on input "Solar - Roof Mount" at bounding box center [398, 483] width 11 height 11
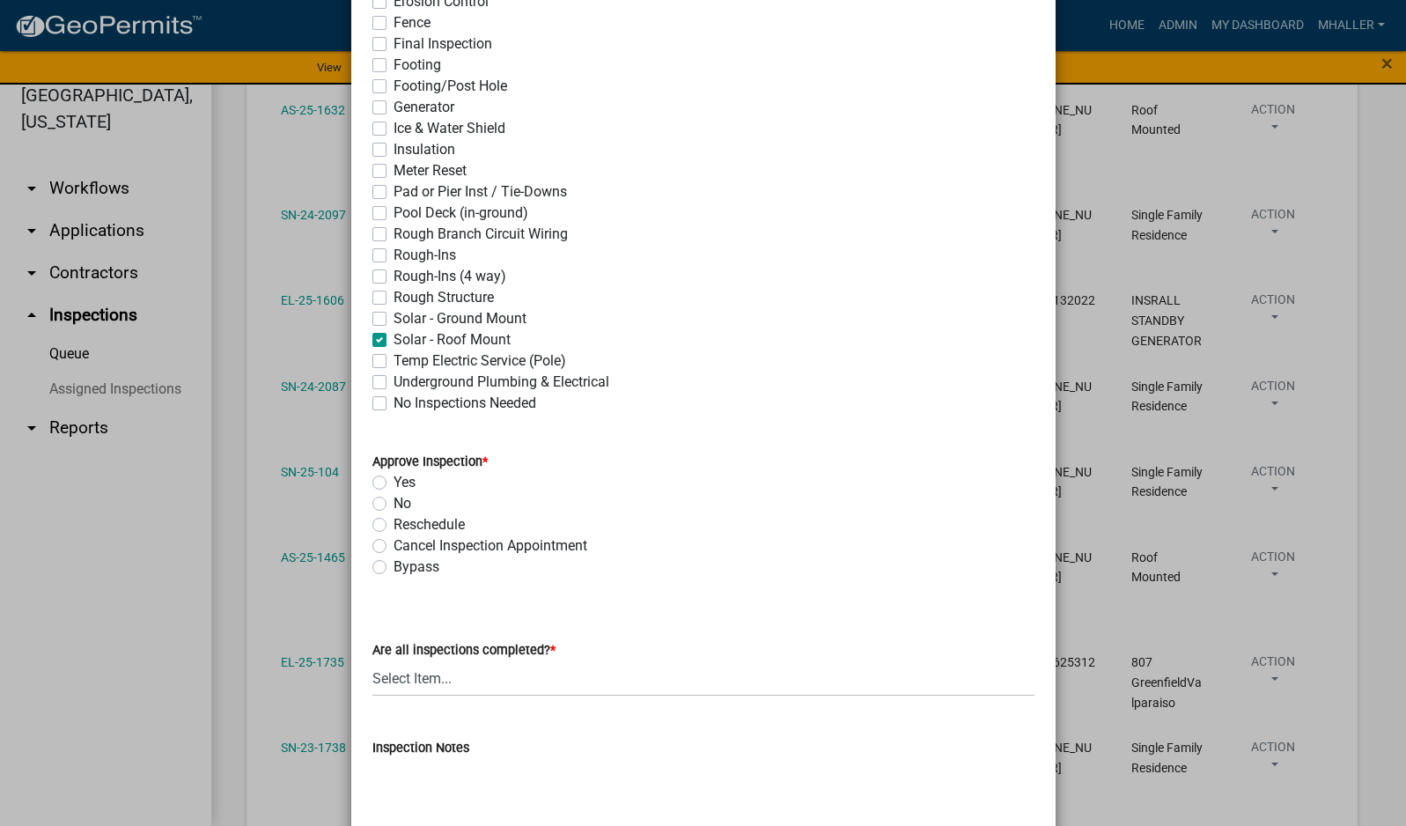
scroll to position [528, 0]
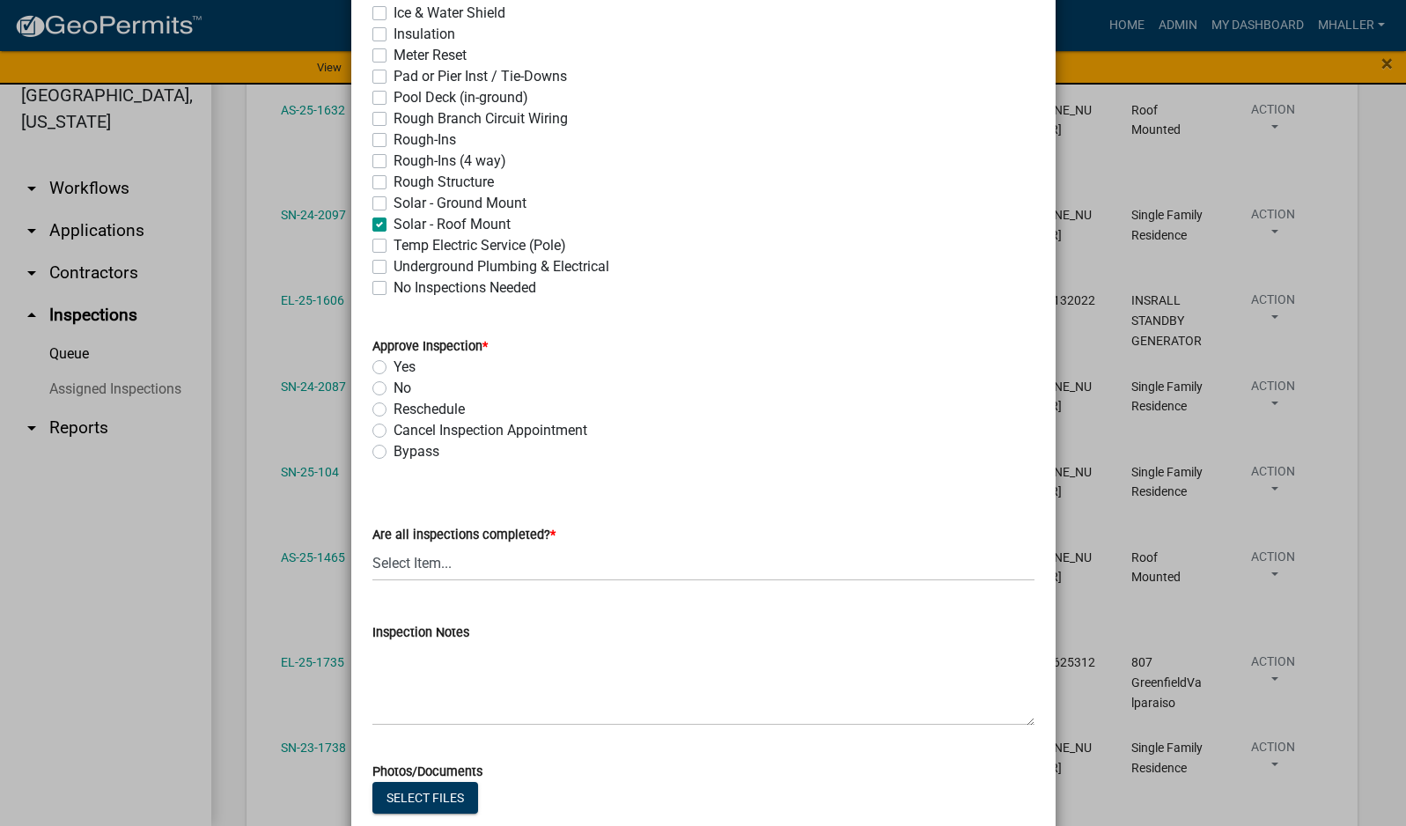
click at [393, 366] on label "Yes" at bounding box center [404, 366] width 22 height 21
click at [393, 366] on input "Yes" at bounding box center [398, 361] width 11 height 11
click at [482, 565] on select "Select Item... Yes - All Inspections Have Been Completed No - More Inspections …" at bounding box center [703, 563] width 662 height 36
click at [372, 545] on select "Select Item... Yes - All Inspections Have Been Completed No - More Inspections …" at bounding box center [703, 563] width 662 height 36
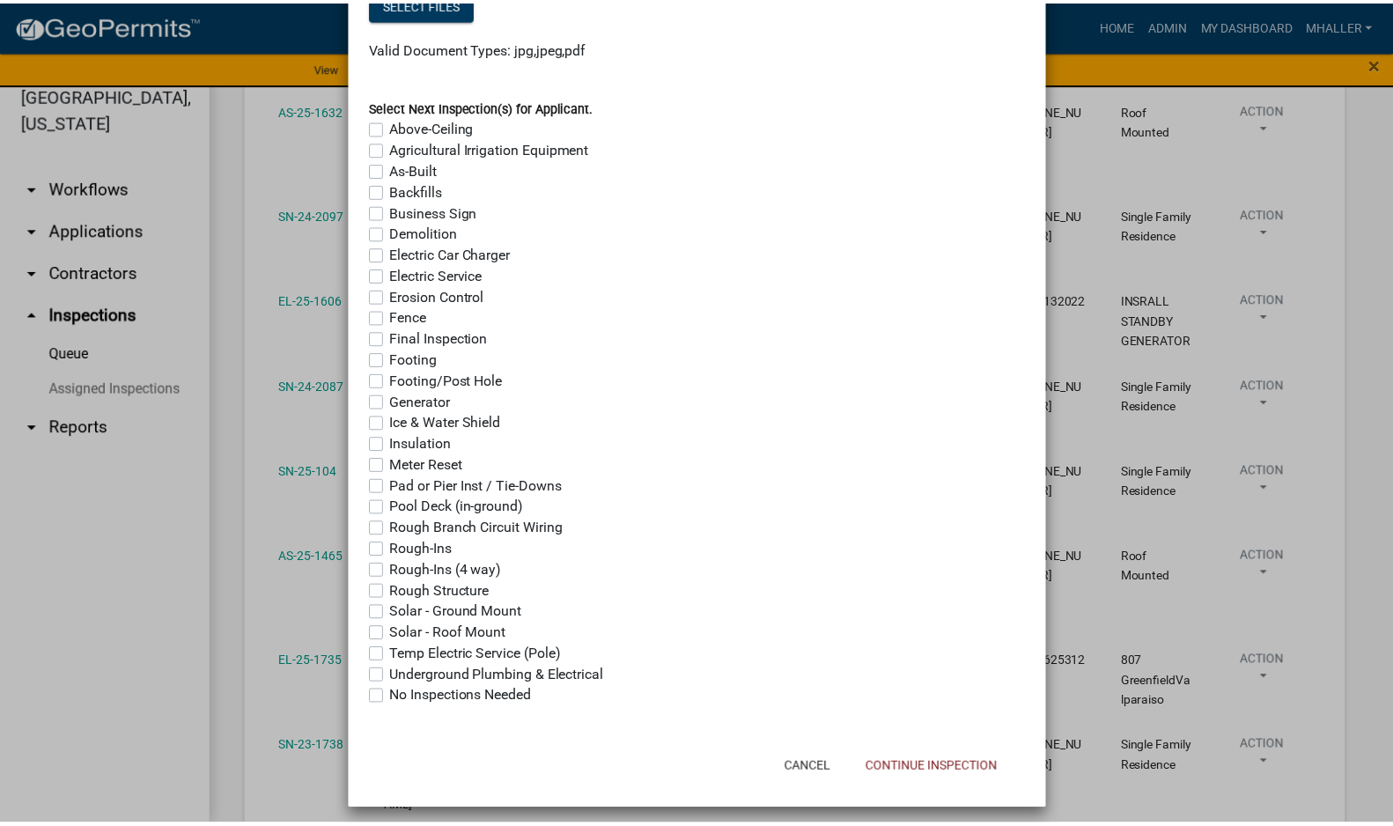
scroll to position [1332, 0]
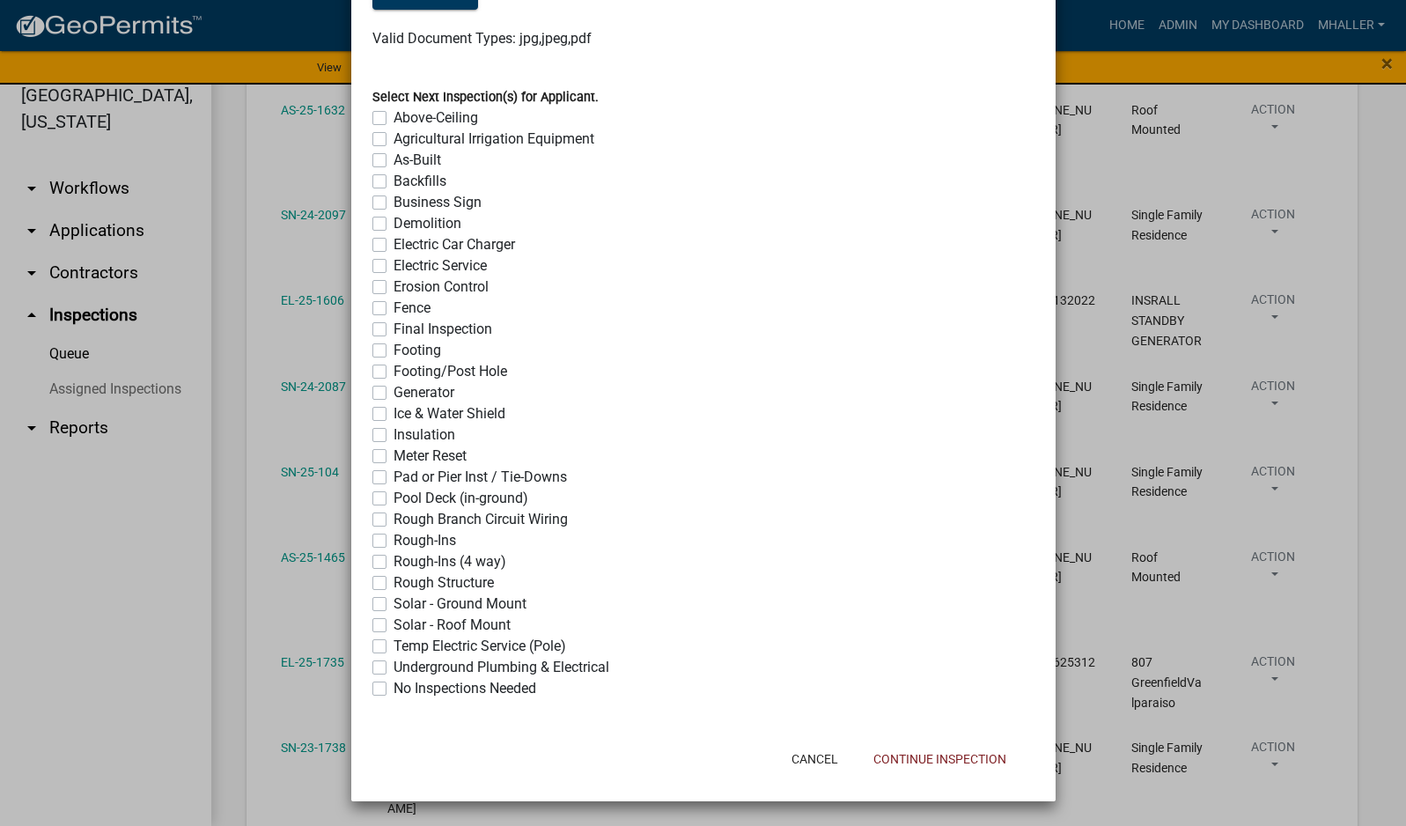
click at [393, 690] on label "No Inspections Needed" at bounding box center [464, 688] width 143 height 21
click at [393, 689] on input "No Inspections Needed" at bounding box center [398, 683] width 11 height 11
click at [913, 754] on button "Continue Inspection" at bounding box center [939, 759] width 161 height 32
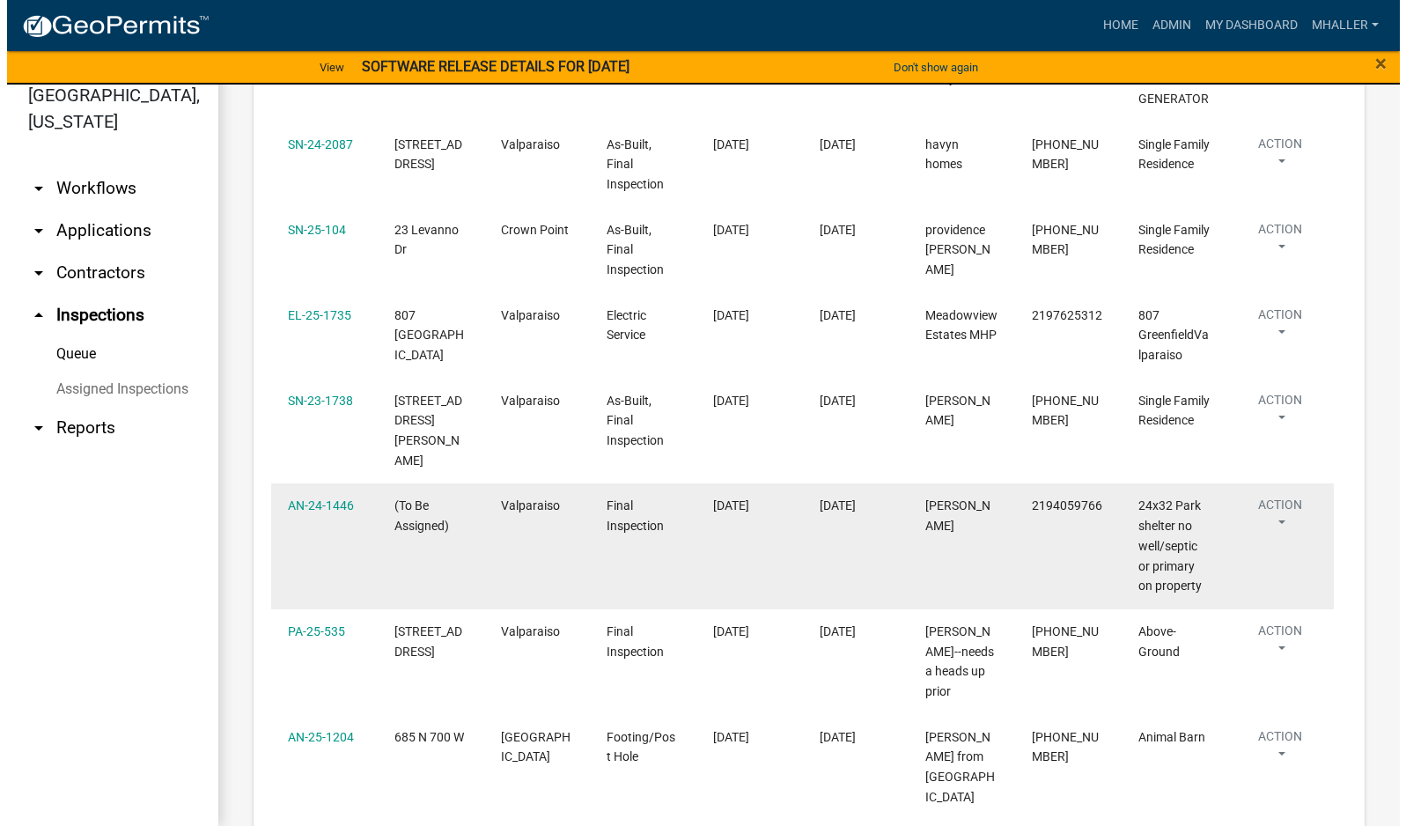
scroll to position [1496, 0]
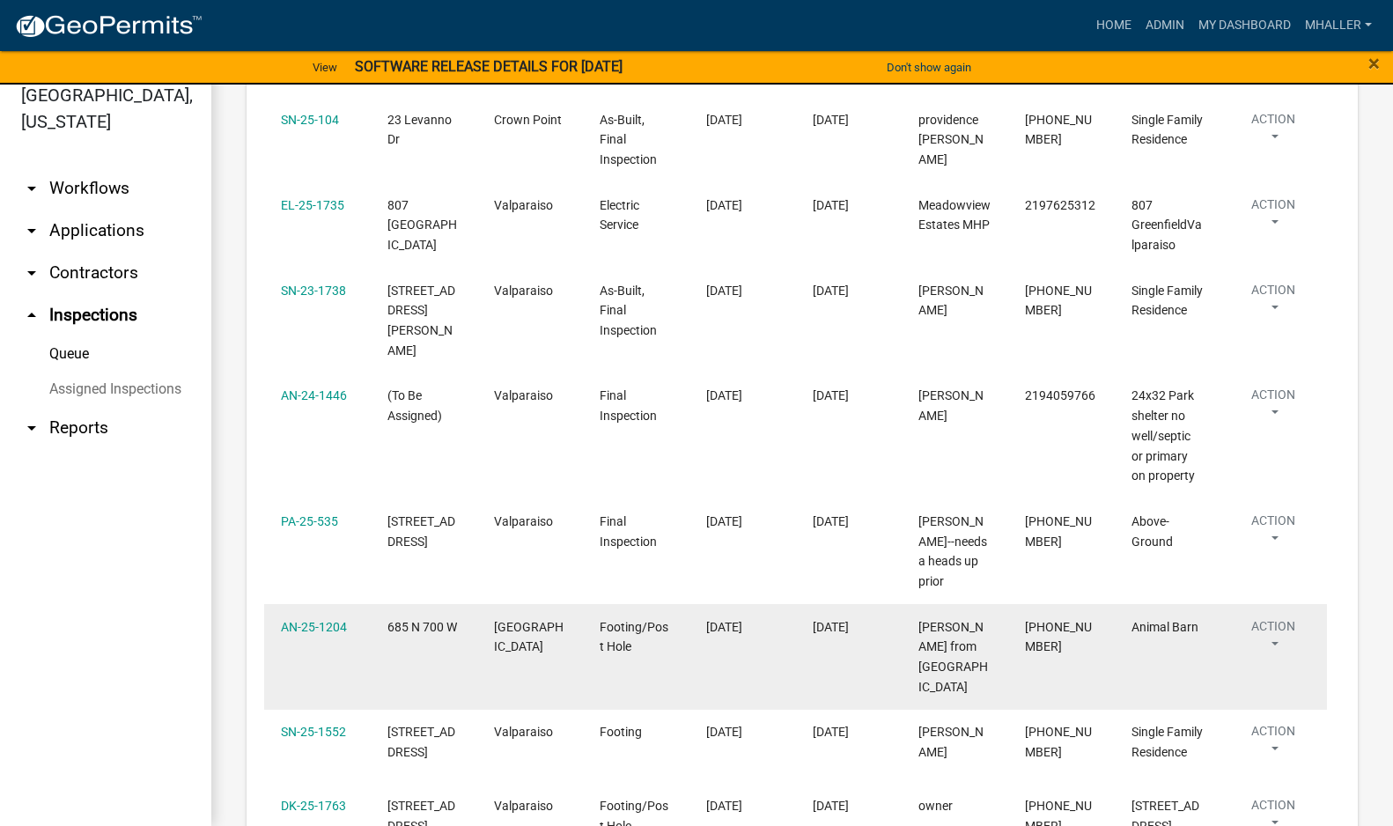
click at [1271, 617] on button "Action" at bounding box center [1273, 639] width 72 height 44
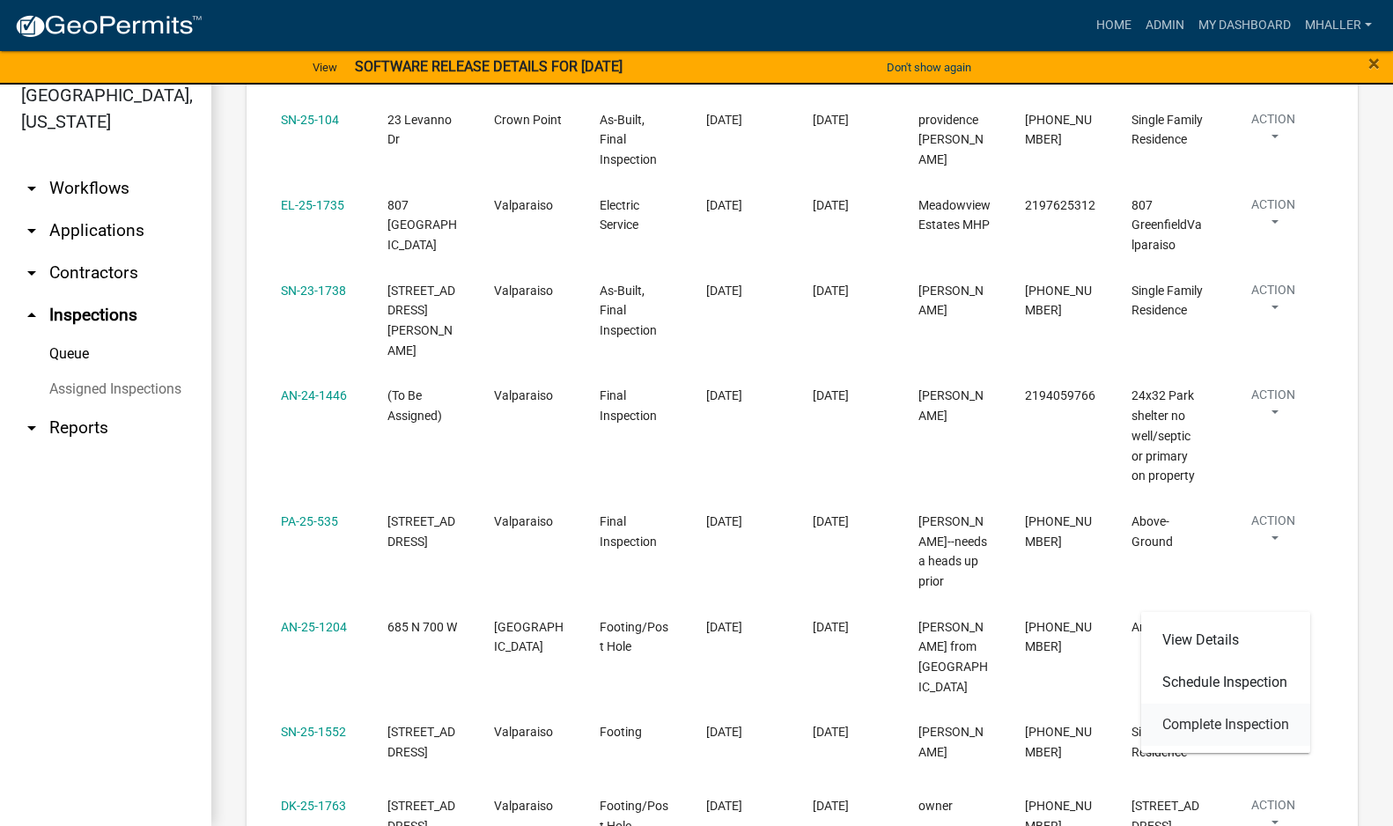
drag, startPoint x: 1235, startPoint y: 726, endPoint x: 1069, endPoint y: 685, distance: 170.6
click at [1234, 726] on link "Complete Inspection" at bounding box center [1225, 724] width 169 height 42
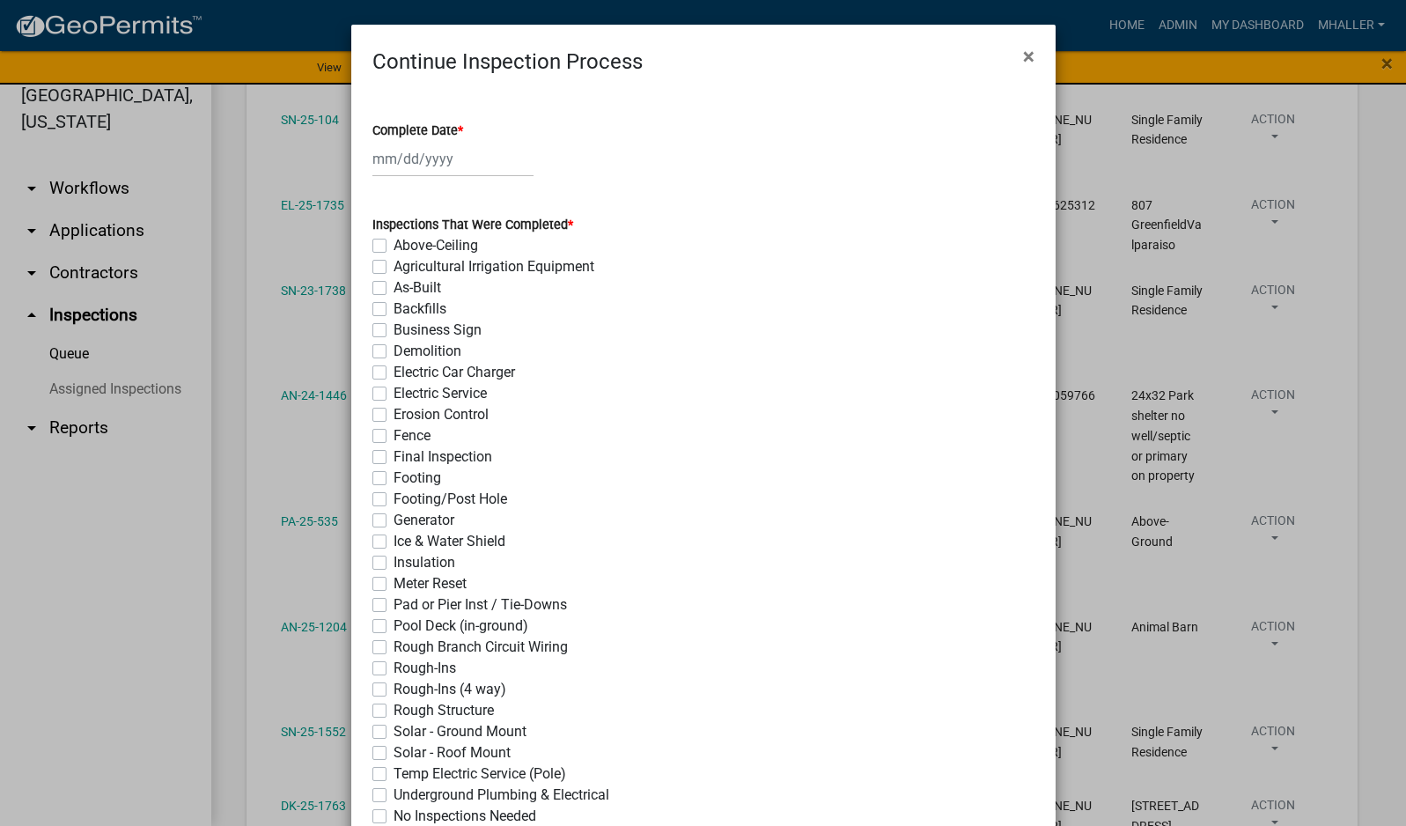
click at [423, 155] on div at bounding box center [452, 159] width 161 height 36
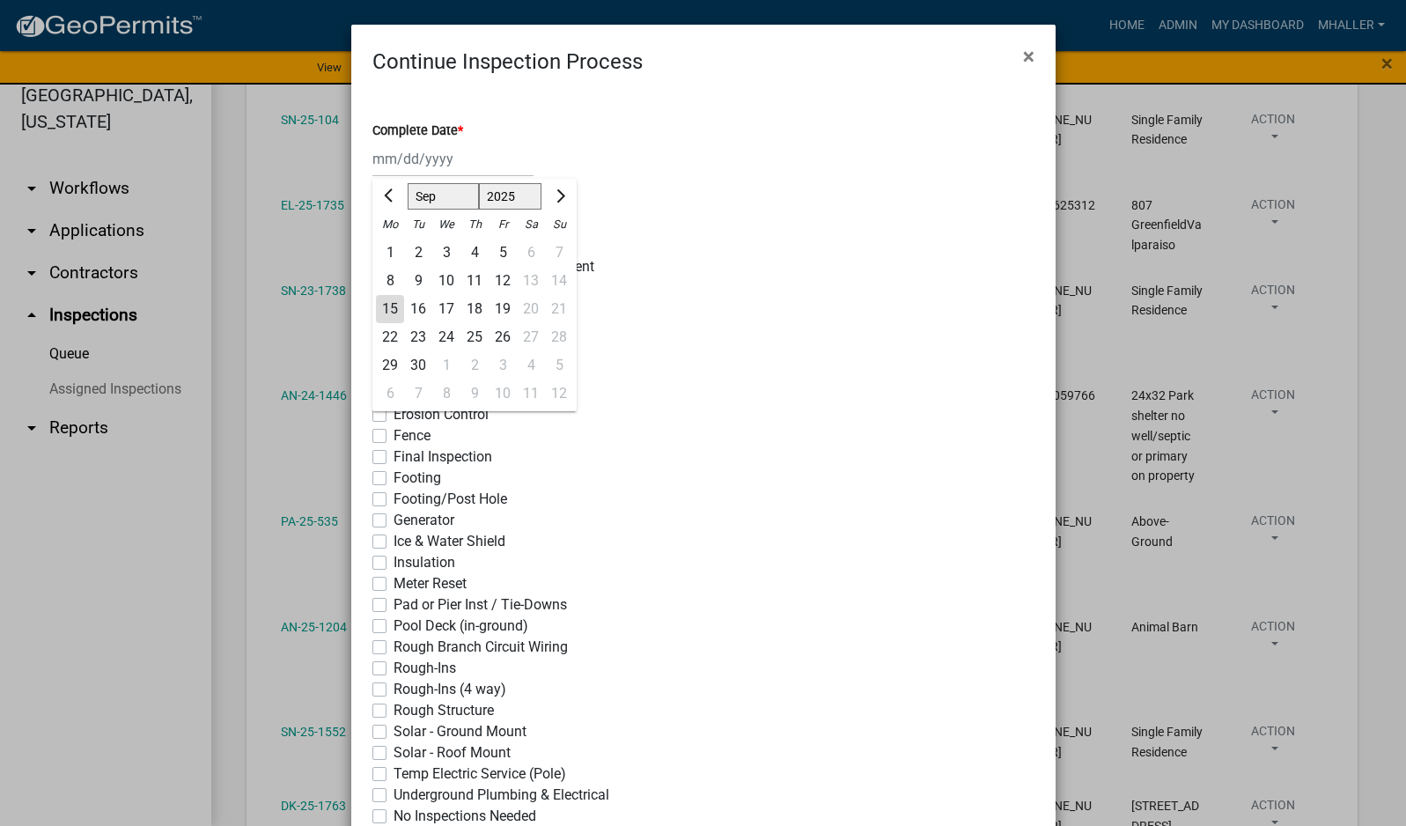
click at [385, 308] on div "15" at bounding box center [390, 309] width 28 height 28
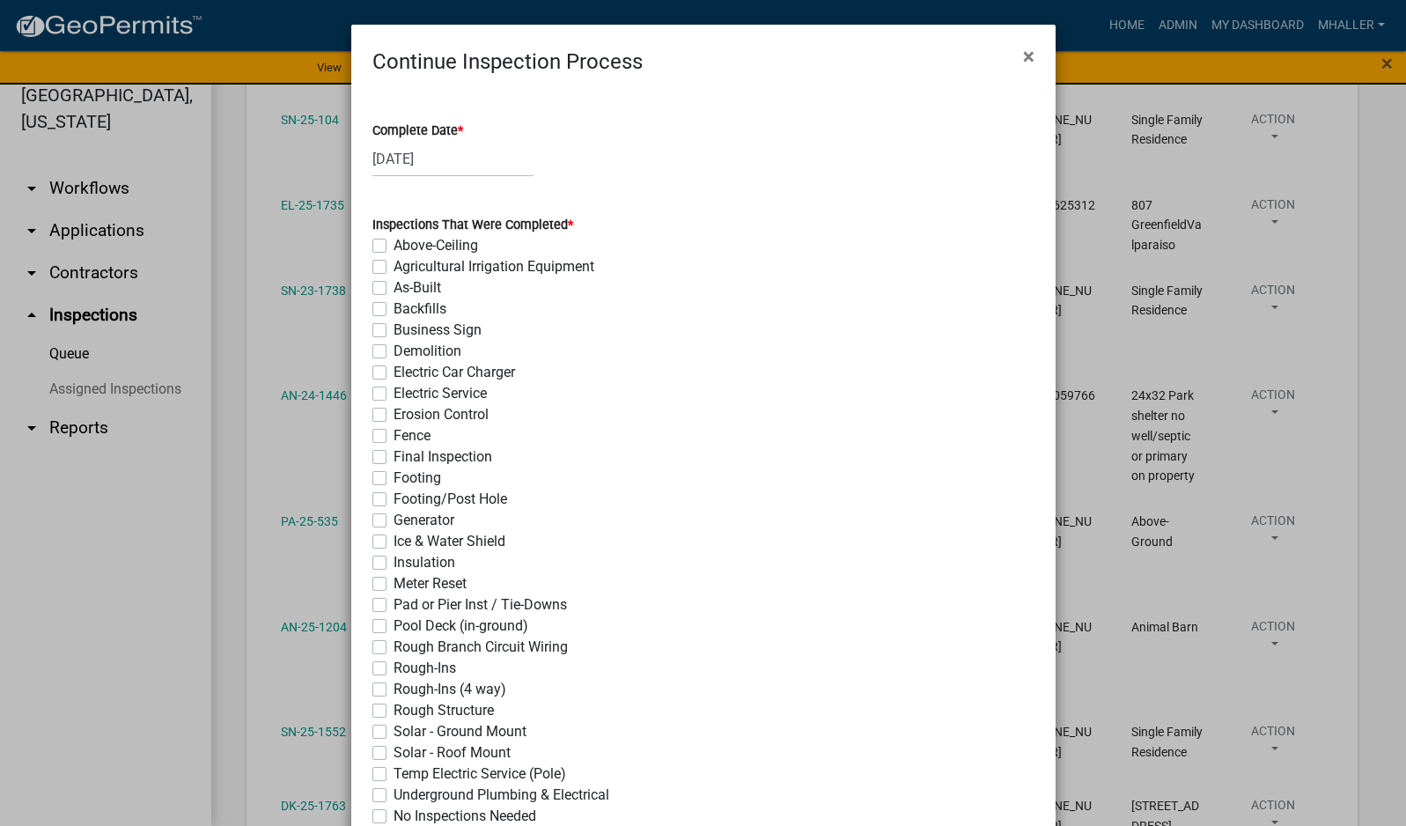
click at [393, 501] on label "Footing/Post Hole" at bounding box center [450, 499] width 114 height 21
click at [393, 500] on input "Footing/Post Hole" at bounding box center [398, 494] width 11 height 11
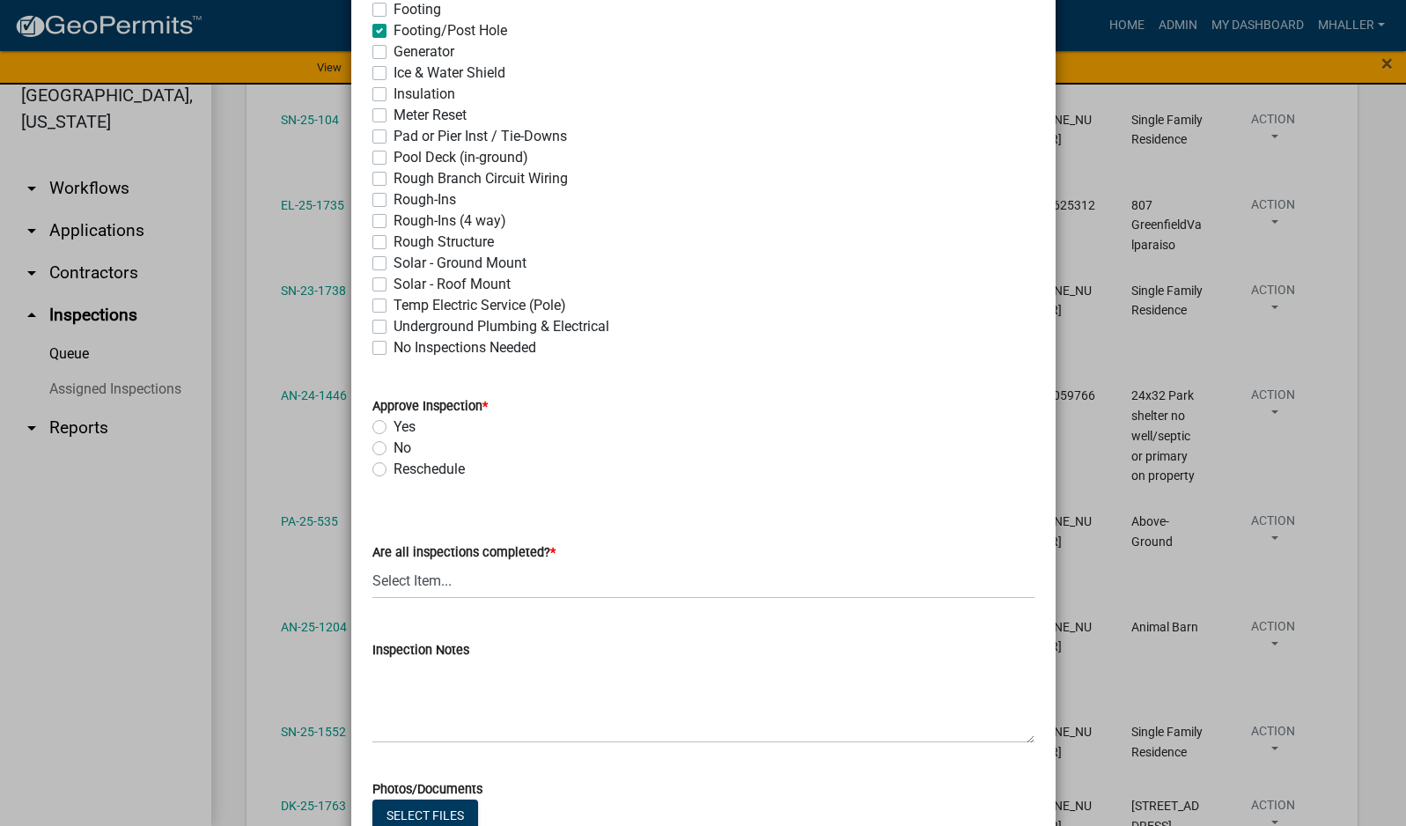
scroll to position [528, 0]
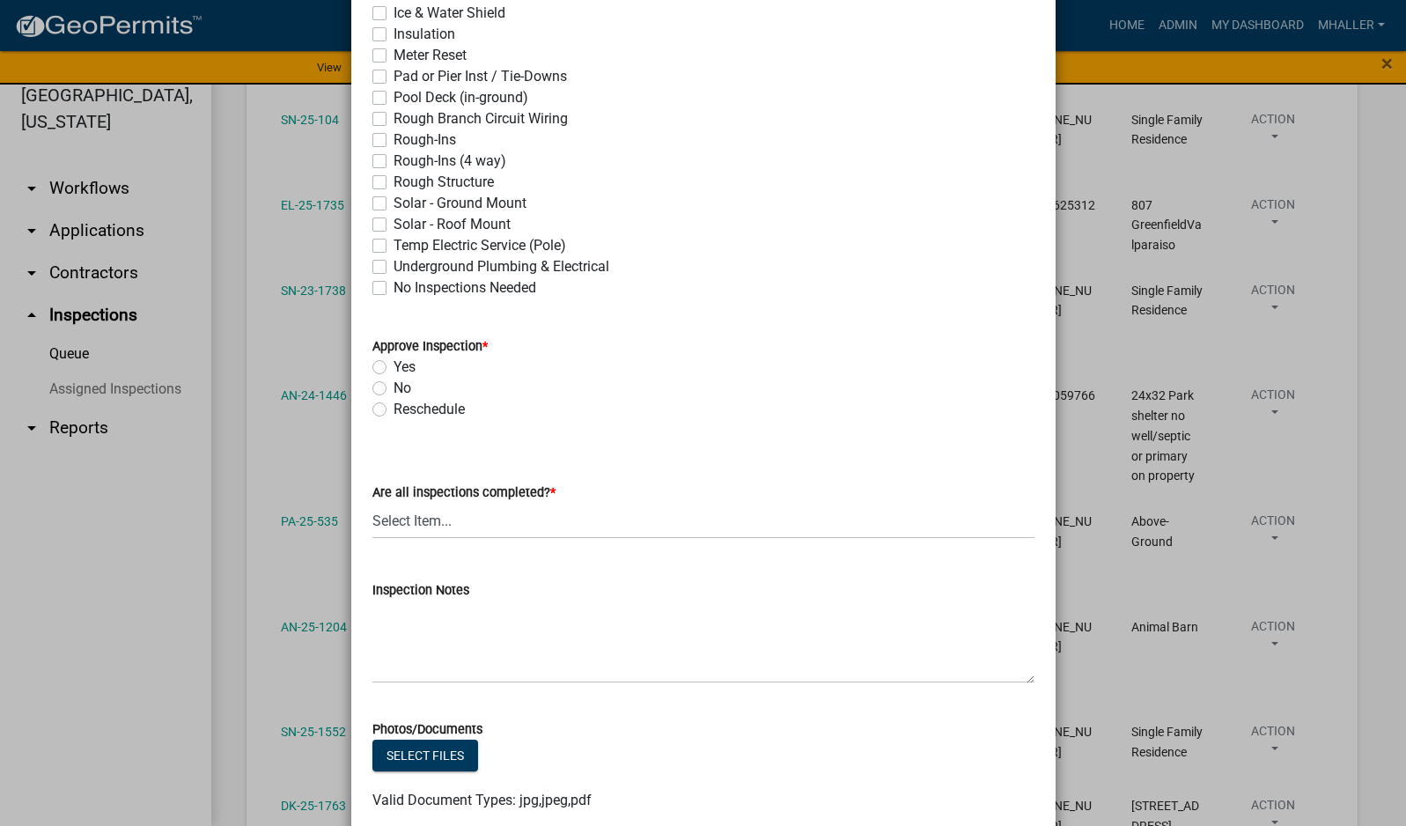
click at [393, 367] on label "Yes" at bounding box center [404, 366] width 22 height 21
click at [393, 367] on input "Yes" at bounding box center [398, 361] width 11 height 11
click at [552, 525] on select "Select Item... Yes - All Inspections Have Been Completed No - More Inspections …" at bounding box center [703, 521] width 662 height 36
click at [372, 503] on select "Select Item... Yes - All Inspections Have Been Completed No - More Inspections …" at bounding box center [703, 521] width 662 height 36
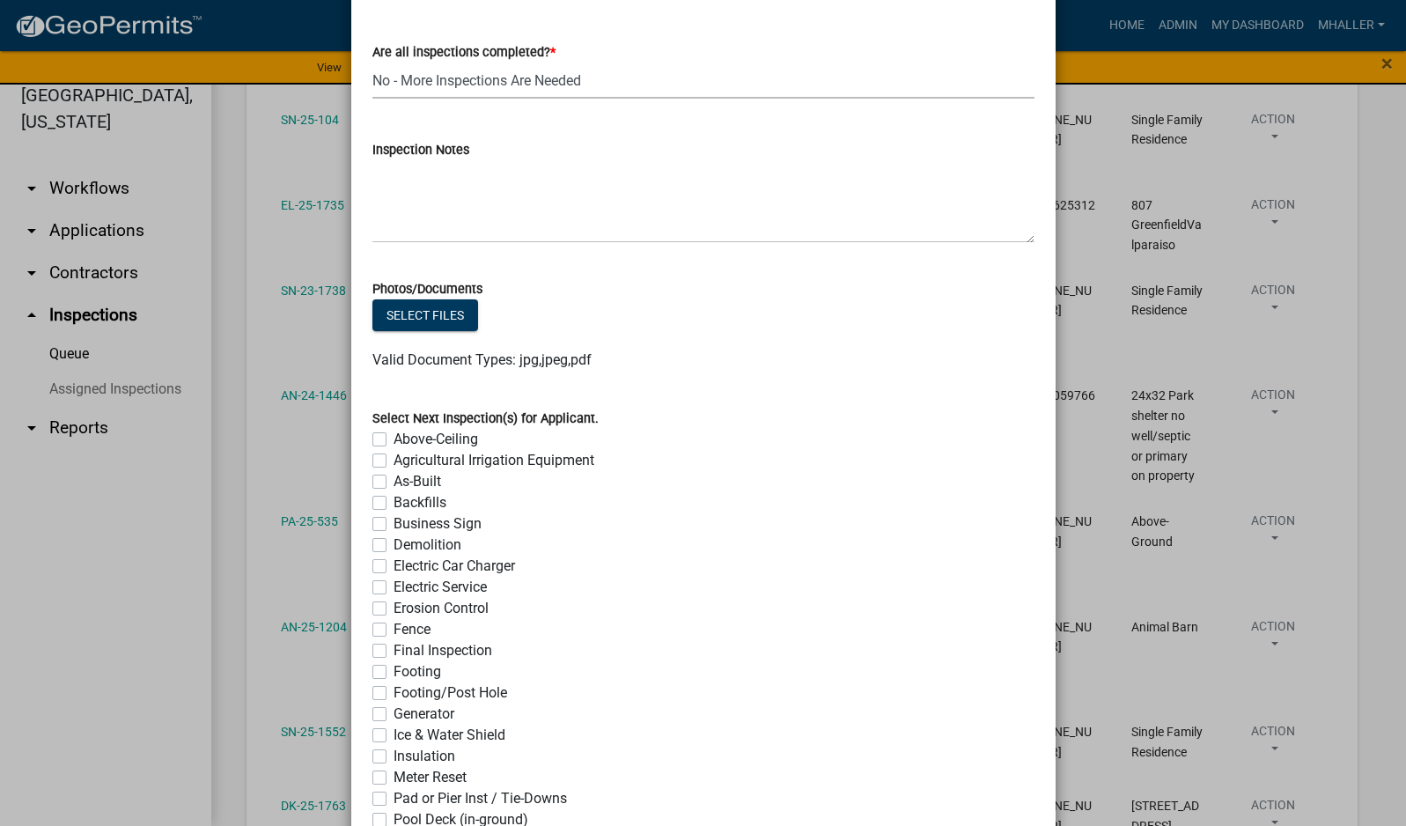
scroll to position [1290, 0]
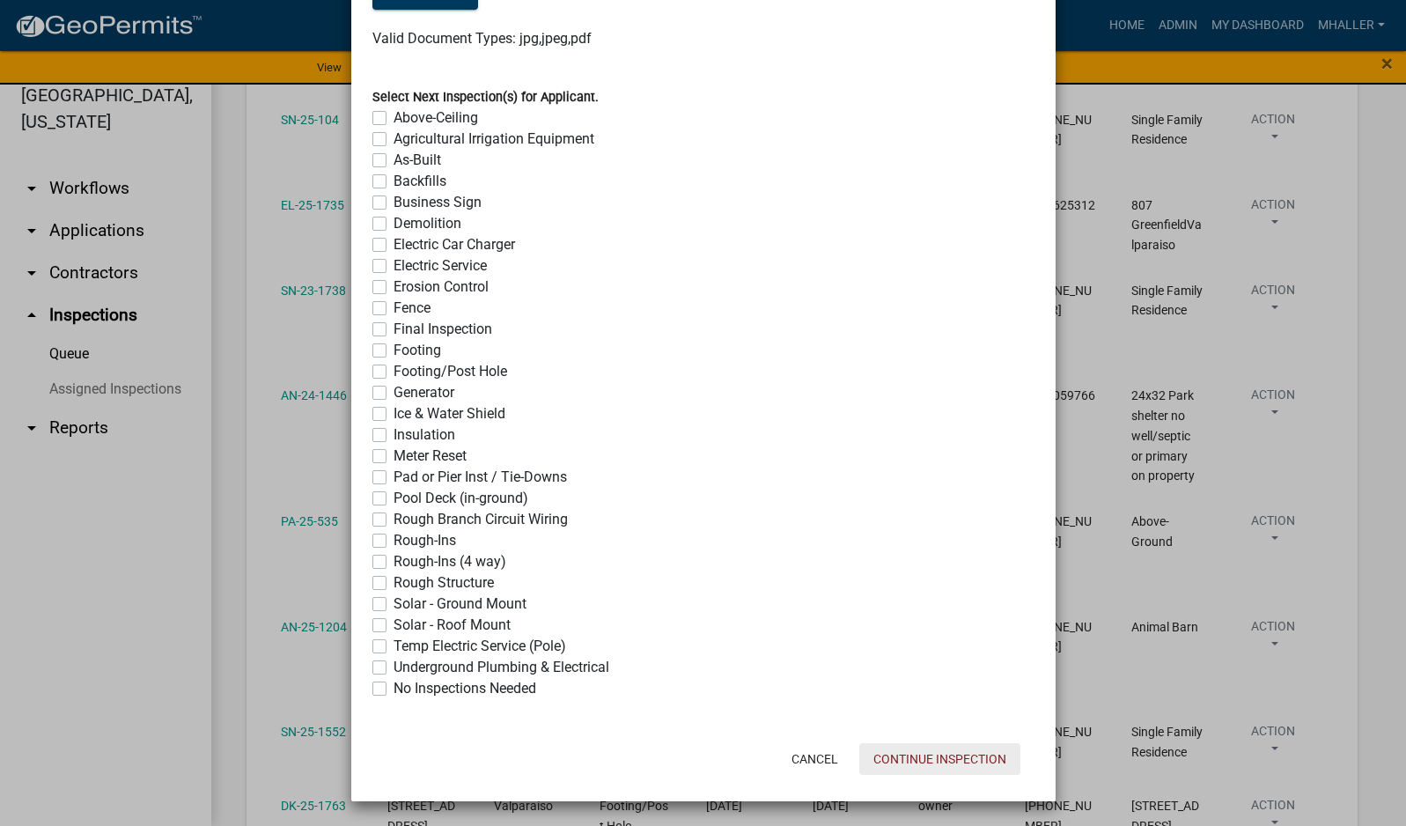
click at [937, 754] on button "Continue Inspection" at bounding box center [939, 759] width 161 height 32
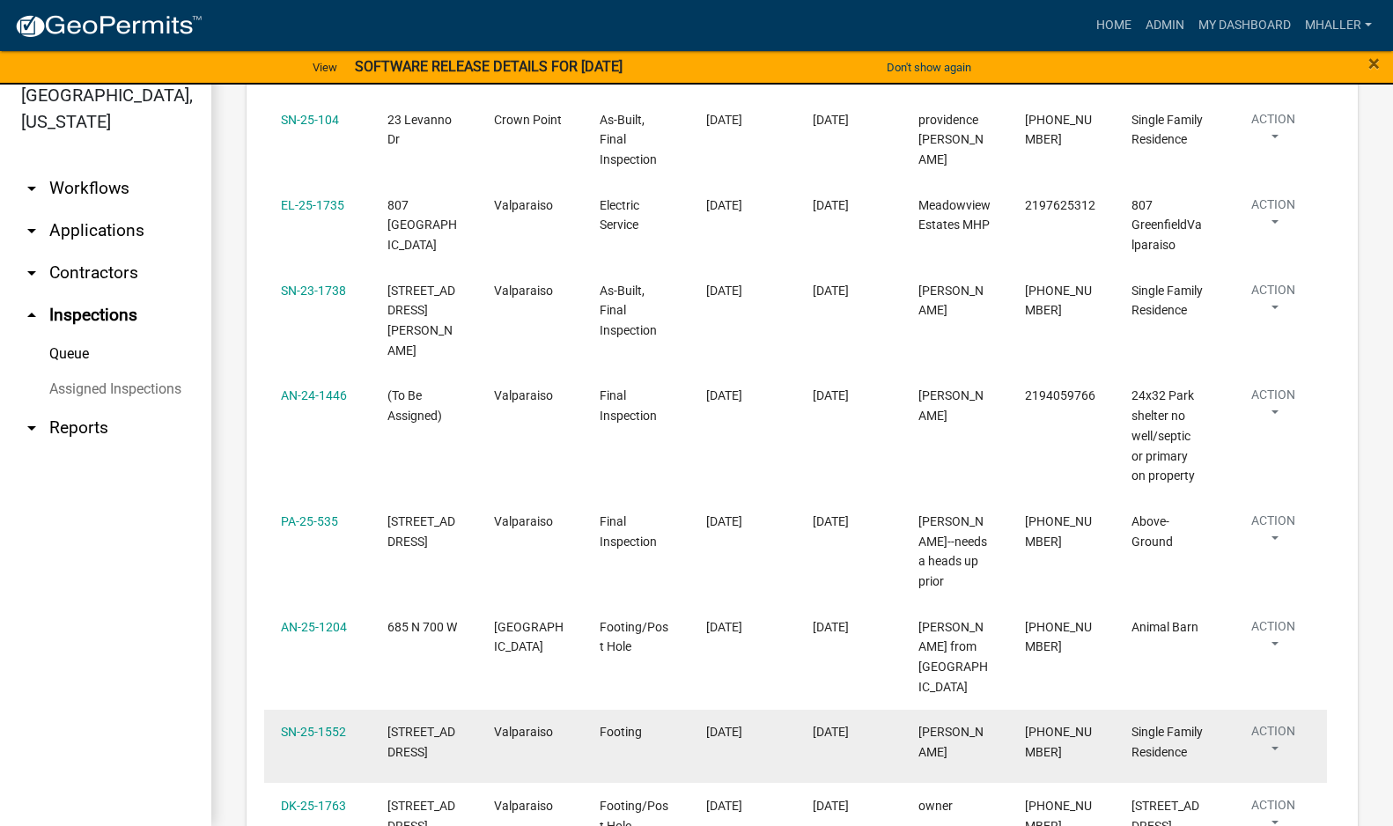
click at [1274, 722] on button "Action" at bounding box center [1273, 744] width 72 height 44
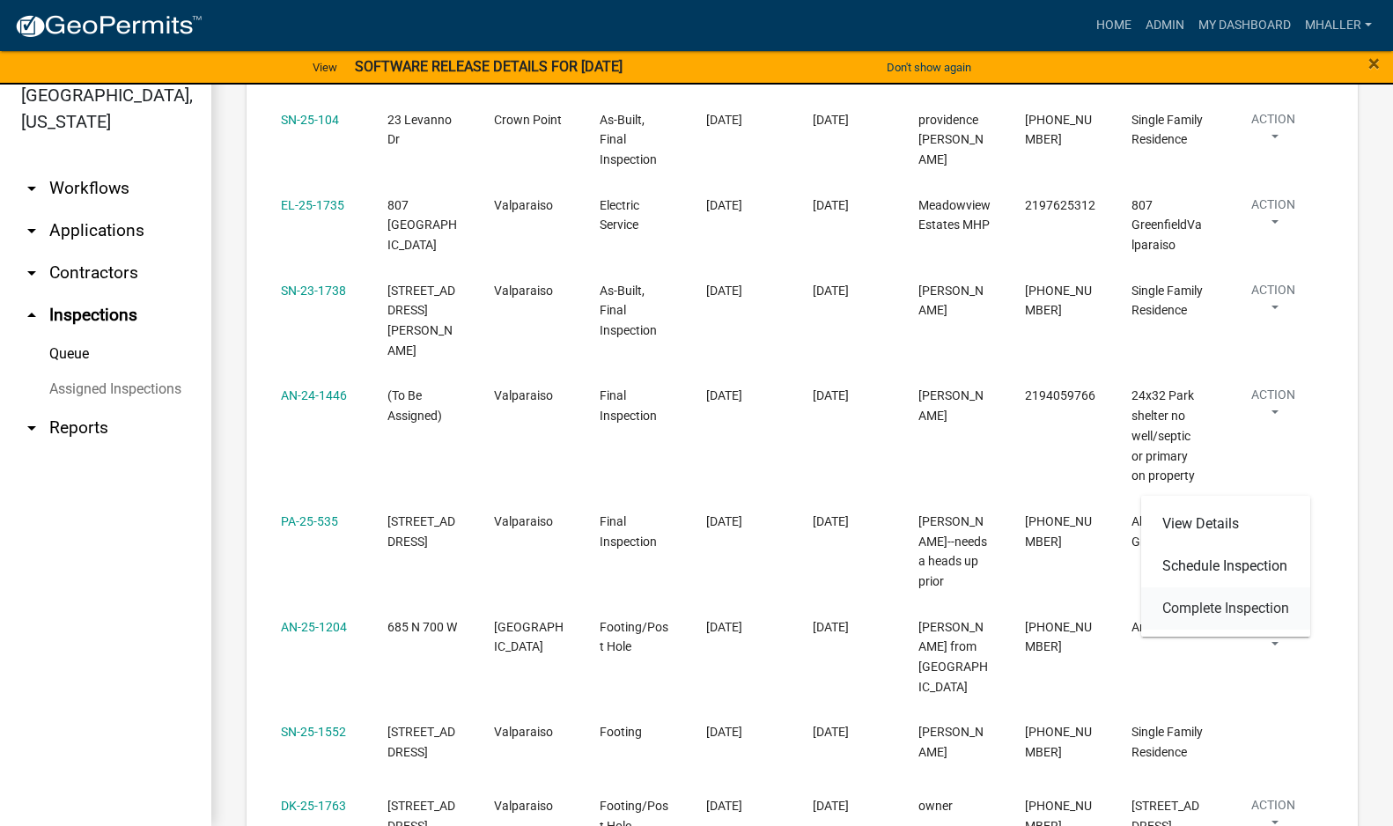
click at [1256, 613] on link "Complete Inspection" at bounding box center [1225, 608] width 169 height 42
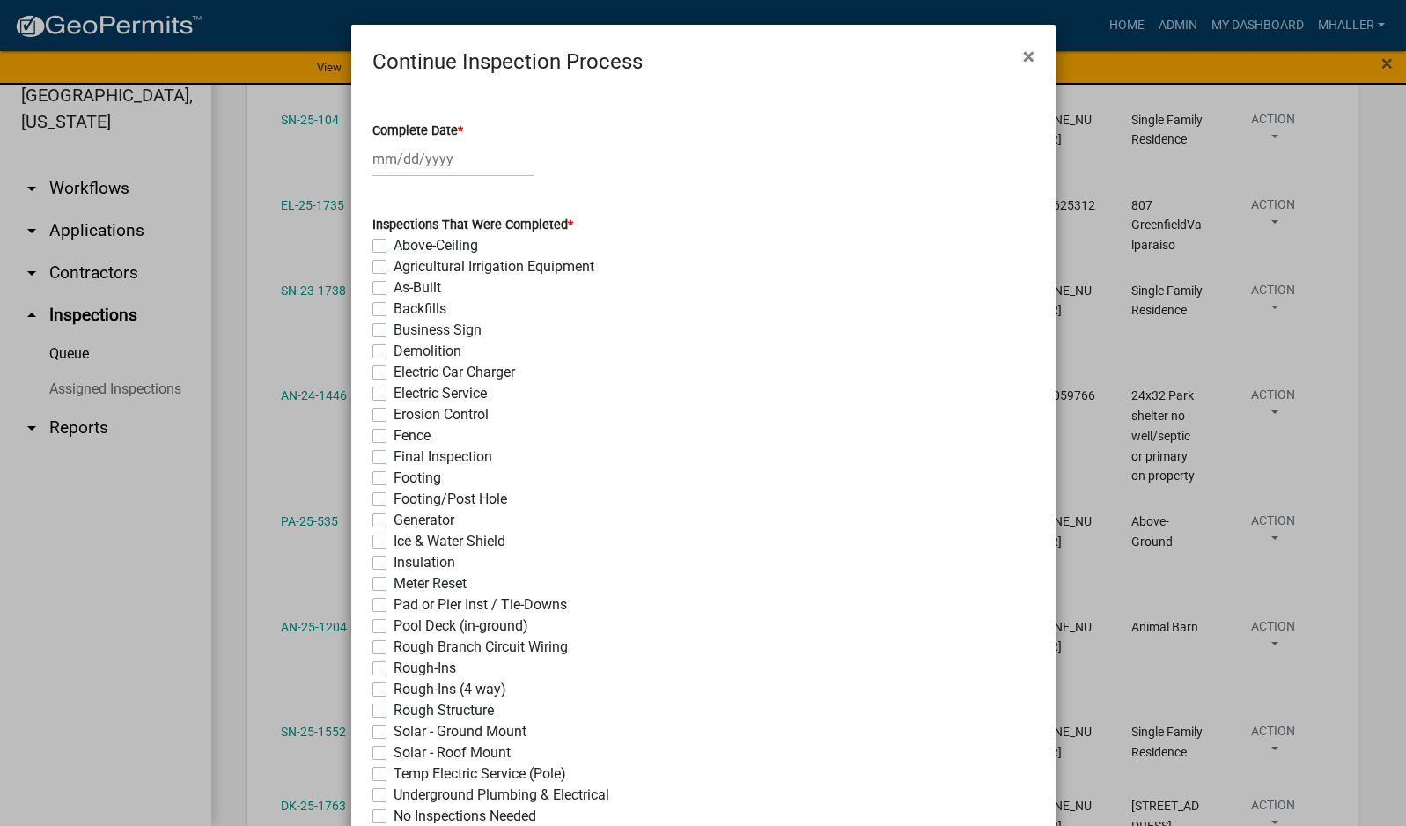
click at [433, 151] on div at bounding box center [452, 159] width 161 height 36
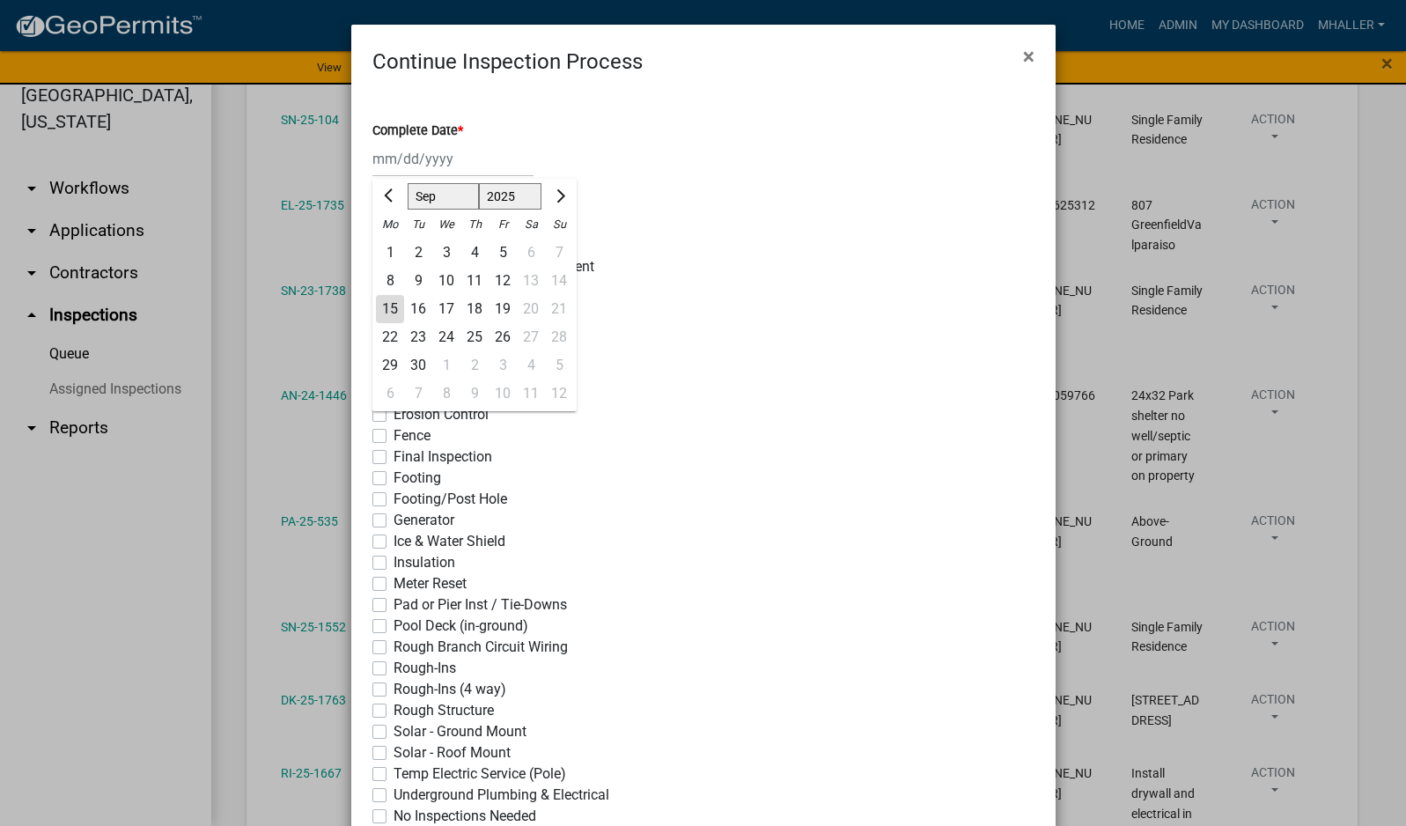
click at [381, 305] on div "15" at bounding box center [390, 309] width 28 height 28
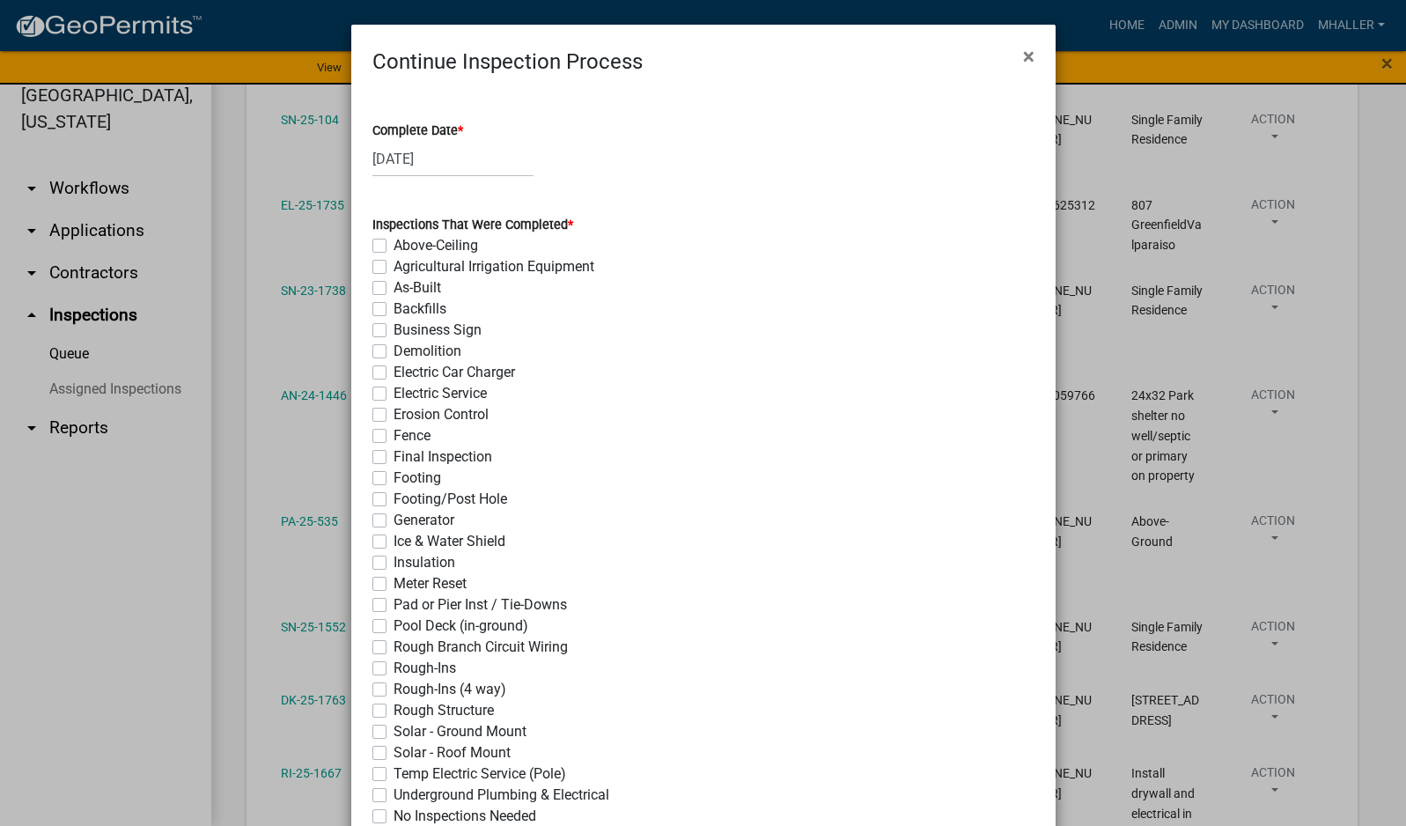
click at [393, 481] on label "Footing" at bounding box center [417, 477] width 48 height 21
click at [393, 479] on input "Footing" at bounding box center [398, 472] width 11 height 11
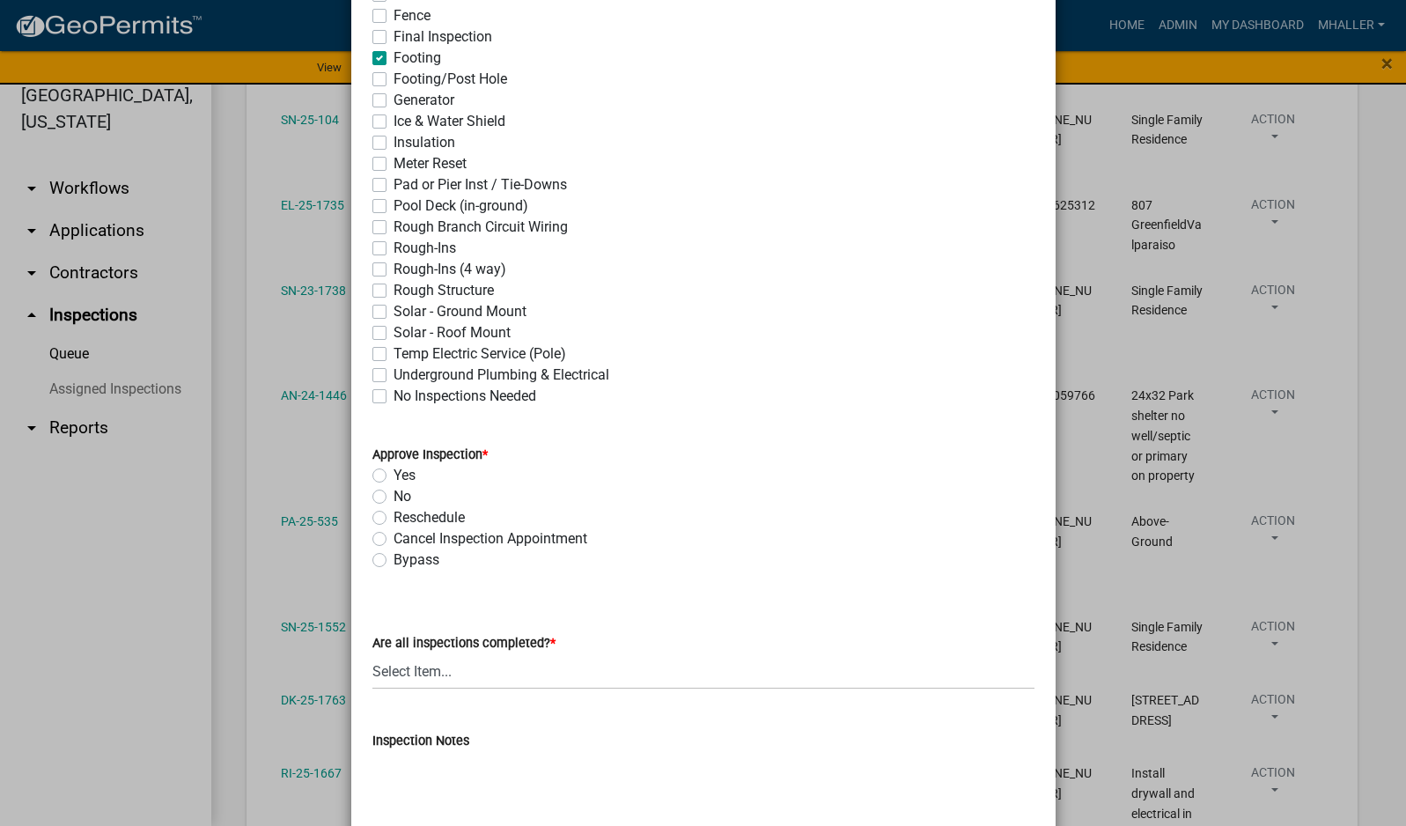
scroll to position [528, 0]
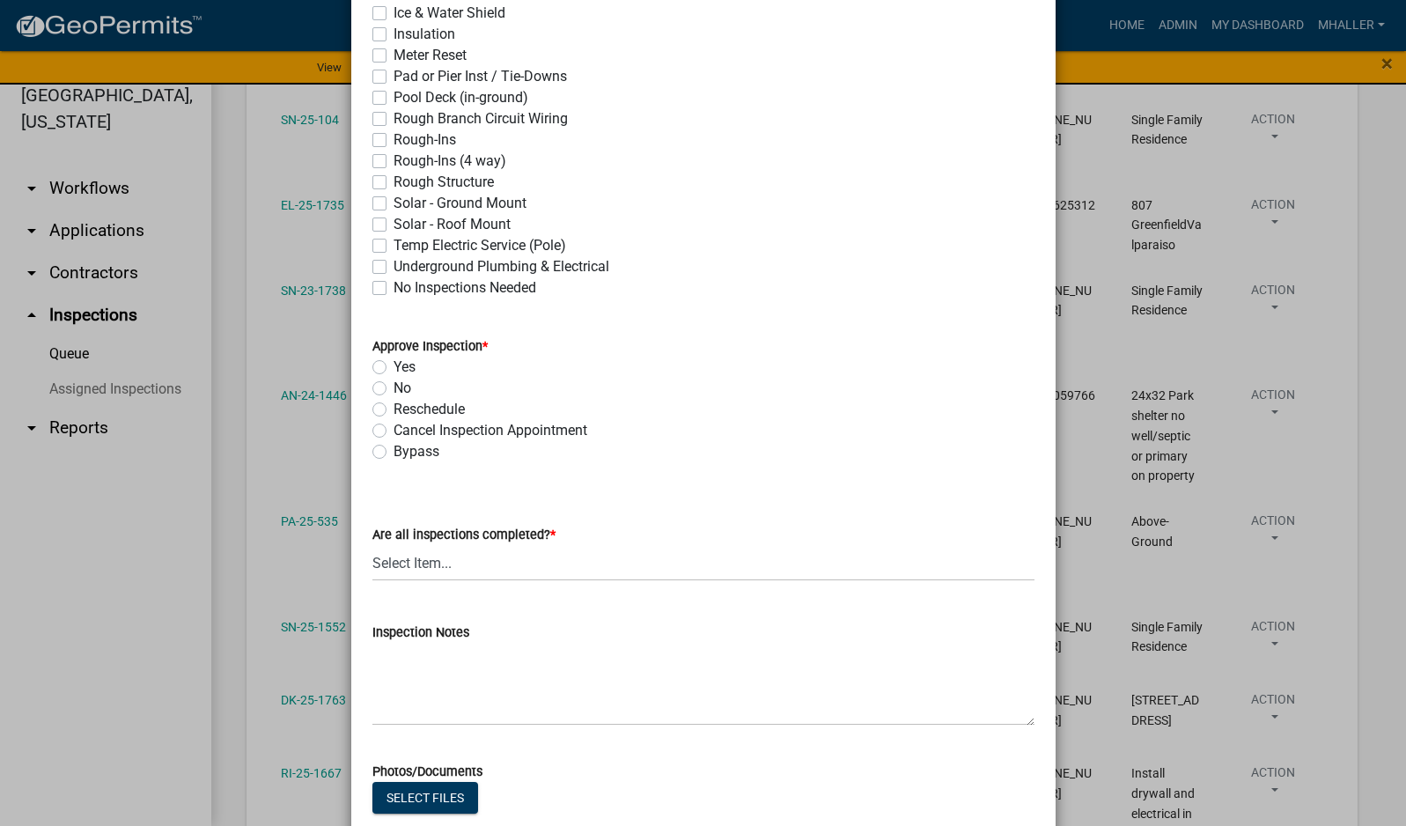
click at [393, 366] on label "Yes" at bounding box center [404, 366] width 22 height 21
click at [393, 366] on input "Yes" at bounding box center [398, 361] width 11 height 11
click at [530, 574] on select "Select Item... Yes - All Inspections Have Been Completed No - More Inspections …" at bounding box center [703, 563] width 662 height 36
click at [372, 545] on select "Select Item... Yes - All Inspections Have Been Completed No - More Inspections …" at bounding box center [703, 563] width 662 height 36
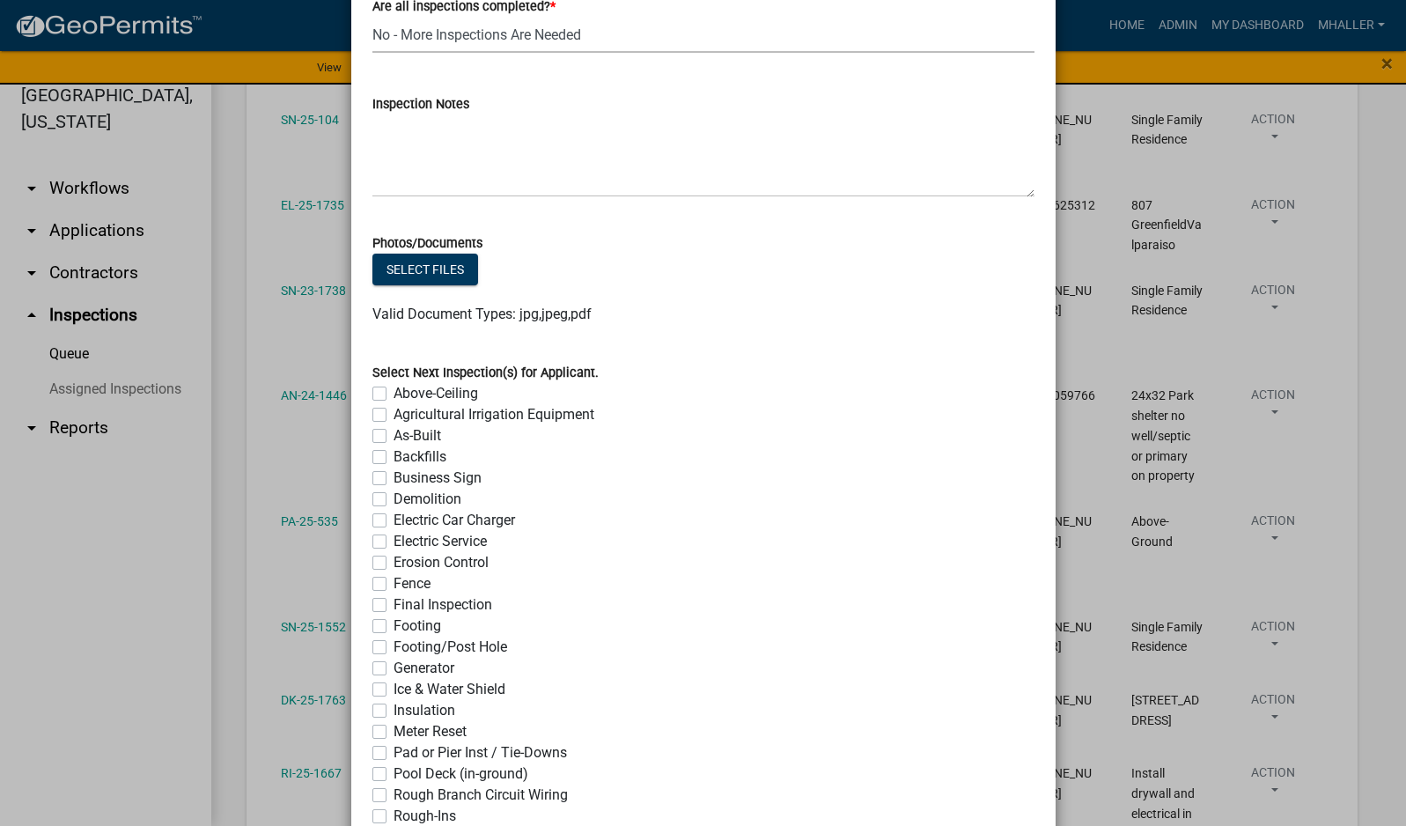
scroll to position [1332, 0]
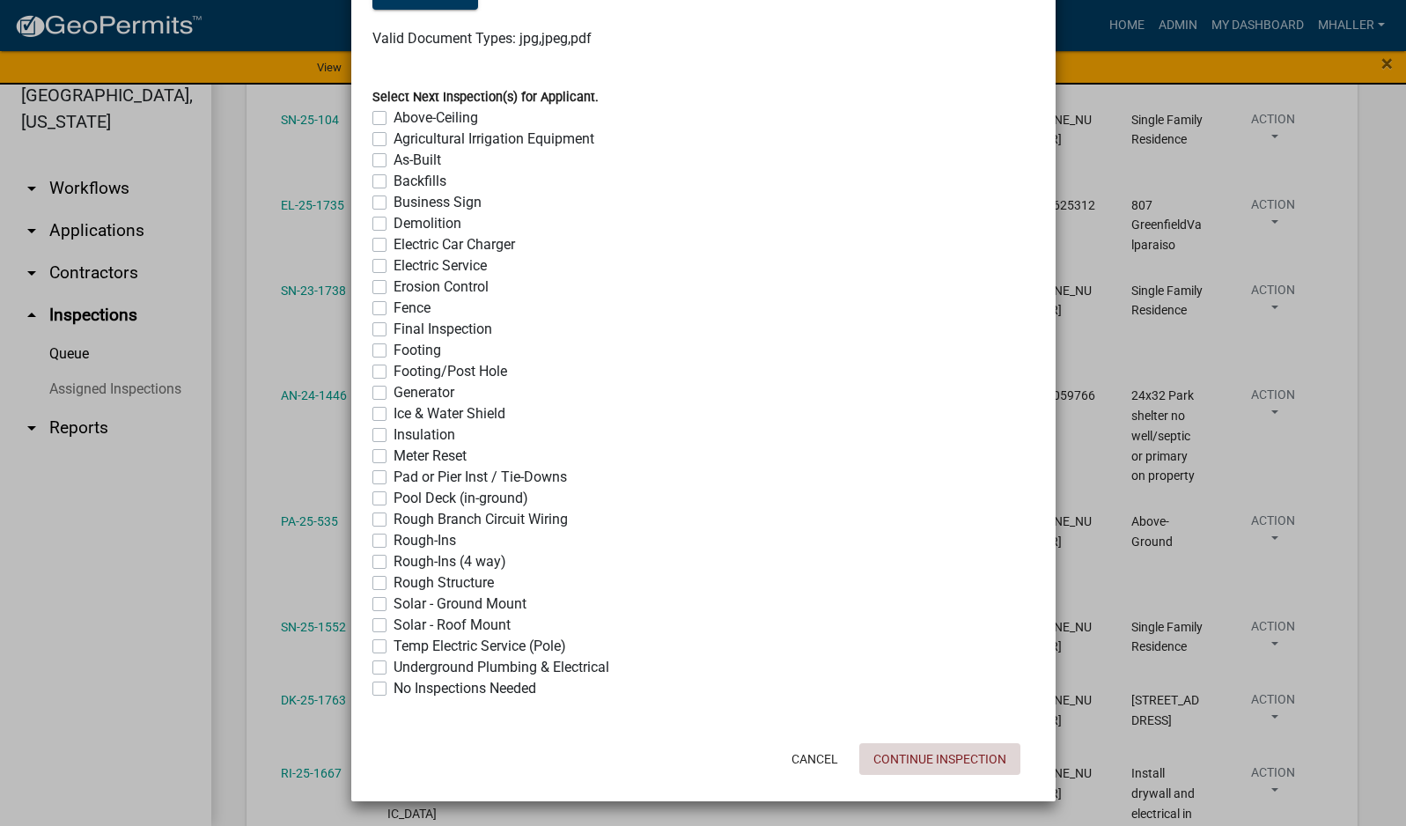
click at [907, 754] on button "Continue Inspection" at bounding box center [939, 759] width 161 height 32
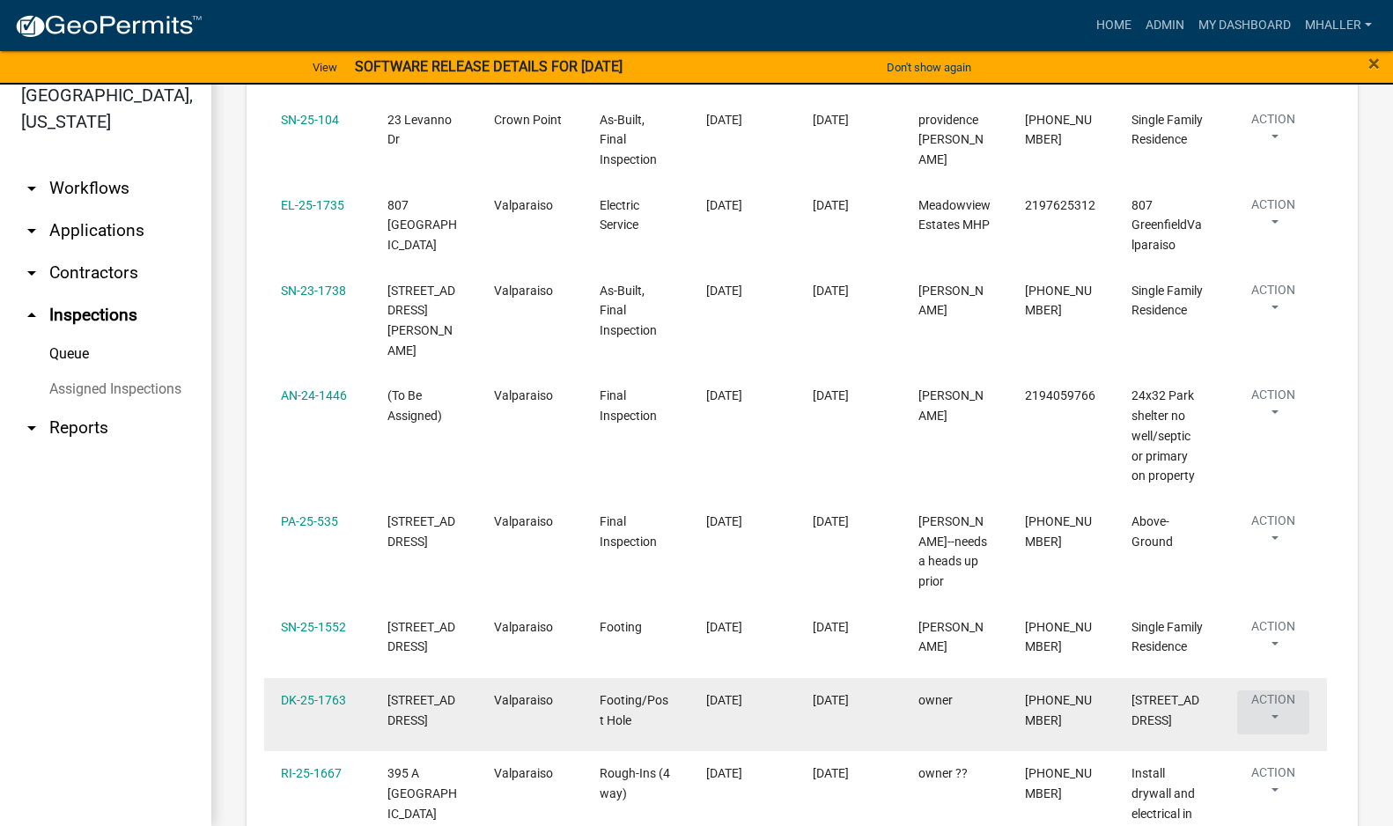
click at [1279, 690] on button "Action" at bounding box center [1273, 712] width 72 height 44
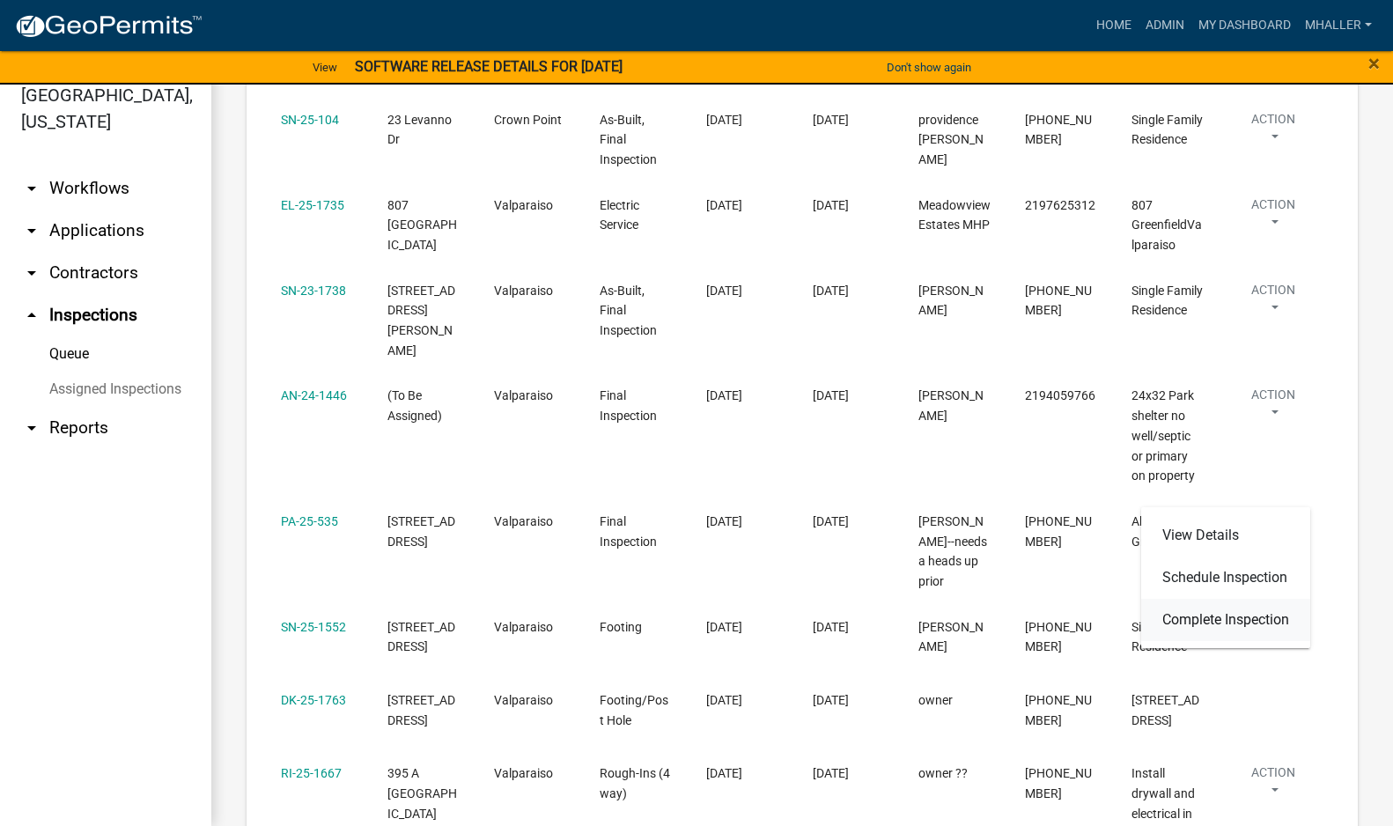
click at [1233, 623] on link "Complete Inspection" at bounding box center [1225, 620] width 169 height 42
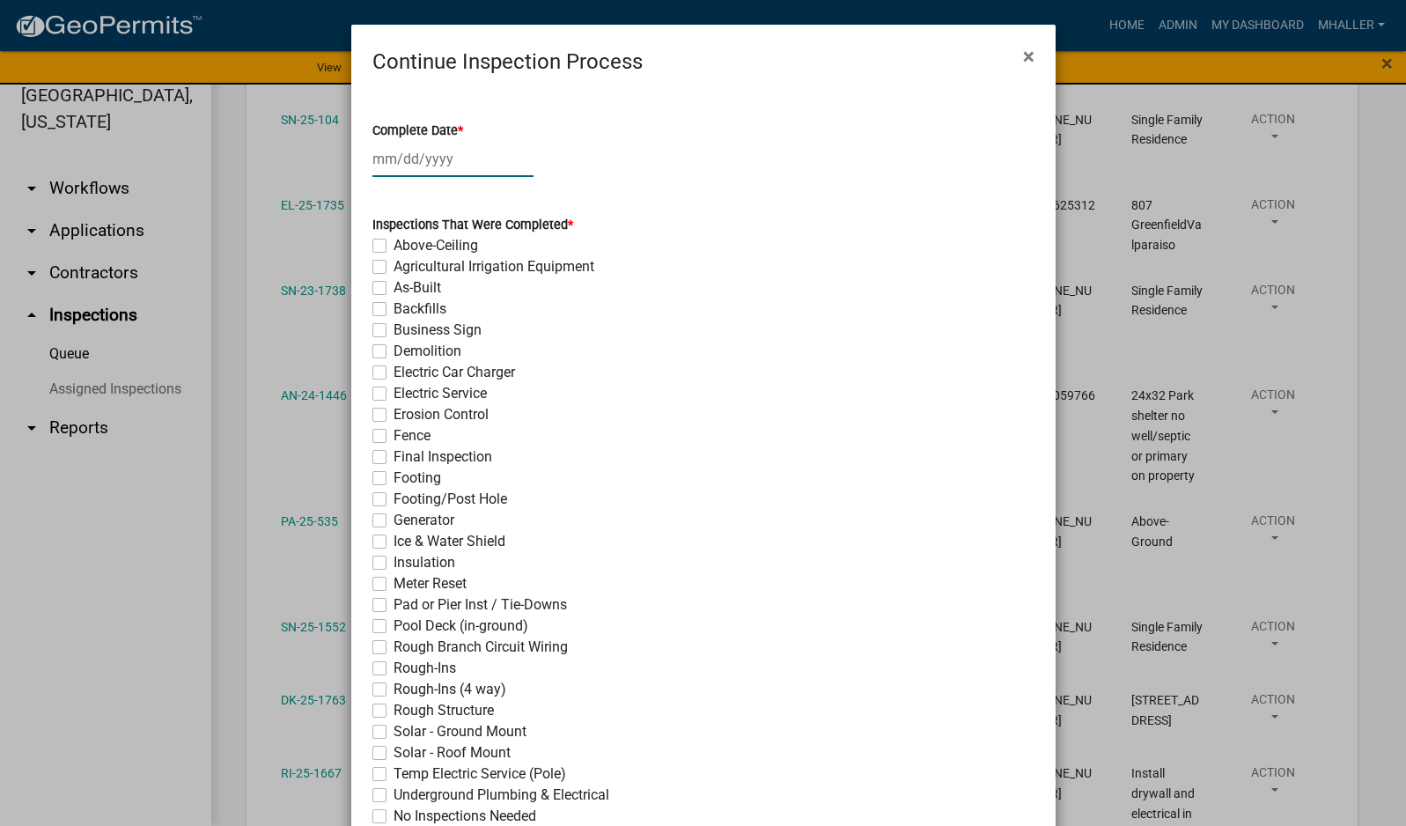
click at [414, 151] on div at bounding box center [452, 159] width 161 height 36
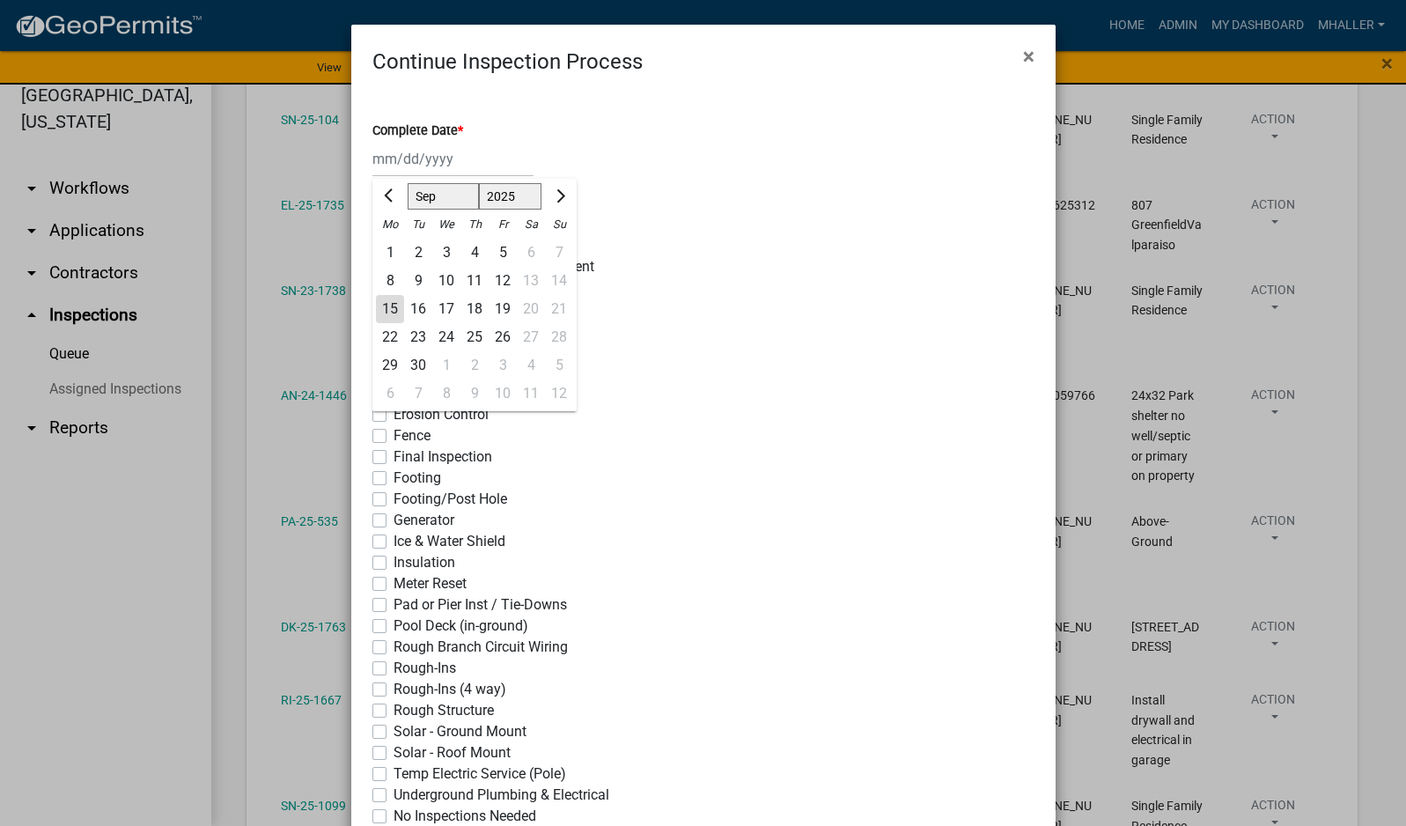
click at [385, 312] on div "15" at bounding box center [390, 309] width 28 height 28
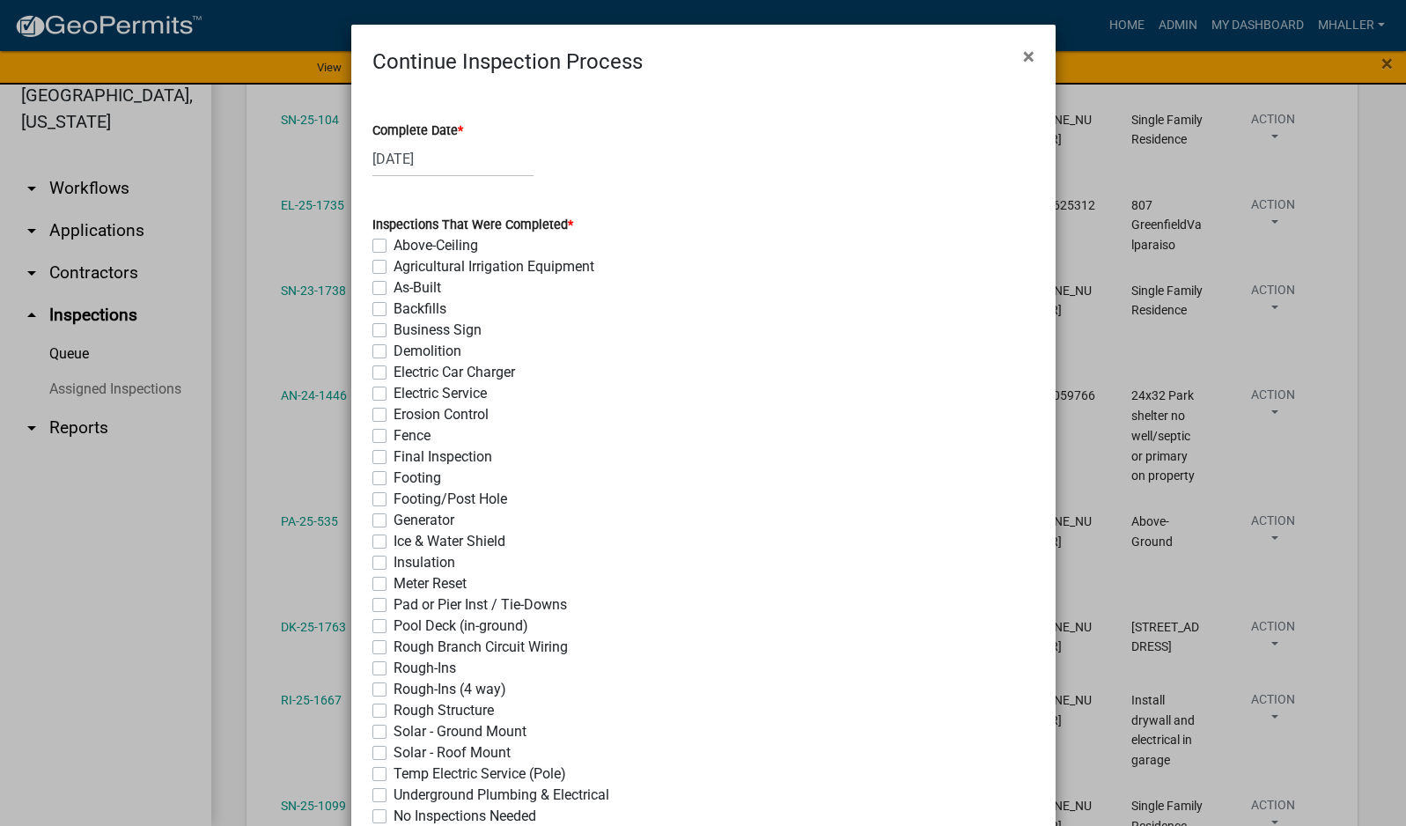
click at [393, 503] on label "Footing/Post Hole" at bounding box center [450, 499] width 114 height 21
click at [393, 500] on input "Footing/Post Hole" at bounding box center [398, 494] width 11 height 11
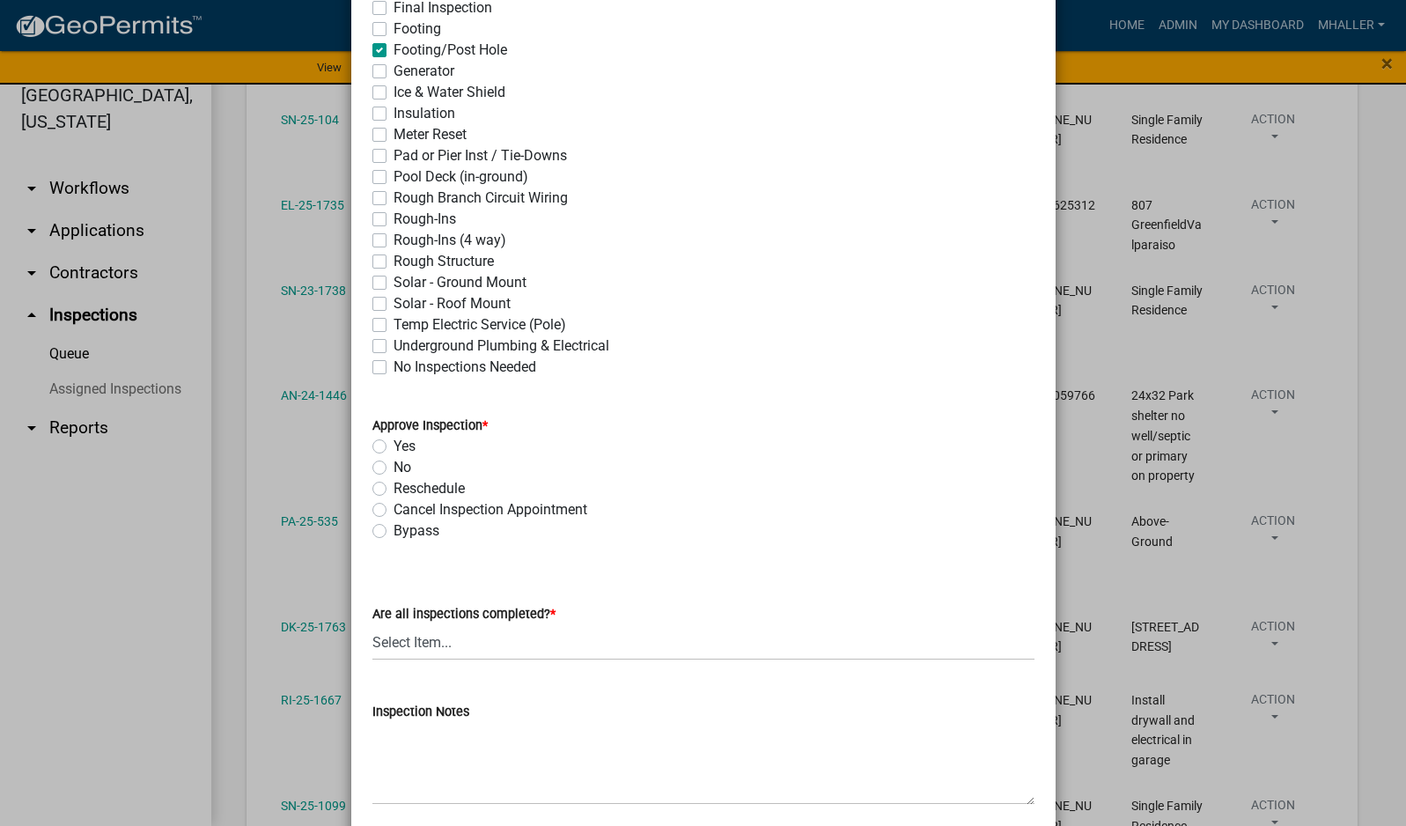
scroll to position [528, 0]
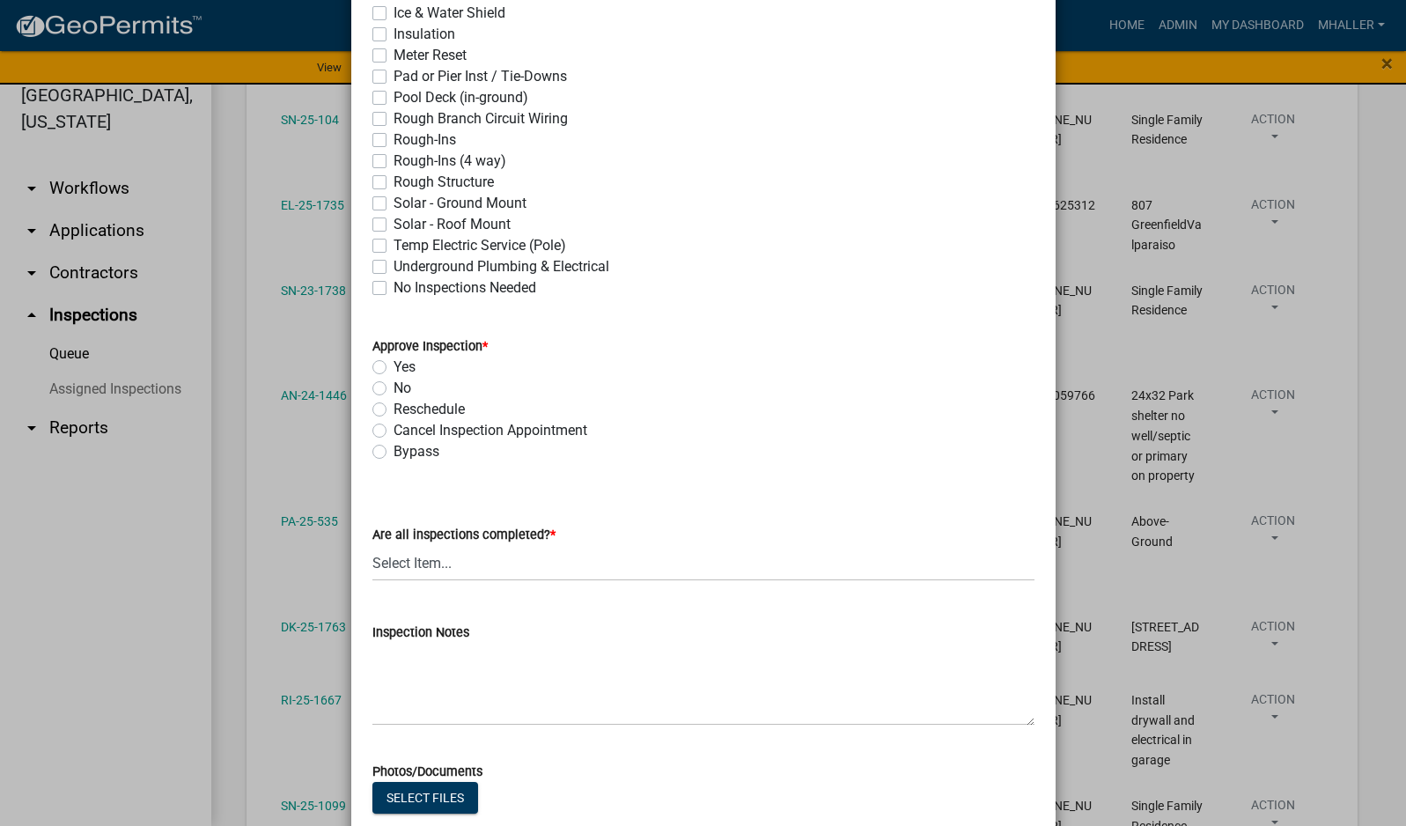
click at [393, 371] on label "Yes" at bounding box center [404, 366] width 22 height 21
click at [393, 368] on input "Yes" at bounding box center [398, 361] width 11 height 11
click at [462, 558] on select "Select Item... Yes - All Inspections Have Been Completed No - More Inspections …" at bounding box center [703, 563] width 662 height 36
click at [372, 545] on select "Select Item... Yes - All Inspections Have Been Completed No - More Inspections …" at bounding box center [703, 563] width 662 height 36
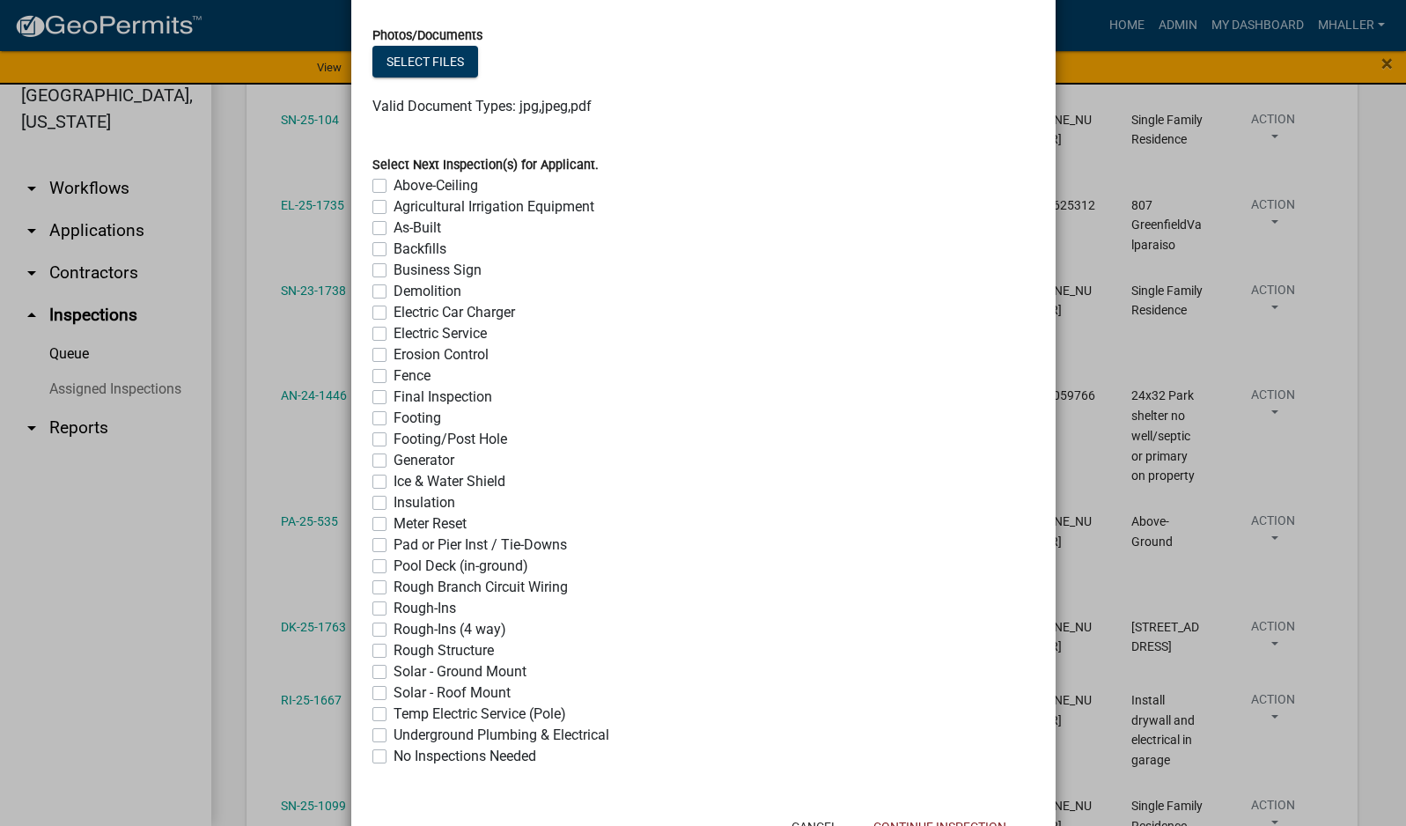
scroll to position [1332, 0]
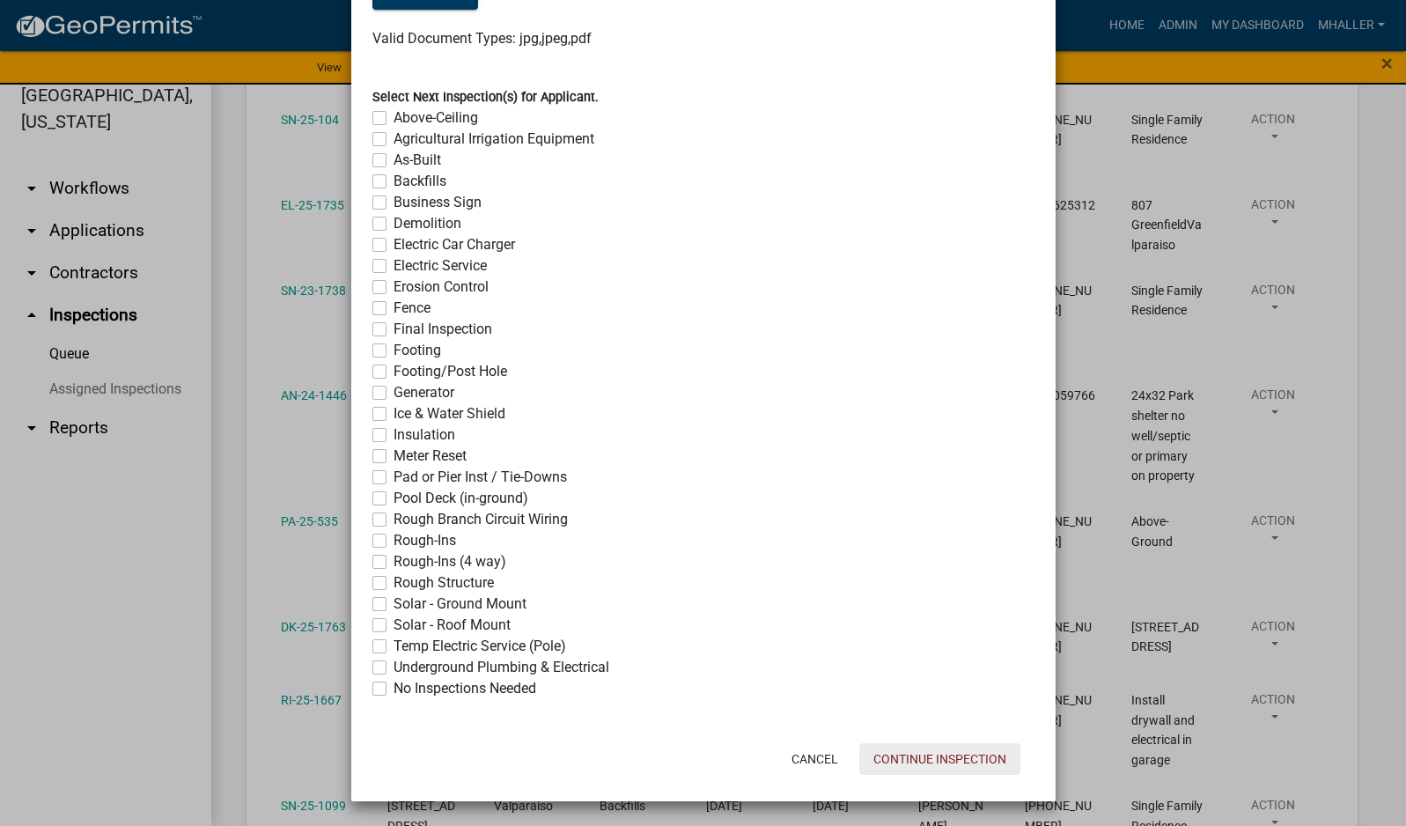
click at [932, 761] on button "Continue Inspection" at bounding box center [939, 759] width 161 height 32
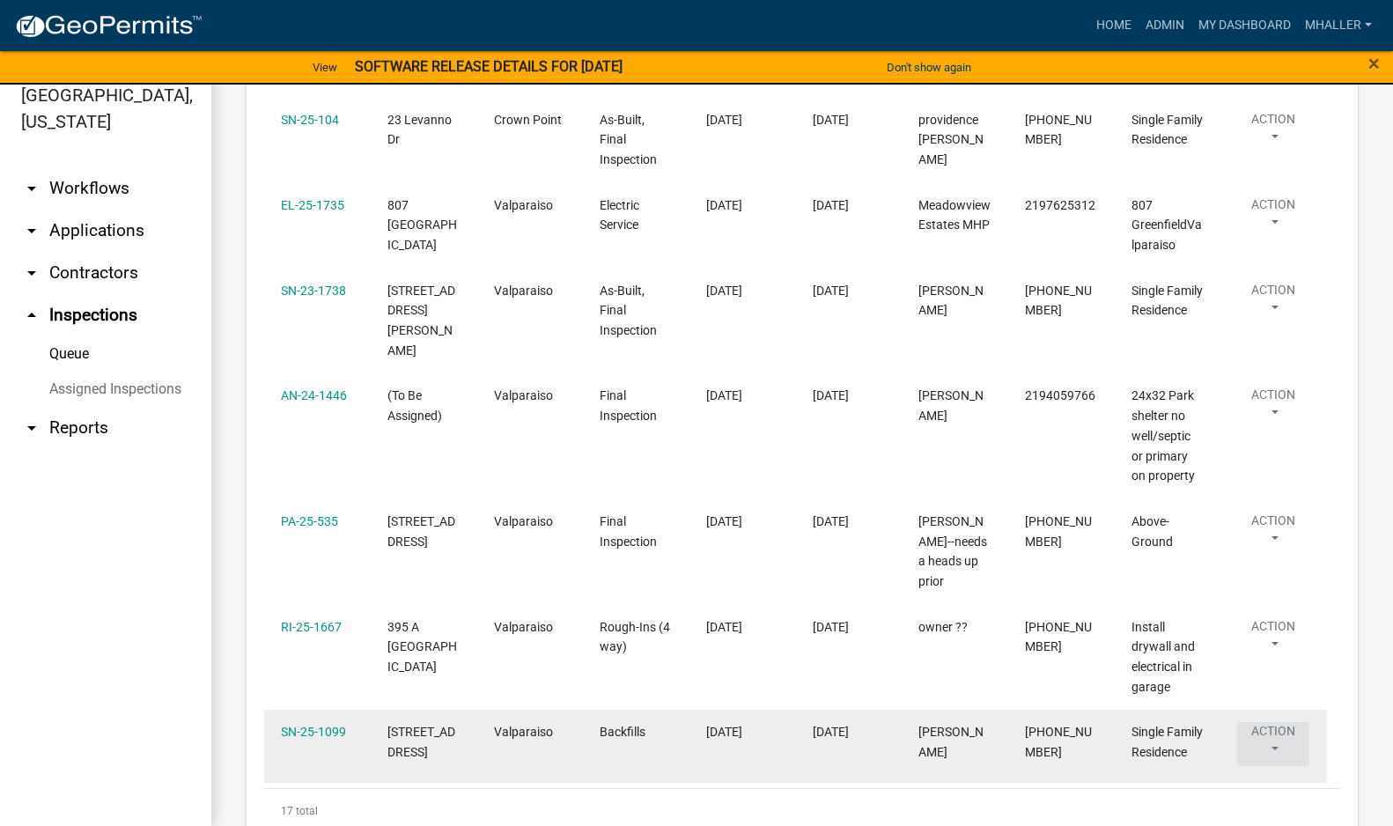
click at [1275, 722] on button "Action" at bounding box center [1273, 744] width 72 height 44
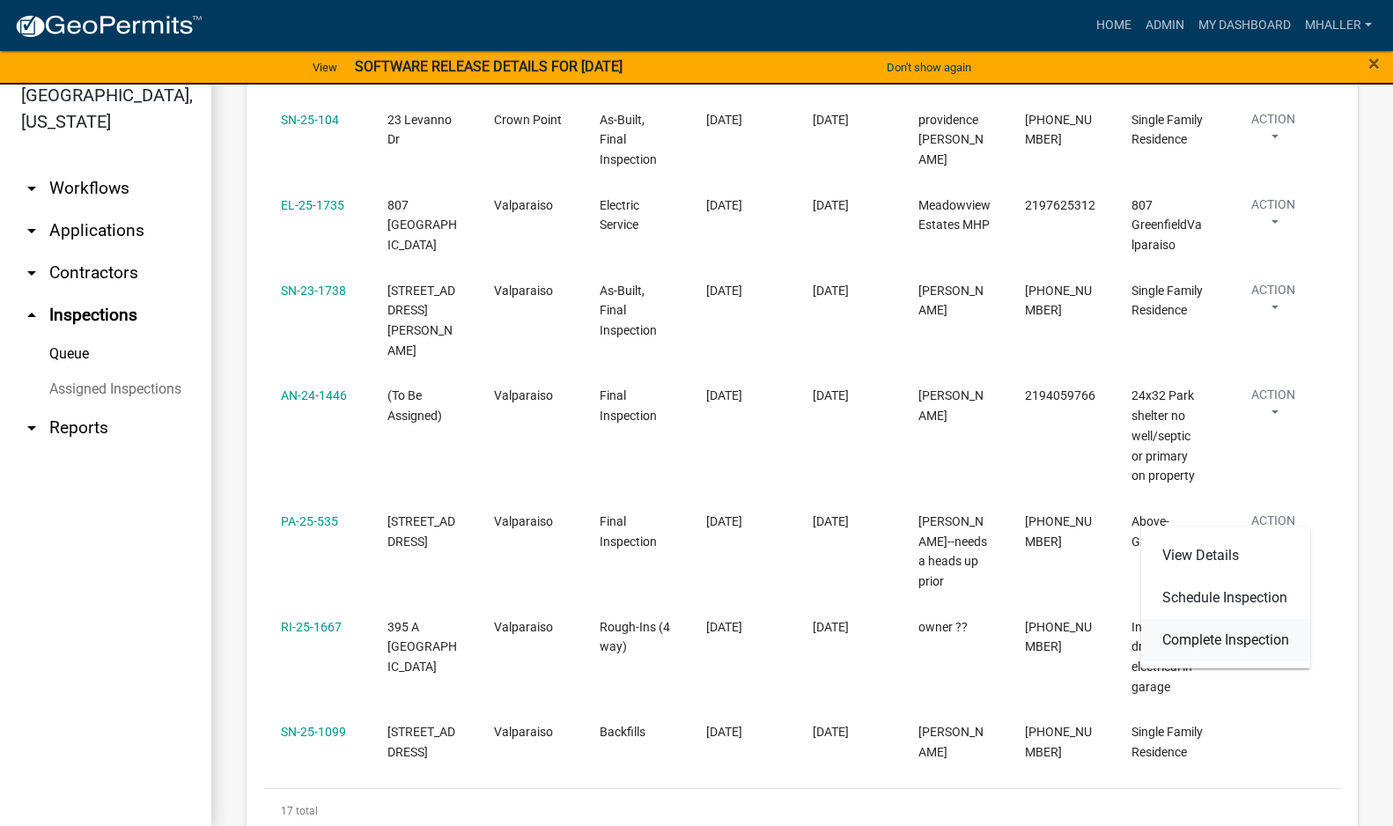
click at [1240, 643] on link "Complete Inspection" at bounding box center [1225, 640] width 169 height 42
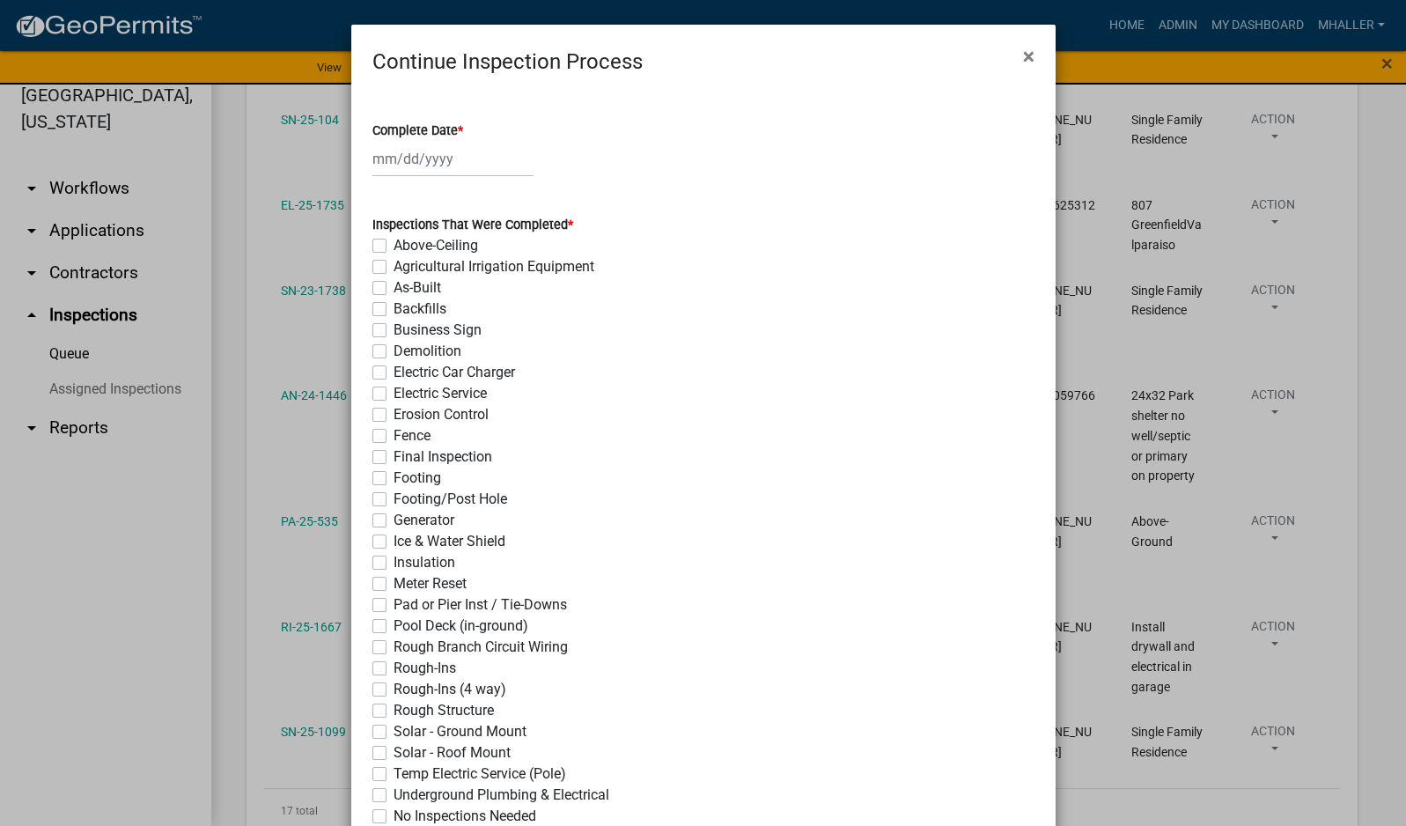
click at [402, 159] on div at bounding box center [452, 159] width 161 height 36
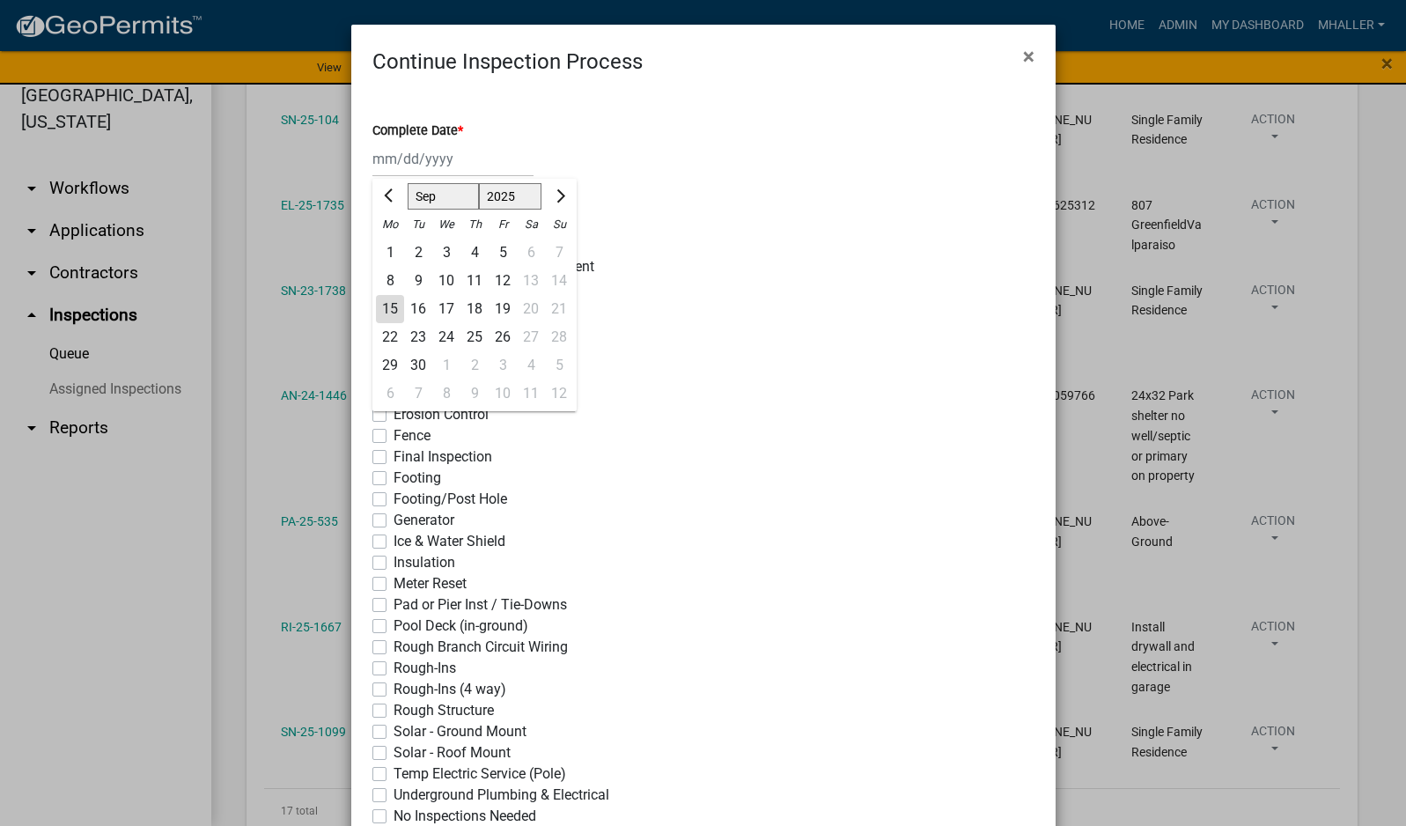
click at [380, 304] on div "15" at bounding box center [390, 309] width 28 height 28
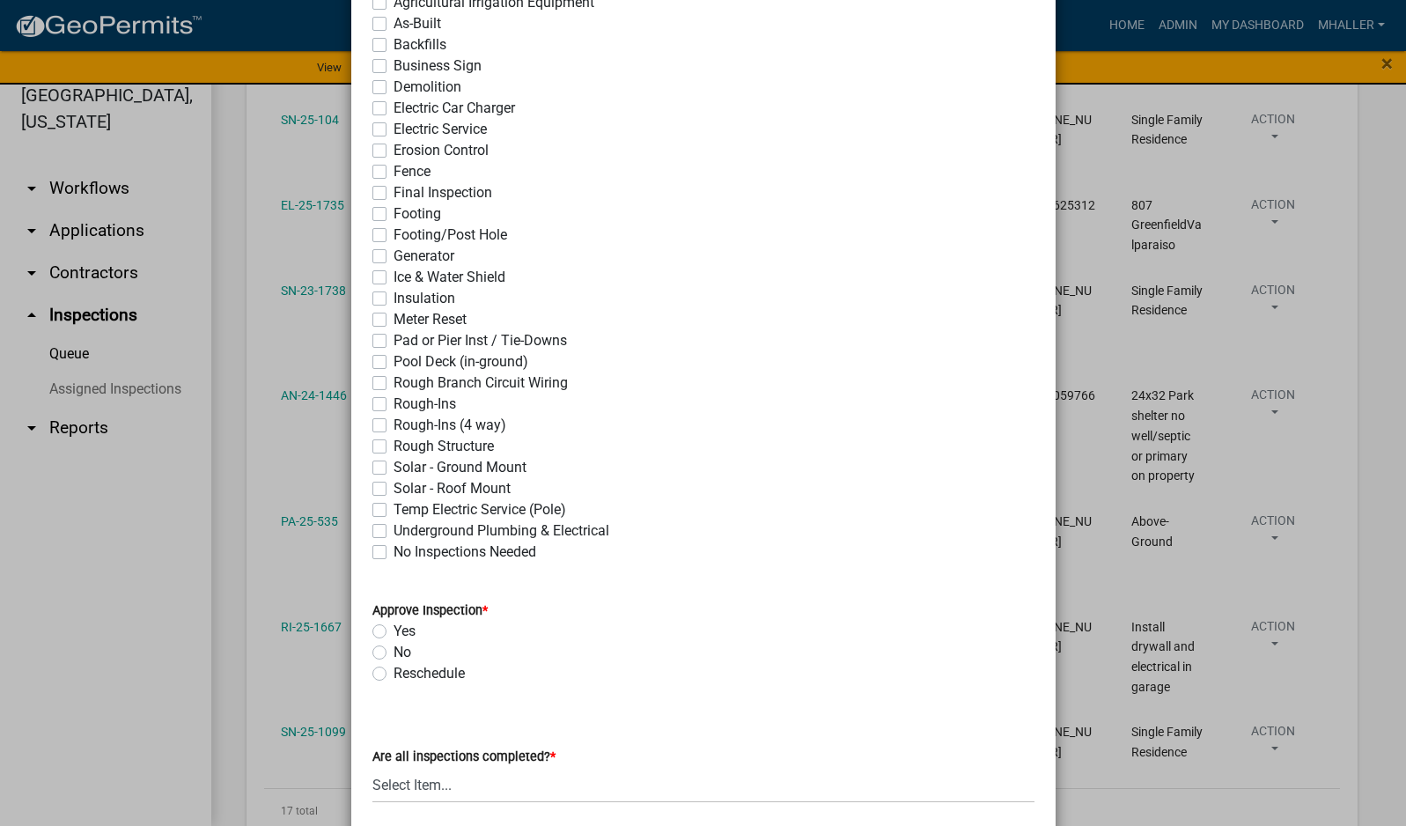
scroll to position [0, 0]
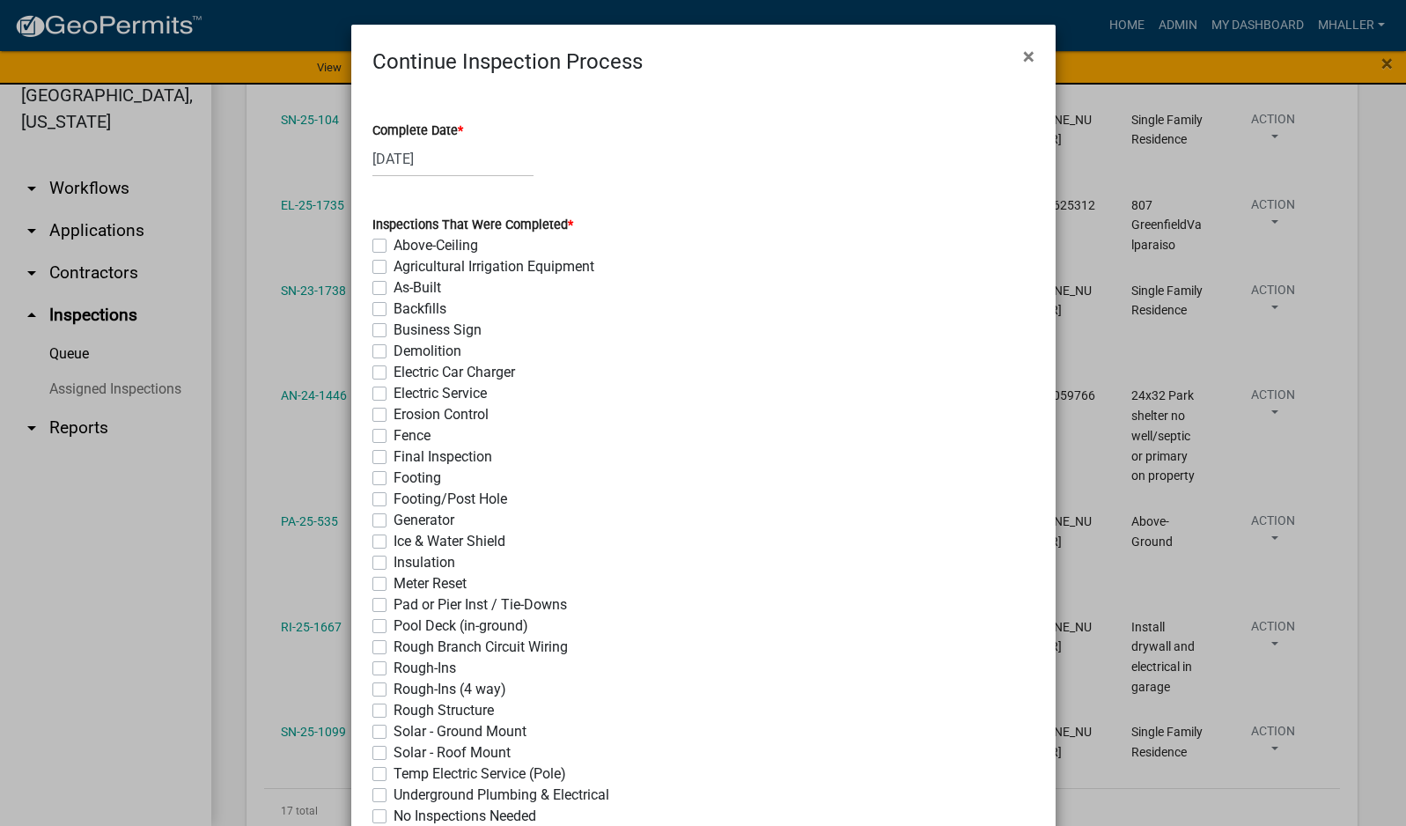
click at [393, 311] on label "Backfills" at bounding box center [419, 308] width 53 height 21
click at [393, 310] on input "Backfills" at bounding box center [398, 303] width 11 height 11
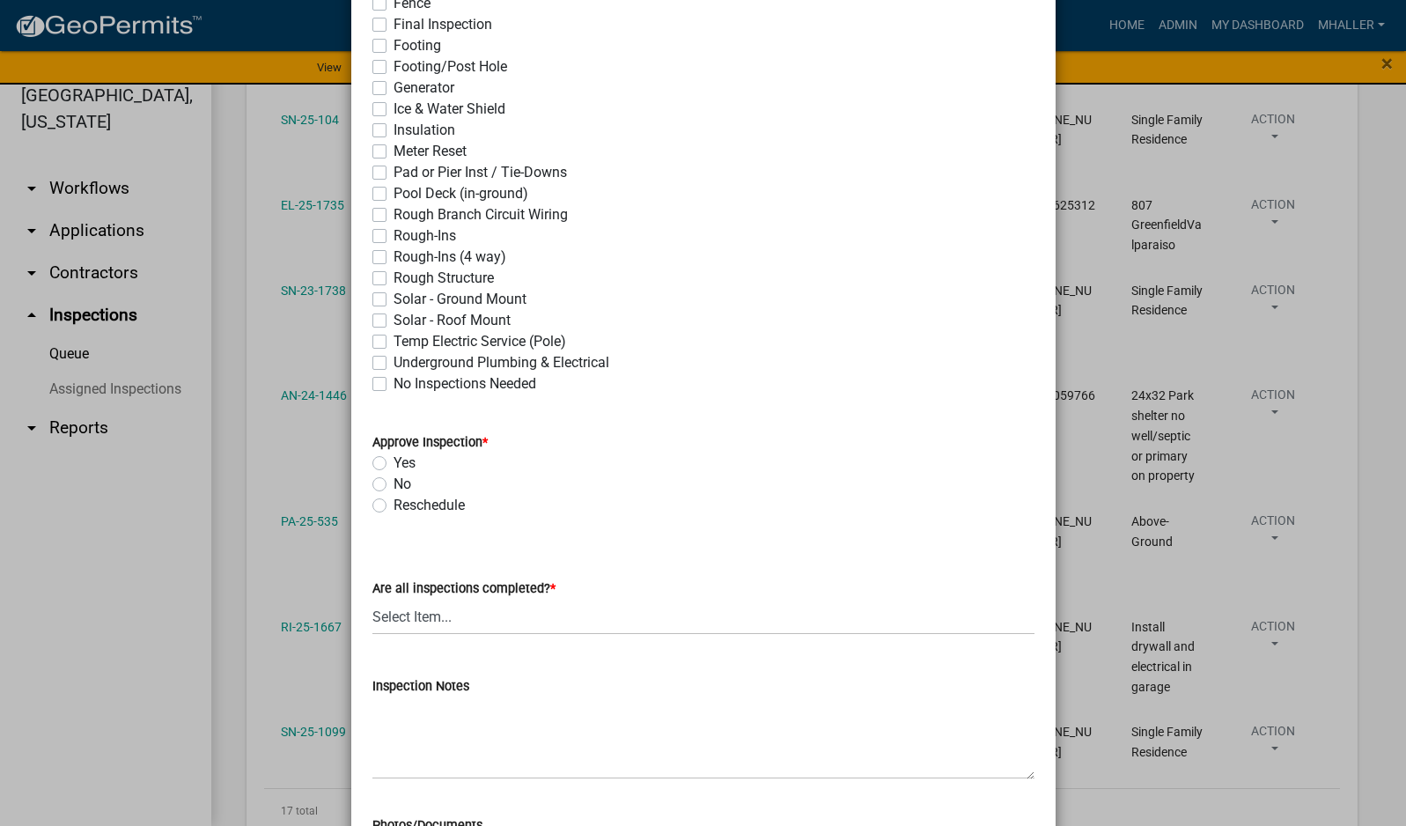
scroll to position [528, 0]
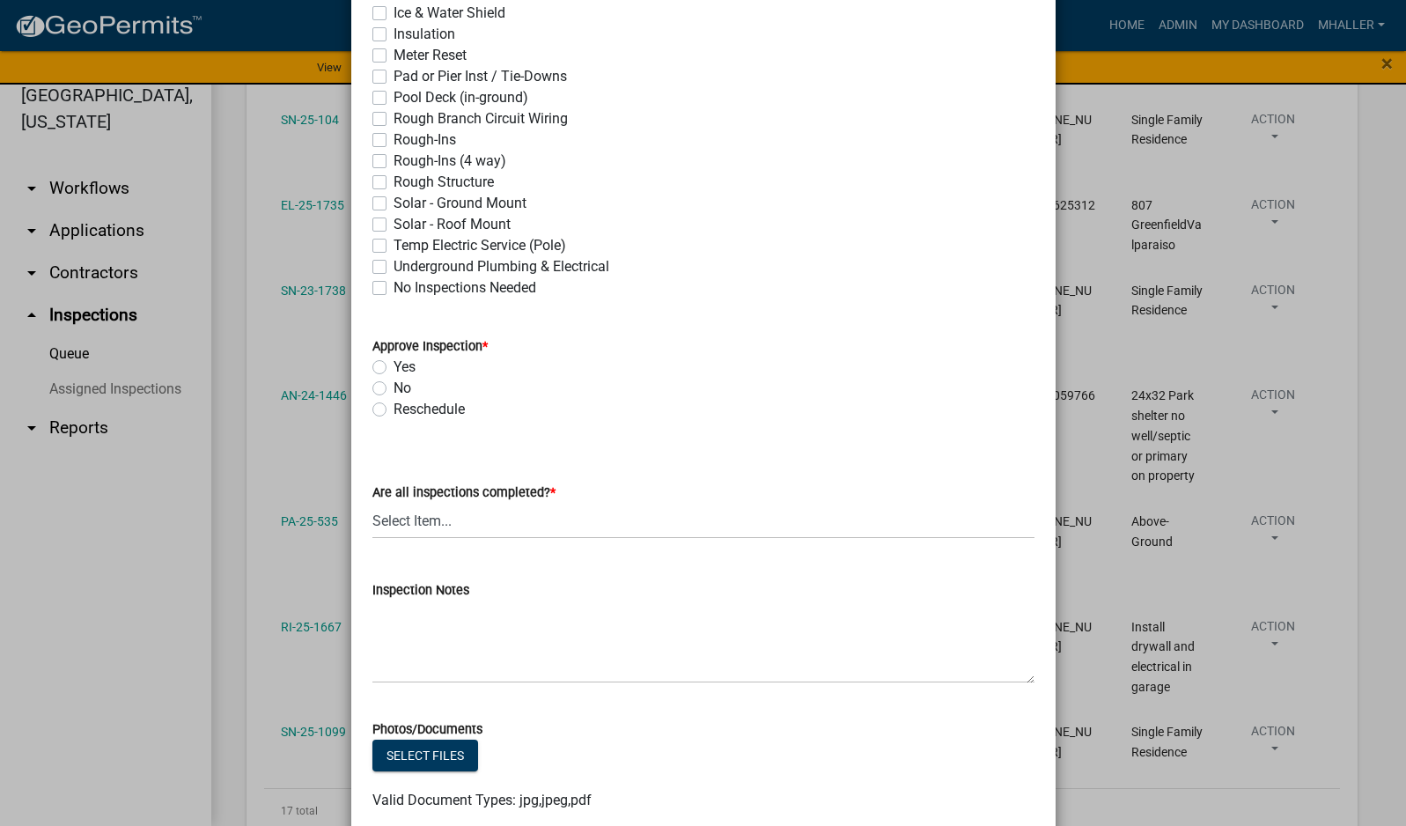
click at [393, 364] on label "Yes" at bounding box center [404, 366] width 22 height 21
click at [393, 364] on input "Yes" at bounding box center [398, 361] width 11 height 11
click at [506, 519] on select "Select Item... Yes - All Inspections Have Been Completed No - More Inspections …" at bounding box center [703, 521] width 662 height 36
click at [372, 503] on select "Select Item... Yes - All Inspections Have Been Completed No - More Inspections …" at bounding box center [703, 521] width 662 height 36
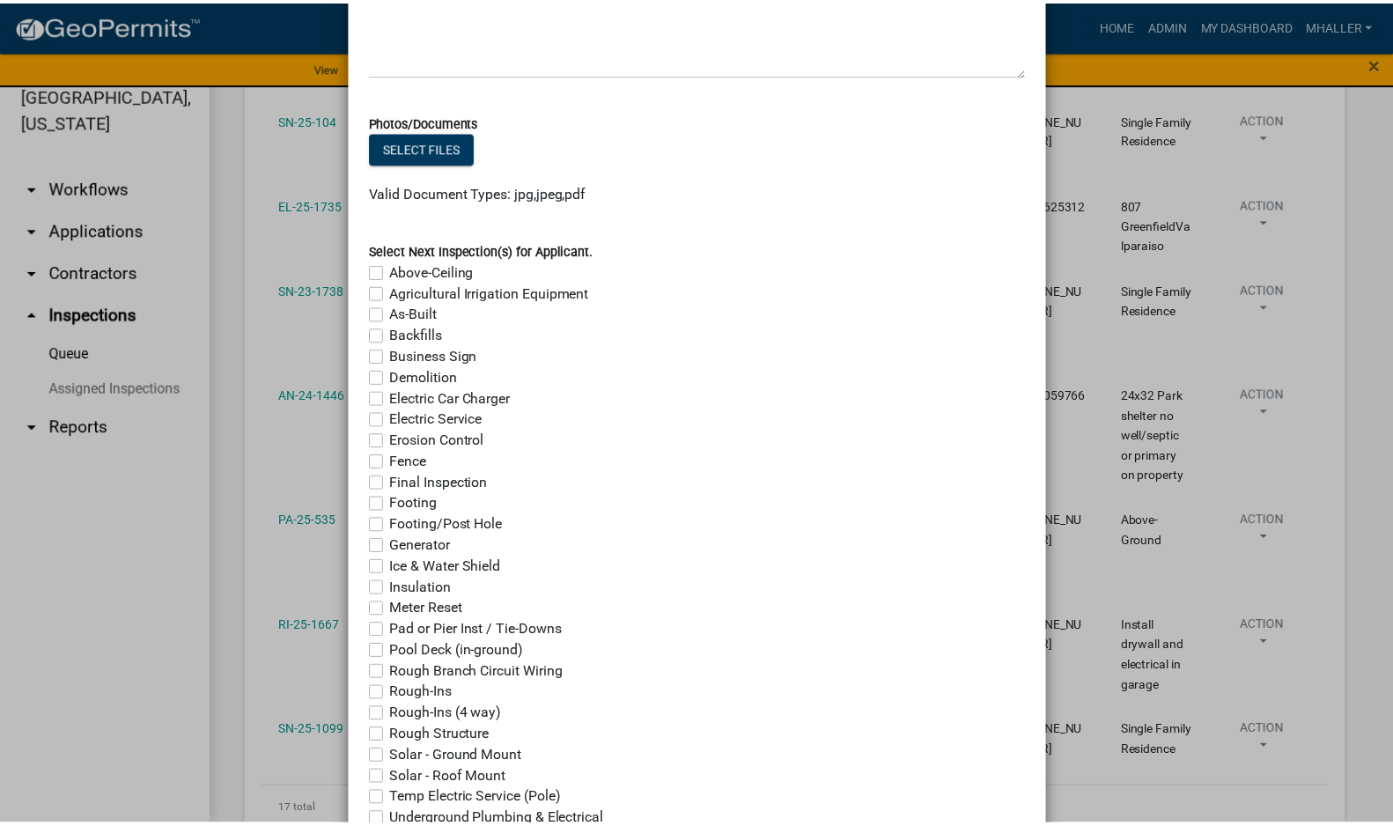
scroll to position [1290, 0]
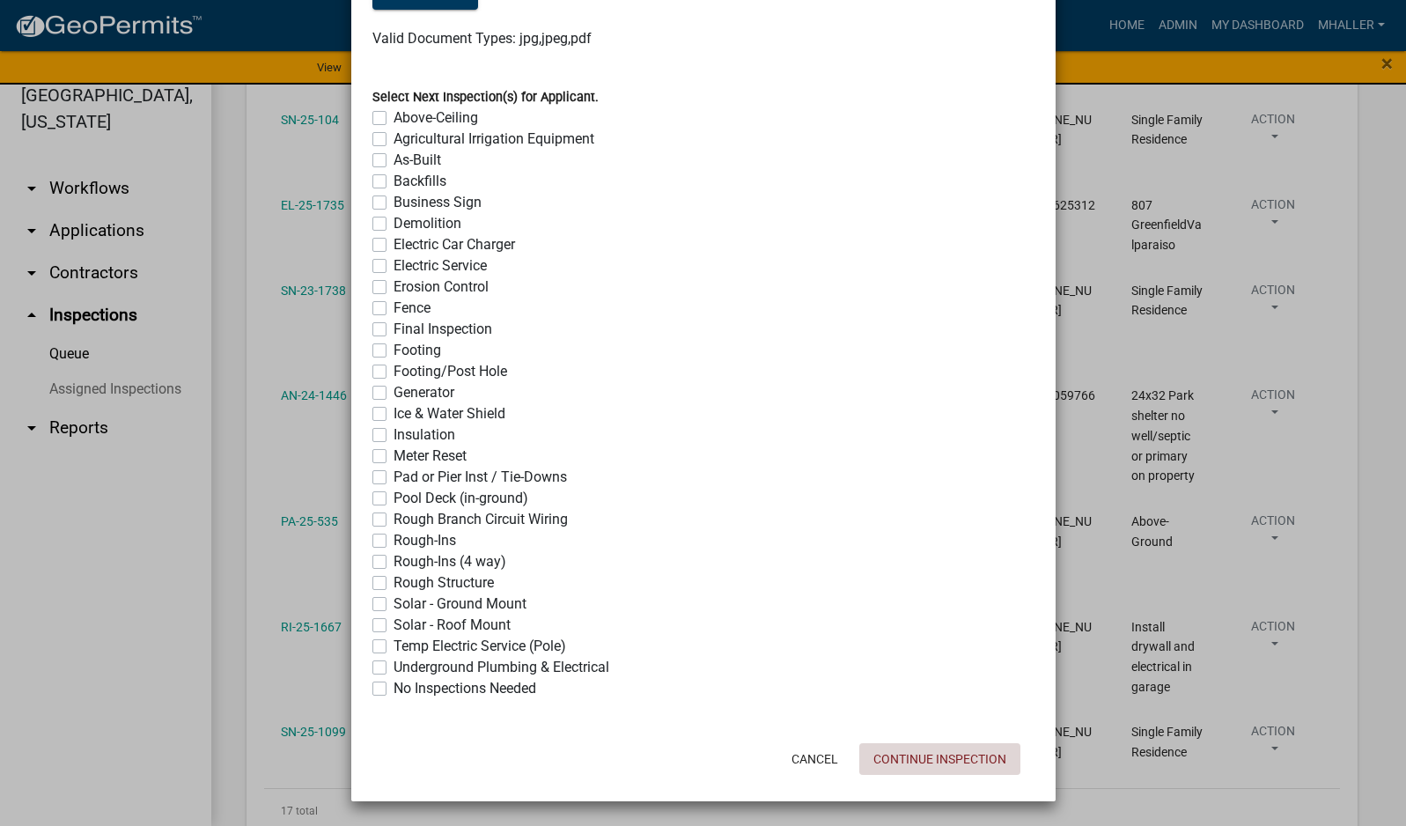
click at [932, 764] on button "Continue Inspection" at bounding box center [939, 759] width 161 height 32
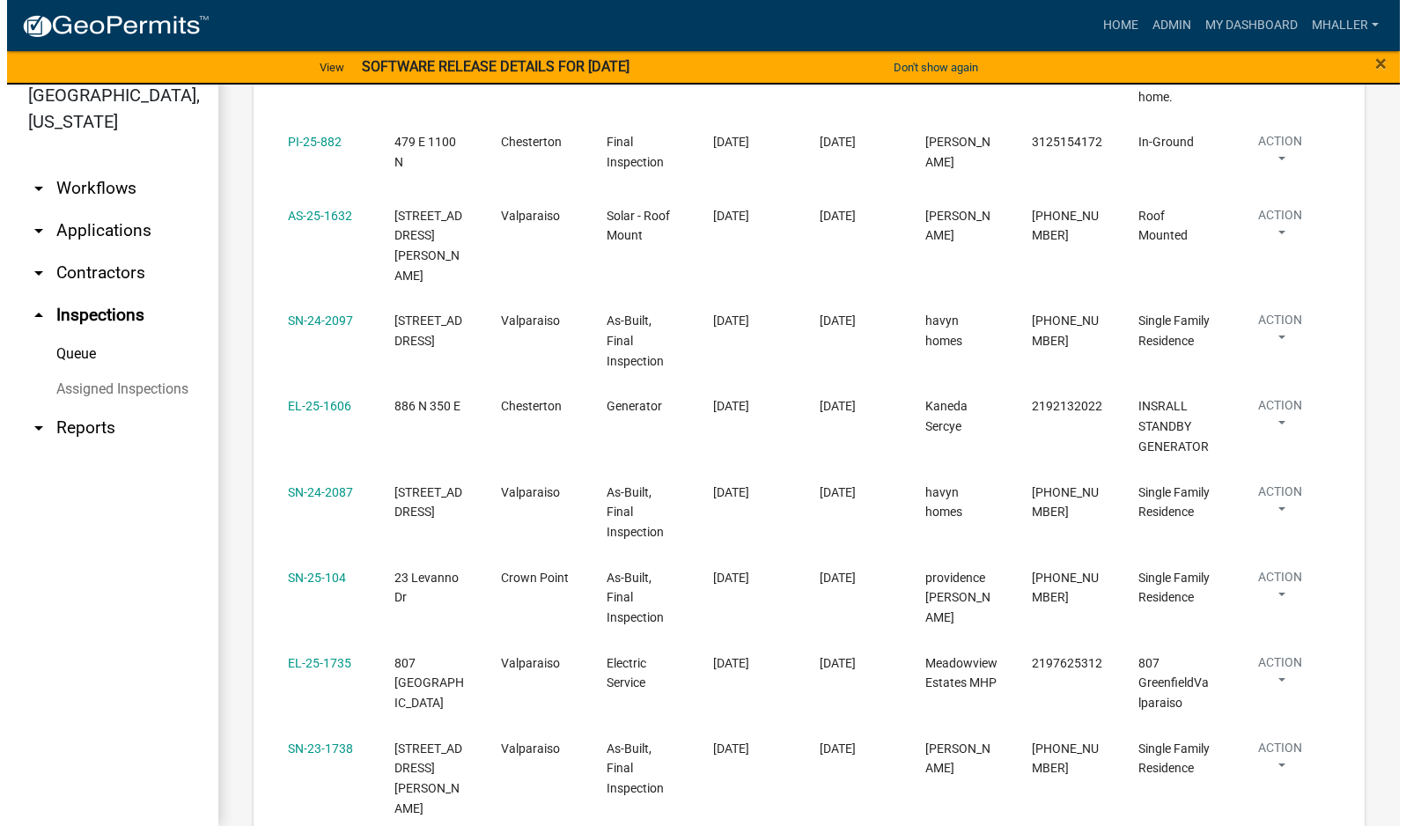
scroll to position [968, 0]
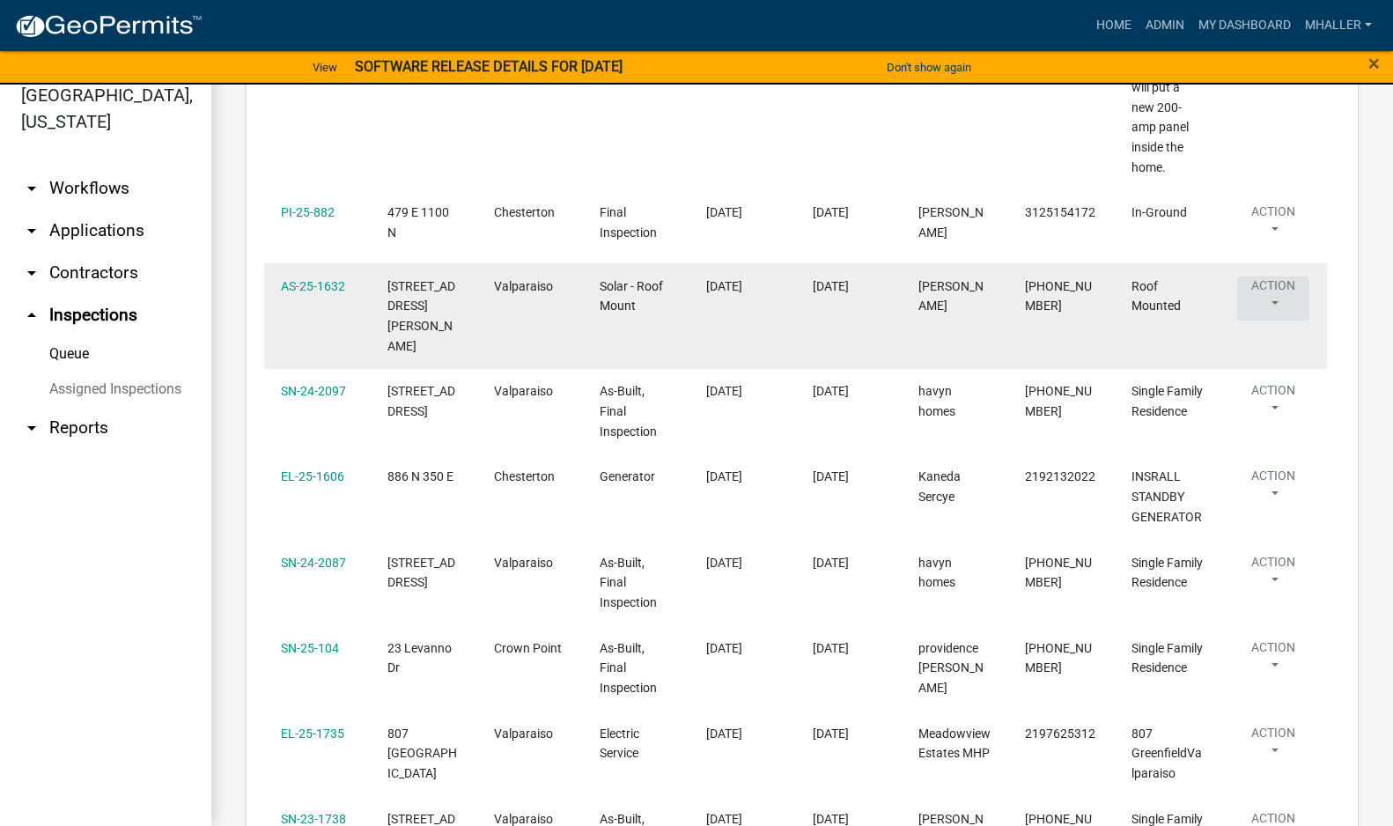
click at [1278, 298] on button "Action" at bounding box center [1273, 298] width 72 height 44
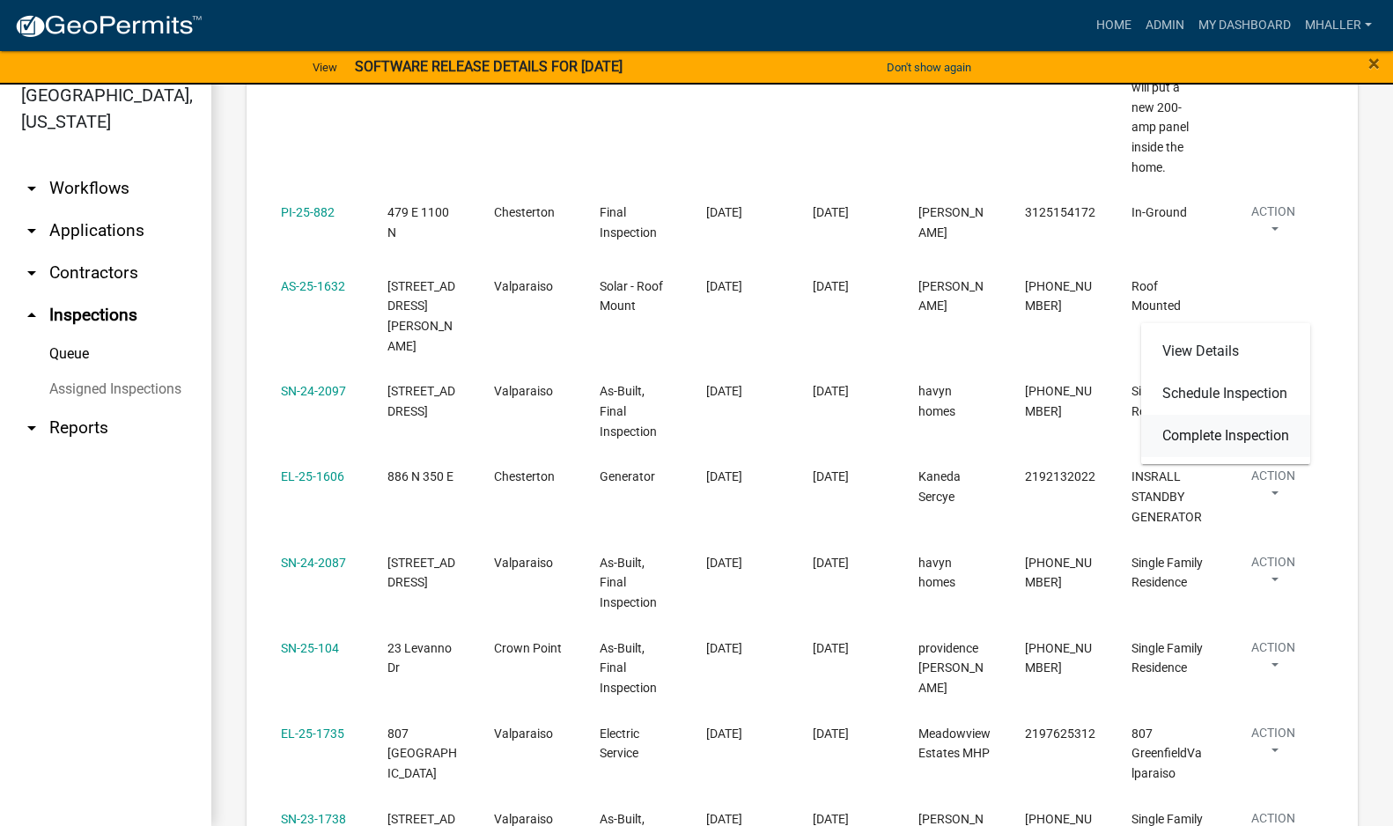
click at [1195, 431] on link "Complete Inspection" at bounding box center [1225, 436] width 169 height 42
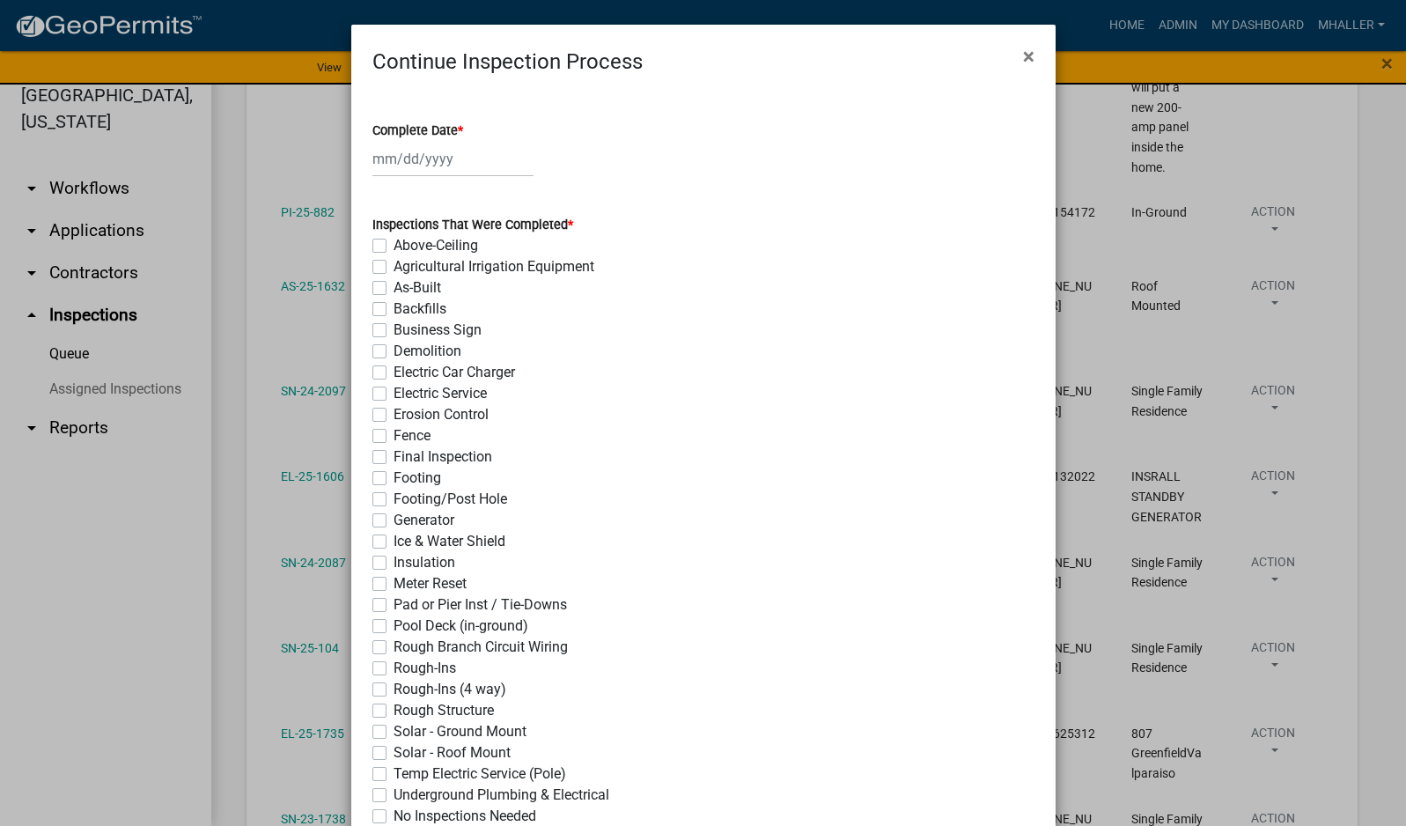
click at [394, 154] on div at bounding box center [452, 159] width 161 height 36
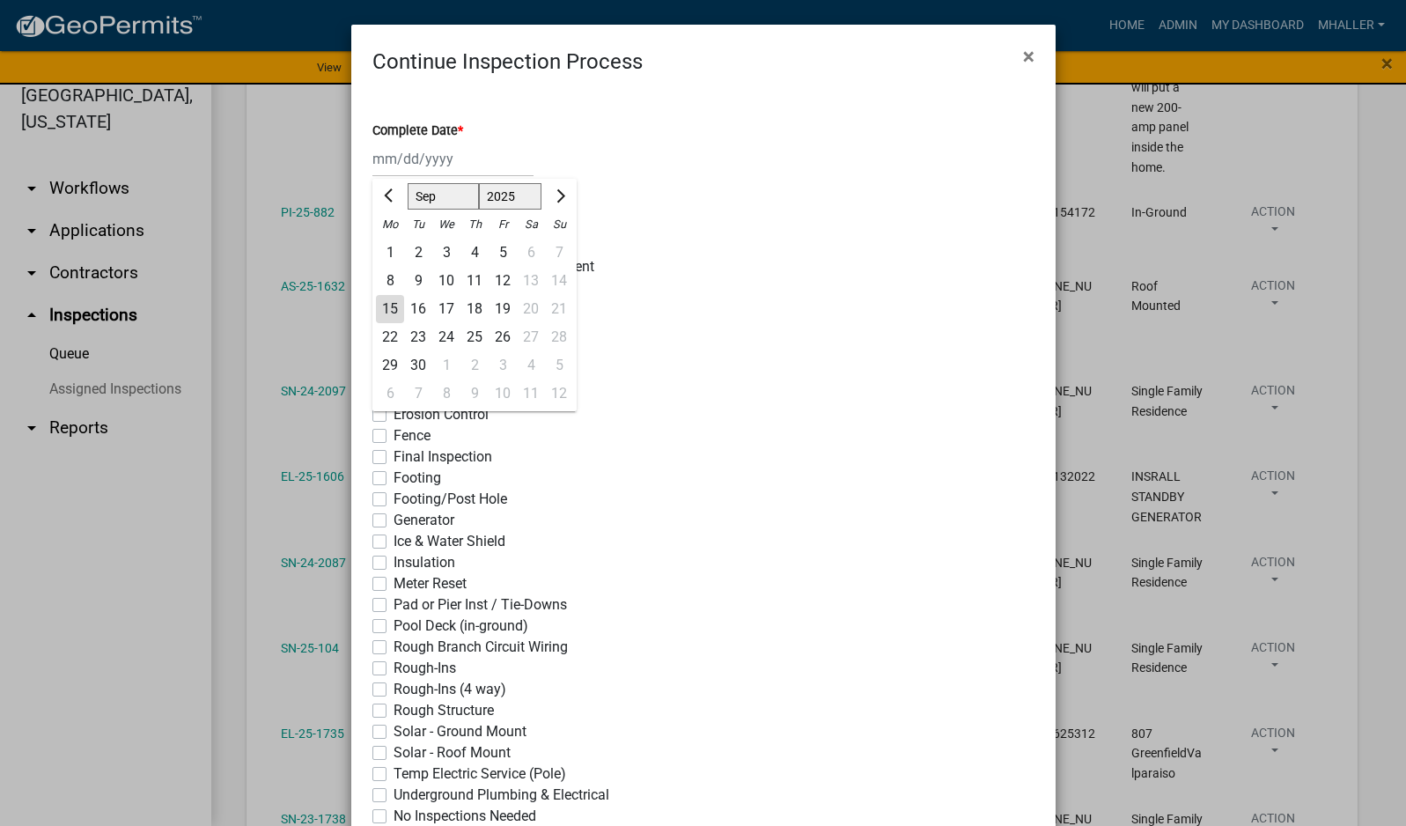
click at [385, 307] on div "15" at bounding box center [390, 309] width 28 height 28
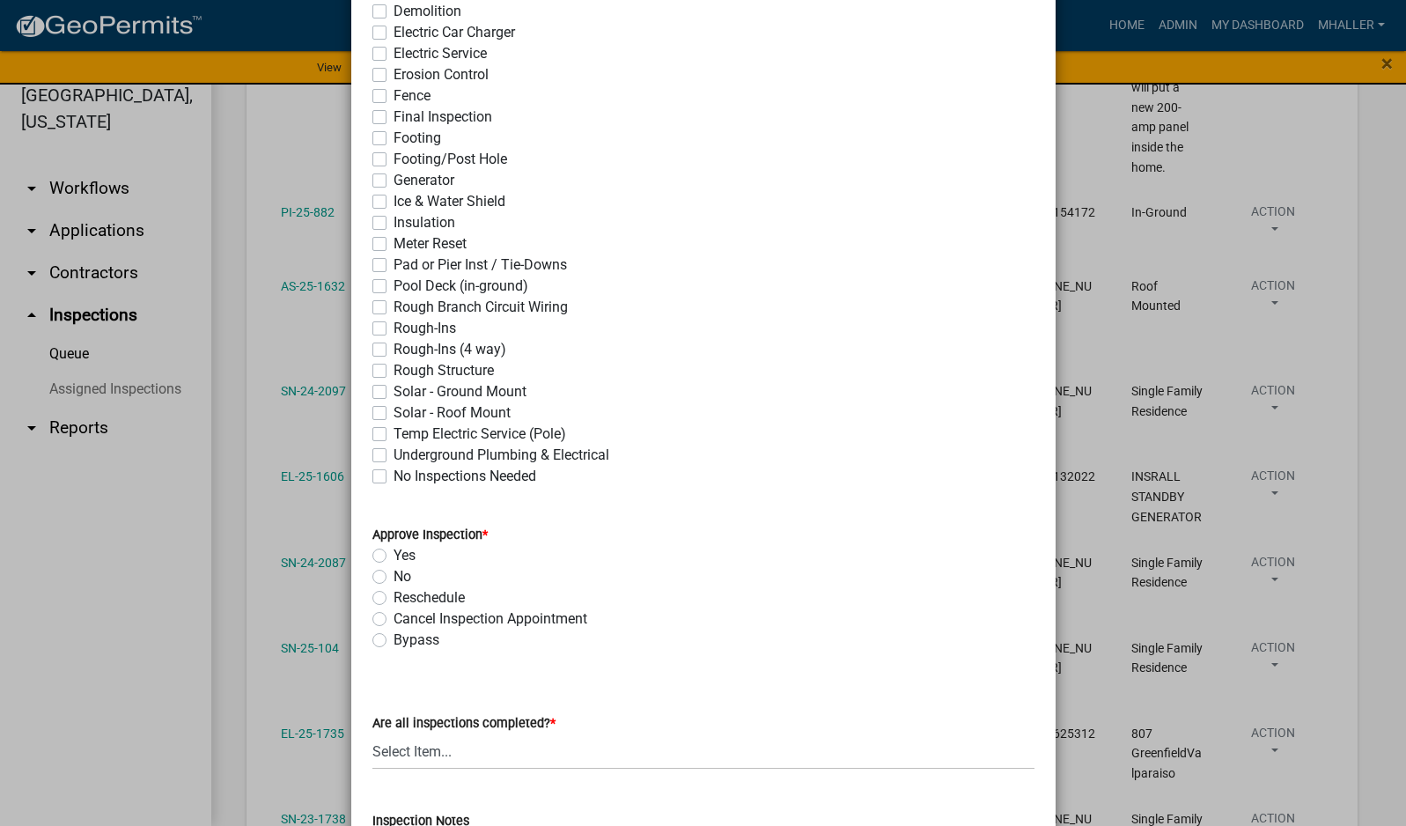
scroll to position [352, 0]
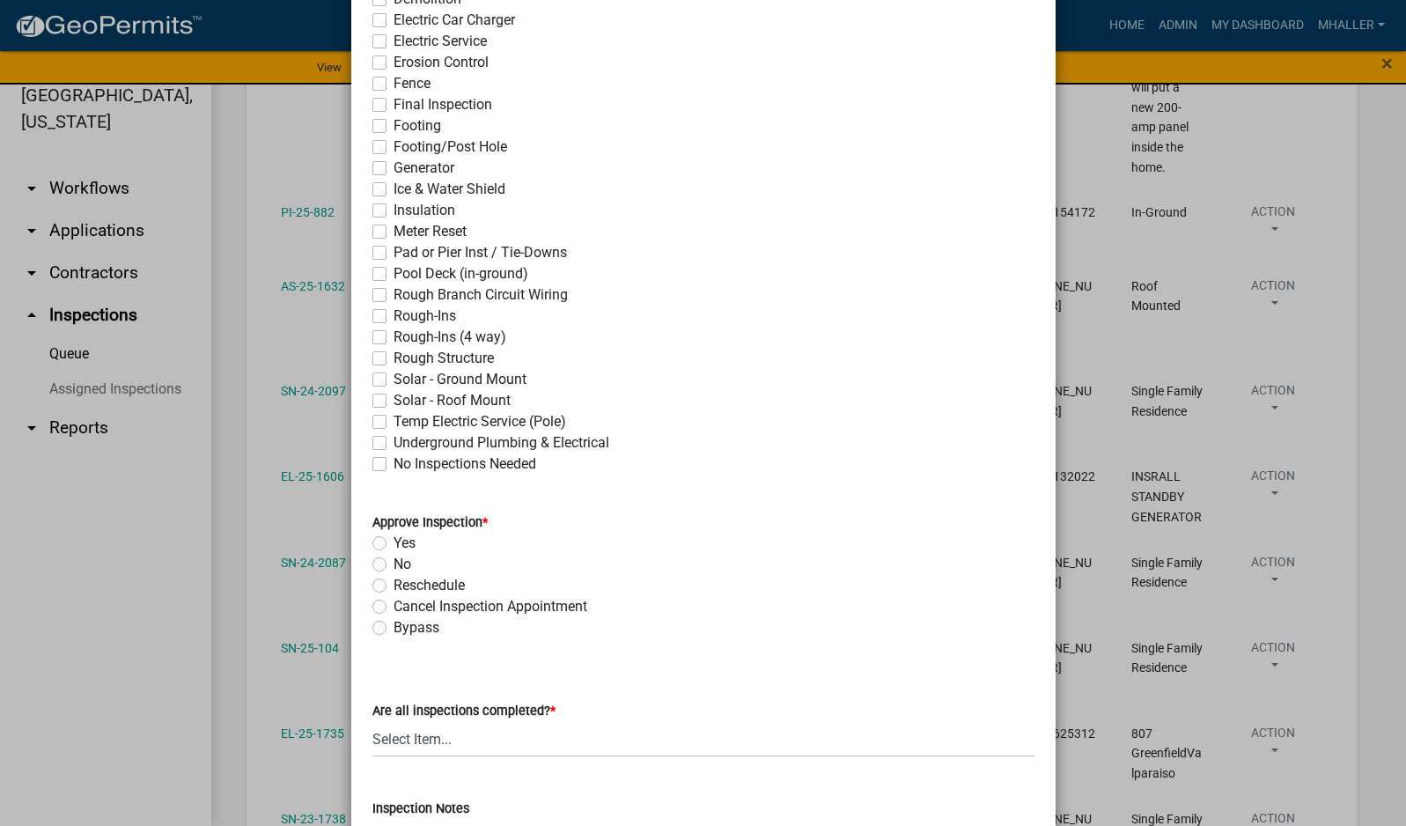
click at [393, 400] on label "Solar - Roof Mount" at bounding box center [451, 400] width 117 height 21
click at [393, 400] on input "Solar - Roof Mount" at bounding box center [398, 395] width 11 height 11
click at [393, 540] on label "Yes" at bounding box center [404, 543] width 22 height 21
click at [393, 540] on input "Yes" at bounding box center [398, 538] width 11 height 11
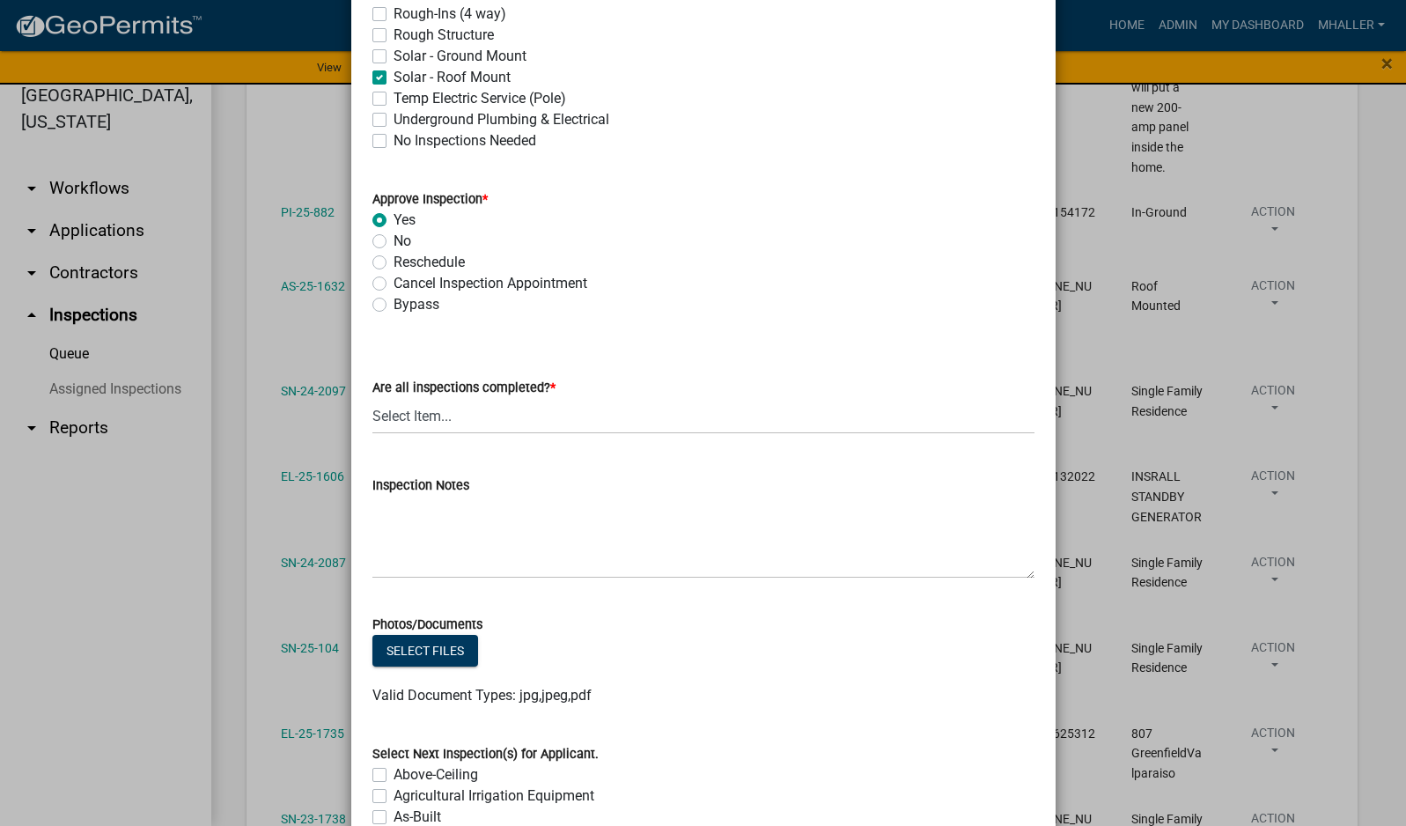
scroll to position [704, 0]
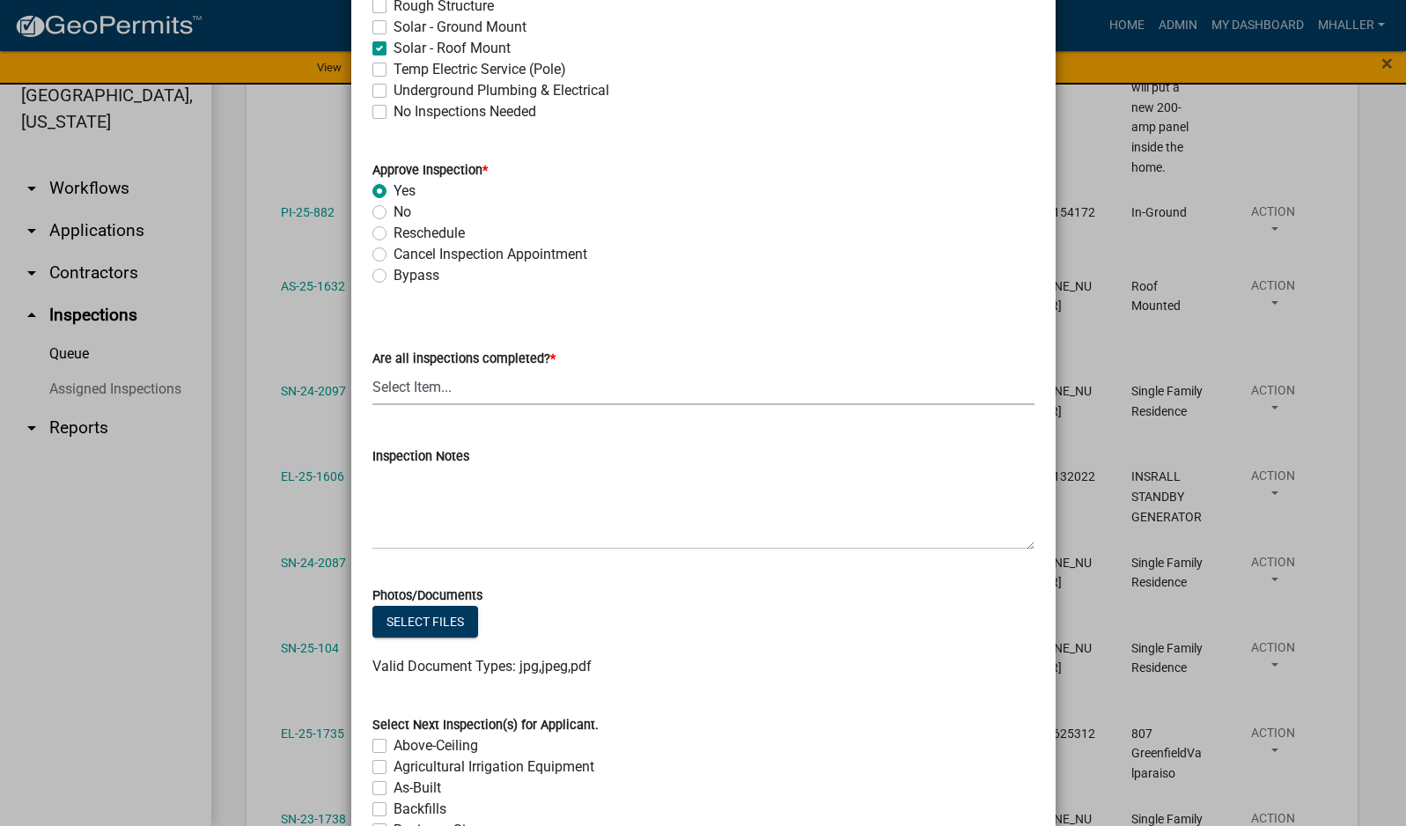
click at [419, 385] on select "Select Item... Yes - All Inspections Have Been Completed No - More Inspections …" at bounding box center [703, 387] width 662 height 36
click at [372, 369] on select "Select Item... Yes - All Inspections Have Been Completed No - More Inspections …" at bounding box center [703, 387] width 662 height 36
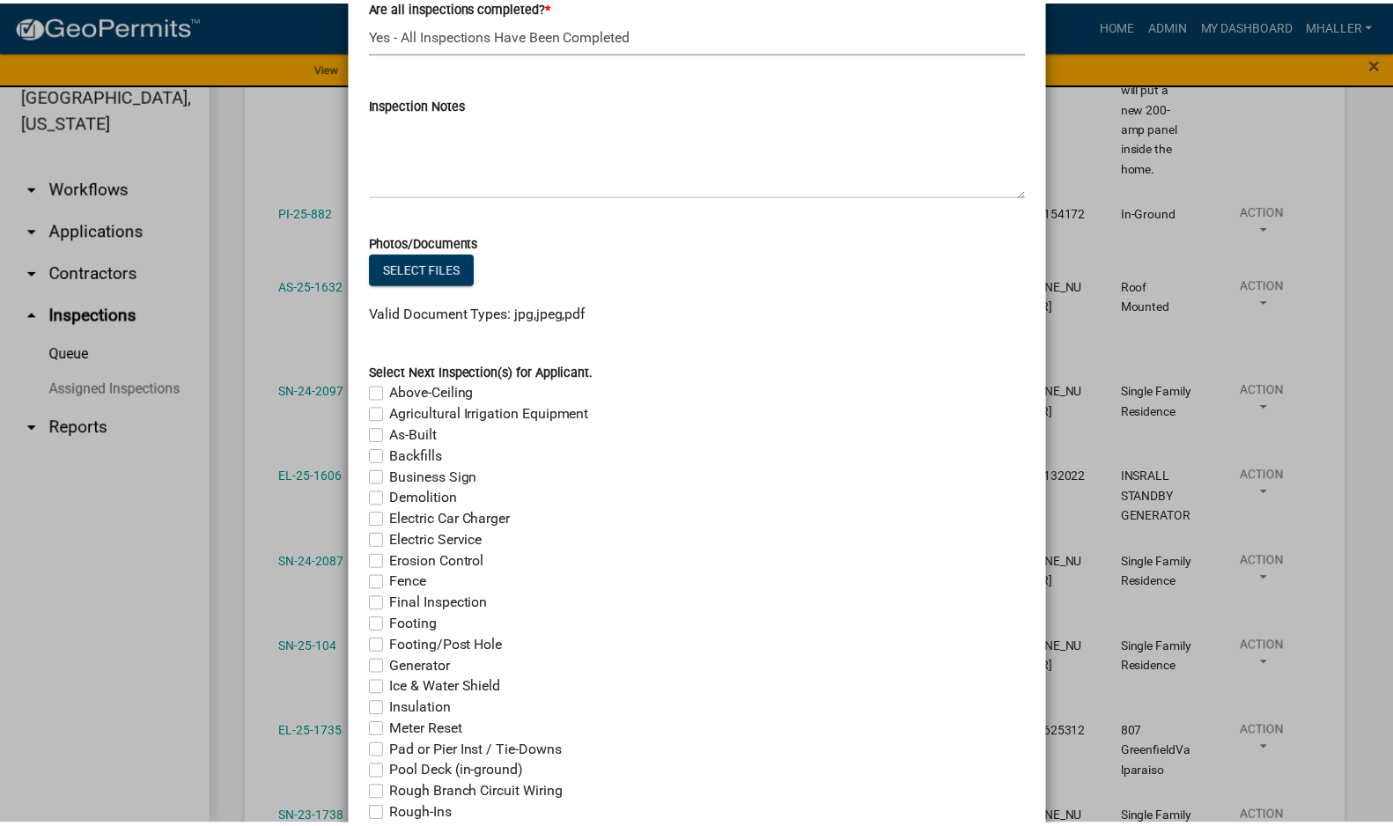
scroll to position [1332, 0]
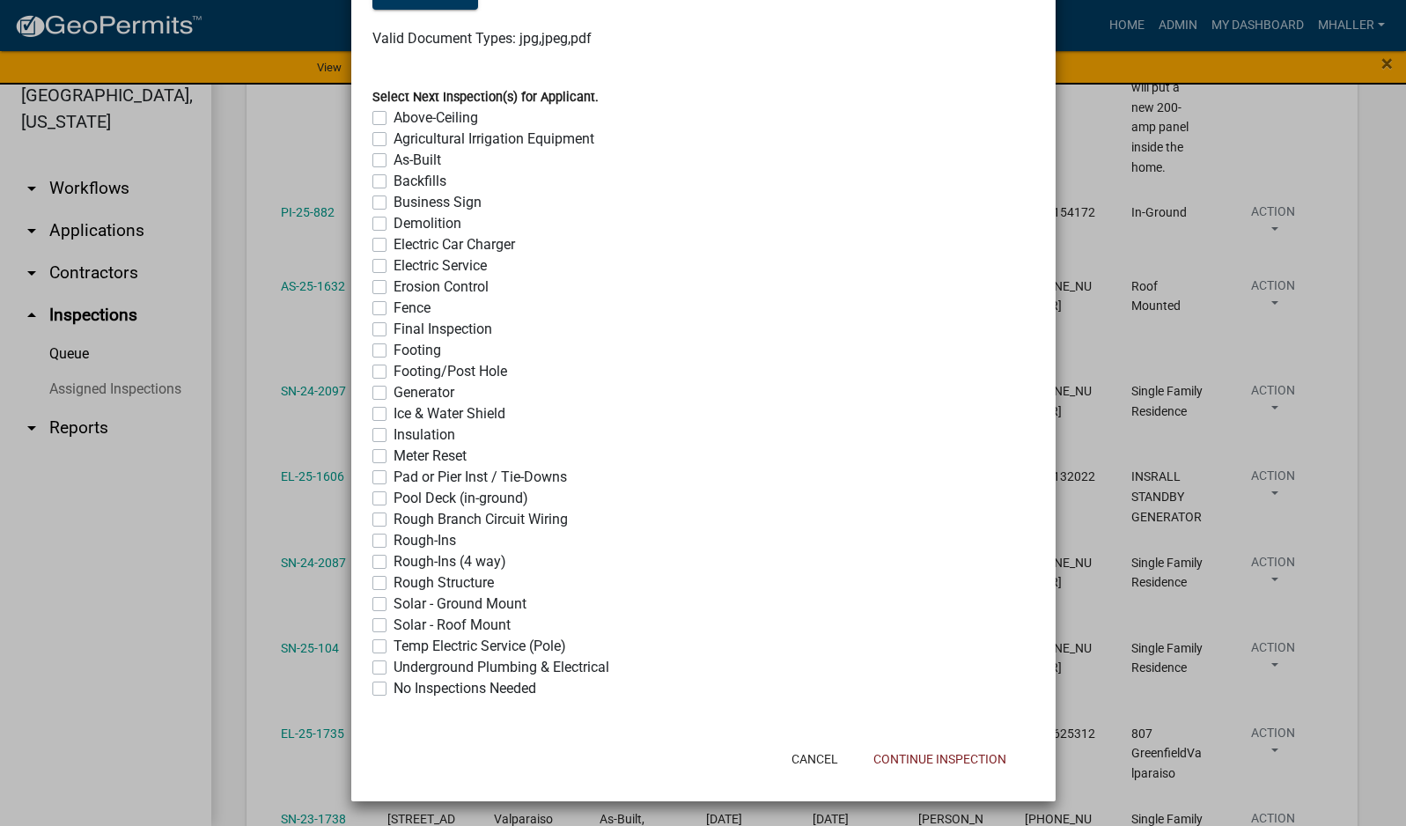
click at [393, 690] on label "No Inspections Needed" at bounding box center [464, 688] width 143 height 21
click at [393, 689] on input "No Inspections Needed" at bounding box center [398, 683] width 11 height 11
click at [972, 759] on button "Continue Inspection" at bounding box center [939, 759] width 161 height 32
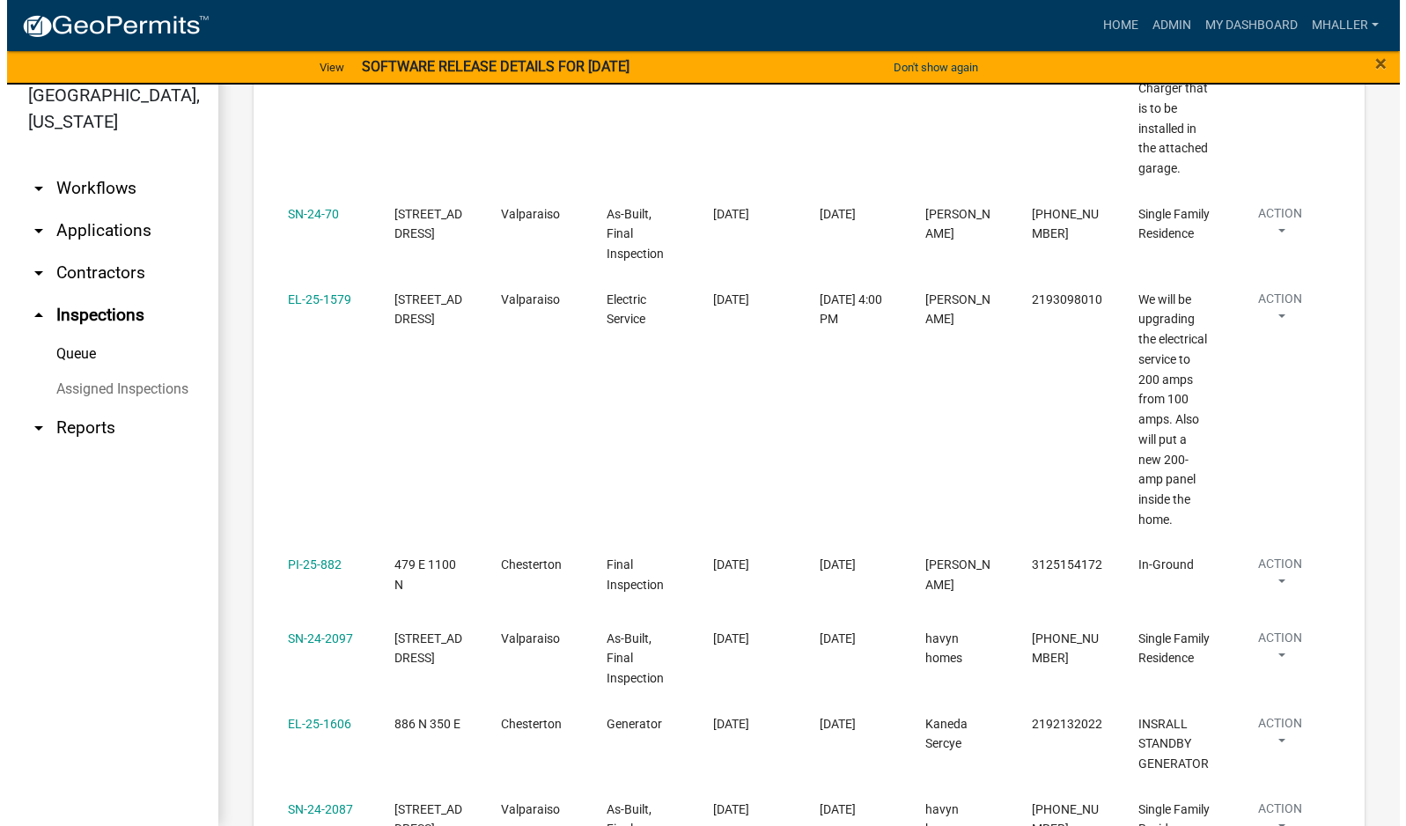
scroll to position [528, 0]
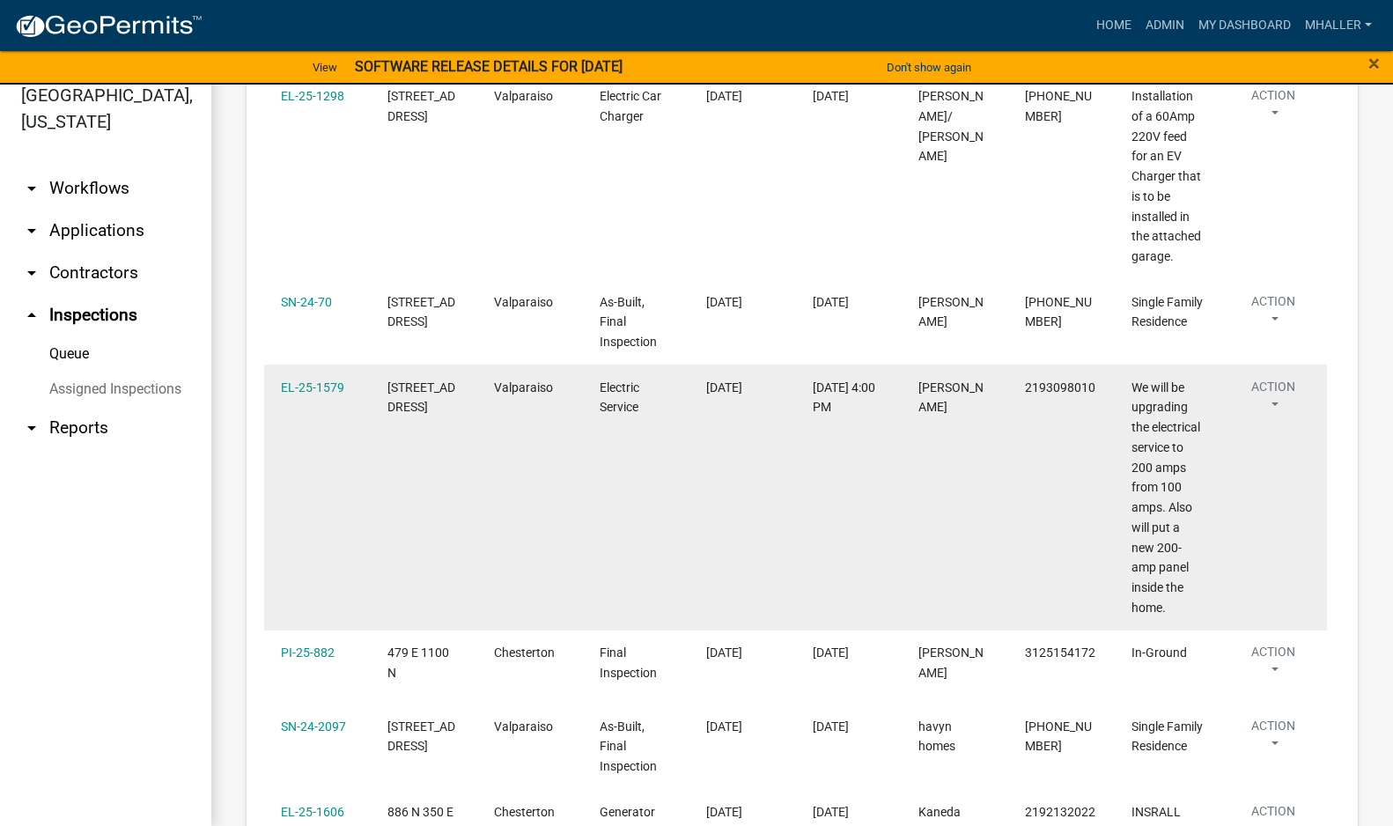
click at [1276, 400] on button "Action" at bounding box center [1273, 400] width 72 height 44
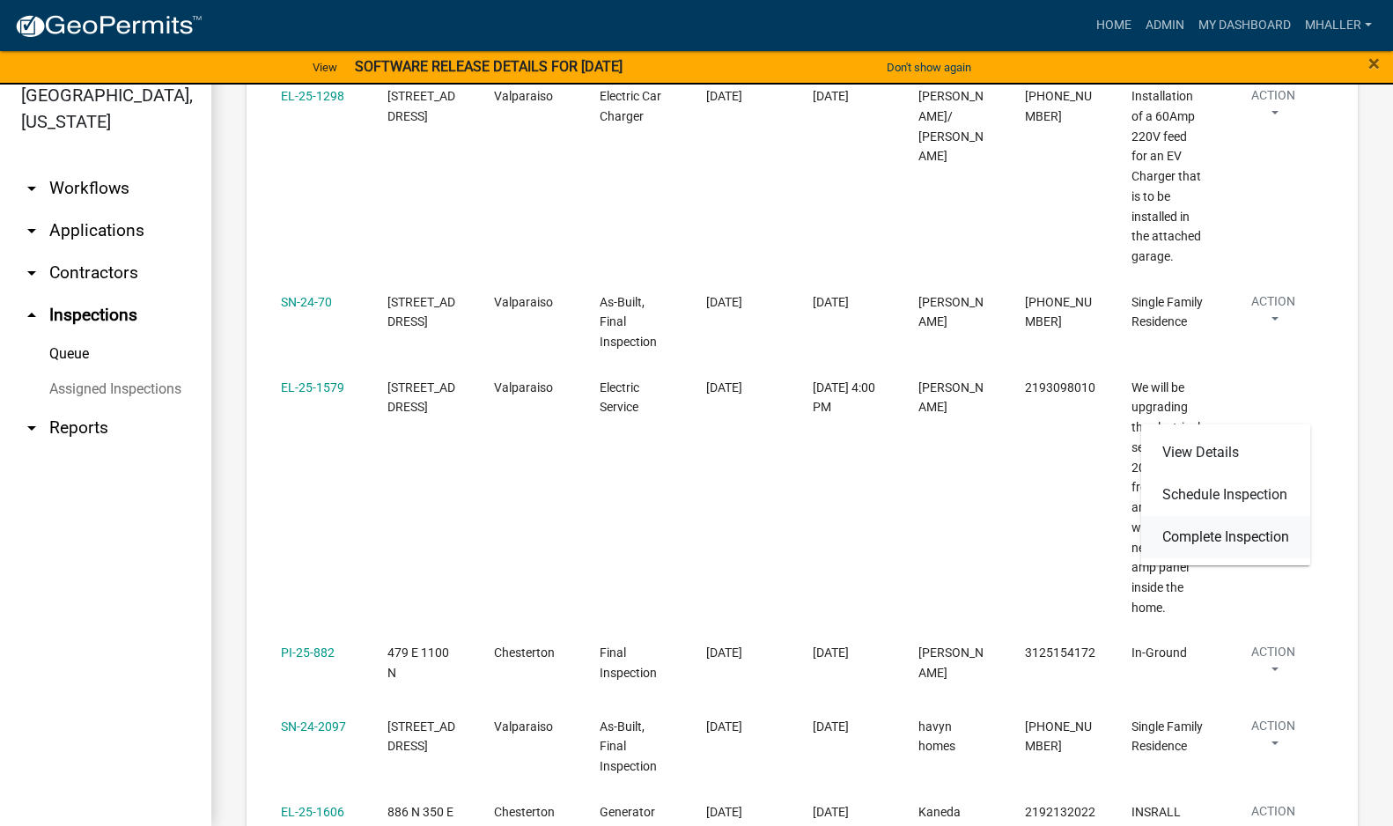
click at [1230, 535] on link "Complete Inspection" at bounding box center [1225, 537] width 169 height 42
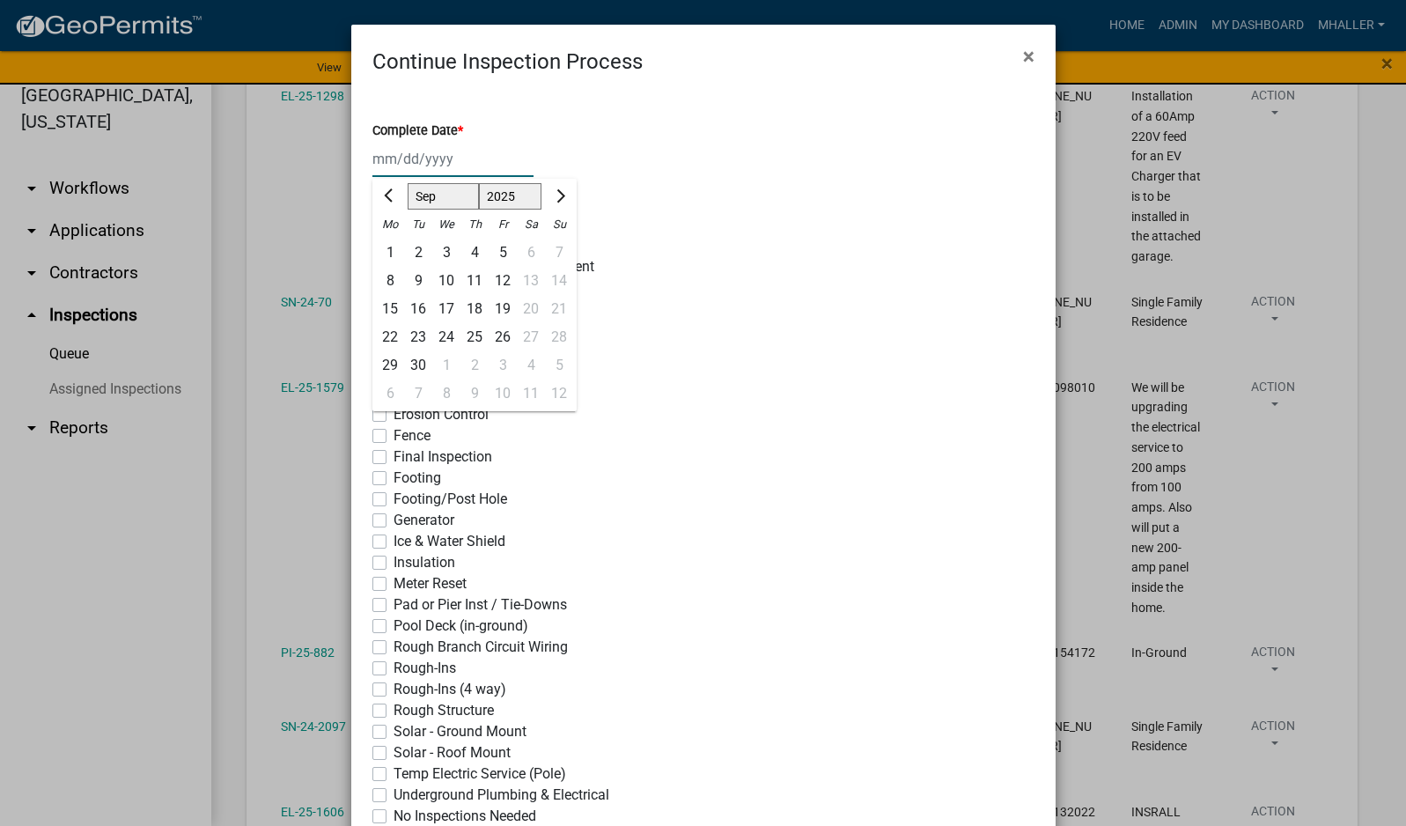
click at [423, 153] on div "[PERSON_NAME] Feb Mar Apr [PERSON_NAME][DATE] Oct Nov [DATE] 1526 1527 1528 152…" at bounding box center [452, 159] width 161 height 36
click at [376, 307] on div "15" at bounding box center [390, 309] width 28 height 28
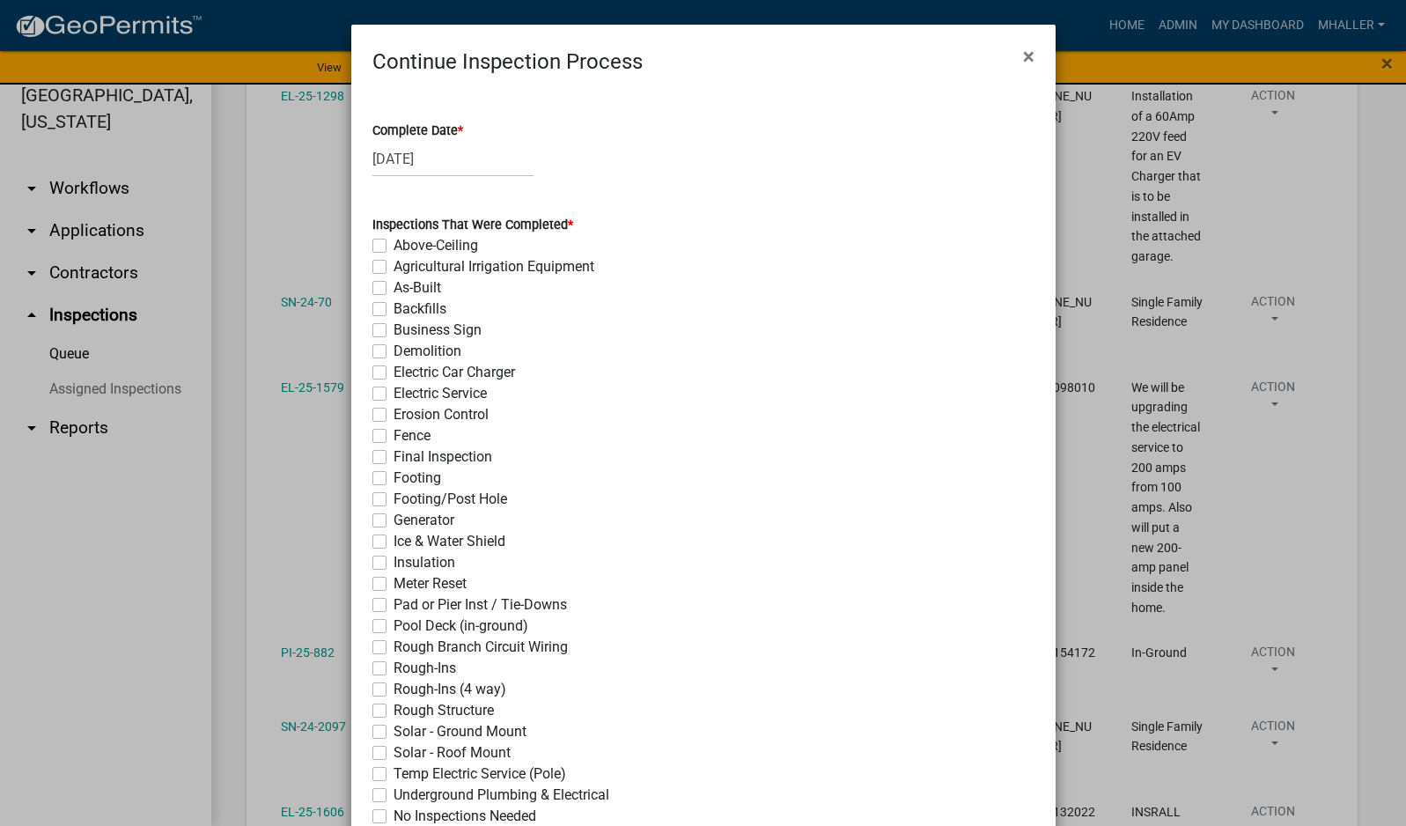
click at [393, 393] on label "Electric Service" at bounding box center [439, 393] width 93 height 21
click at [393, 393] on input "Electric Service" at bounding box center [398, 388] width 11 height 11
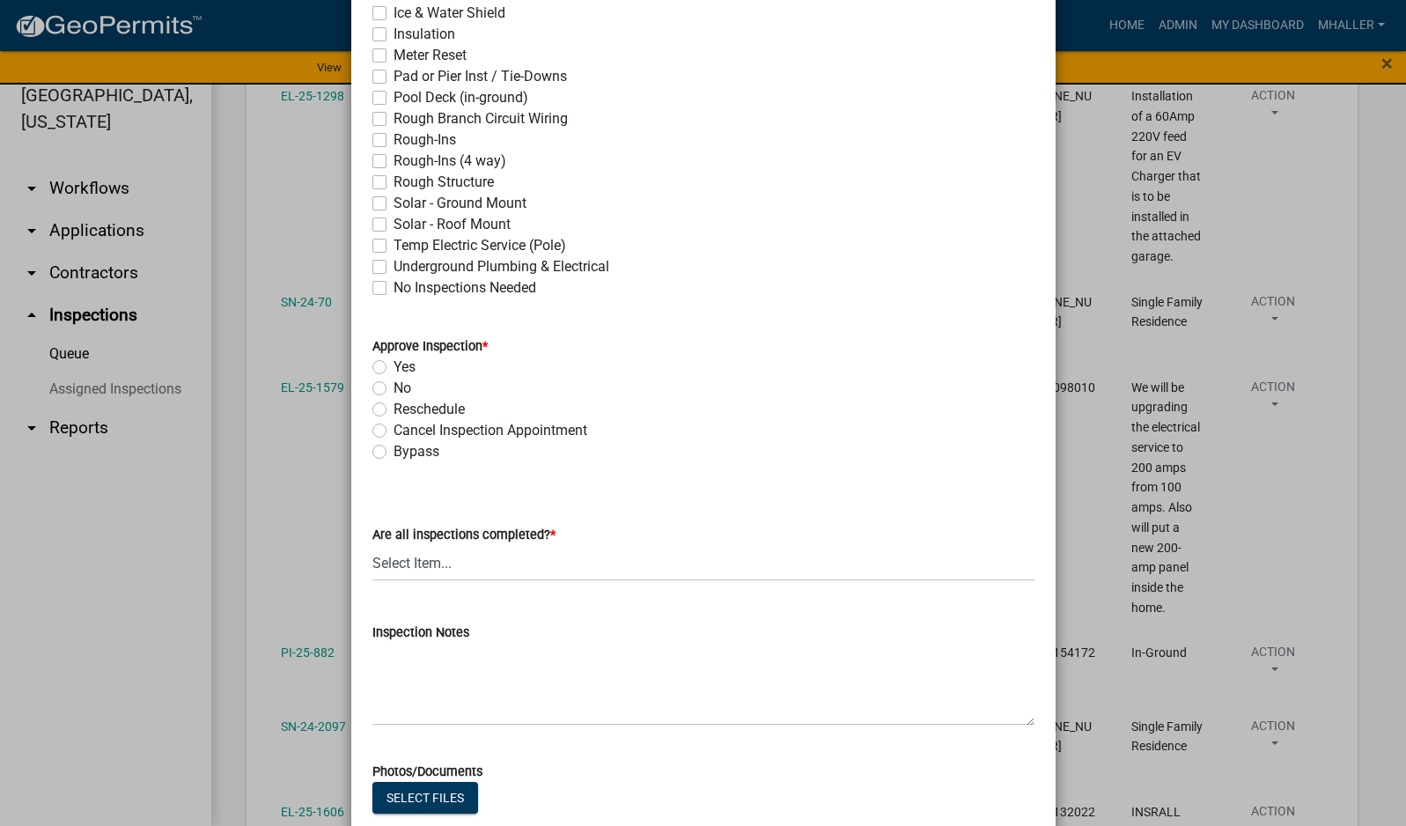
click at [393, 369] on label "Yes" at bounding box center [404, 366] width 22 height 21
click at [393, 368] on input "Yes" at bounding box center [398, 361] width 11 height 11
click at [525, 574] on select "Select Item... Yes - All Inspections Have Been Completed No - More Inspections …" at bounding box center [703, 563] width 662 height 36
click at [372, 545] on select "Select Item... Yes - All Inspections Have Been Completed No - More Inspections …" at bounding box center [703, 563] width 662 height 36
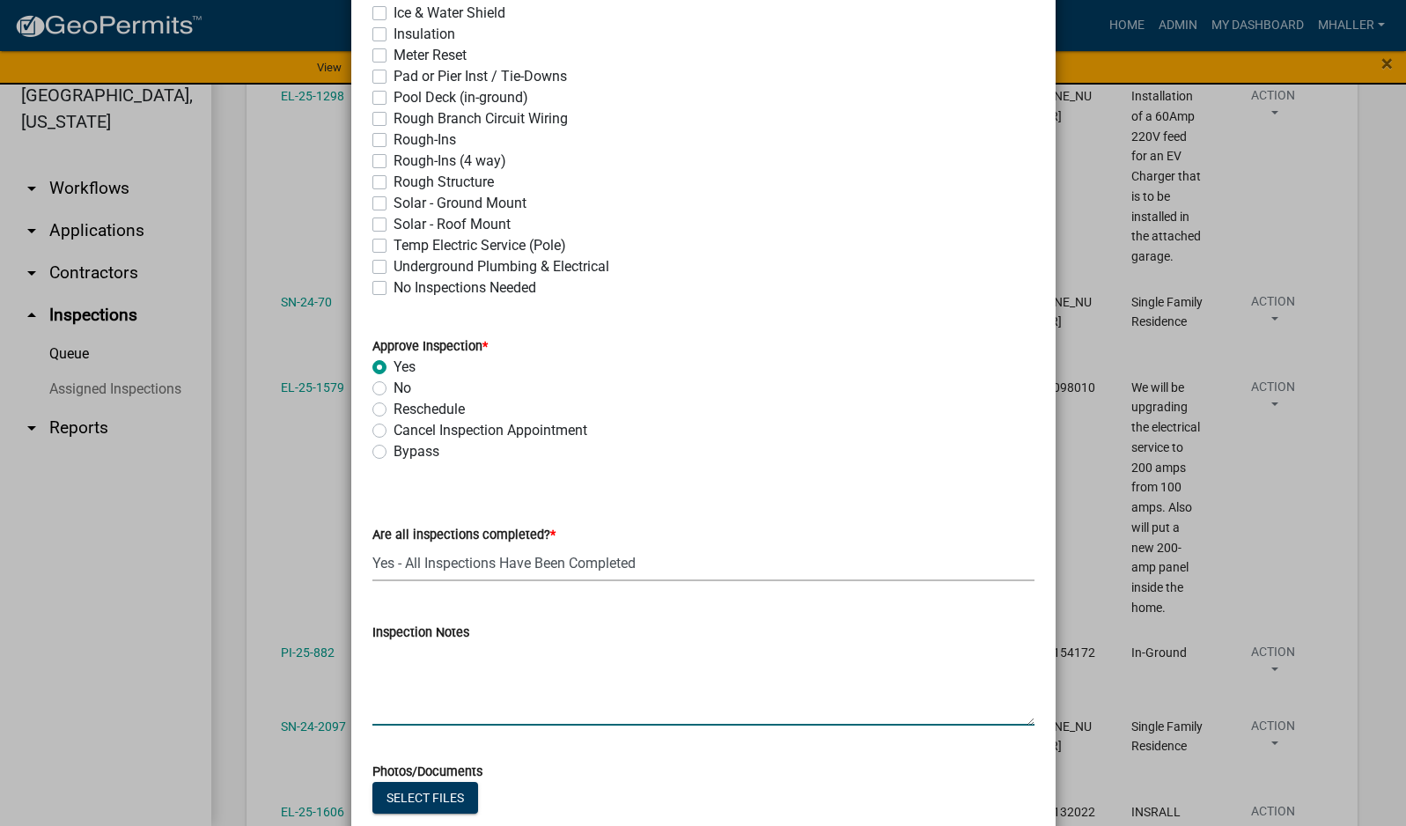
click at [427, 663] on textarea "Inspection Notes" at bounding box center [703, 684] width 662 height 83
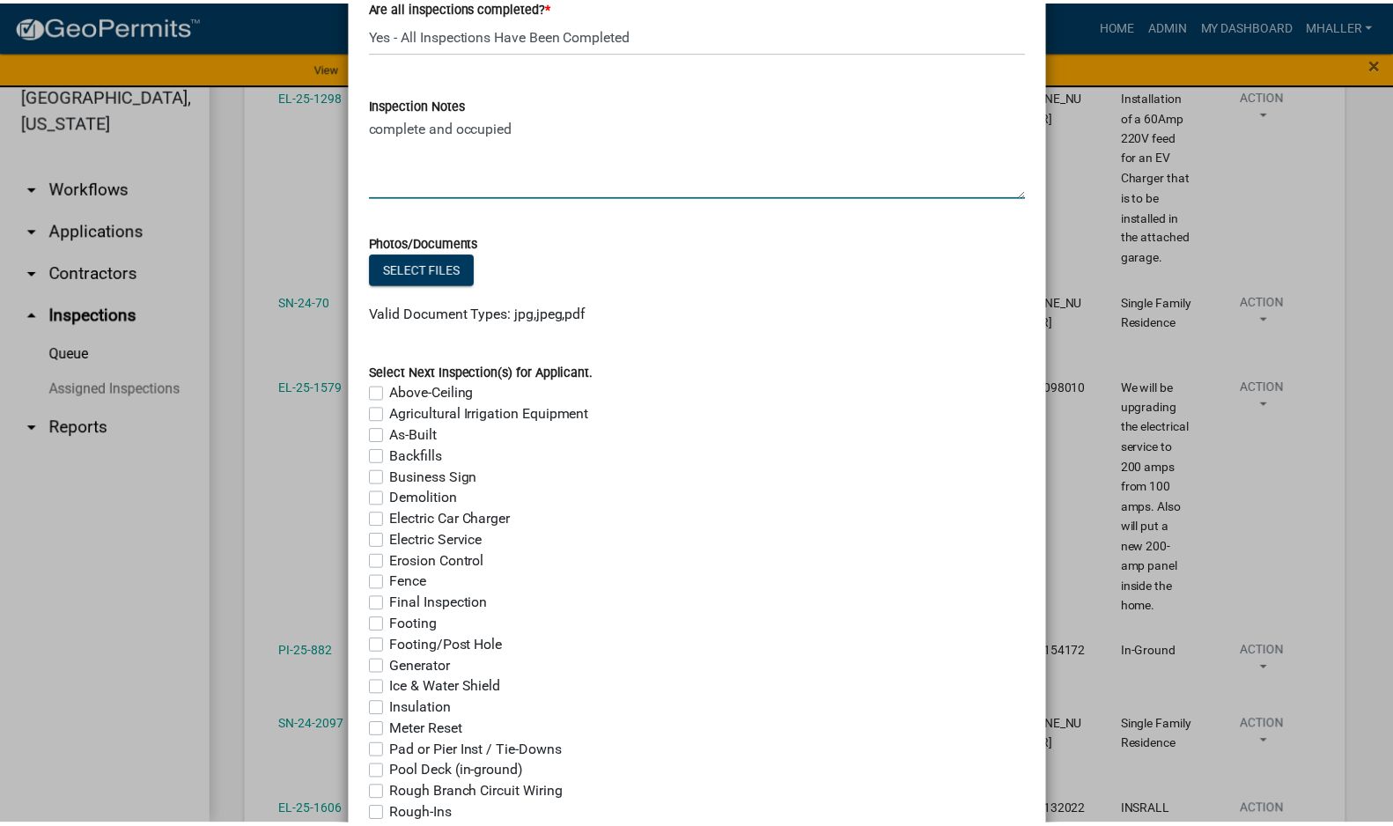
scroll to position [1332, 0]
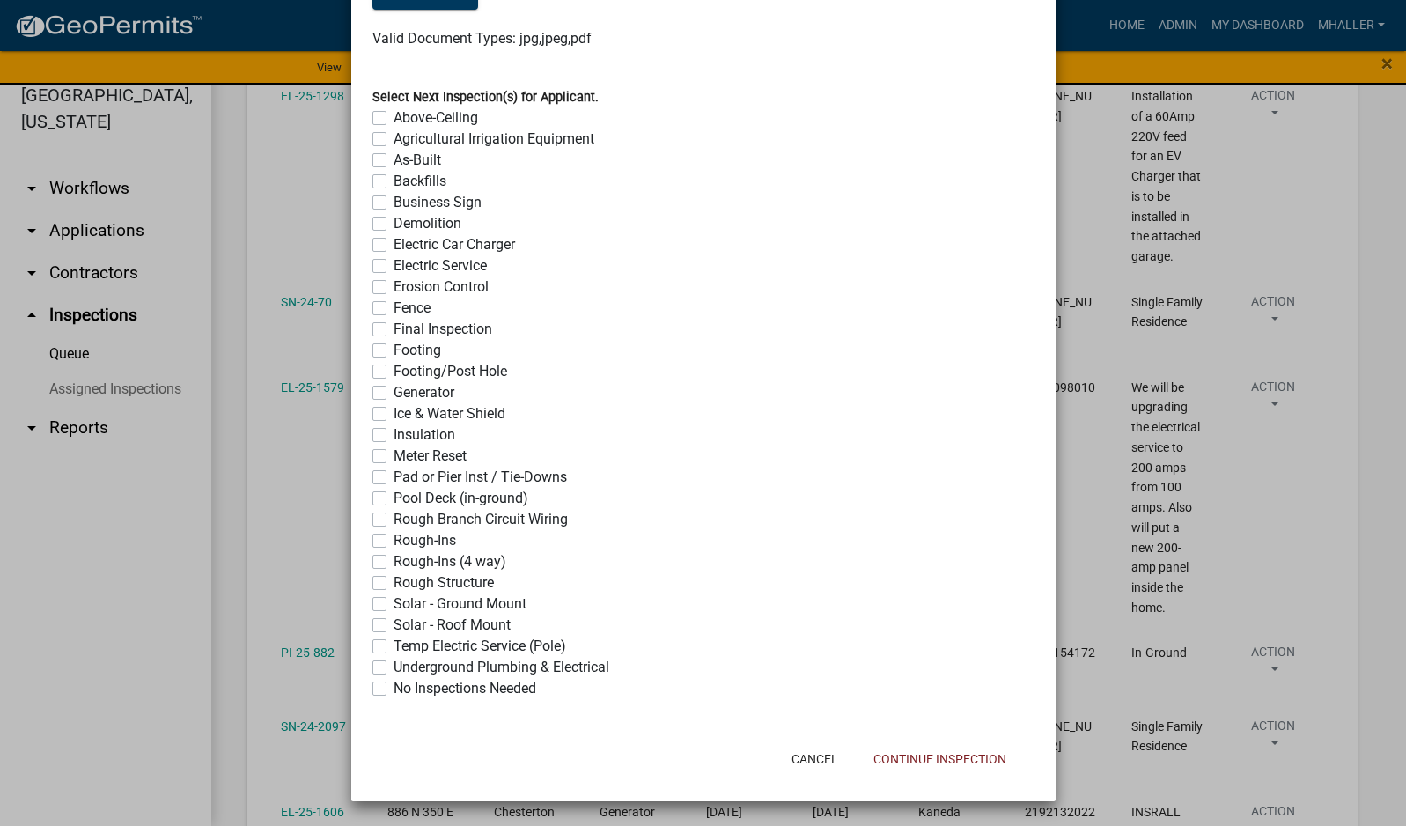
click at [393, 688] on label "No Inspections Needed" at bounding box center [464, 688] width 143 height 21
click at [393, 688] on input "No Inspections Needed" at bounding box center [398, 683] width 11 height 11
click at [964, 766] on button "Continue Inspection" at bounding box center [939, 759] width 161 height 32
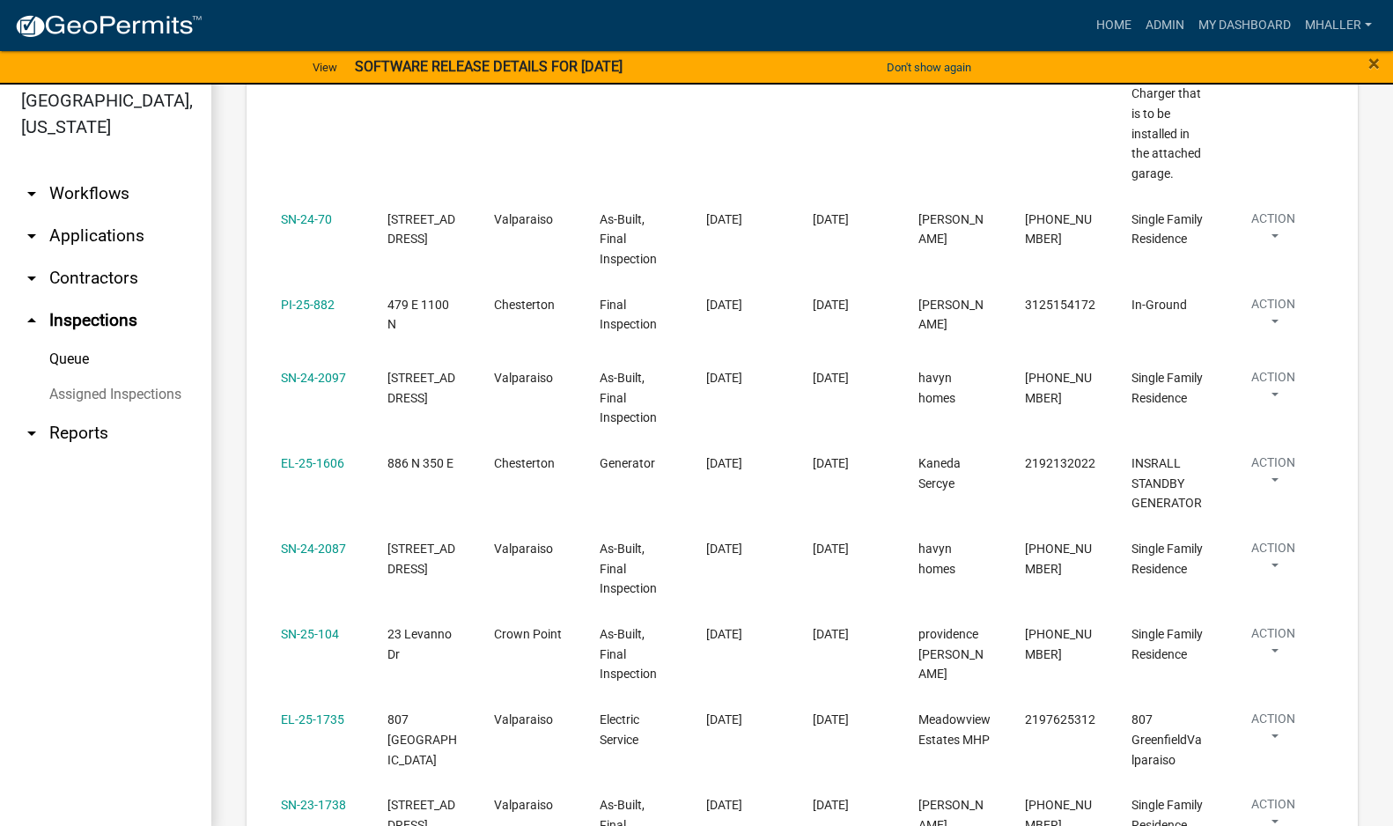
scroll to position [0, 0]
